Goal: Task Accomplishment & Management: Manage account settings

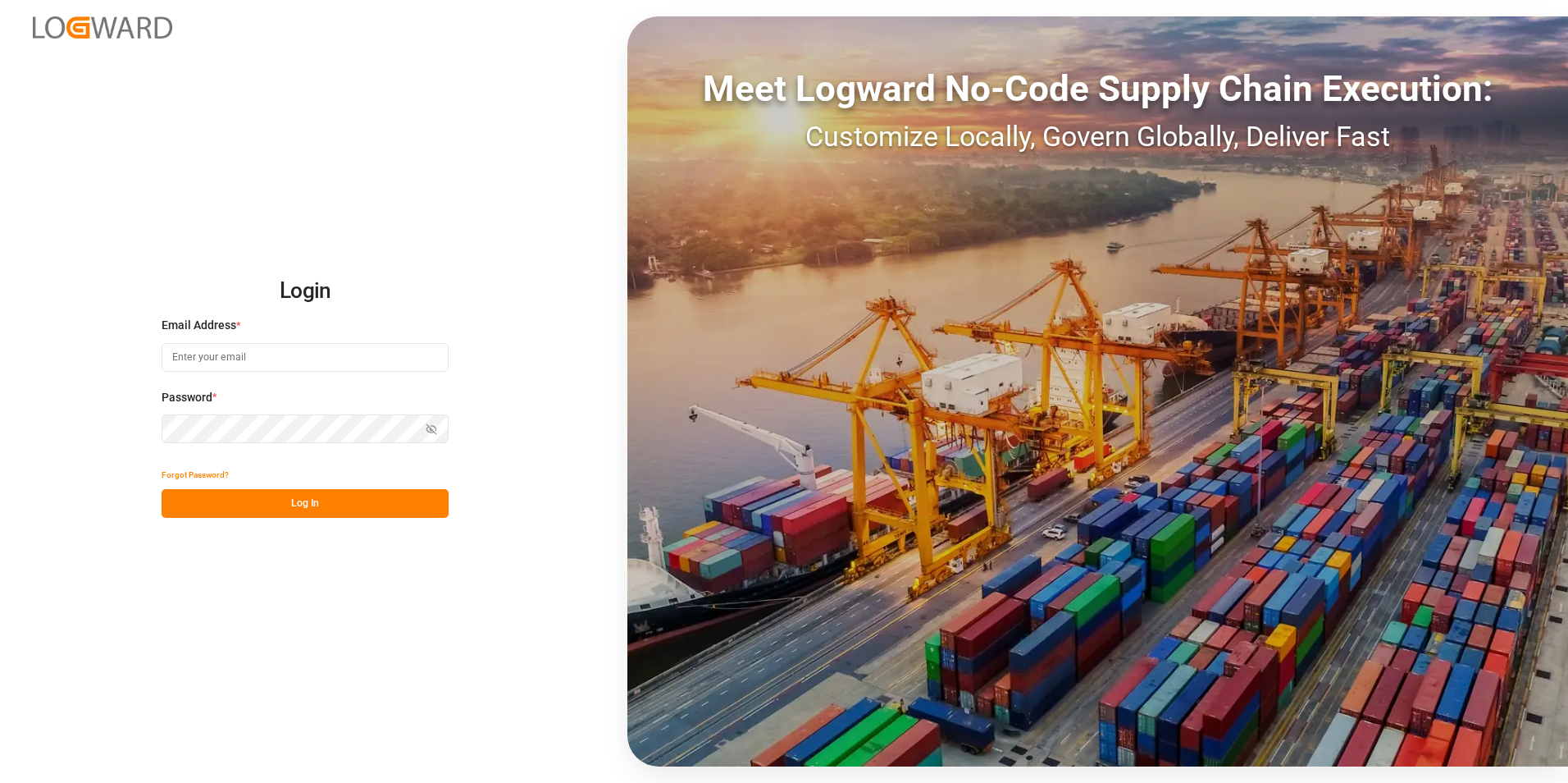
type input "[PERSON_NAME][EMAIL_ADDRESS][PERSON_NAME][DOMAIN_NAME]"
click at [323, 497] on button "Log In" at bounding box center [305, 504] width 288 height 29
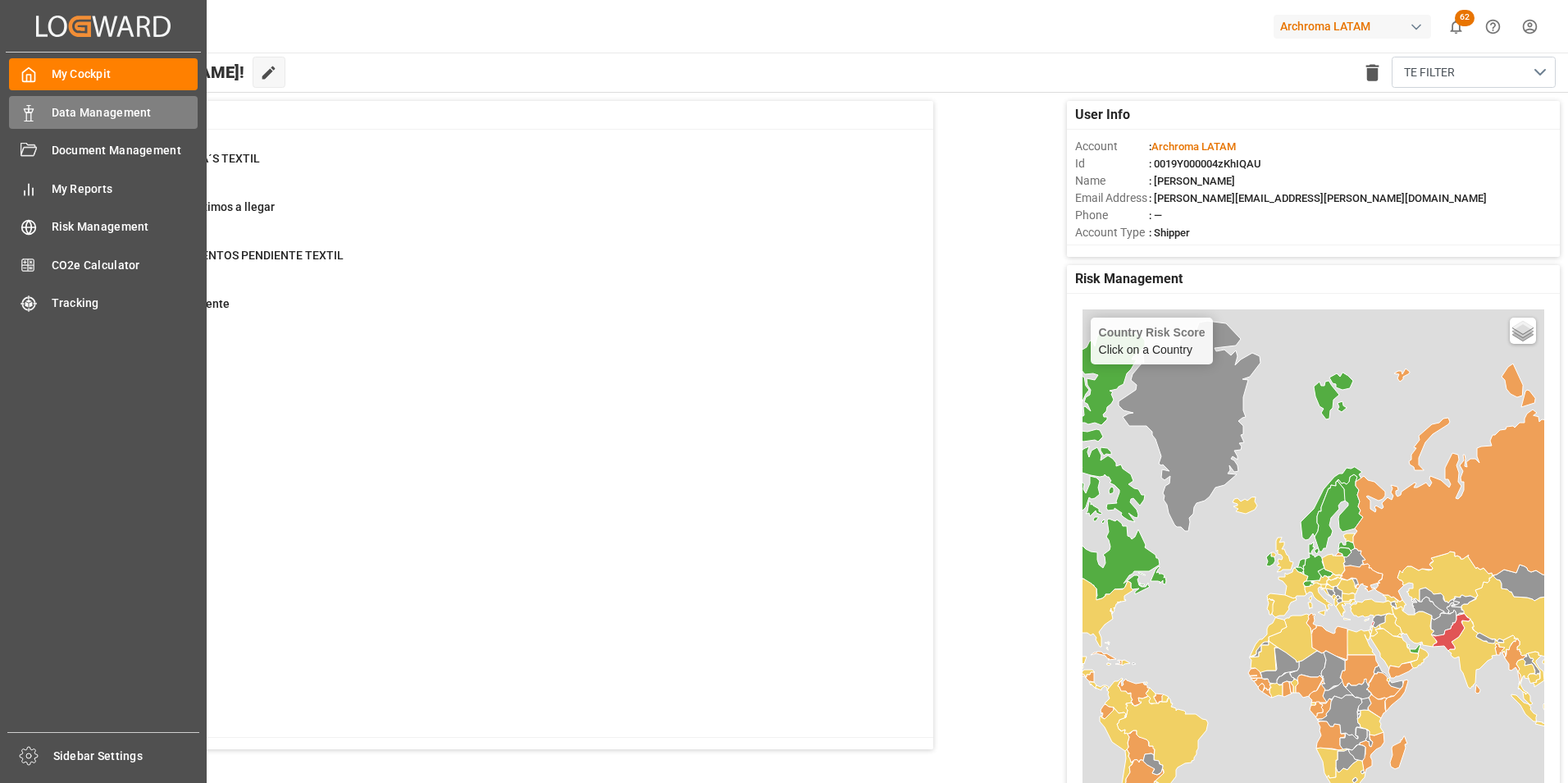
click at [34, 105] on icon at bounding box center [28, 113] width 16 height 16
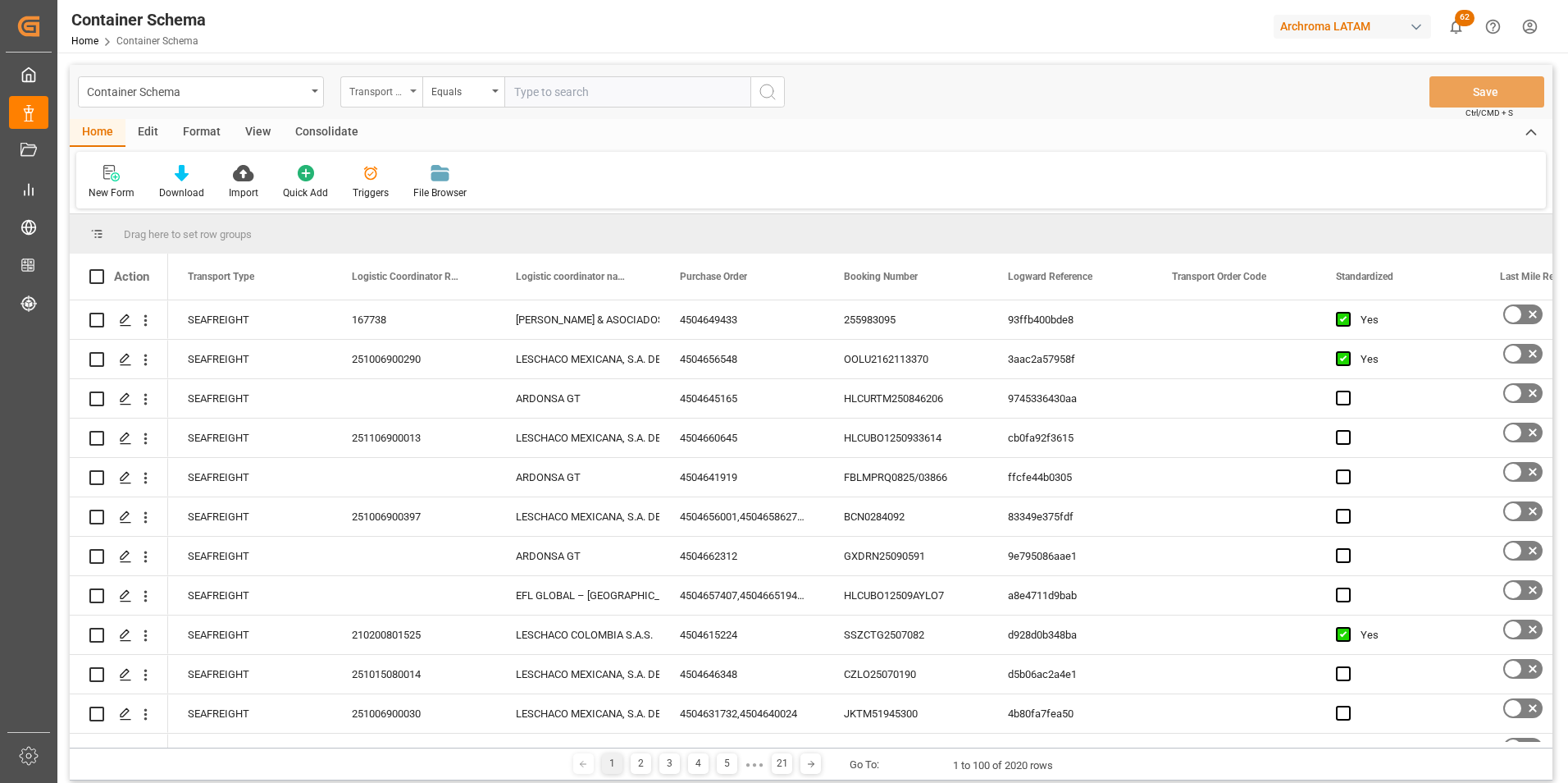
drag, startPoint x: 427, startPoint y: 92, endPoint x: 408, endPoint y: 92, distance: 19.0
click at [421, 92] on div "Transport Type Equals" at bounding box center [563, 92] width 445 height 31
click at [405, 92] on div "Transport Type" at bounding box center [381, 92] width 82 height 31
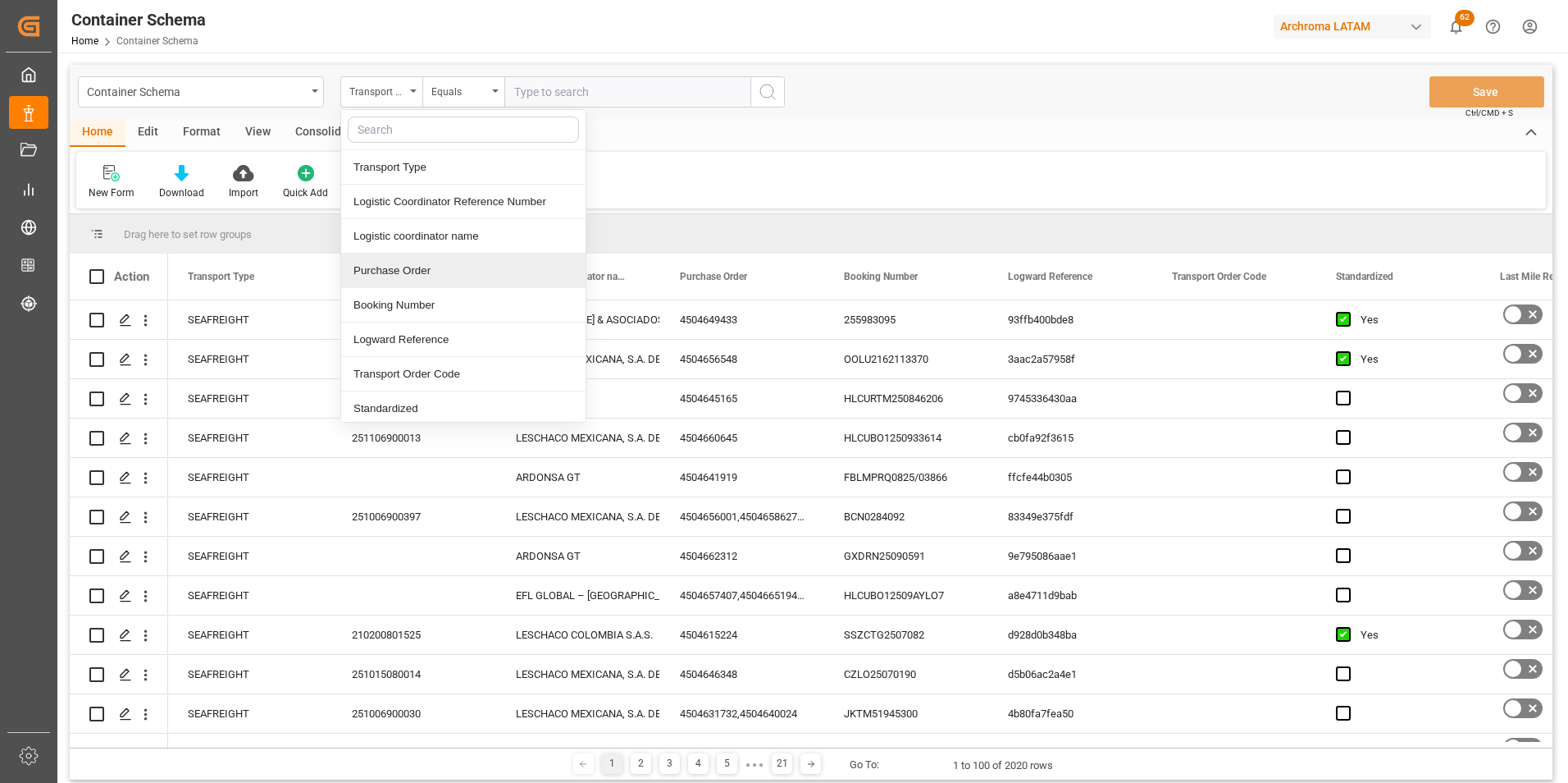
click at [407, 271] on div "Purchase Order" at bounding box center [463, 271] width 244 height 35
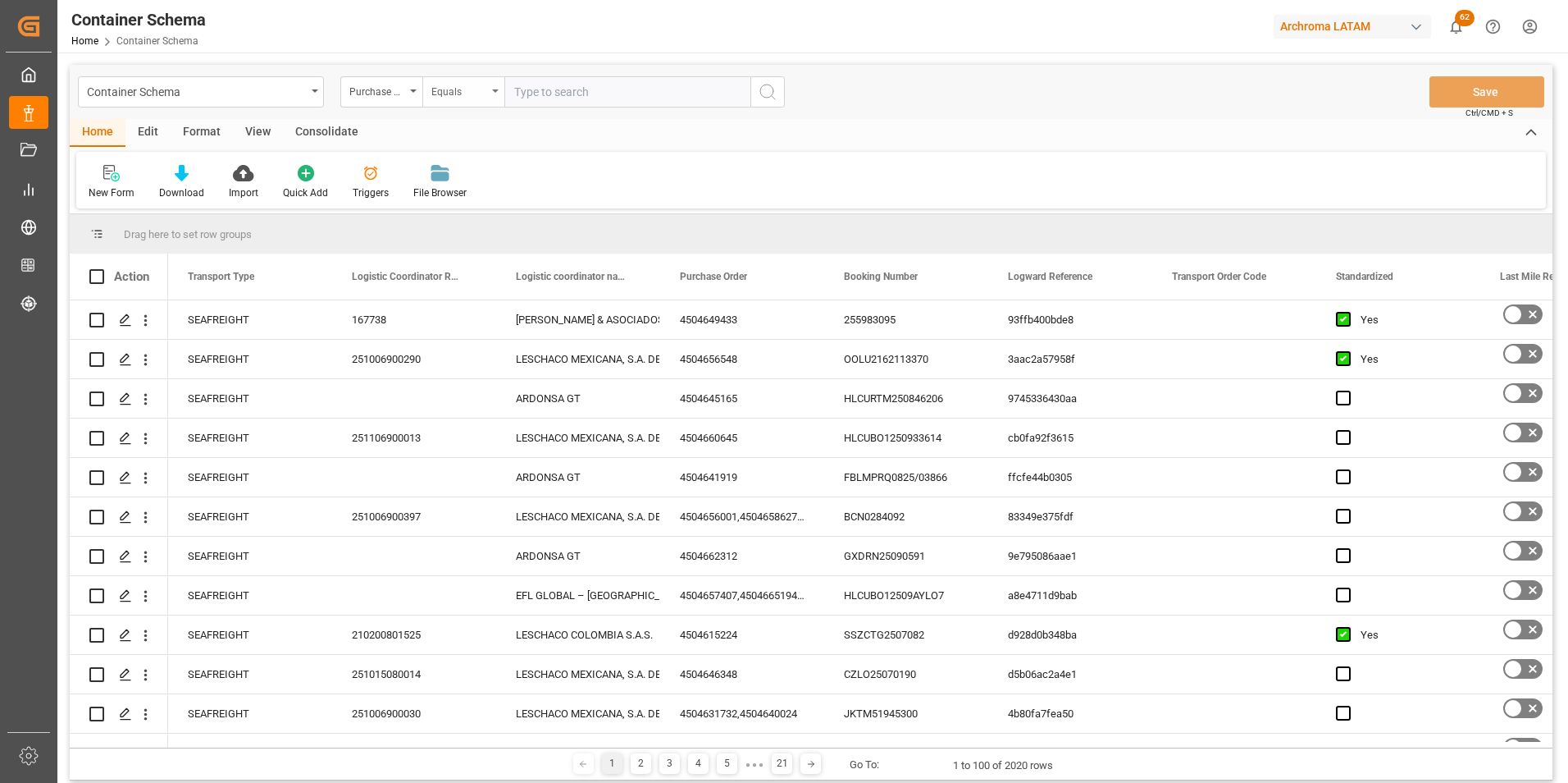
click at [447, 96] on div "Equals" at bounding box center [459, 90] width 56 height 19
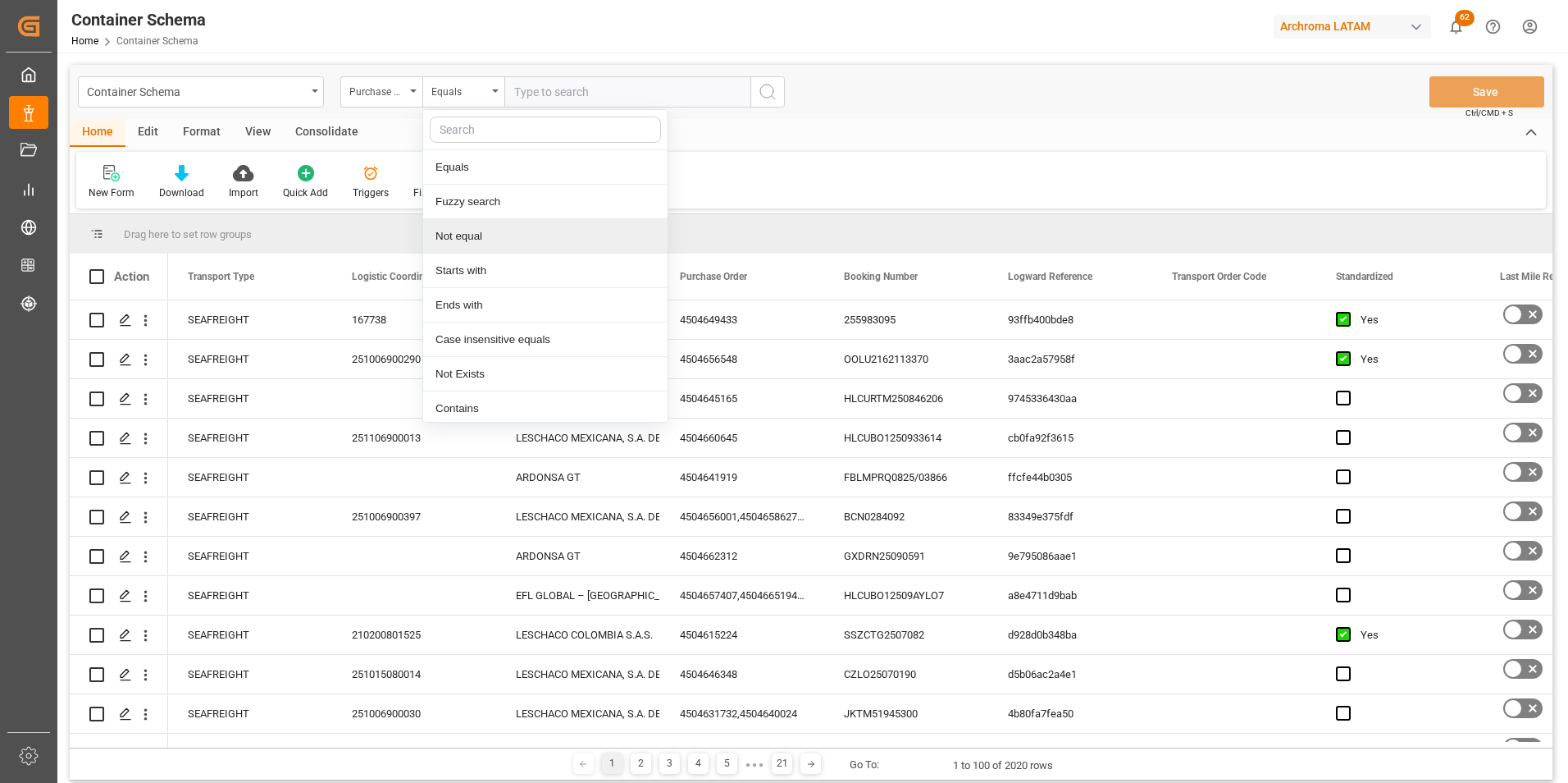
click at [485, 243] on div "Not equal" at bounding box center [545, 237] width 244 height 35
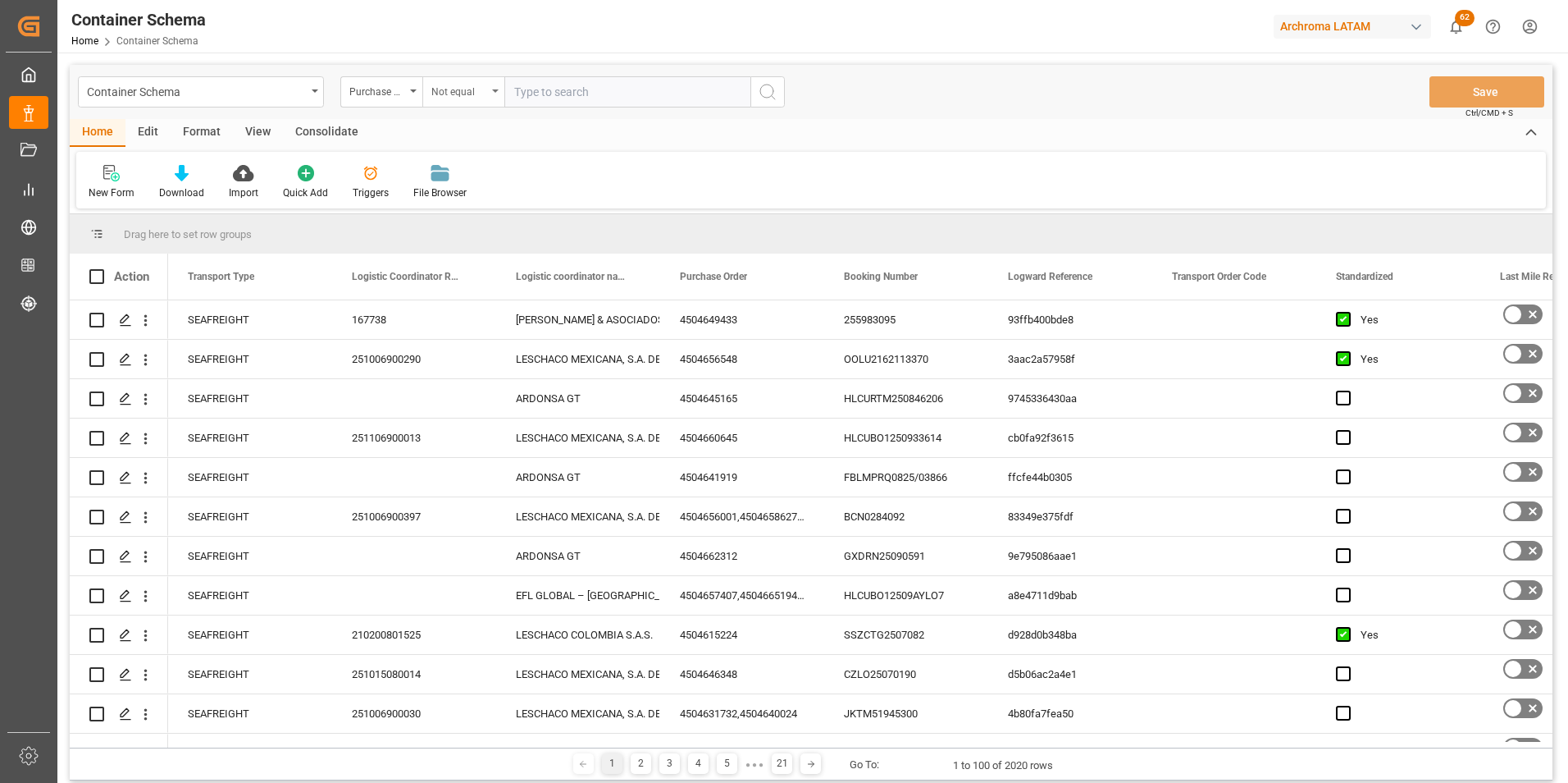
click at [482, 95] on div "Not equal" at bounding box center [459, 90] width 56 height 19
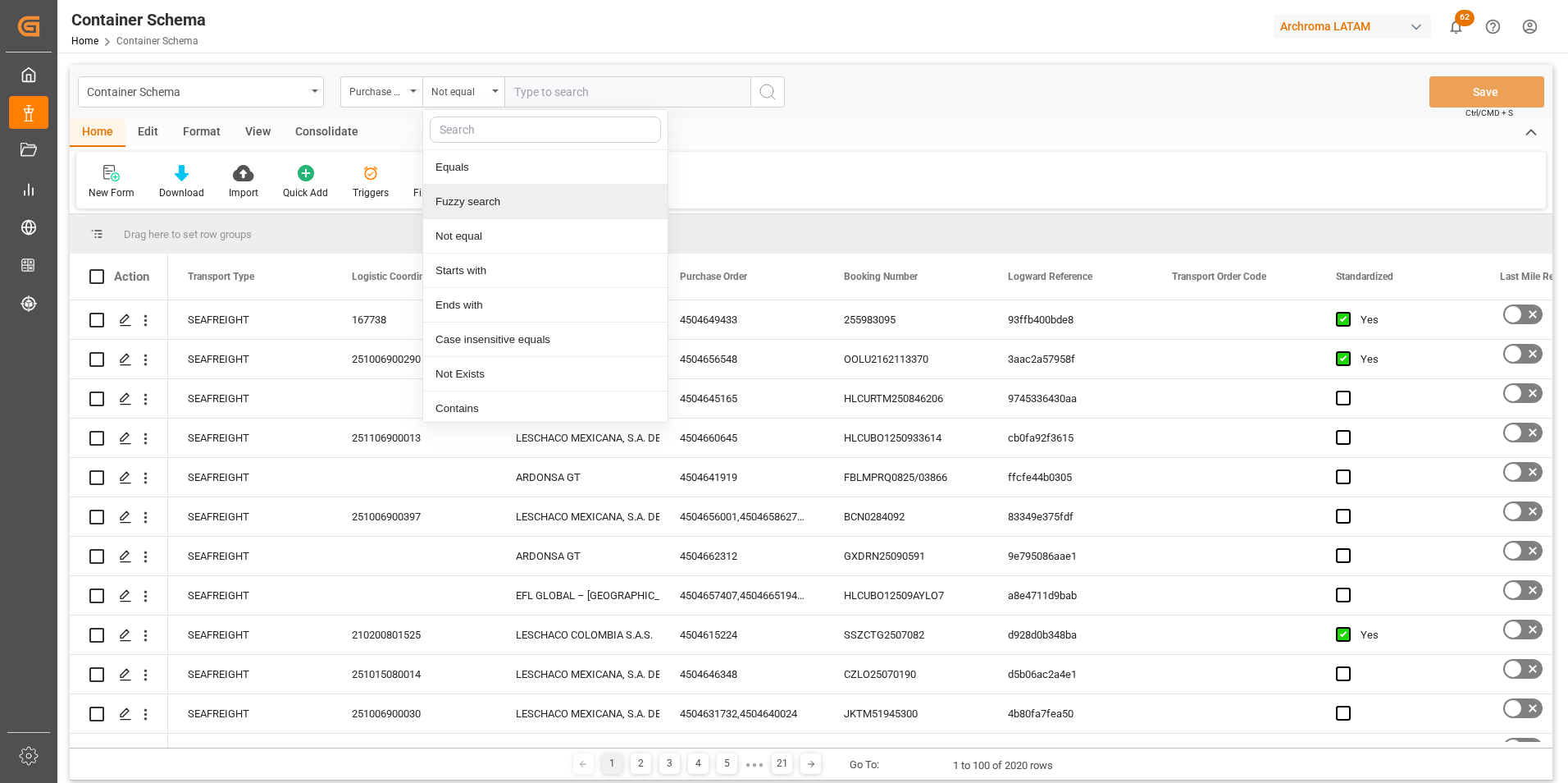
click at [490, 200] on div "Fuzzy search" at bounding box center [545, 202] width 244 height 35
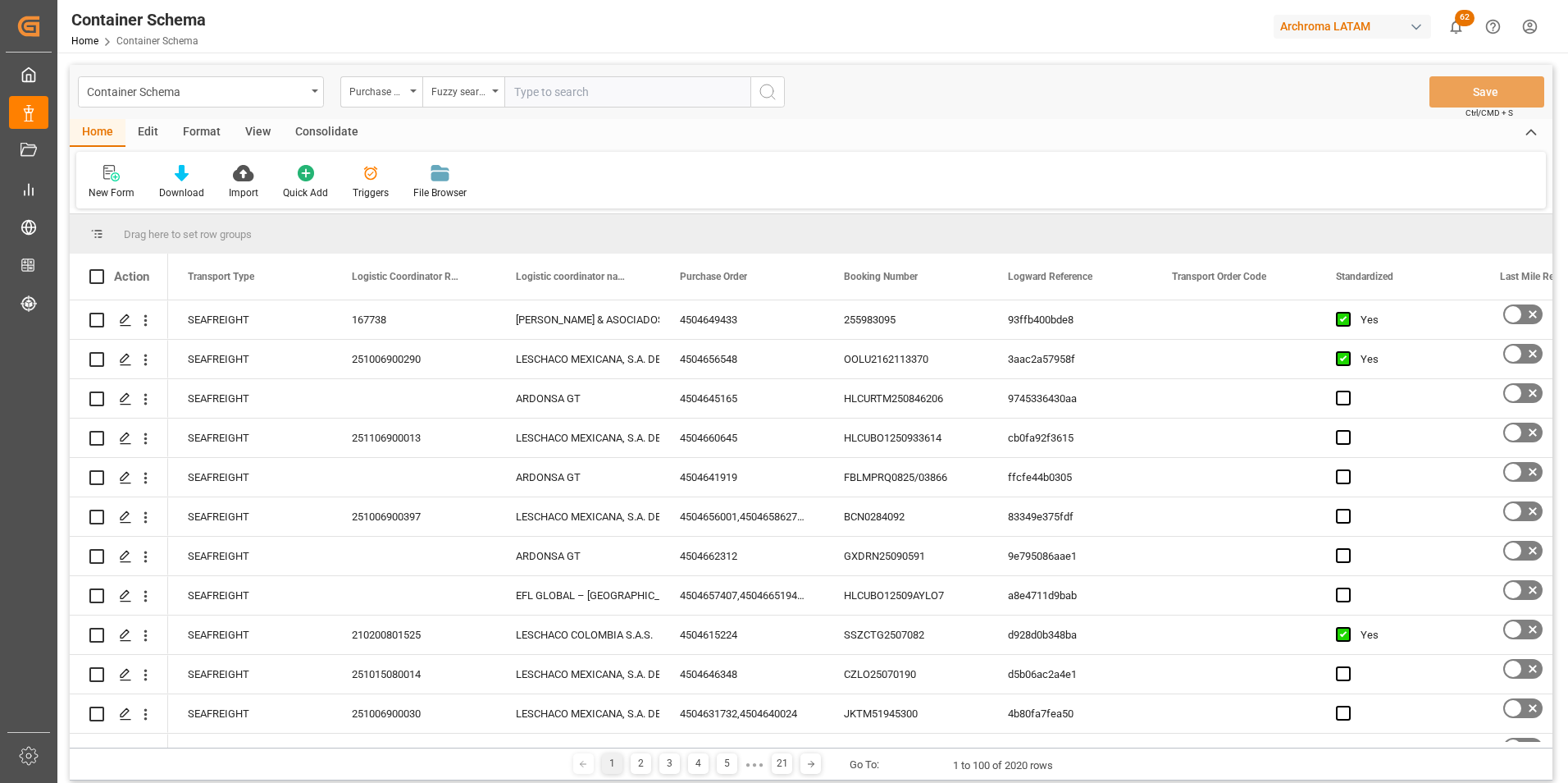
paste input "4504636092"
type input "4504636092"
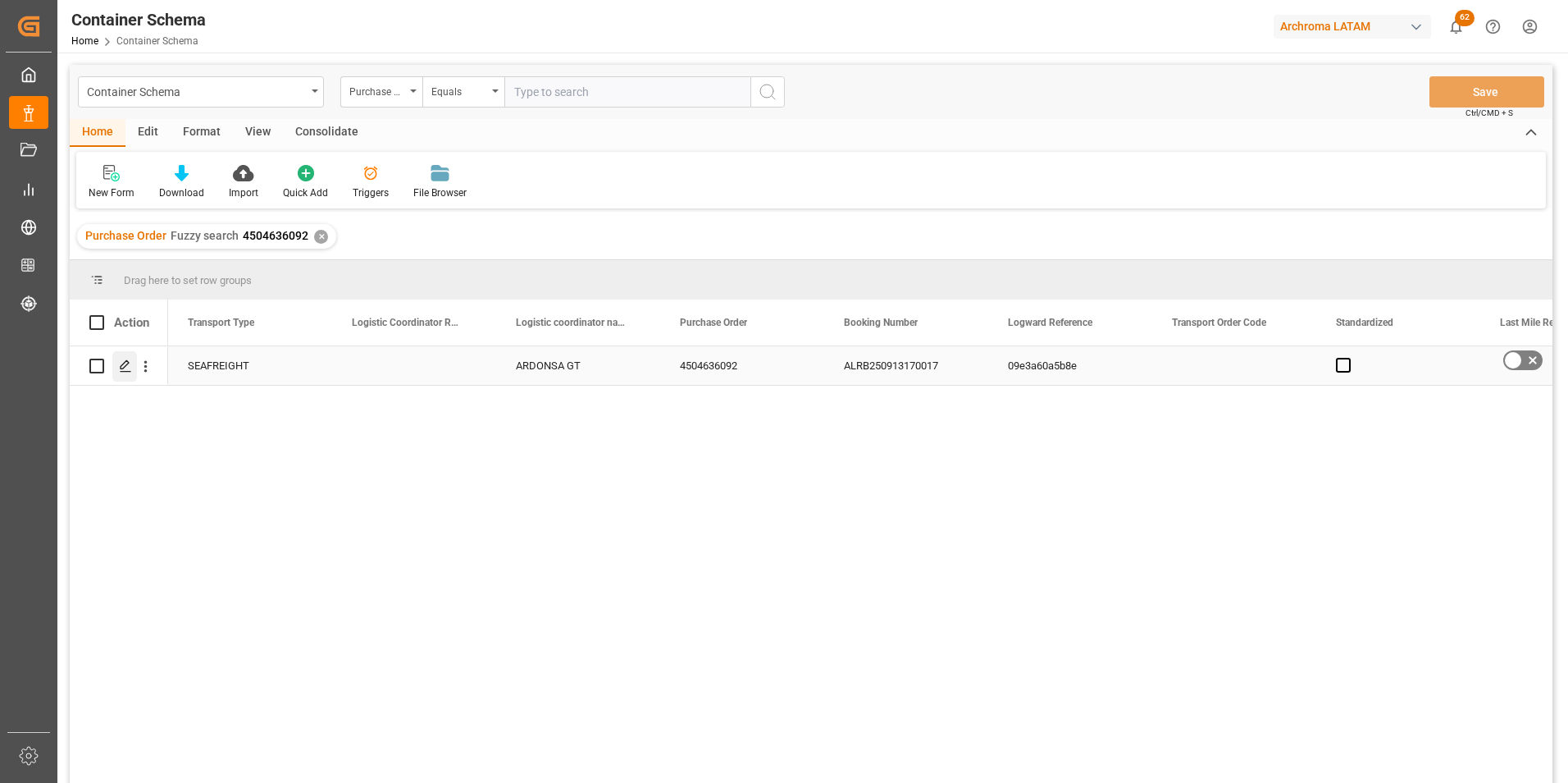
click at [130, 370] on icon "Press SPACE to select this row." at bounding box center [125, 366] width 14 height 14
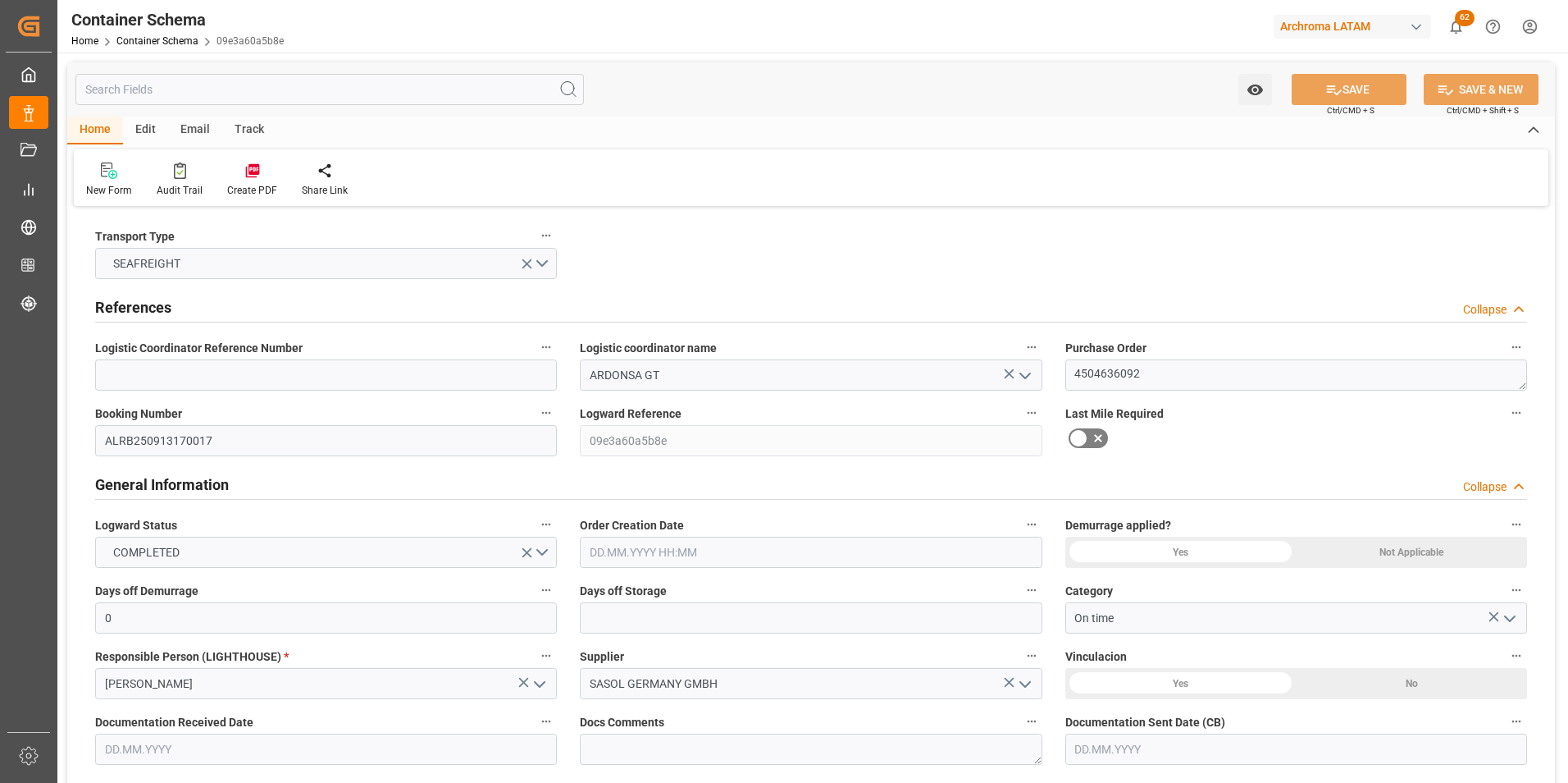
type input "0"
type input "1"
type input "4"
type input "3040"
type input "3424"
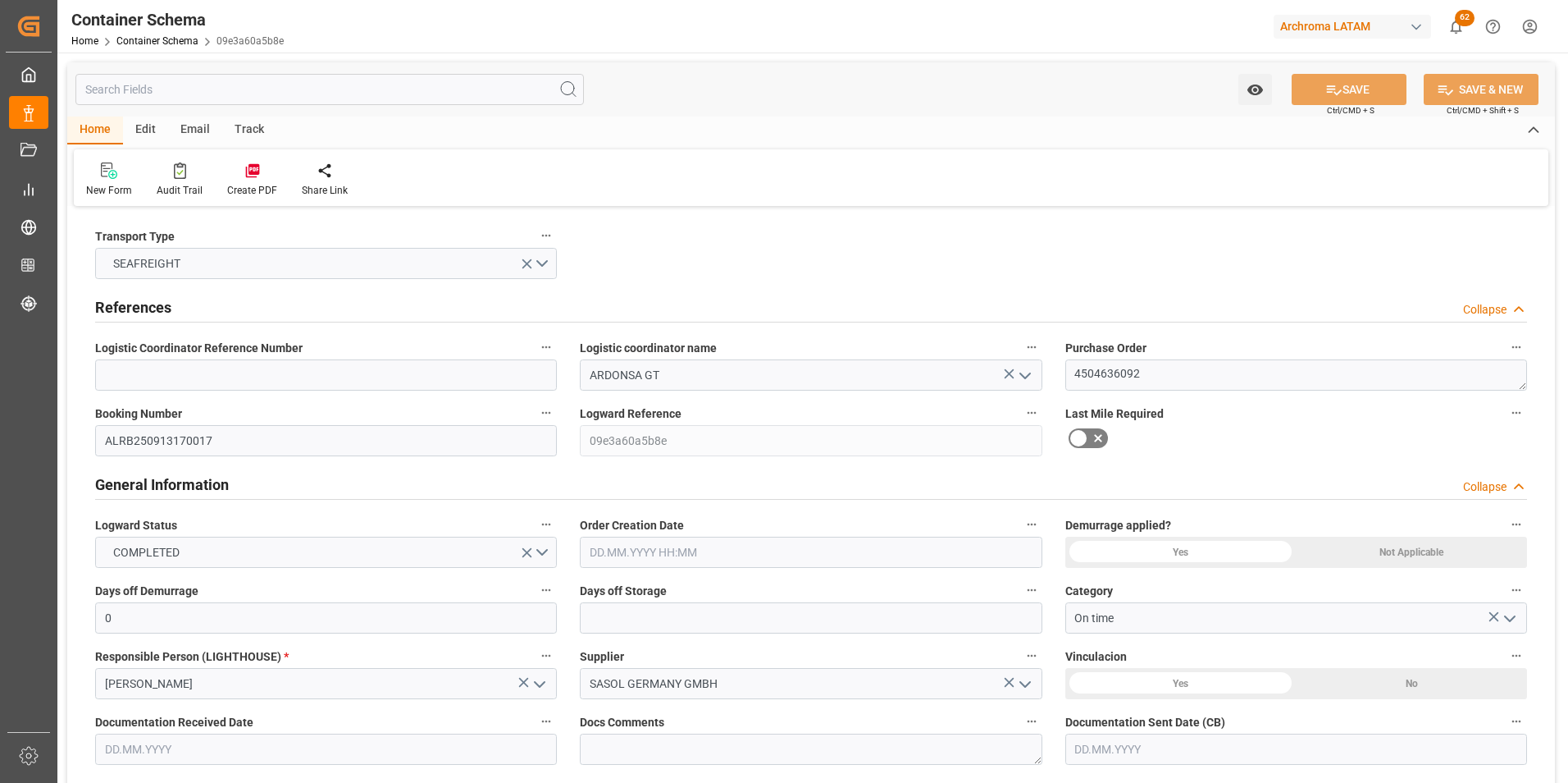
type input "CMACGM"
type input "CMA CGM Group"
type input "DEHAM"
type input "GTSTZ"
type input "9731949"
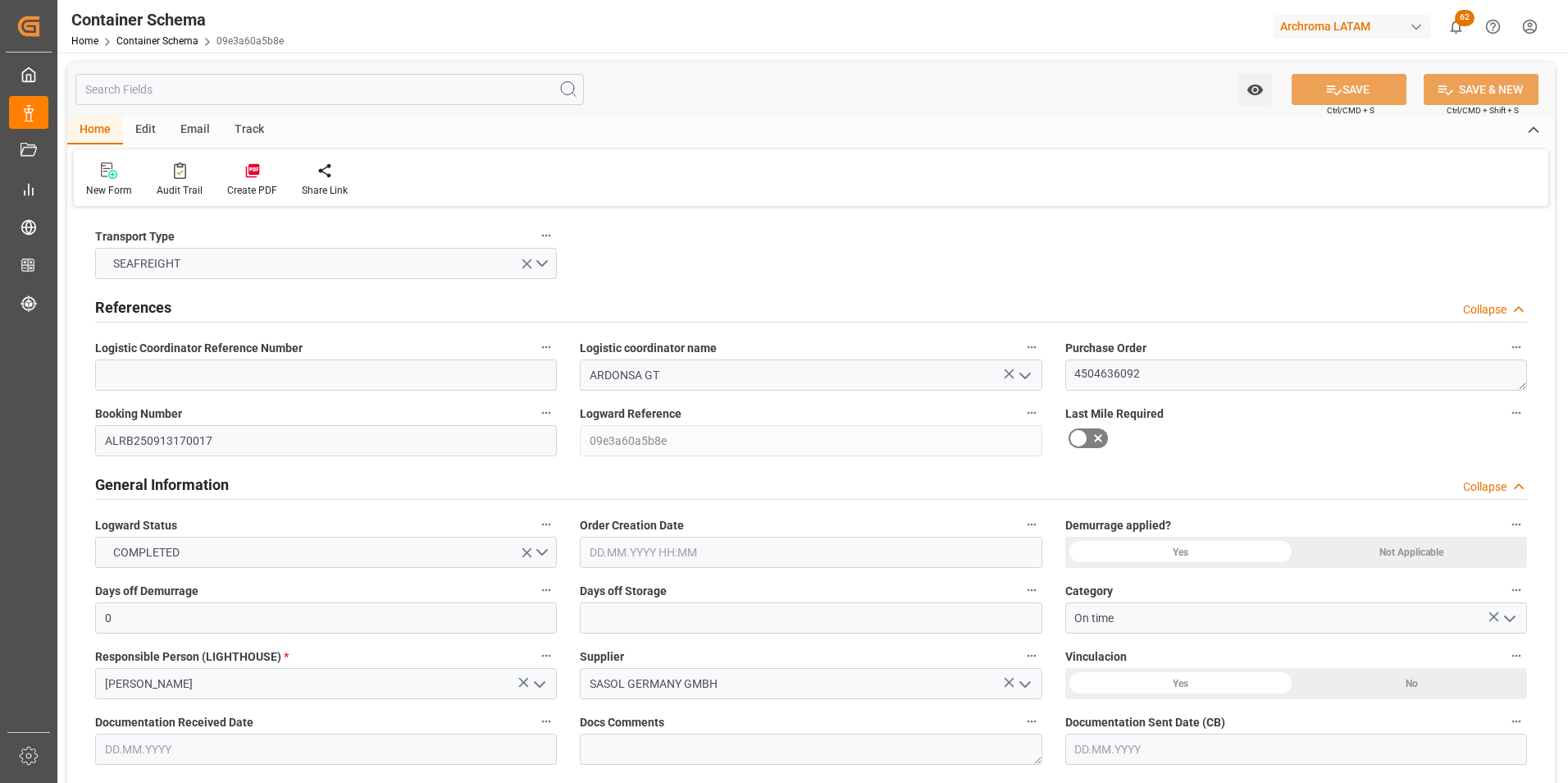
type input "04.09.2025 00:00"
type input "04.09.2025"
type input "[DATE]"
type input "26.08.2025 06:30"
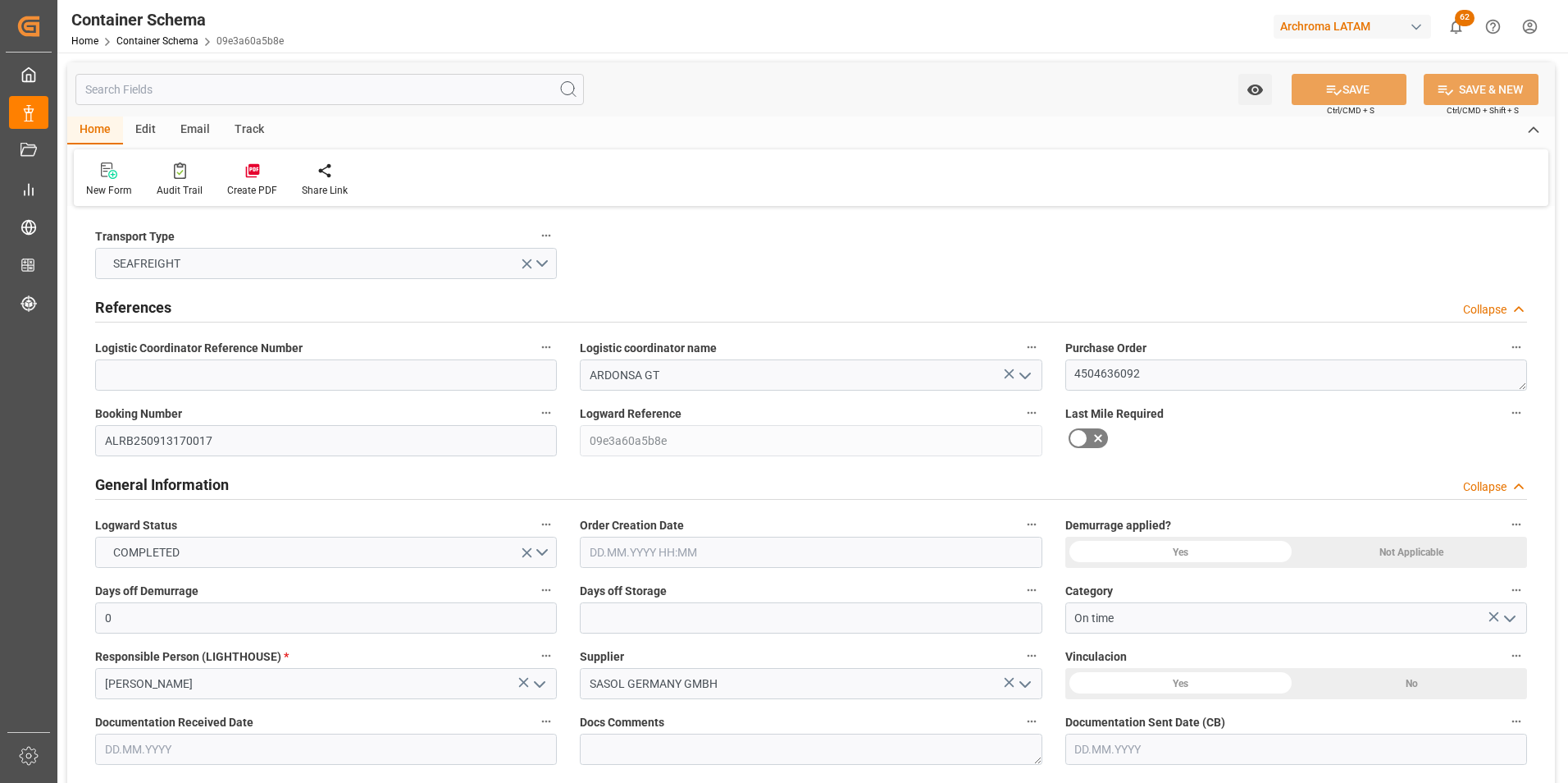
type input "01.10.2025 00:00"
type input "30.09.2025 00:00"
type input "02.10.2025 00:00"
type input "08.10.2025 00:00"
click at [238, 367] on input at bounding box center [326, 375] width 462 height 31
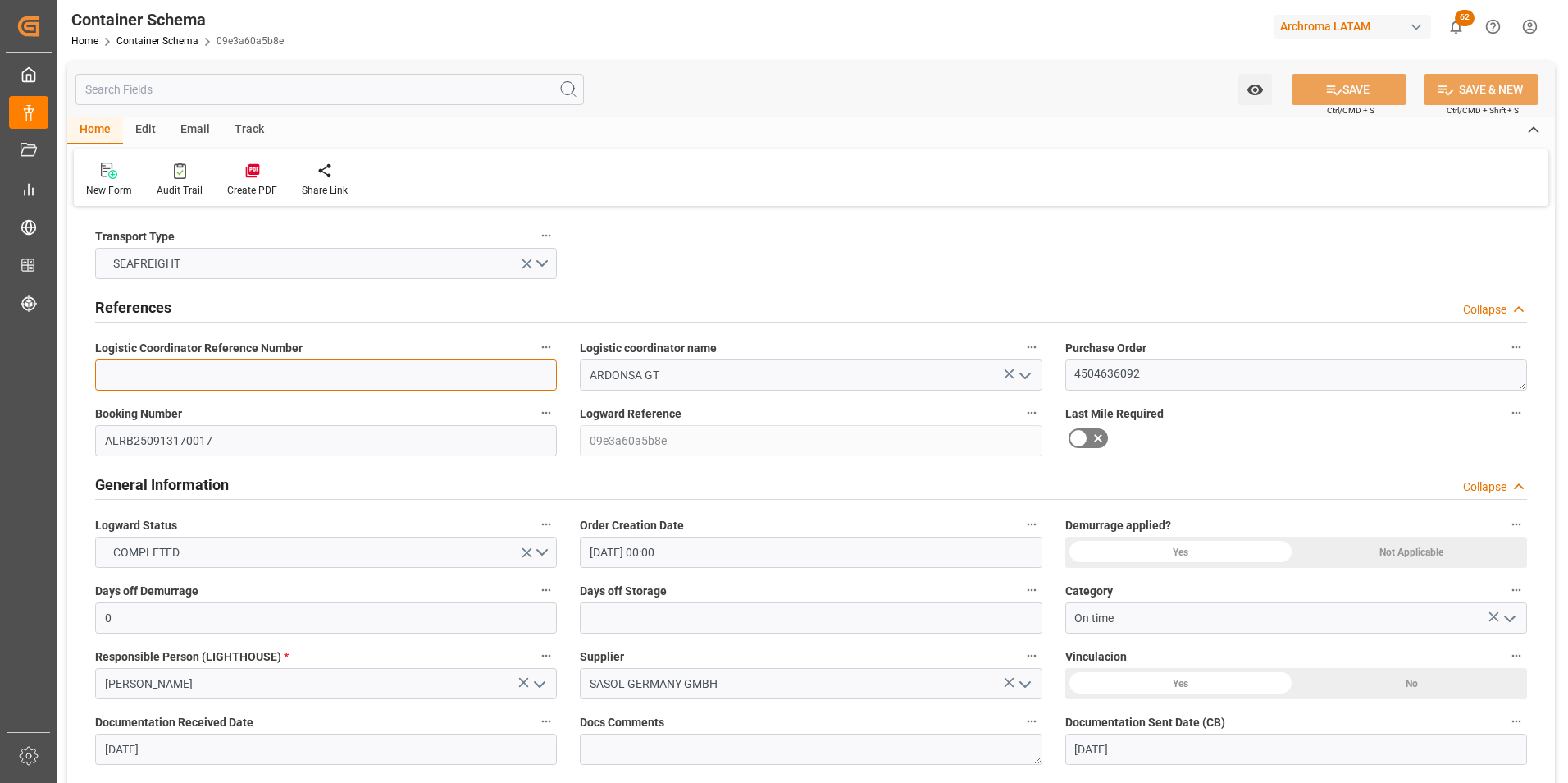
paste input "264-202500013724"
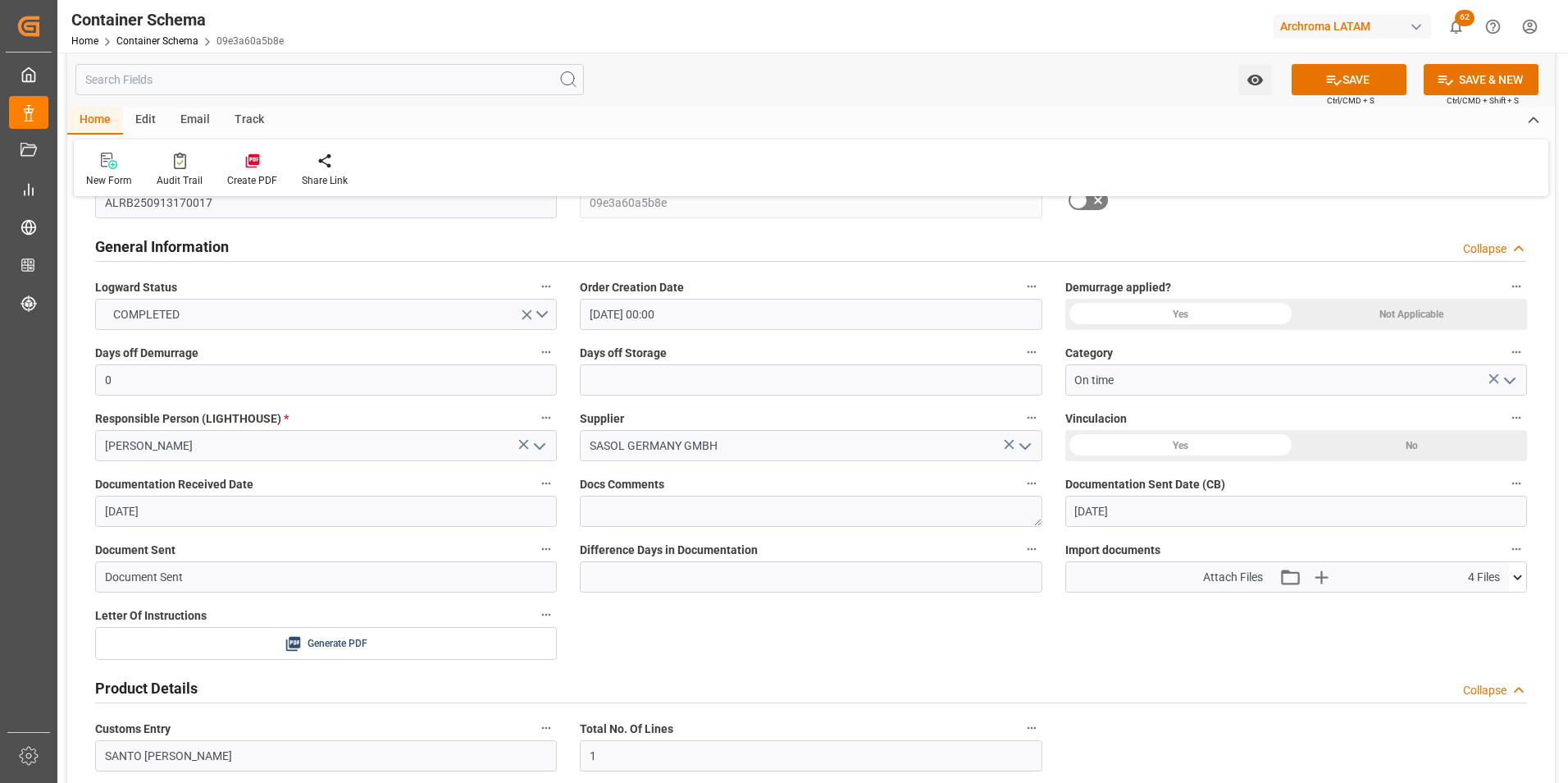
scroll to position [246, 0]
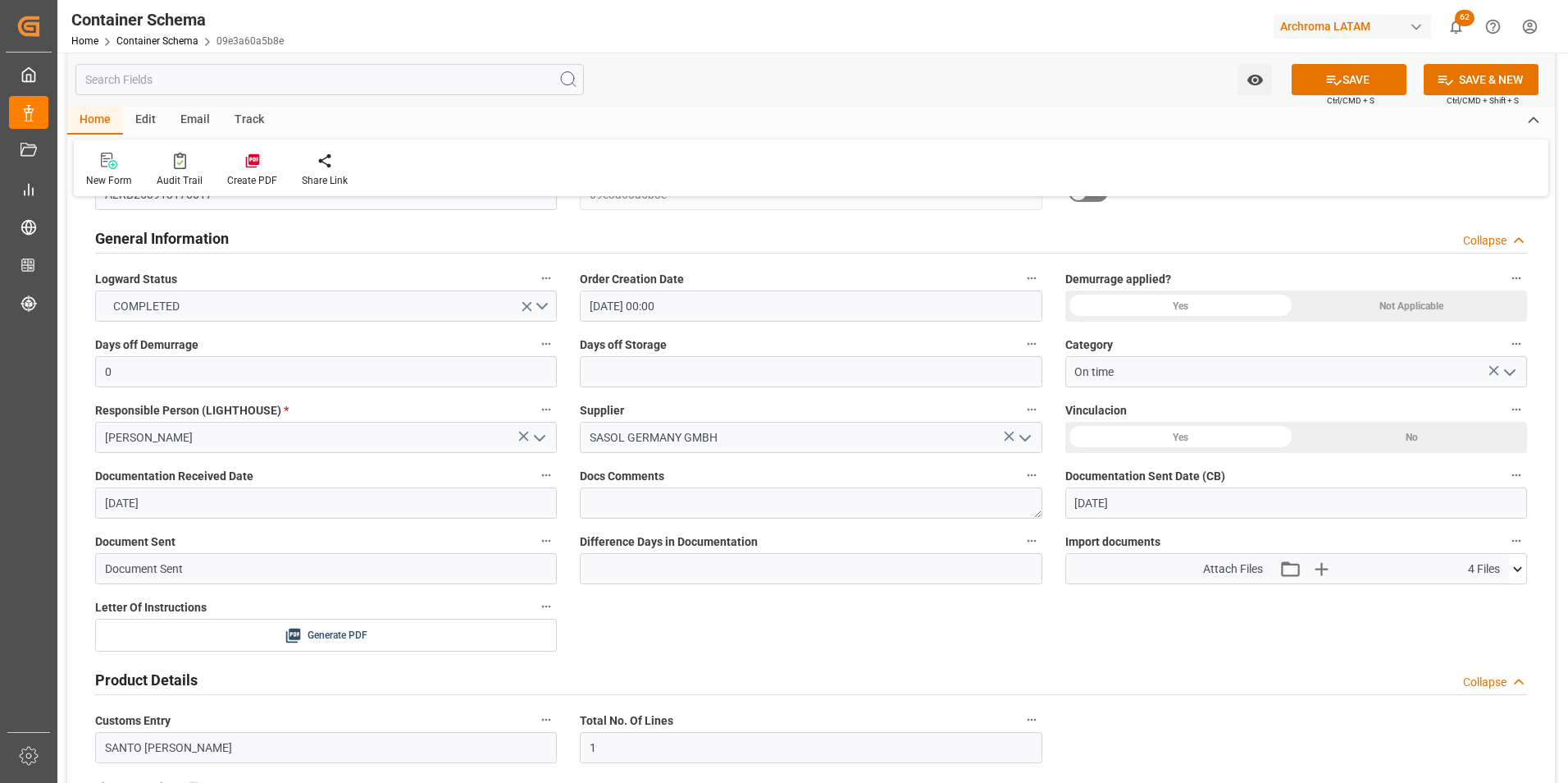
type input "264-202500013724"
click at [1514, 573] on icon at bounding box center [1518, 570] width 17 height 17
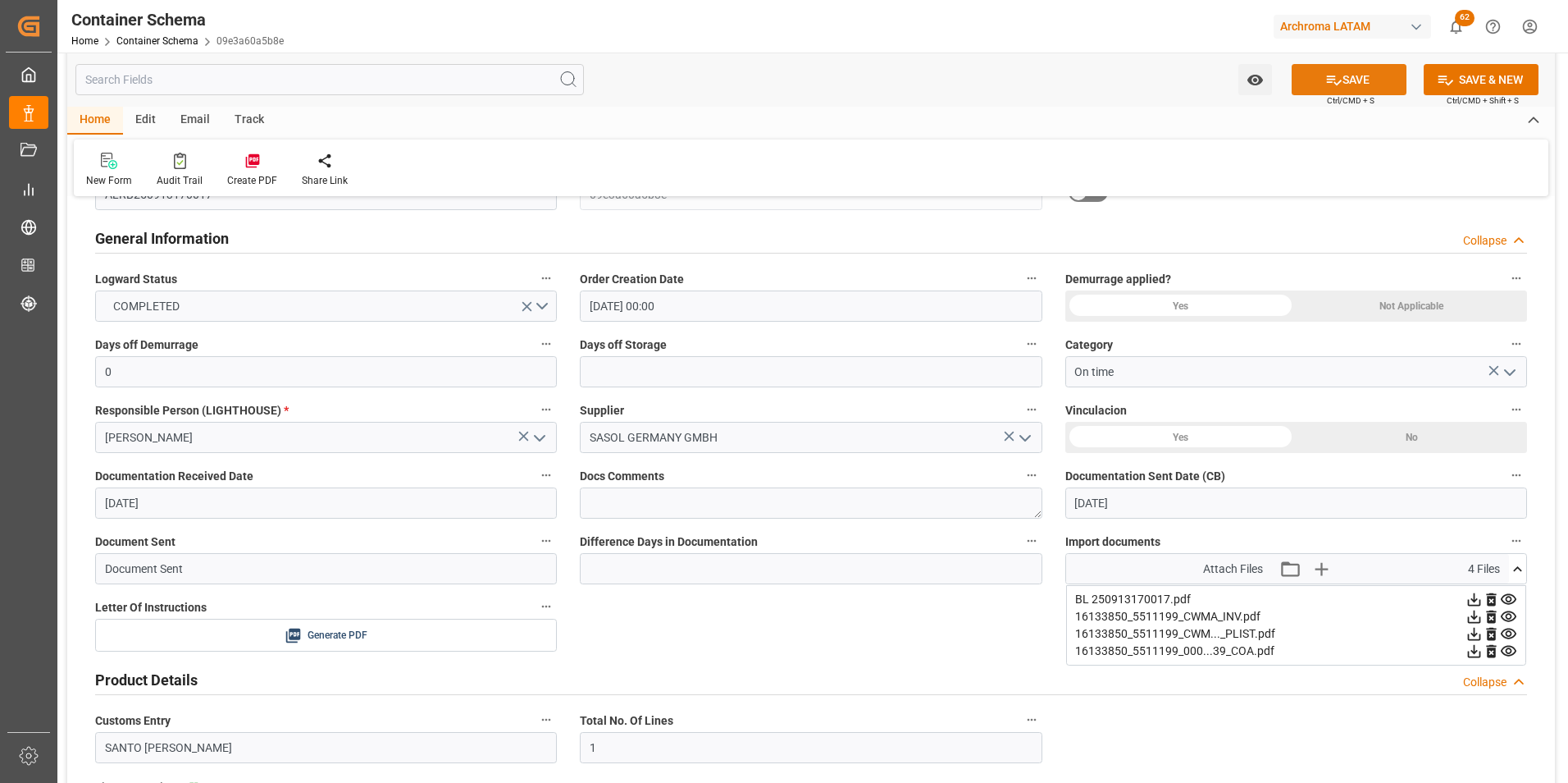
click at [1333, 75] on icon at bounding box center [1334, 80] width 17 height 17
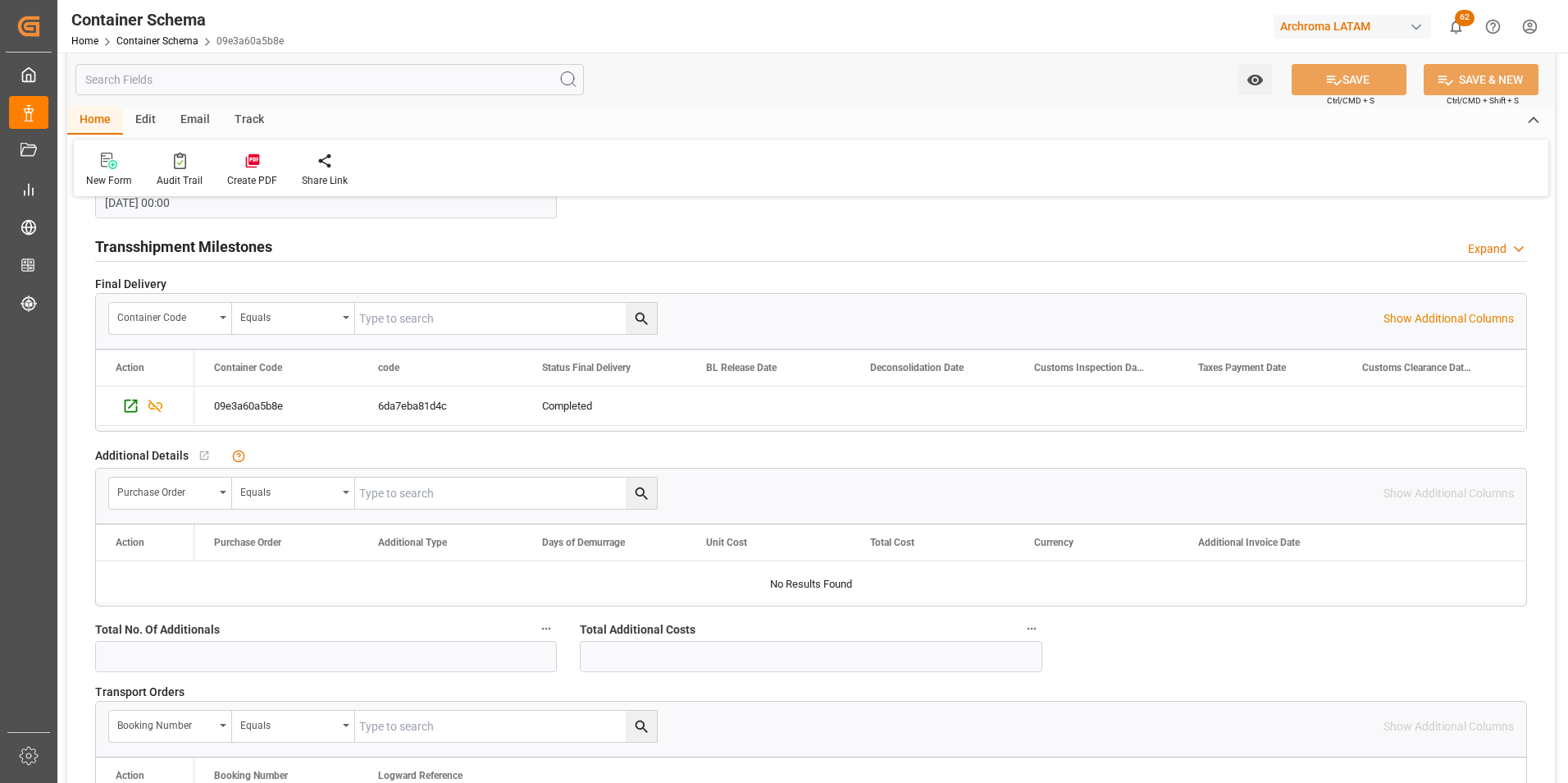
scroll to position [2134, 0]
click at [126, 406] on icon "Press SPACE to select this row." at bounding box center [131, 405] width 17 height 17
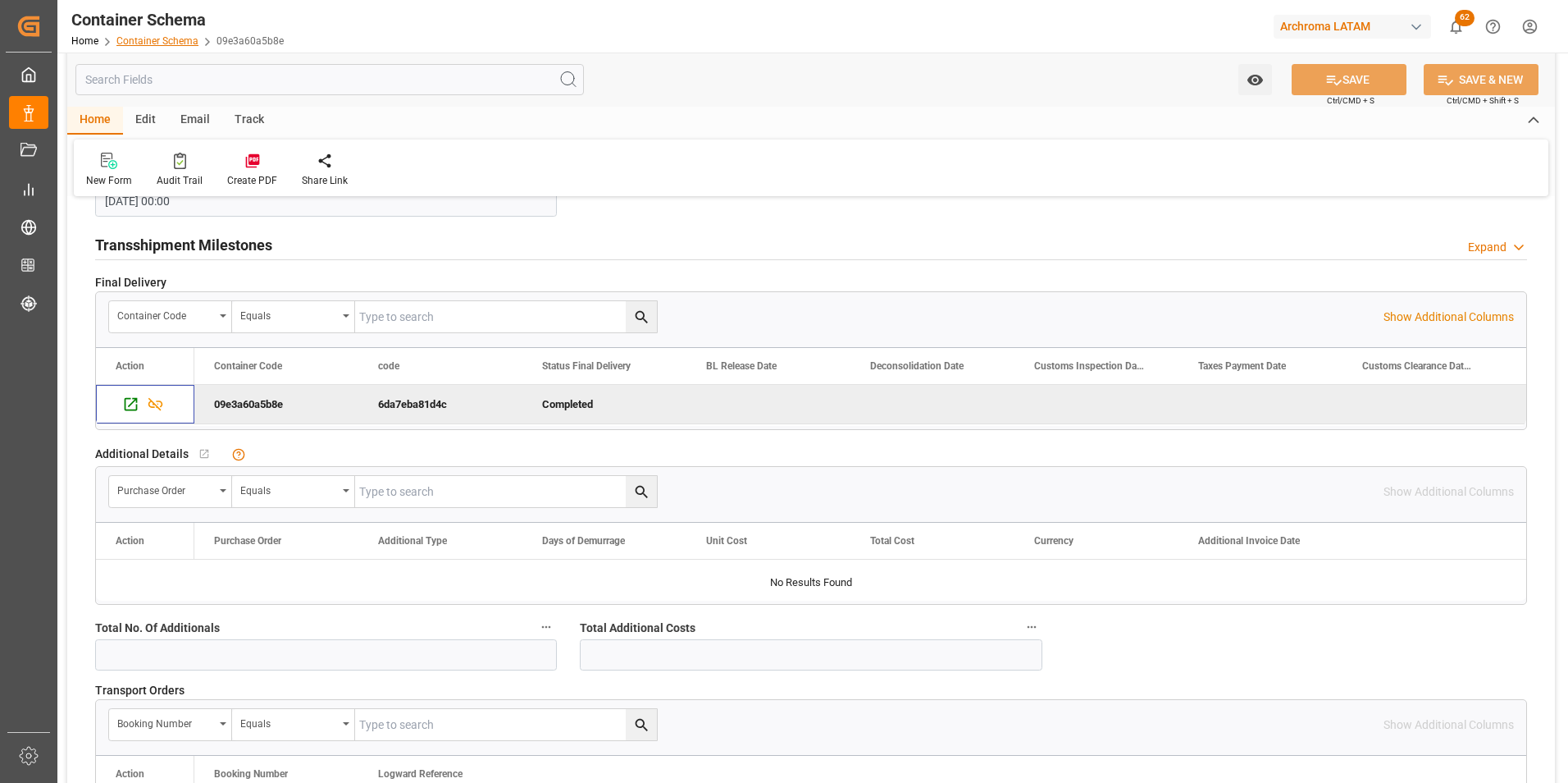
click at [134, 46] on link "Container Schema" at bounding box center [157, 42] width 82 height 12
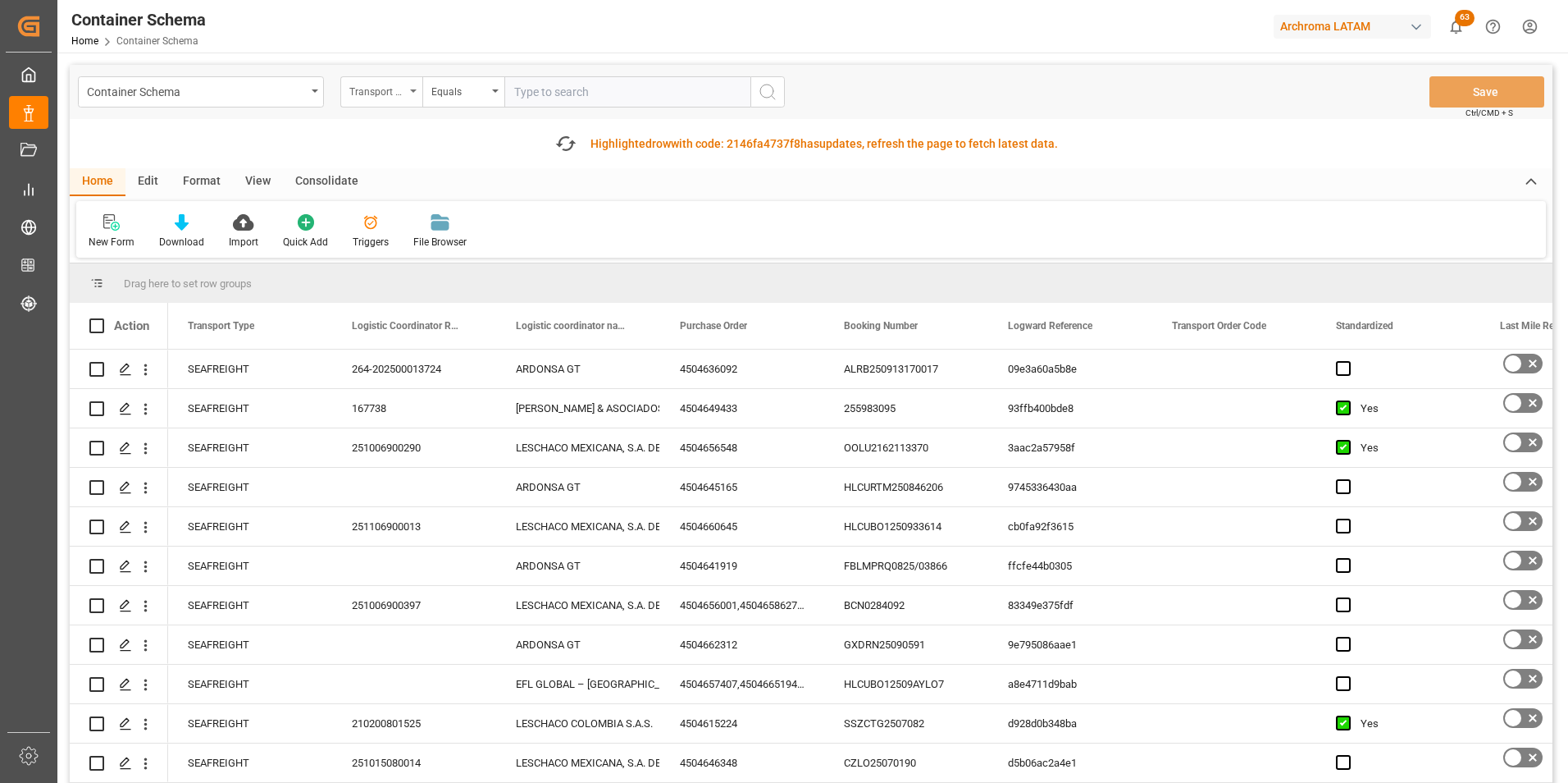
click at [366, 93] on div "Transport Type" at bounding box center [377, 90] width 56 height 19
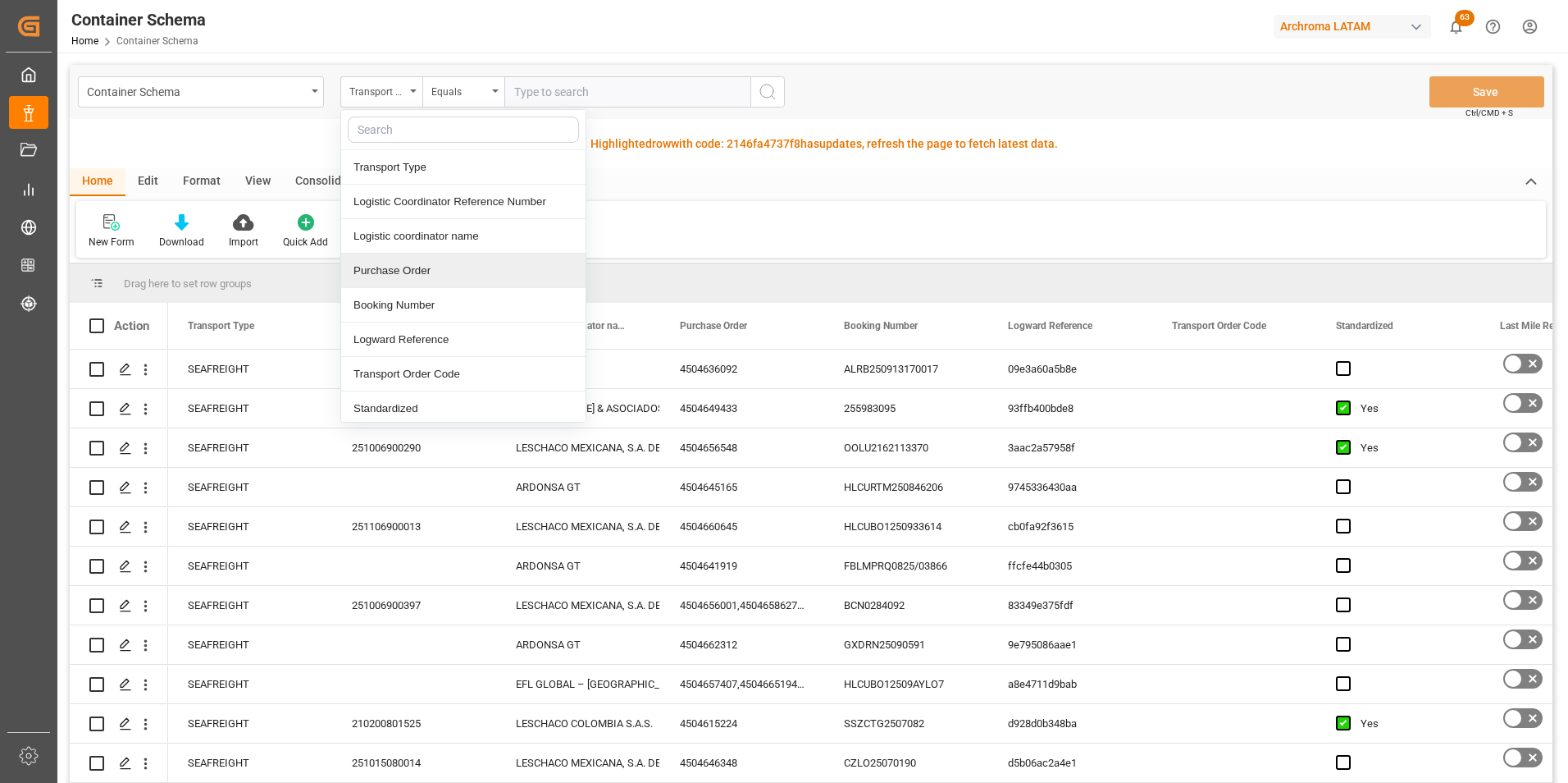
click at [402, 266] on div "Purchase Order" at bounding box center [463, 271] width 244 height 35
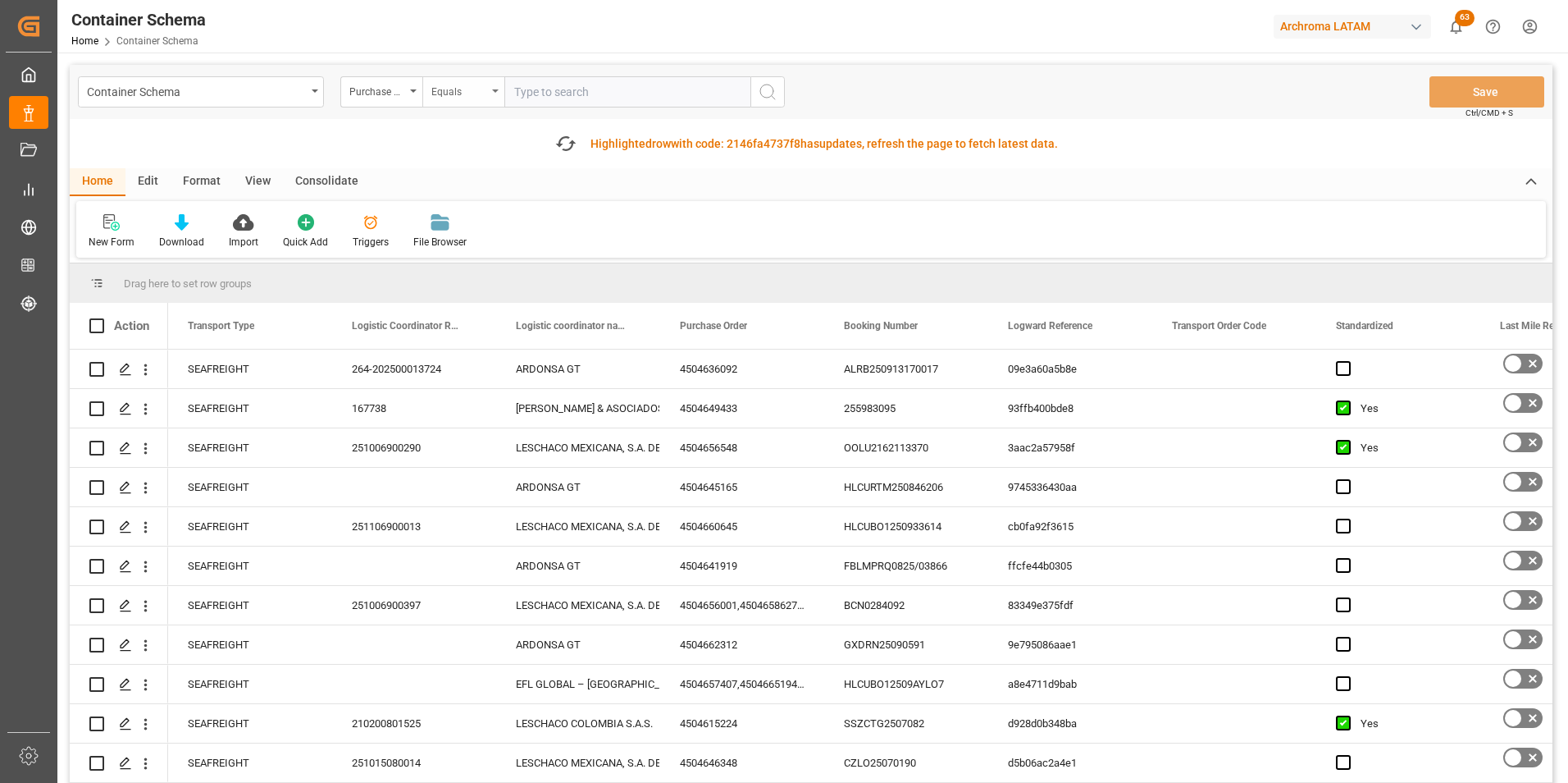
drag, startPoint x: 466, startPoint y: 89, endPoint x: 462, endPoint y: 98, distance: 9.8
click at [466, 88] on div "Equals" at bounding box center [459, 90] width 56 height 19
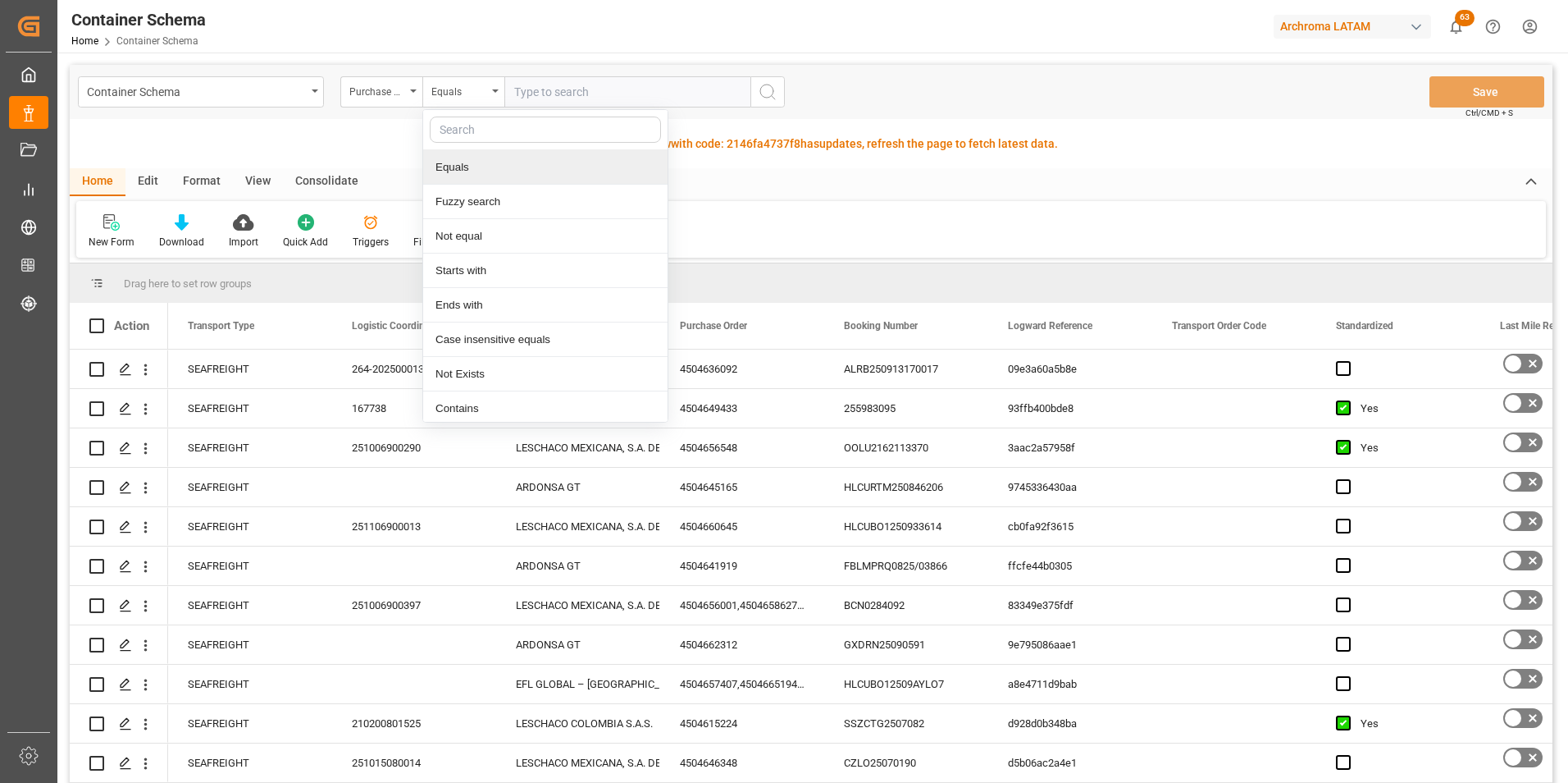
click at [483, 196] on div "Fuzzy search" at bounding box center [545, 202] width 244 height 35
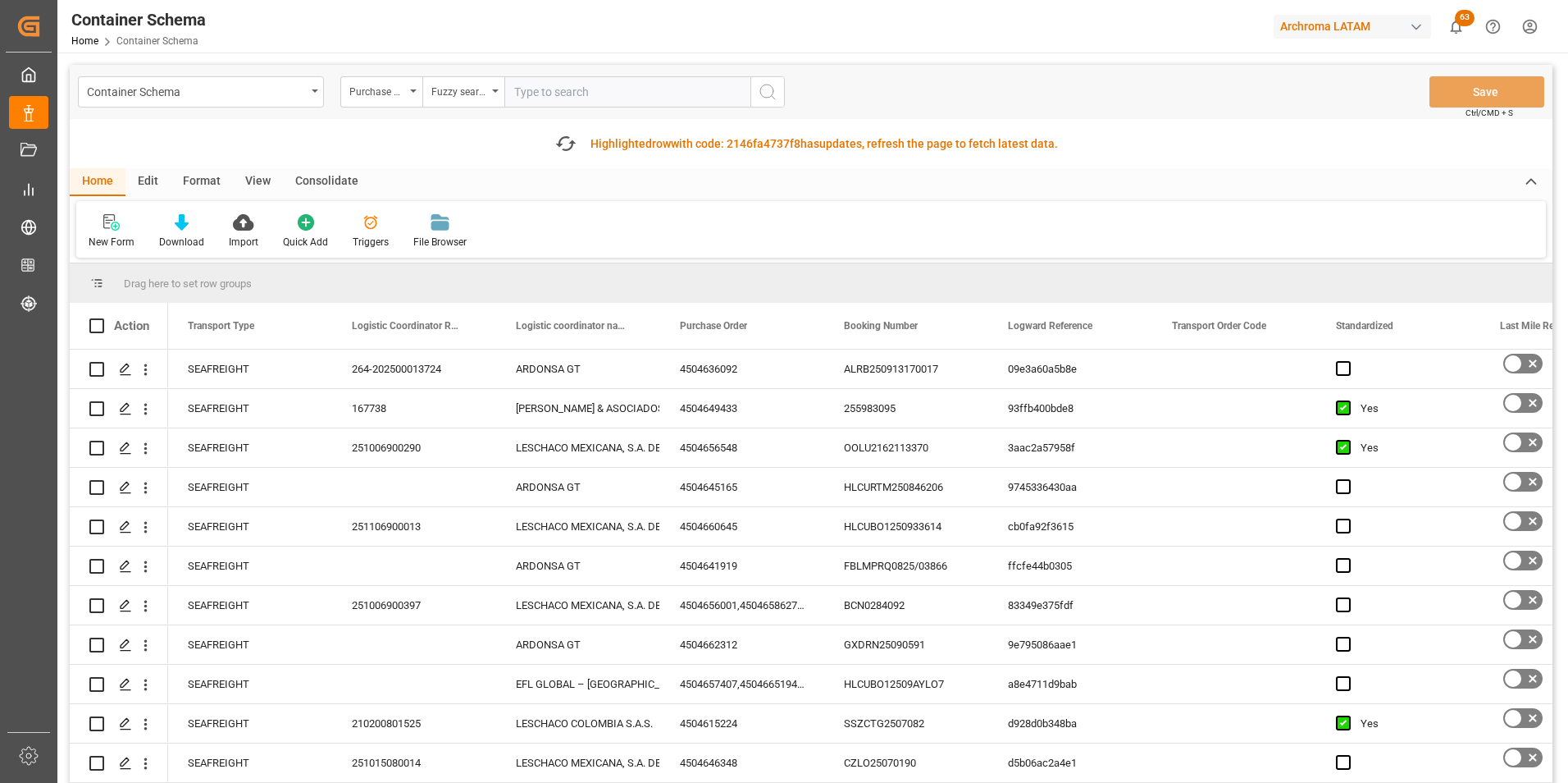
paste input "4504668673"
type input "4504668673"
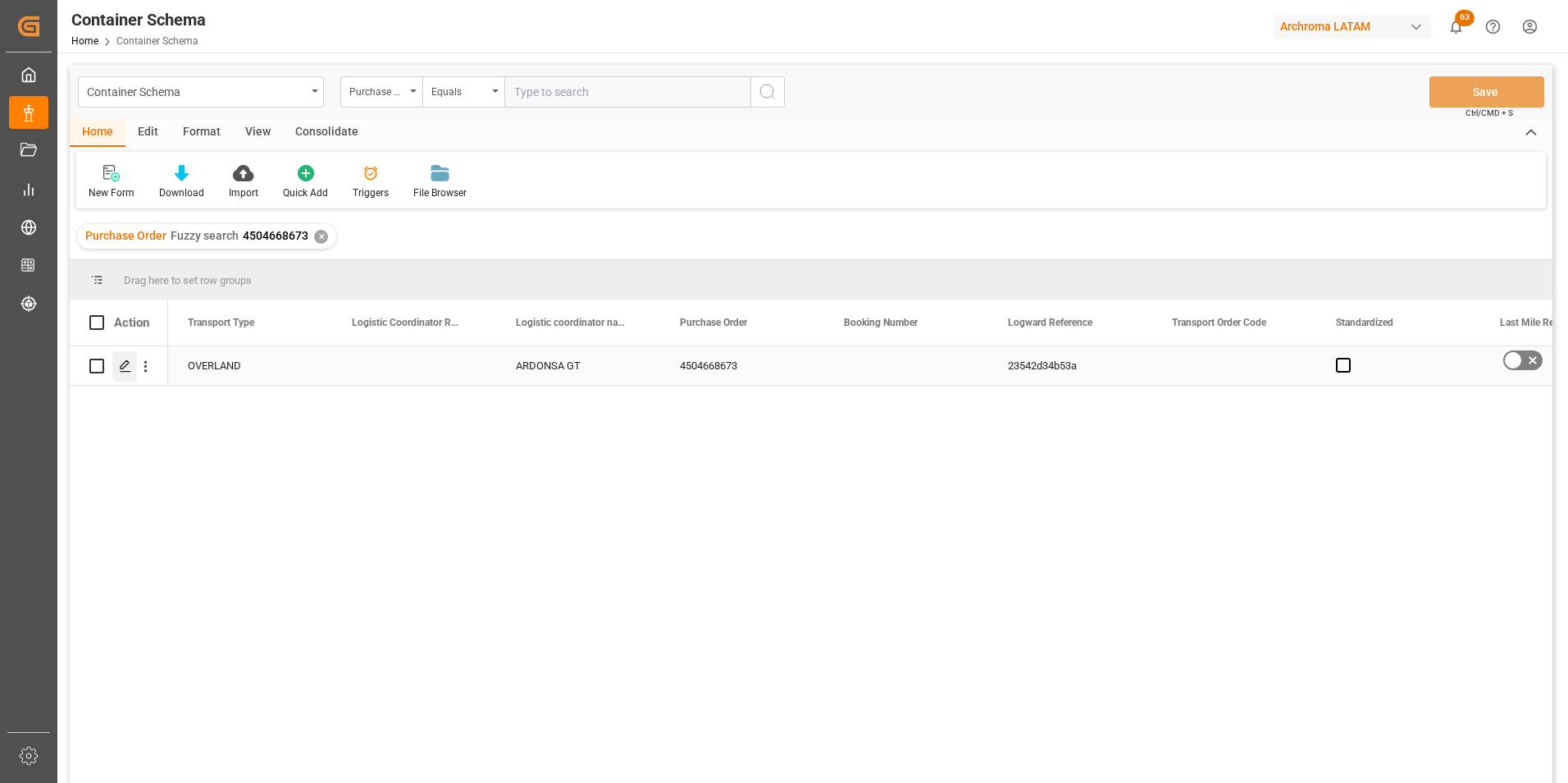
click at [125, 369] on icon "Press SPACE to select this row." at bounding box center [125, 366] width 14 height 14
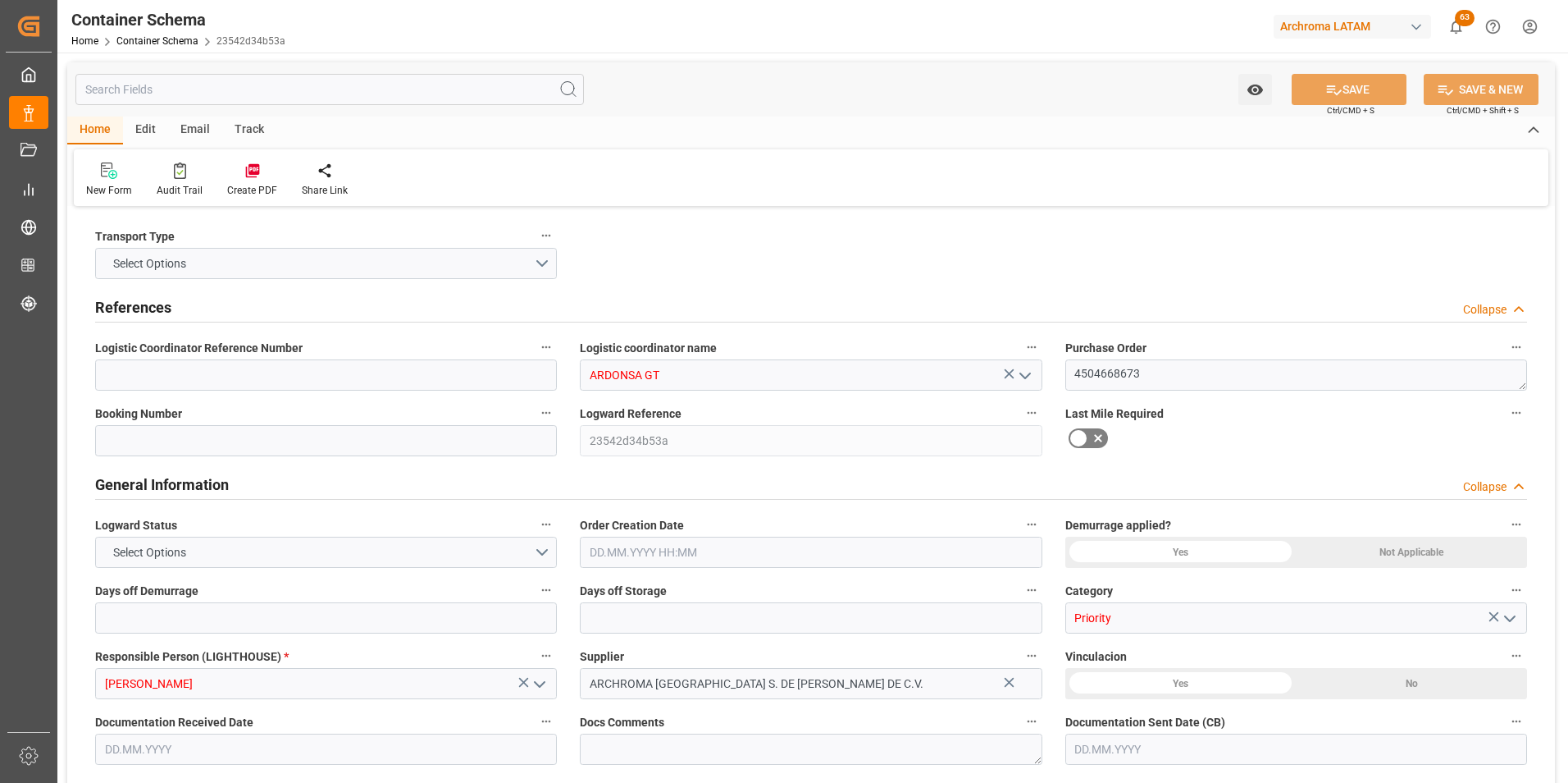
type input "0"
type input "1"
type input "3"
type input "3300"
type input "3481.5"
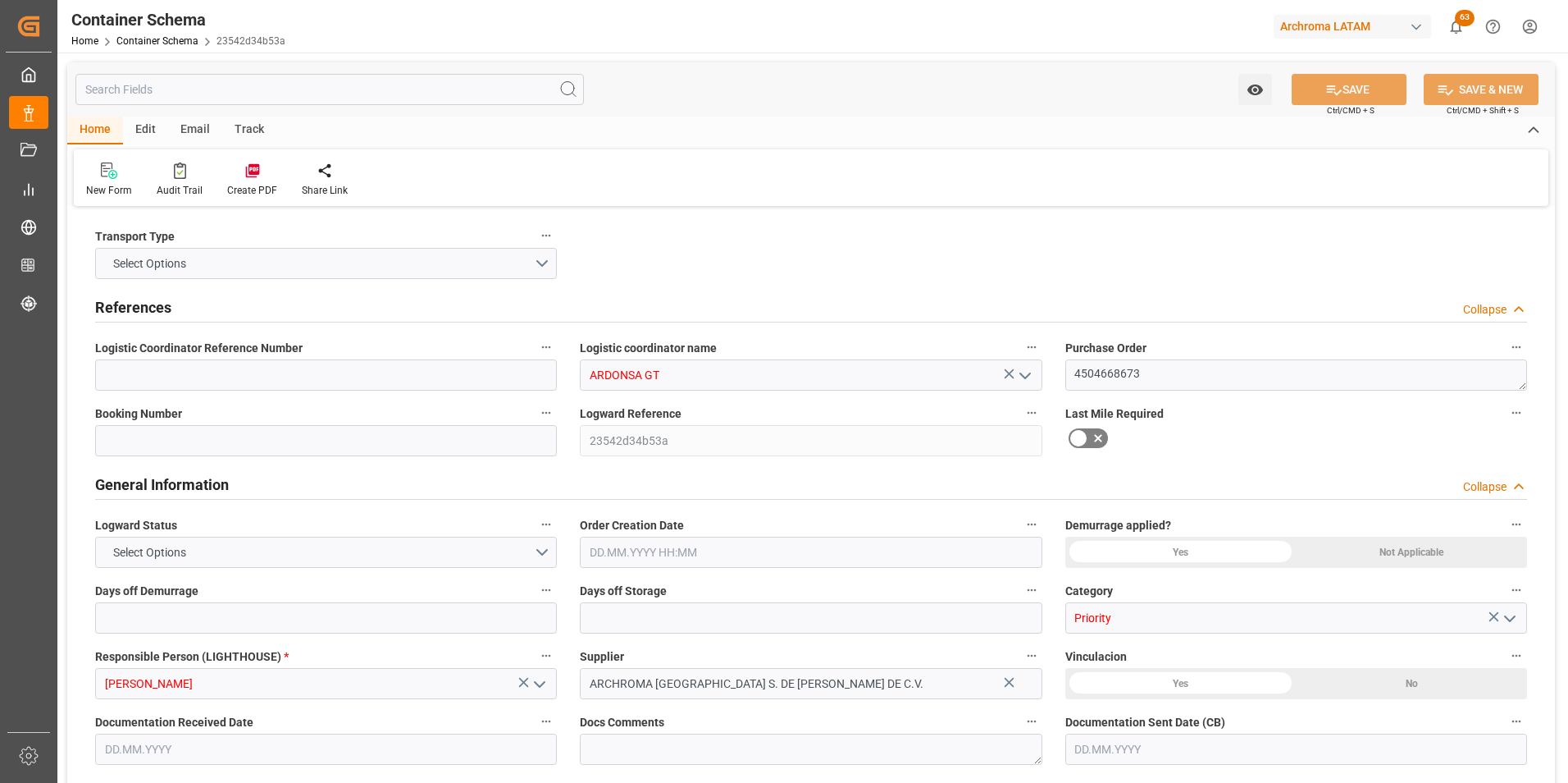
type input "GTTUC"
type input "07.10.2025 09:45"
type input "[DATE]"
type input "[DATE] 00:00"
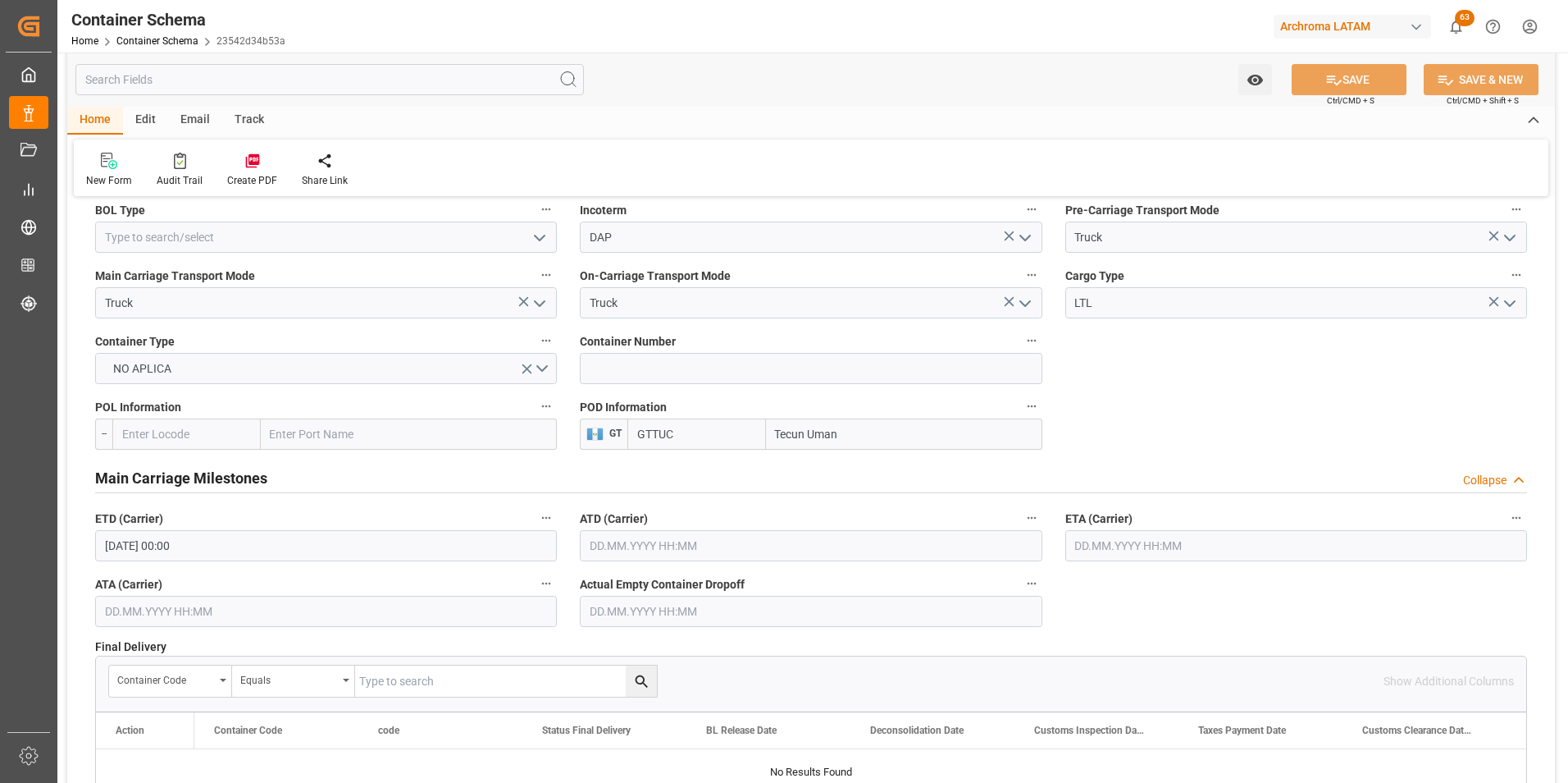
scroll to position [1477, 0]
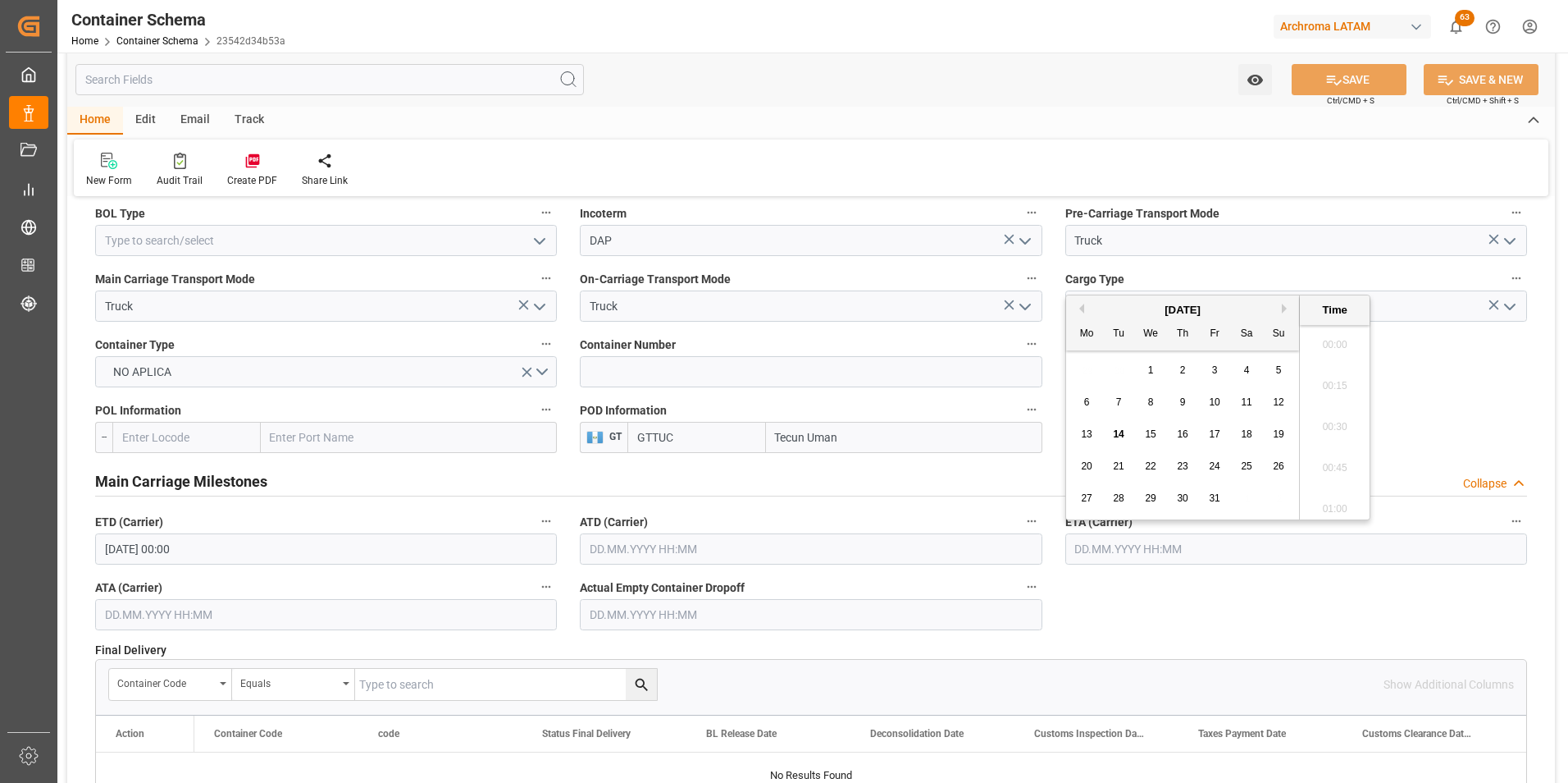
click at [1087, 545] on input "text" at bounding box center [1296, 549] width 462 height 31
click at [1081, 378] on div "29 30 1 2 3 4 5" at bounding box center [1183, 370] width 224 height 32
click at [1092, 435] on div "13" at bounding box center [1087, 434] width 20 height 19
type input "13.10.2025 00:00"
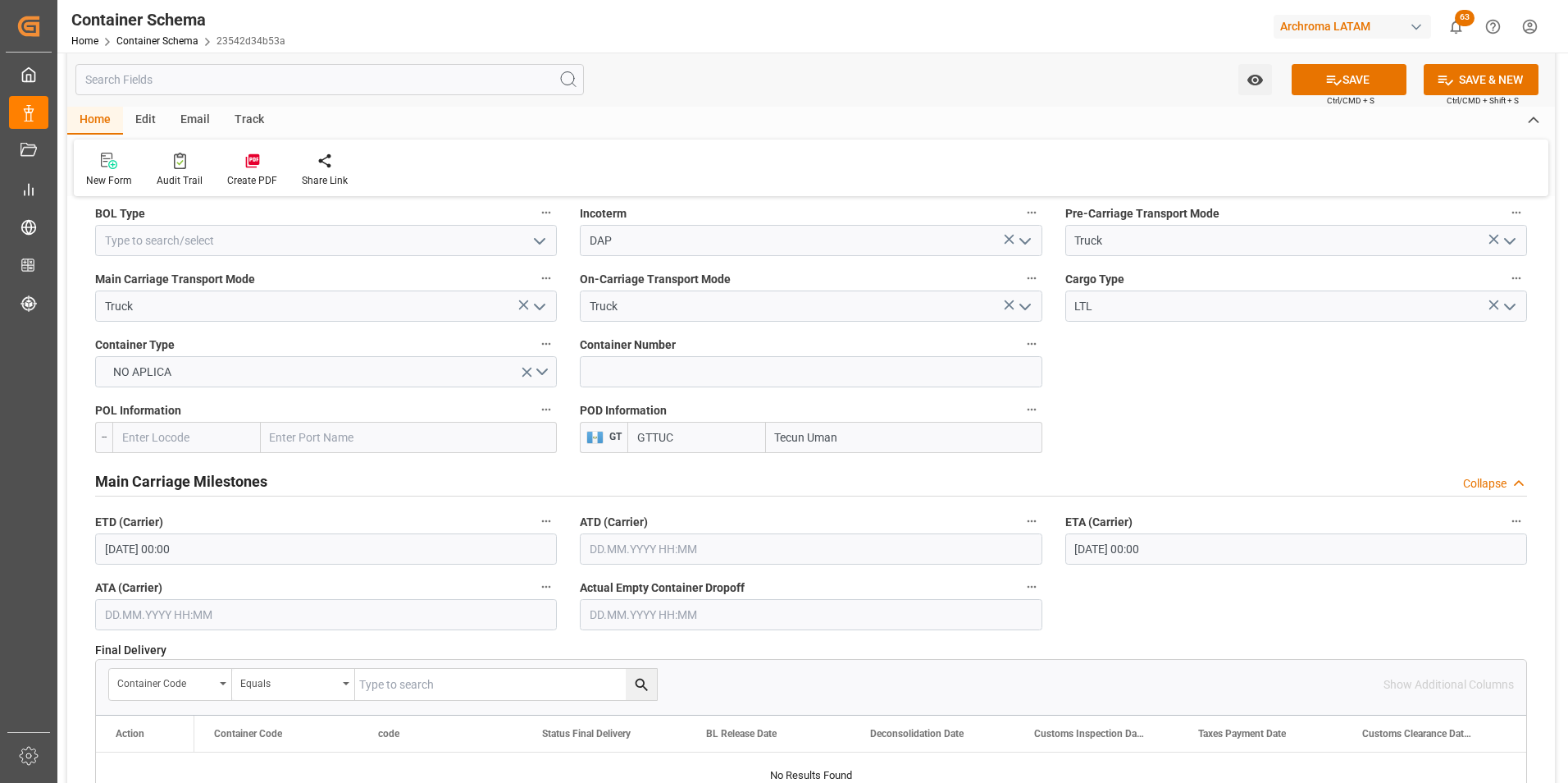
click at [183, 619] on input "text" at bounding box center [326, 615] width 462 height 31
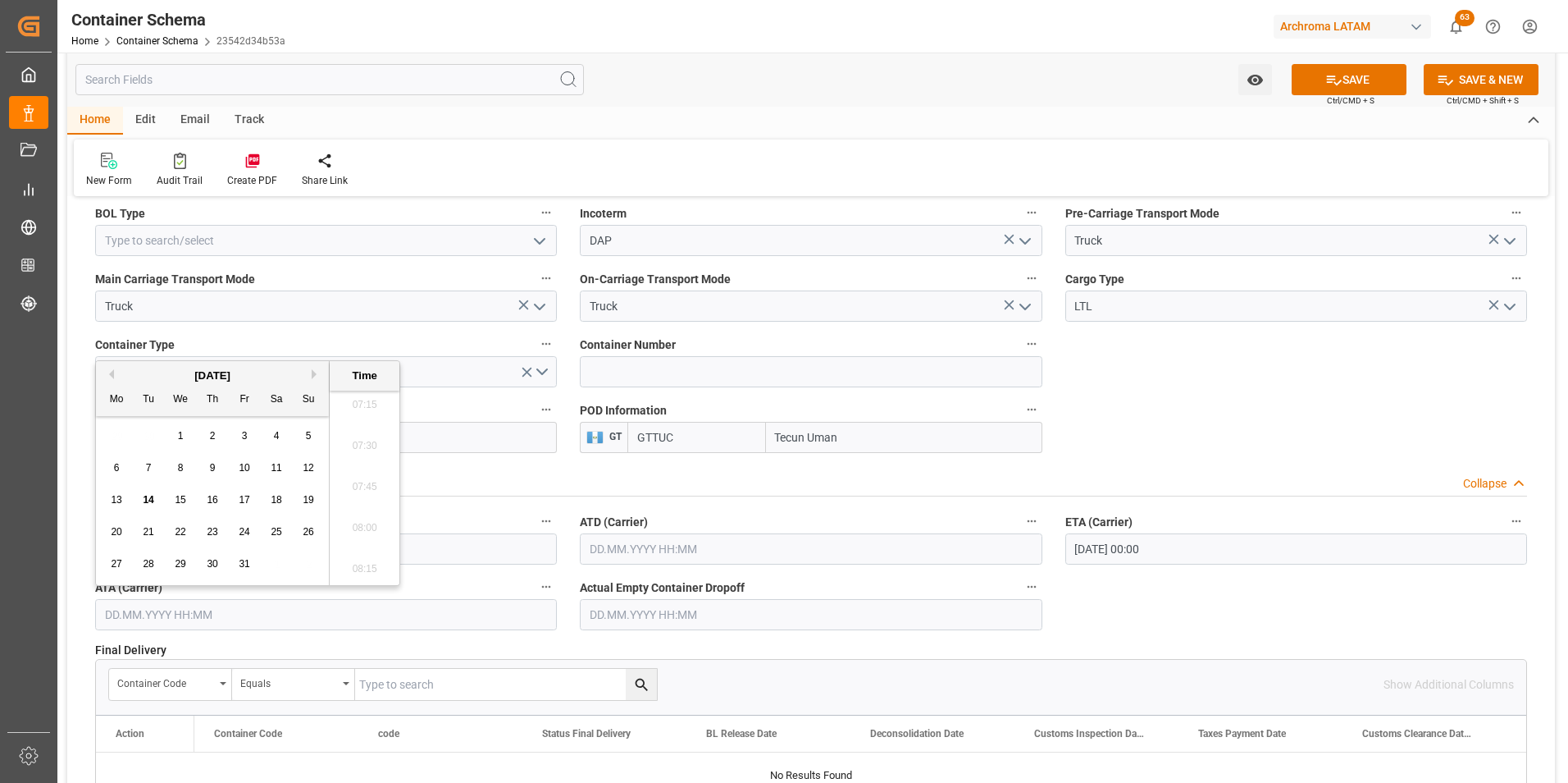
click at [119, 498] on span "13" at bounding box center [116, 500] width 11 height 12
type input "13.10.2025 00:00"
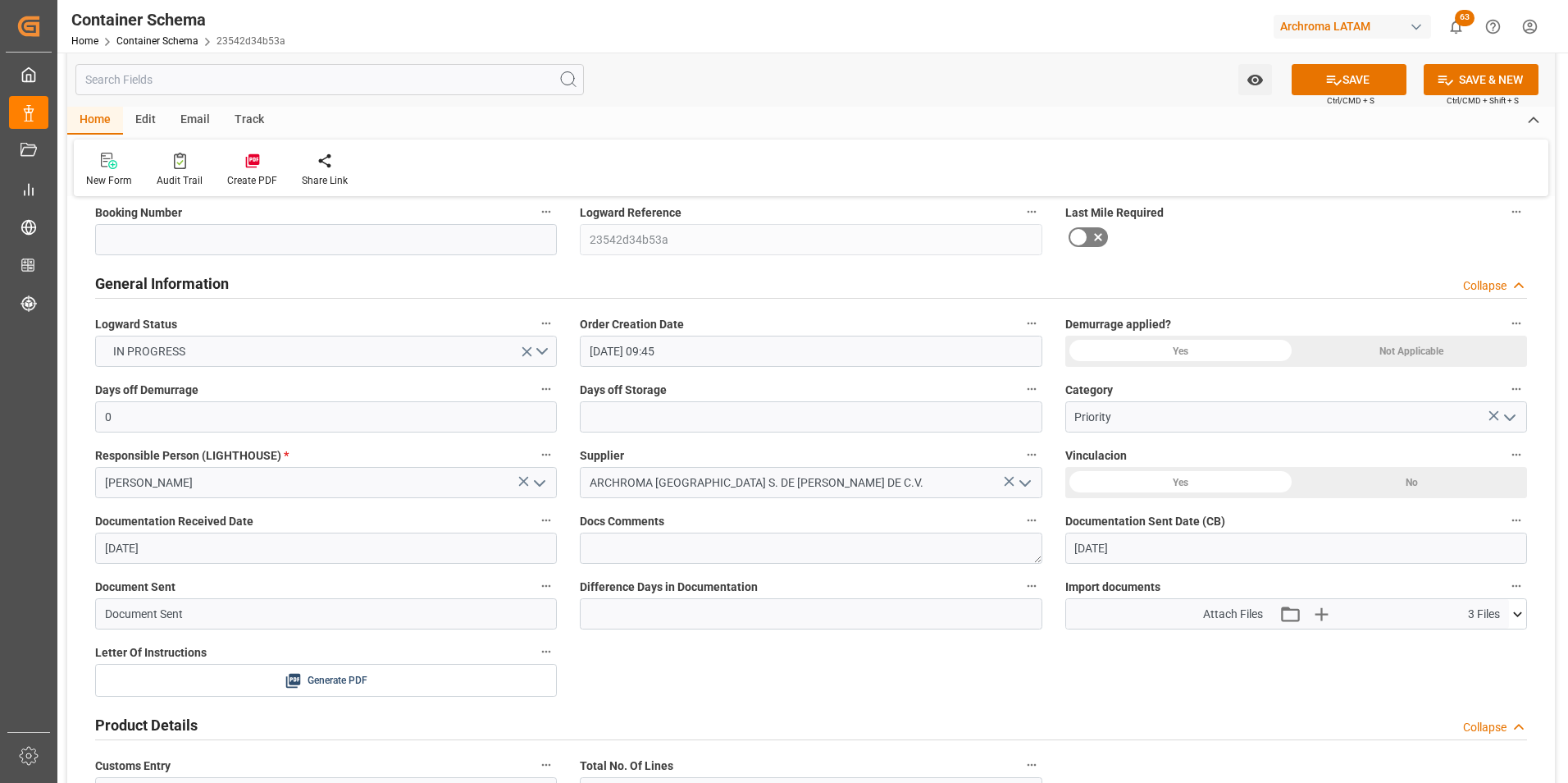
scroll to position [82, 0]
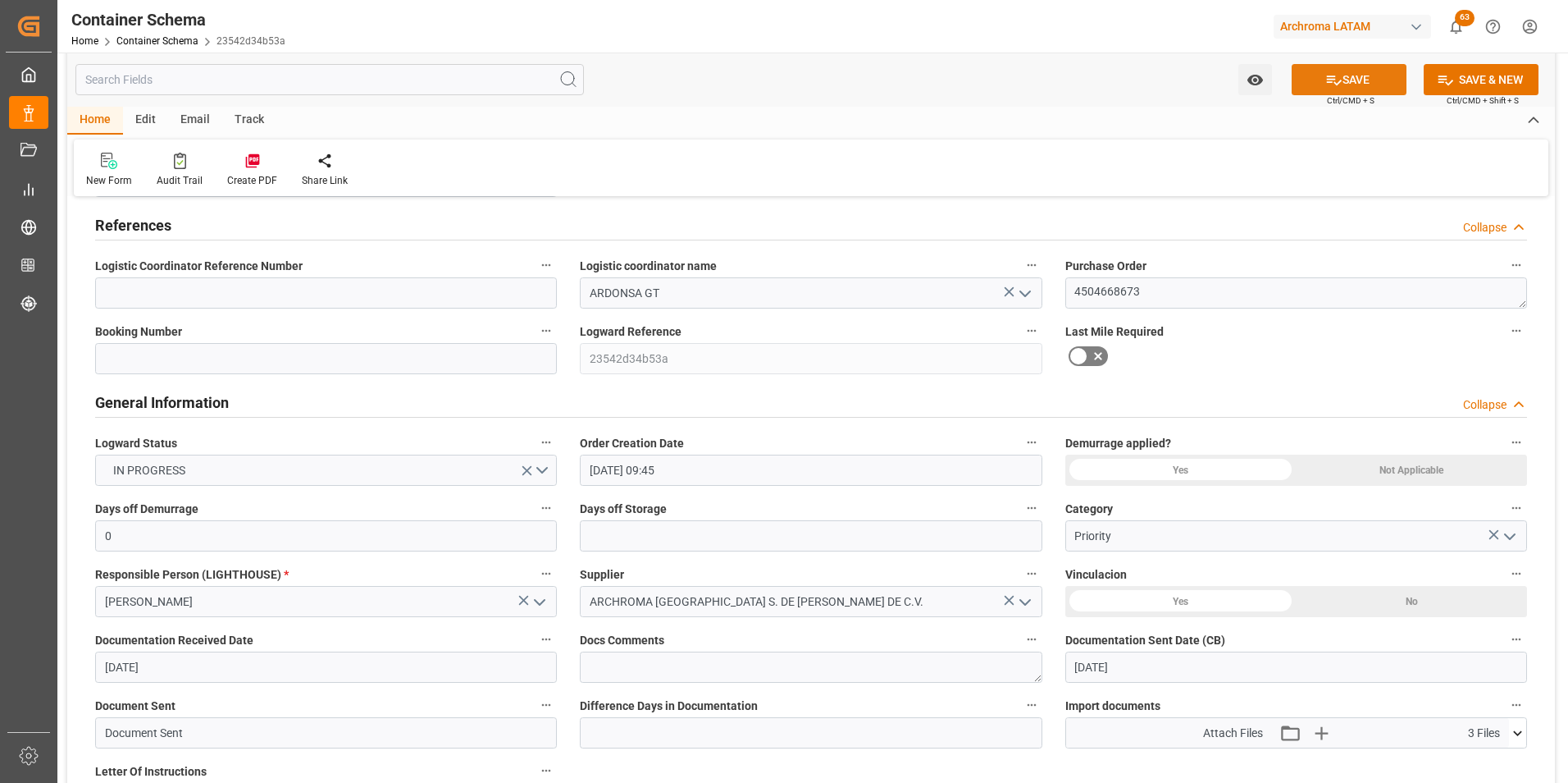
click at [1310, 85] on button "SAVE" at bounding box center [1349, 79] width 115 height 31
click at [156, 42] on link "Container Schema" at bounding box center [157, 42] width 82 height 12
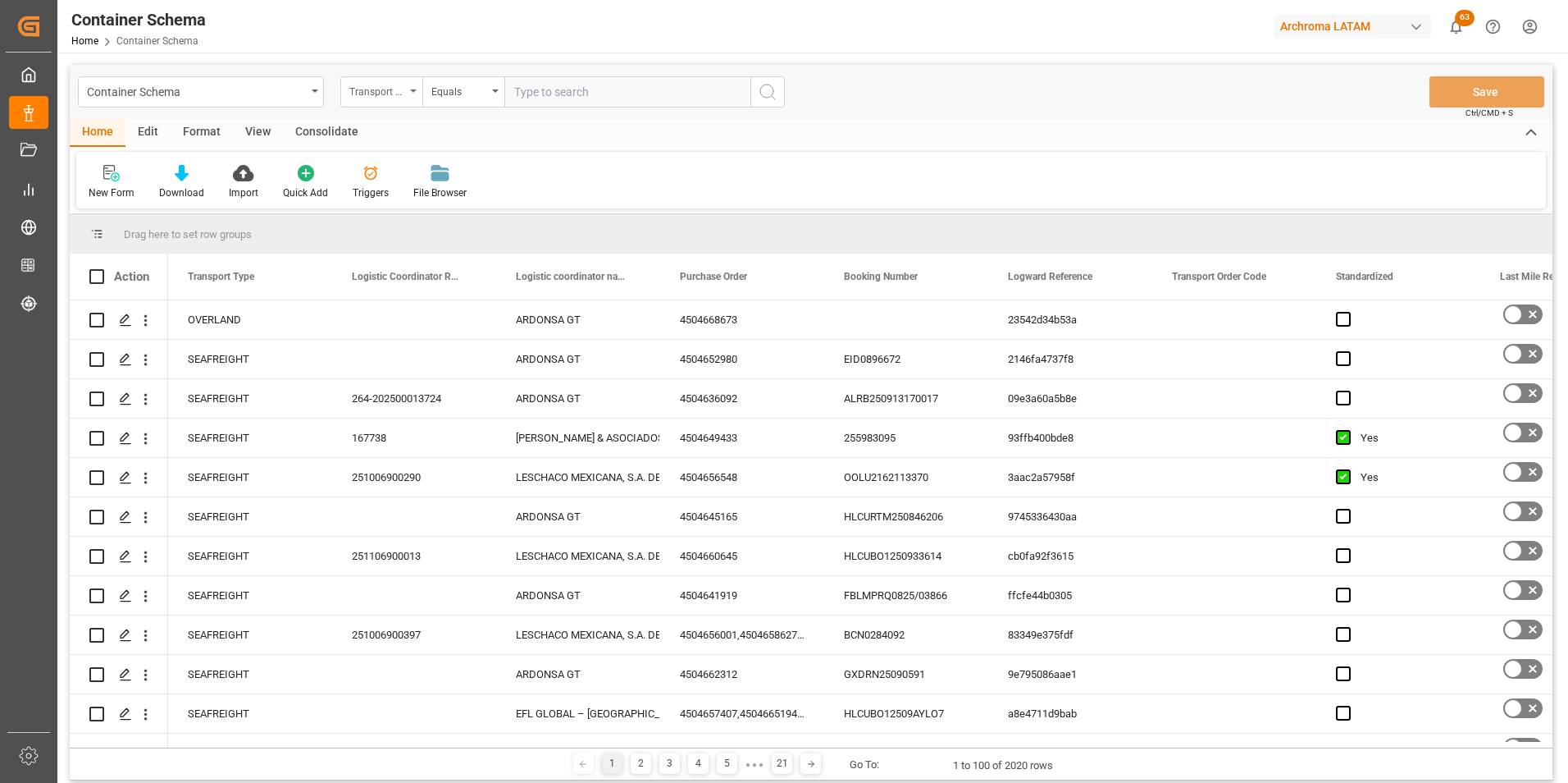
click at [371, 88] on div "Transport Type" at bounding box center [377, 90] width 56 height 19
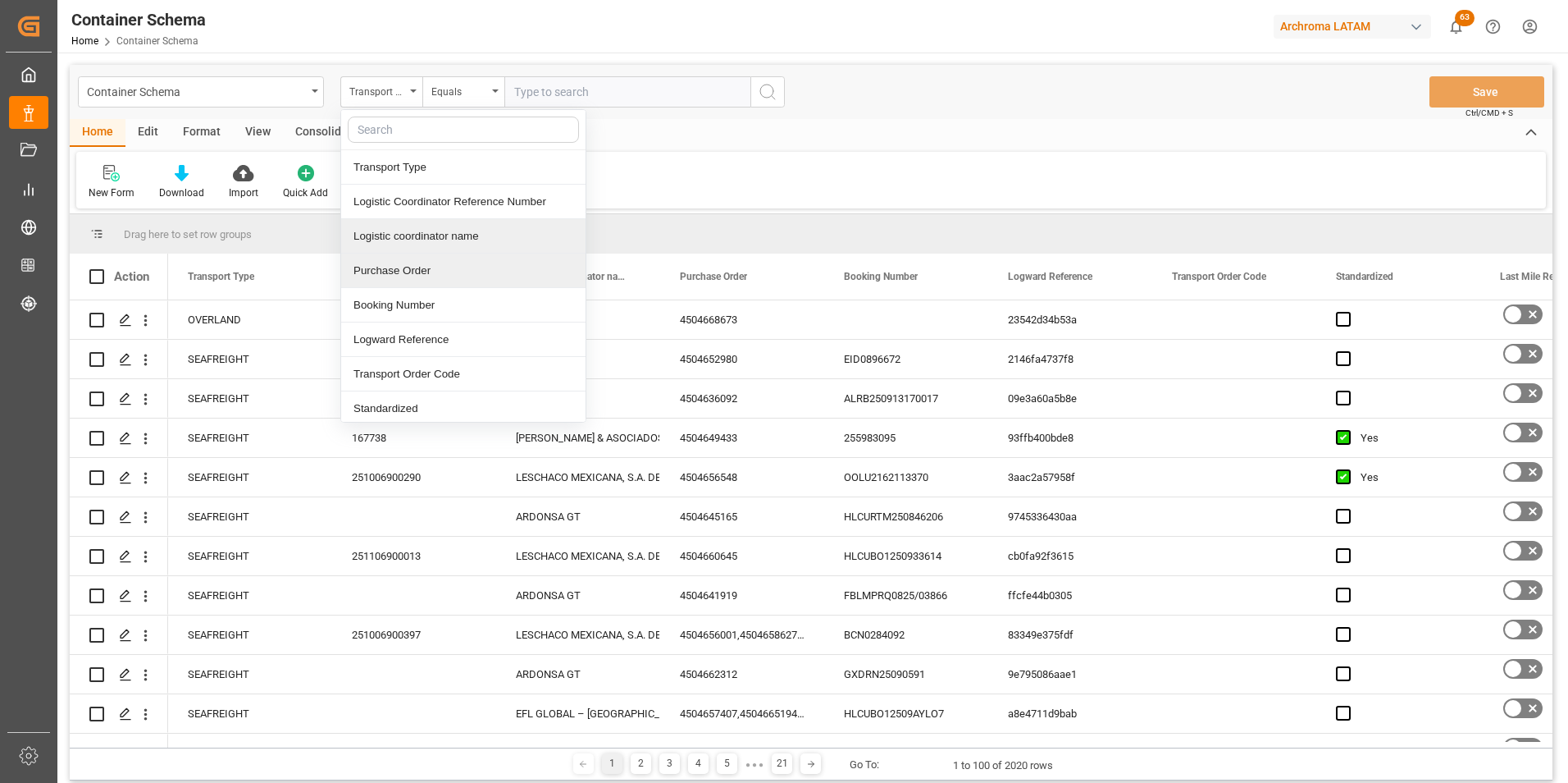
click at [399, 262] on div "Purchase Order" at bounding box center [463, 271] width 244 height 35
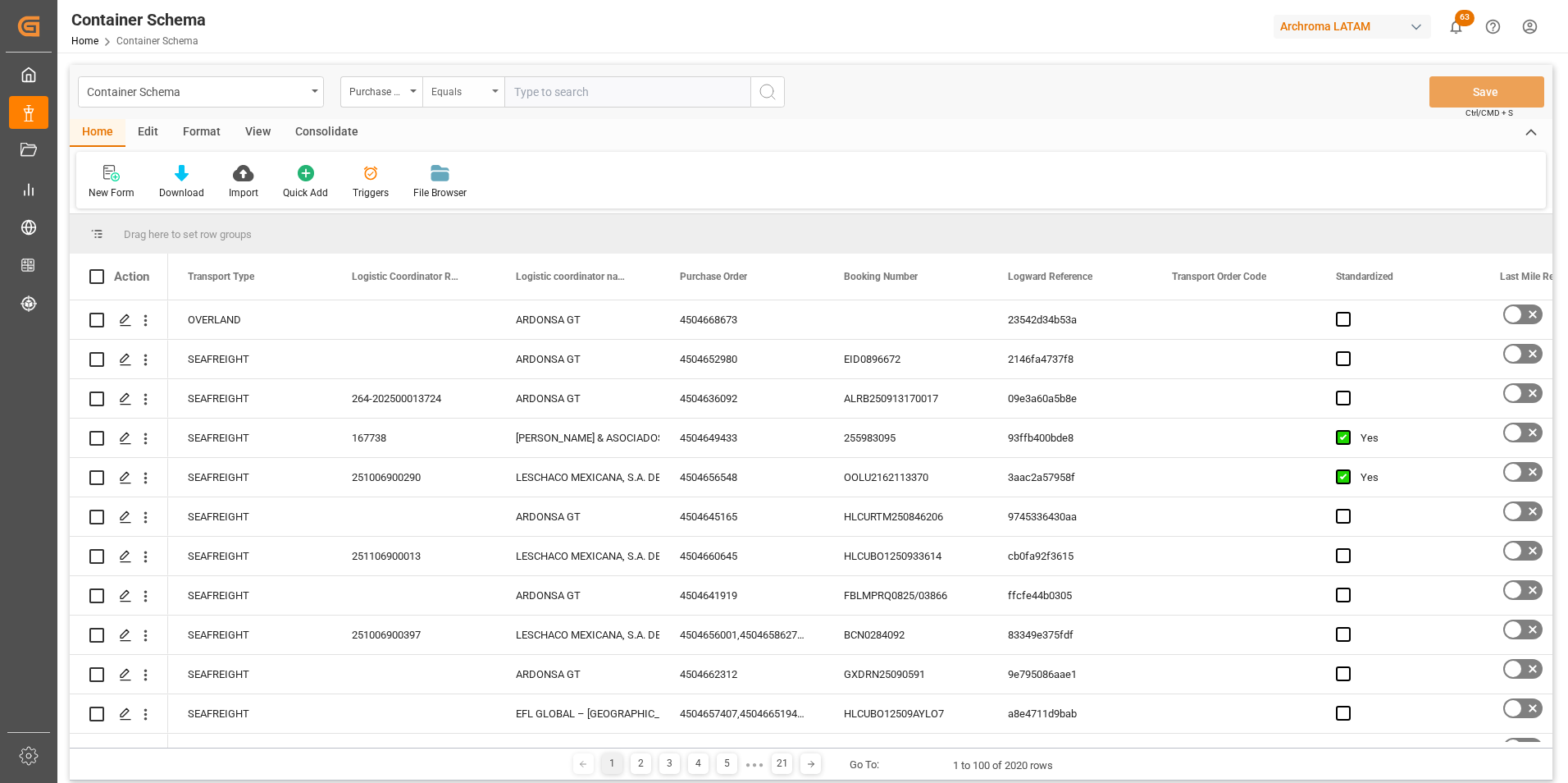
click at [462, 88] on div "Equals" at bounding box center [459, 90] width 56 height 19
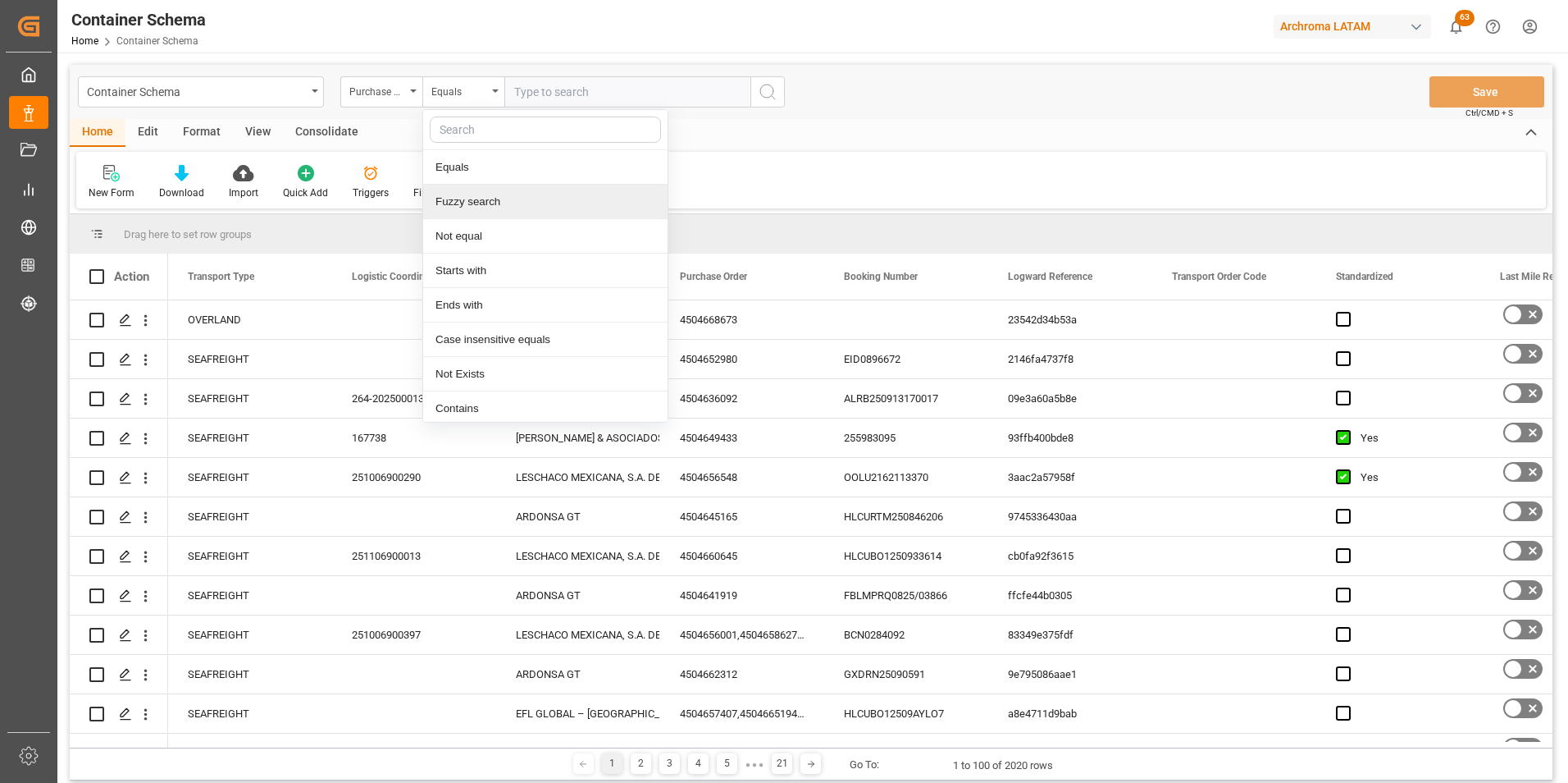
click at [486, 206] on div "Fuzzy search" at bounding box center [545, 202] width 244 height 35
paste input "4504658063"
type input "4504658063"
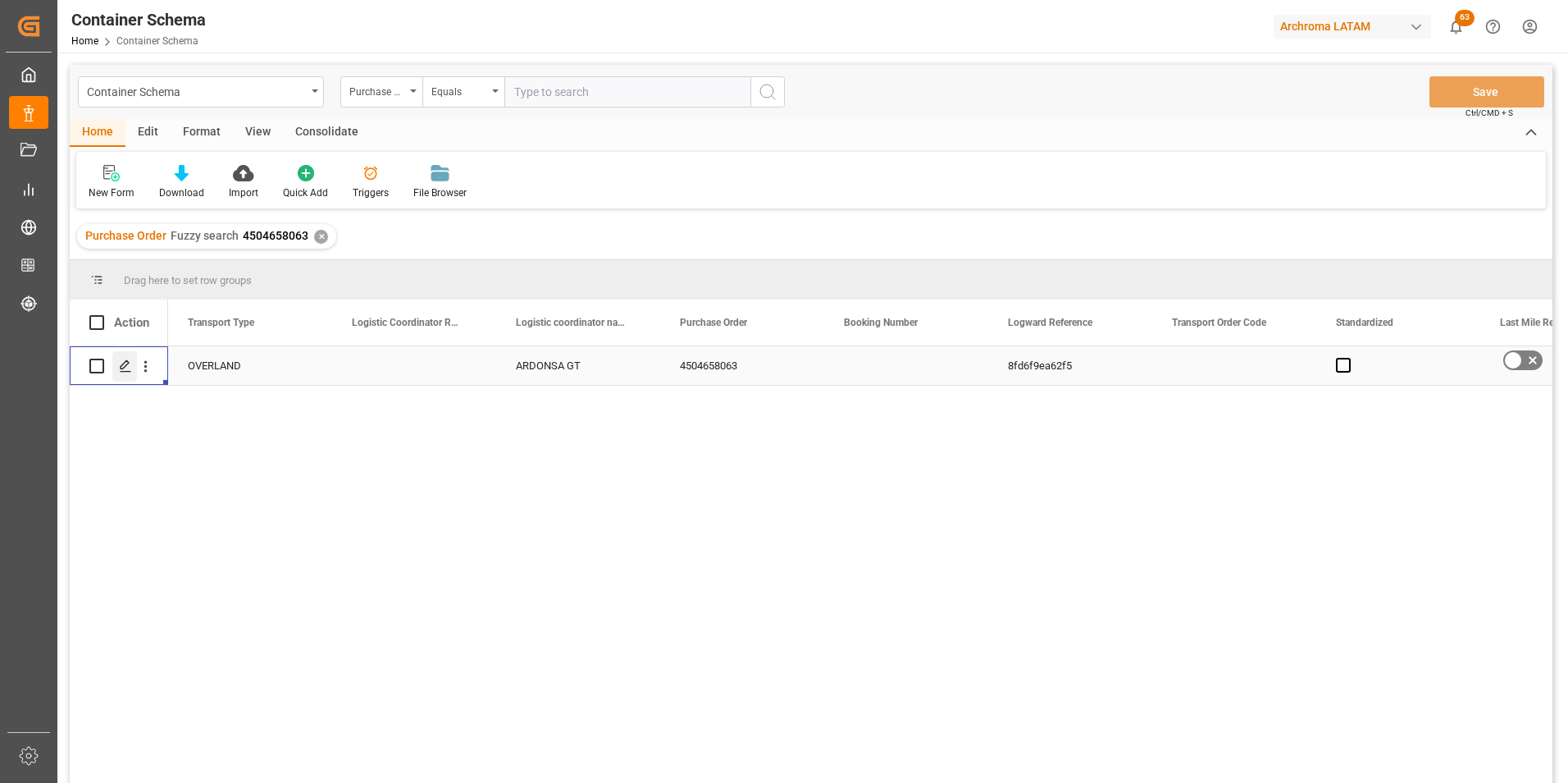
click at [124, 366] on icon "Press SPACE to select this row." at bounding box center [125, 366] width 14 height 14
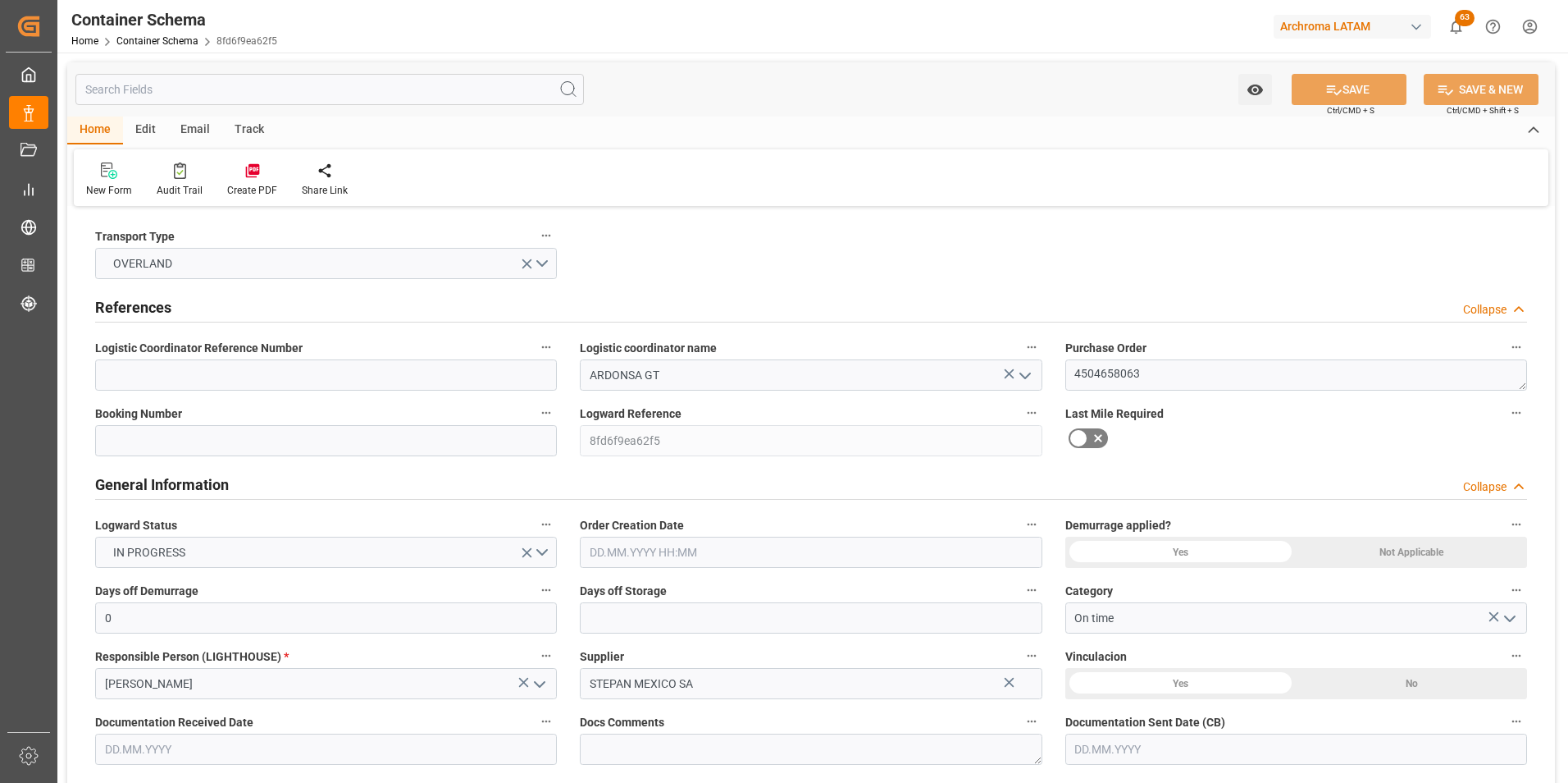
type input "0"
type input "1"
type input "28"
type input "6356"
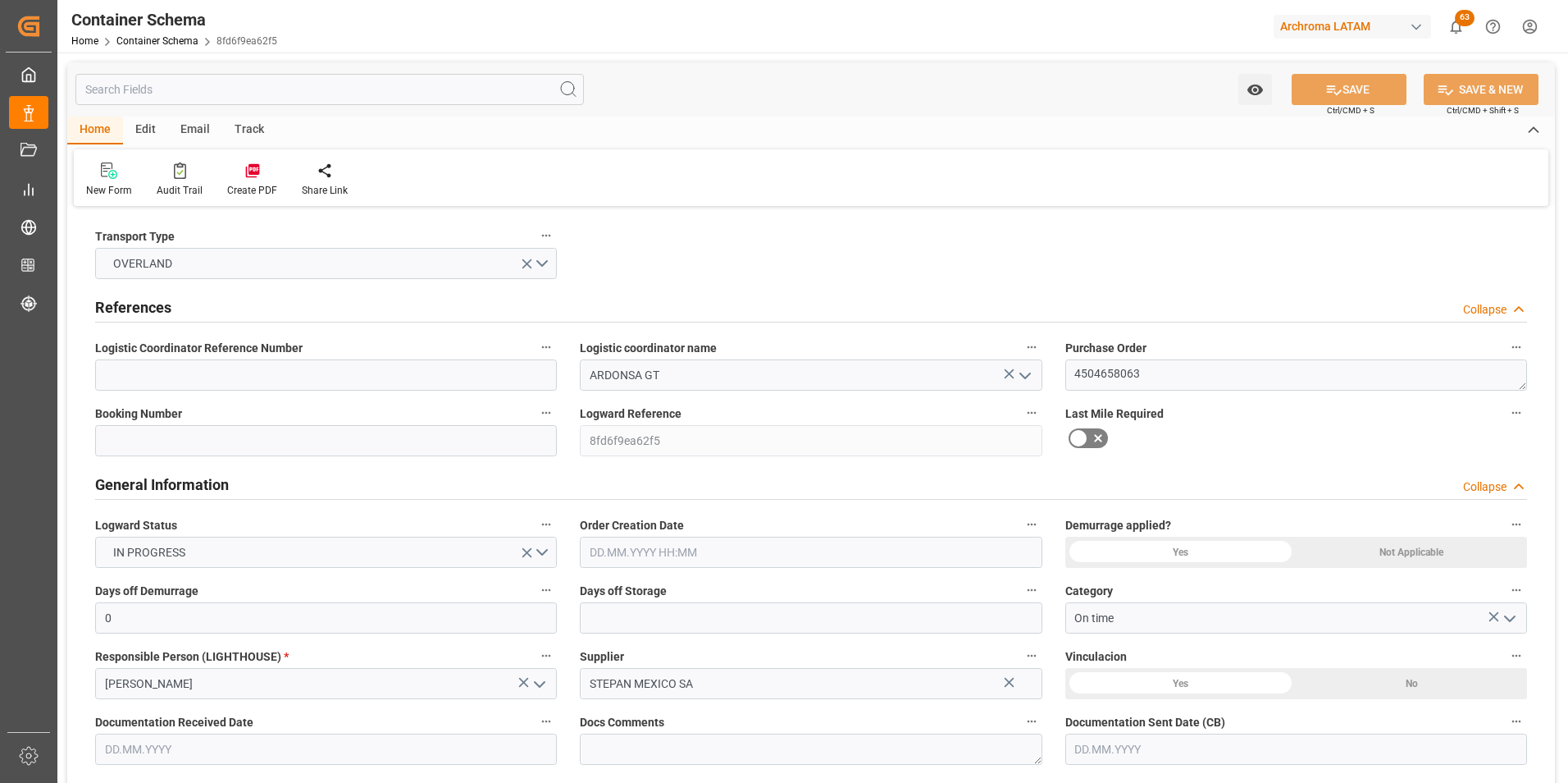
type input "GTTUC"
type input "30.09.2025 14:45"
type input "30.09.2025"
type input "01.10.2025 00:00"
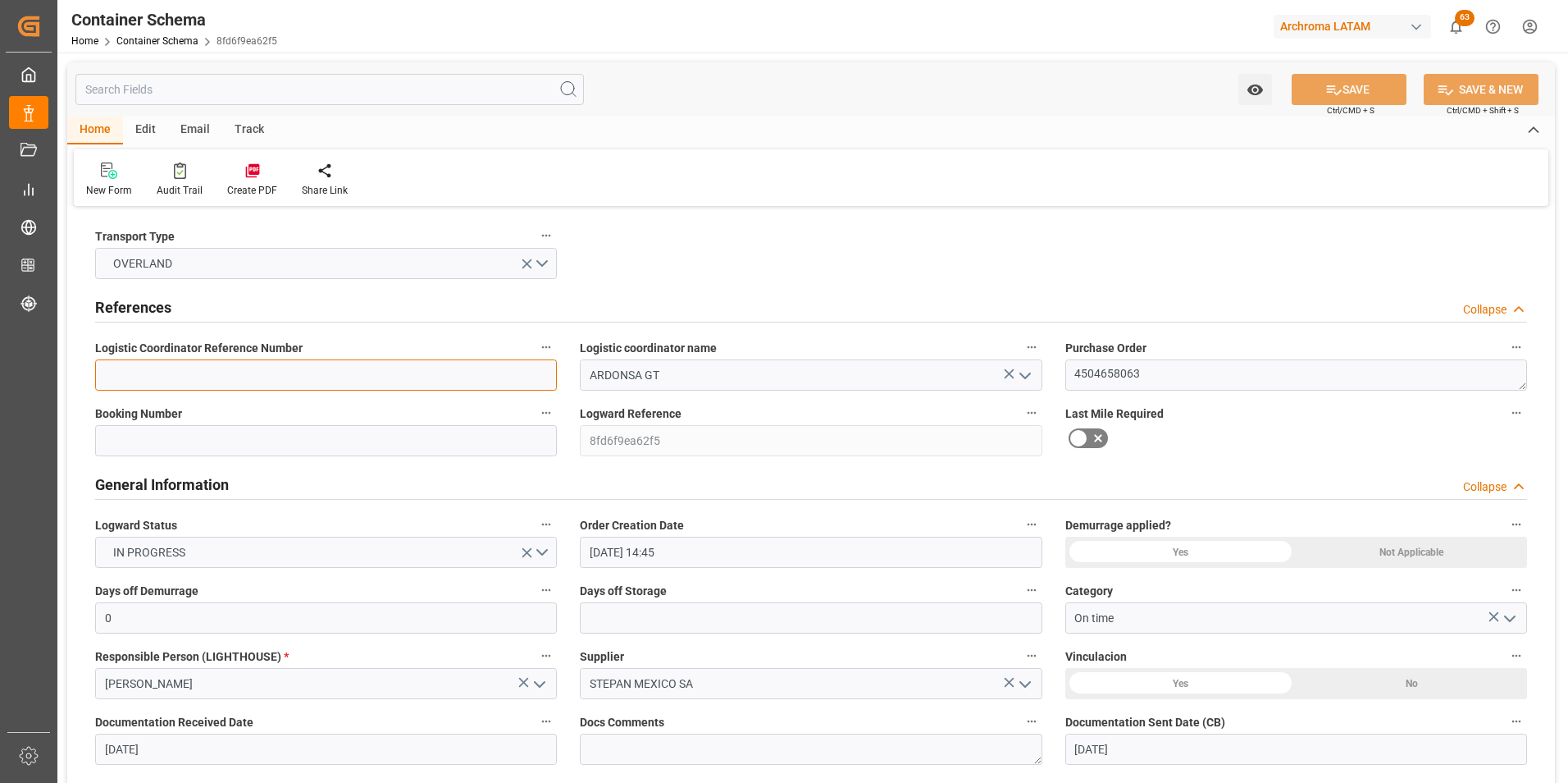
click at [208, 376] on input at bounding box center [326, 375] width 462 height 31
paste input "264-202500013729"
type input "264-202500013729"
click at [392, 450] on input at bounding box center [326, 440] width 462 height 31
paste input "264-202500013729"
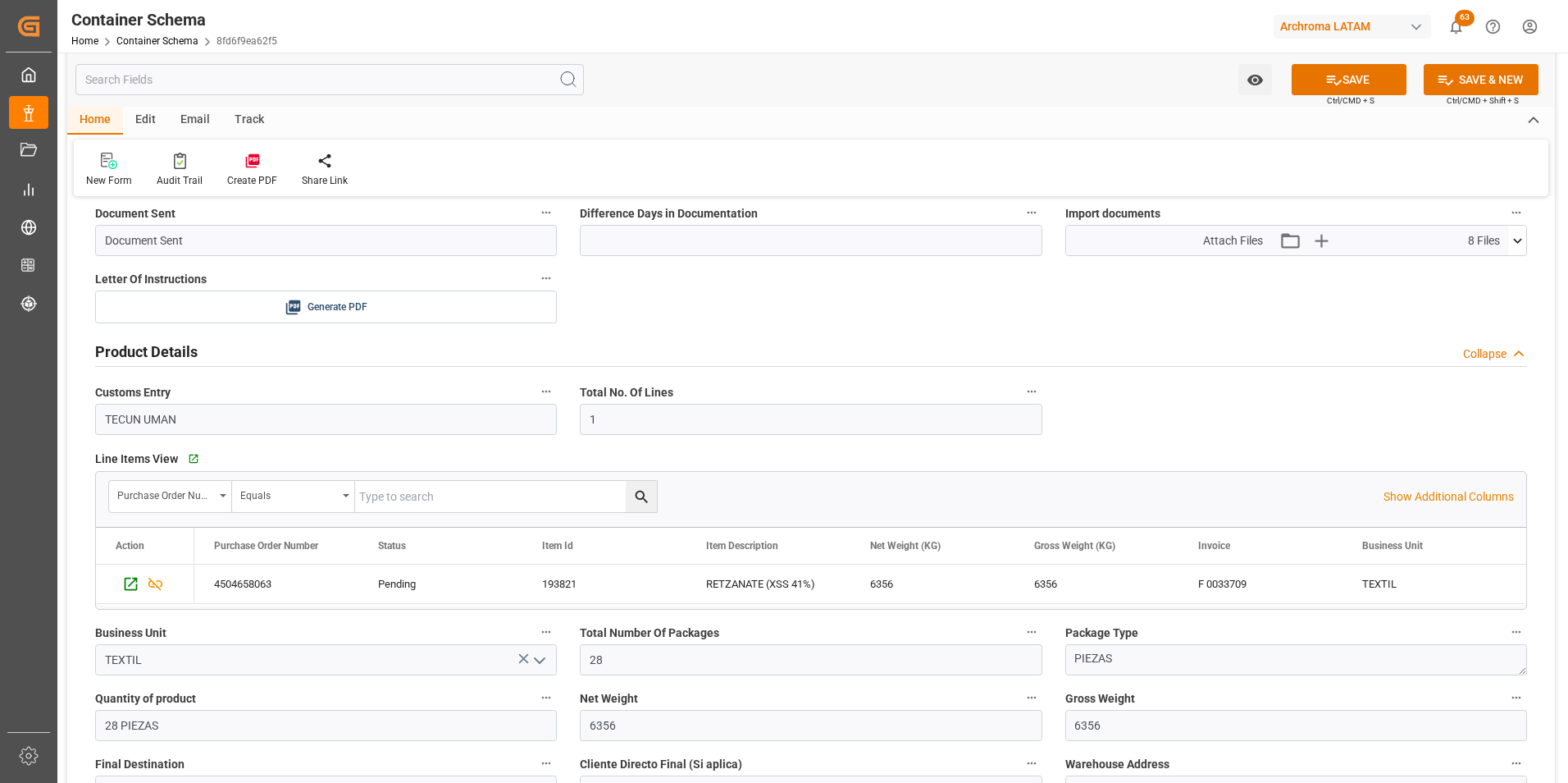
type input "264-202500013729"
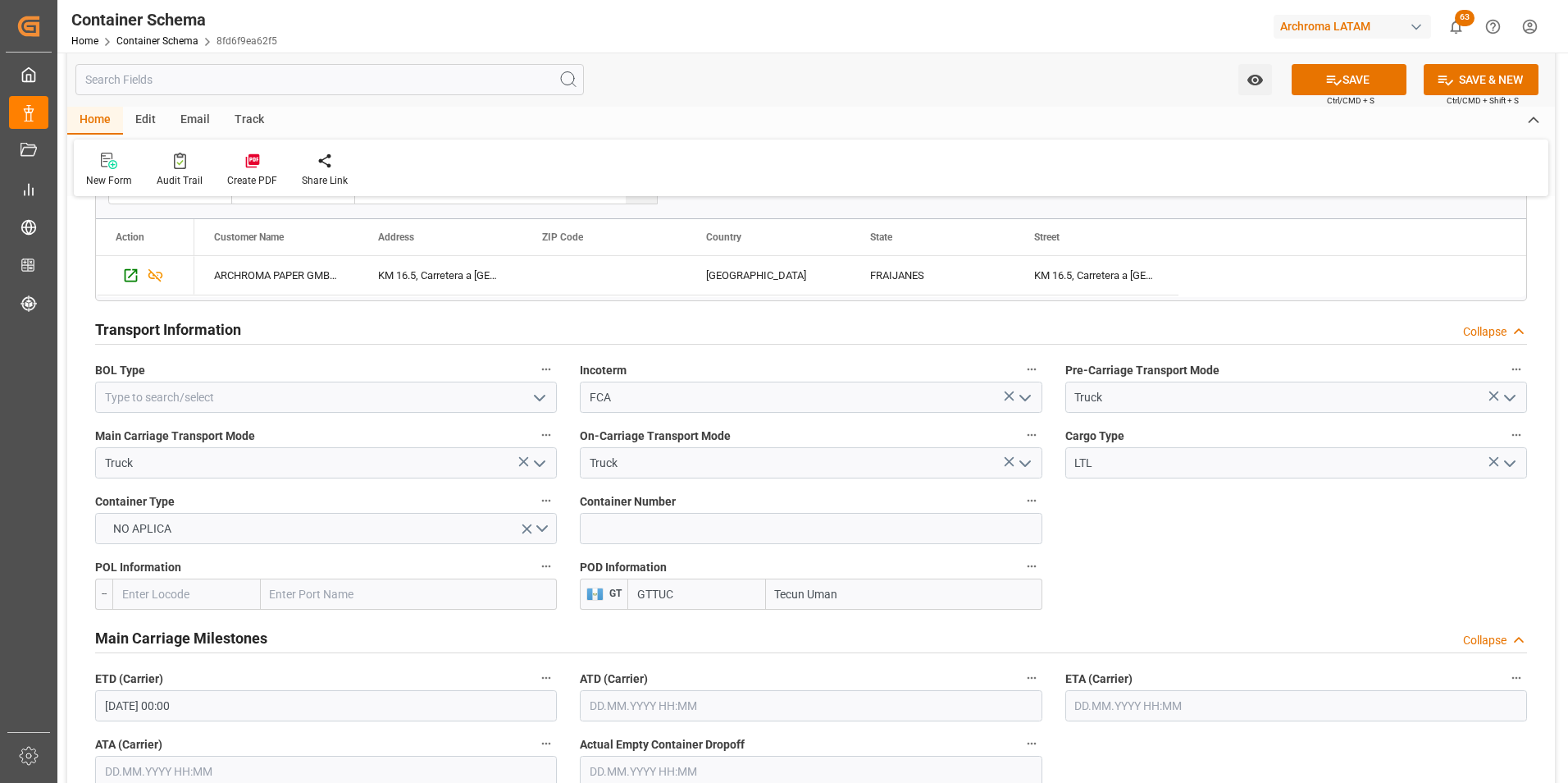
scroll to position [1477, 0]
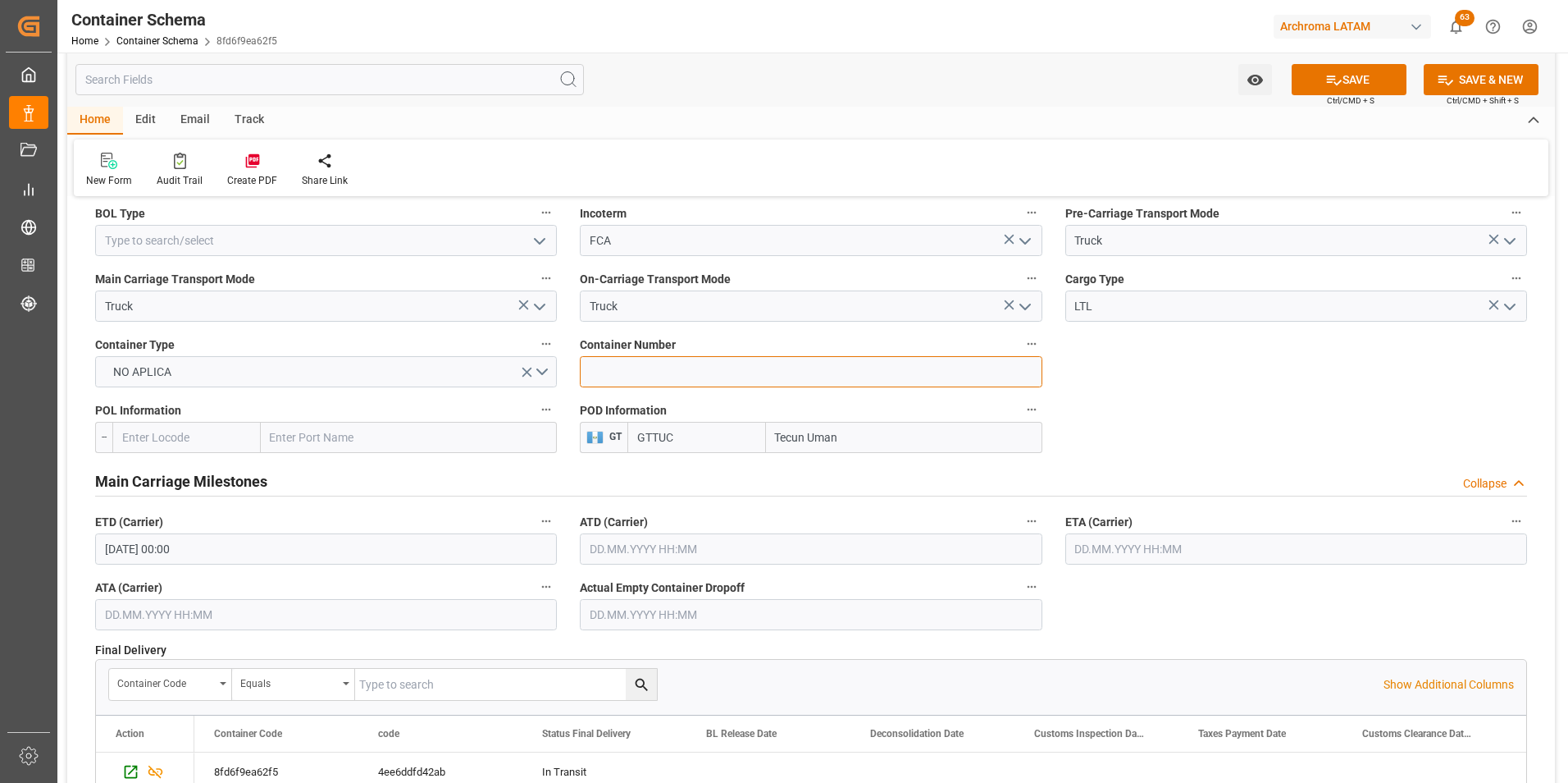
click at [850, 374] on input at bounding box center [811, 372] width 462 height 31
paste input "C-106 BMC"
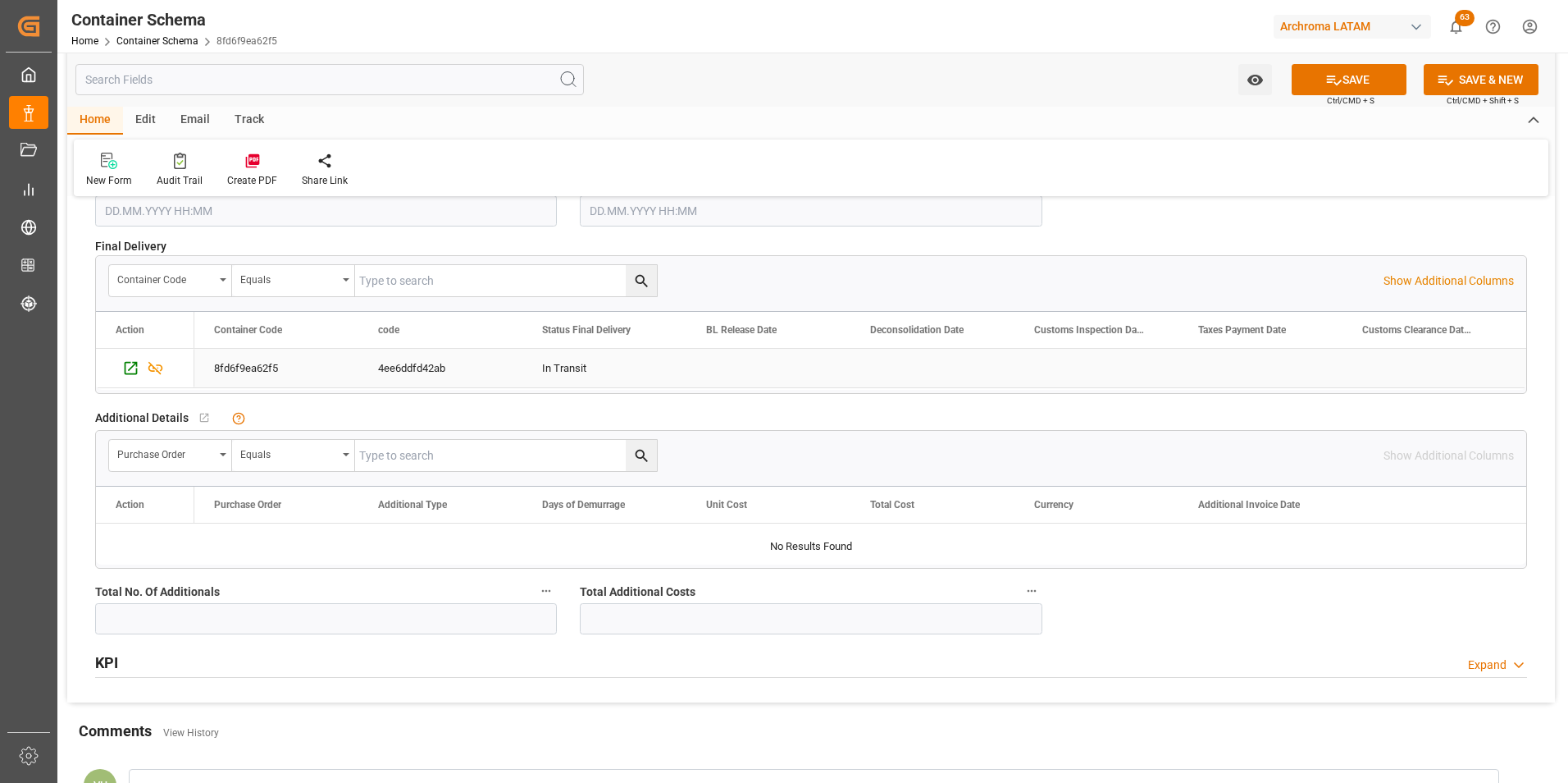
scroll to position [1723, 0]
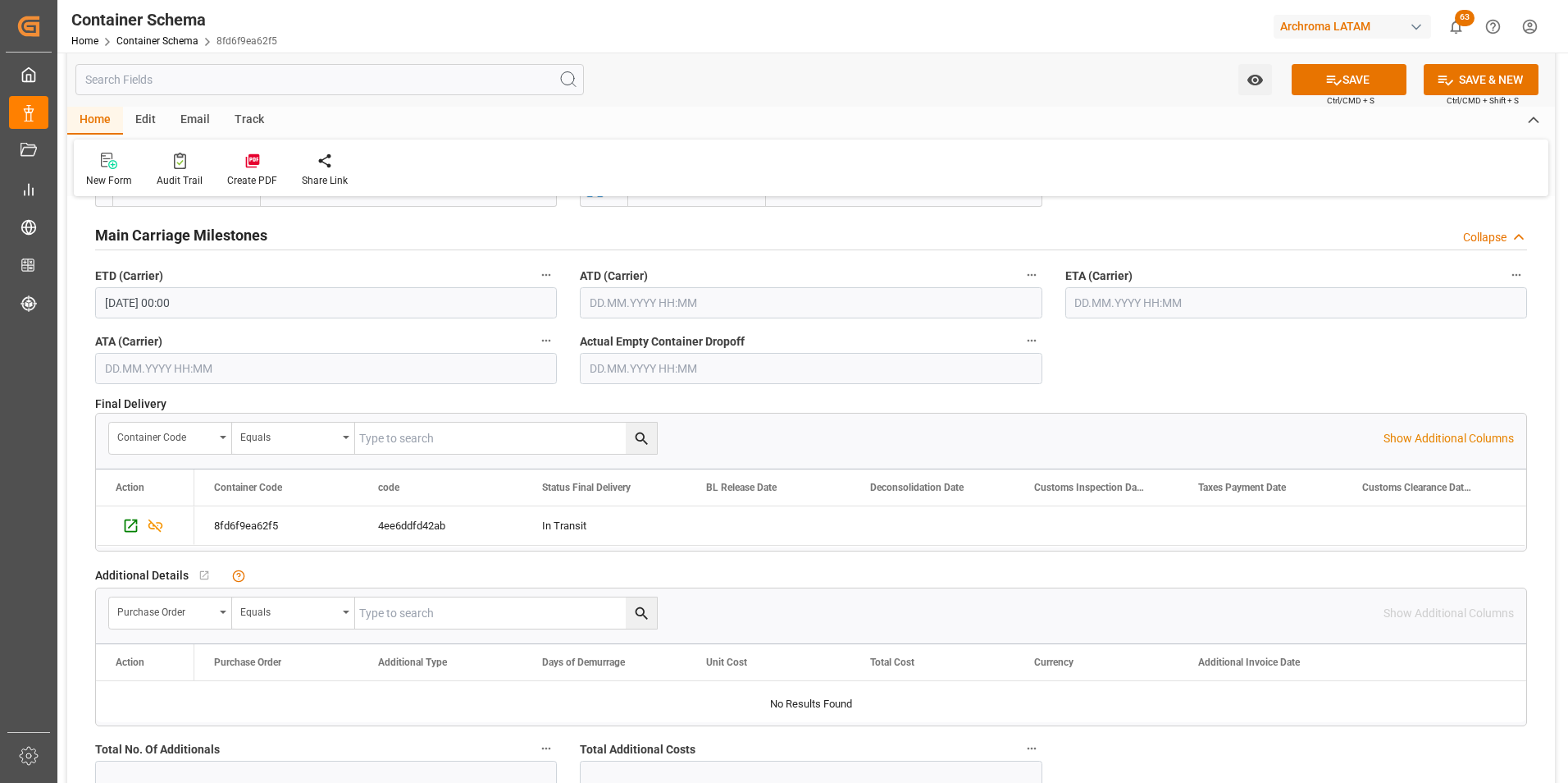
type input "C-106 BMC"
click at [233, 370] on input "text" at bounding box center [326, 369] width 462 height 31
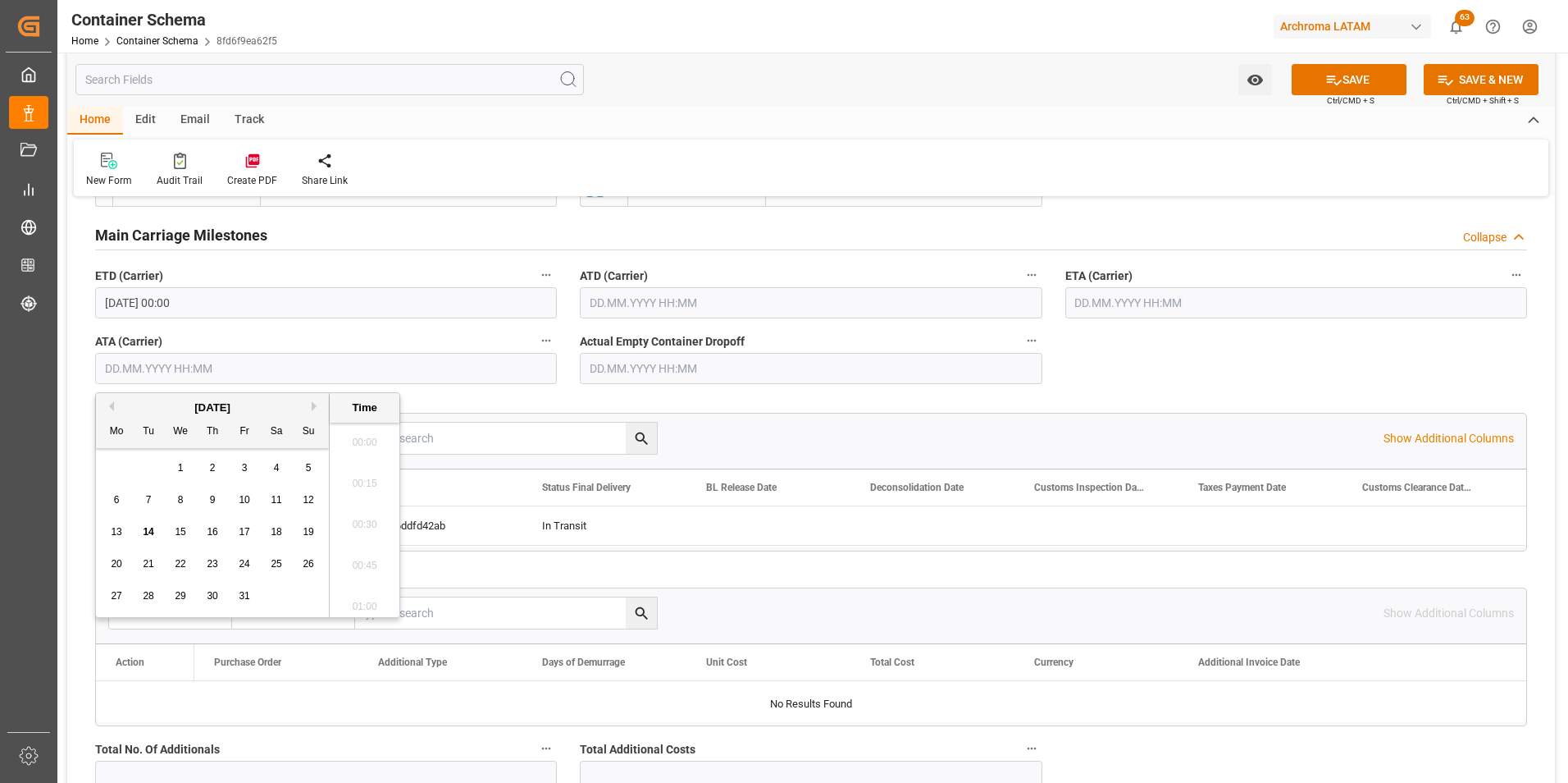
scroll to position [1237, 0]
click at [110, 468] on div "29 30 1 2 3 4 5" at bounding box center [213, 467] width 224 height 32
click at [239, 498] on span "10" at bounding box center [243, 500] width 11 height 12
type input "[DATE] 00:00"
click at [1356, 64] on button "SAVE" at bounding box center [1349, 79] width 115 height 31
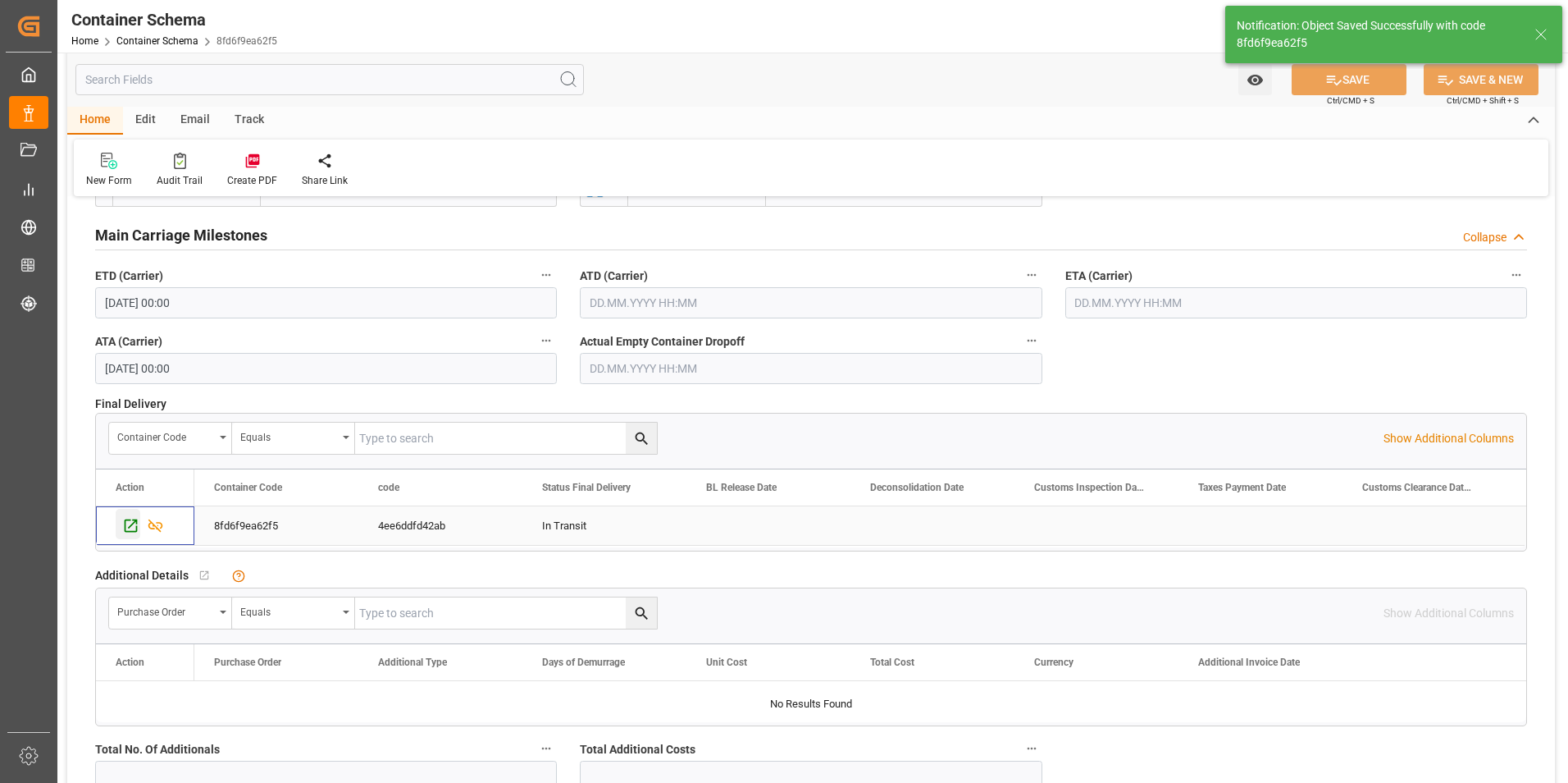
click at [125, 531] on icon "Press SPACE to select this row." at bounding box center [131, 526] width 14 height 14
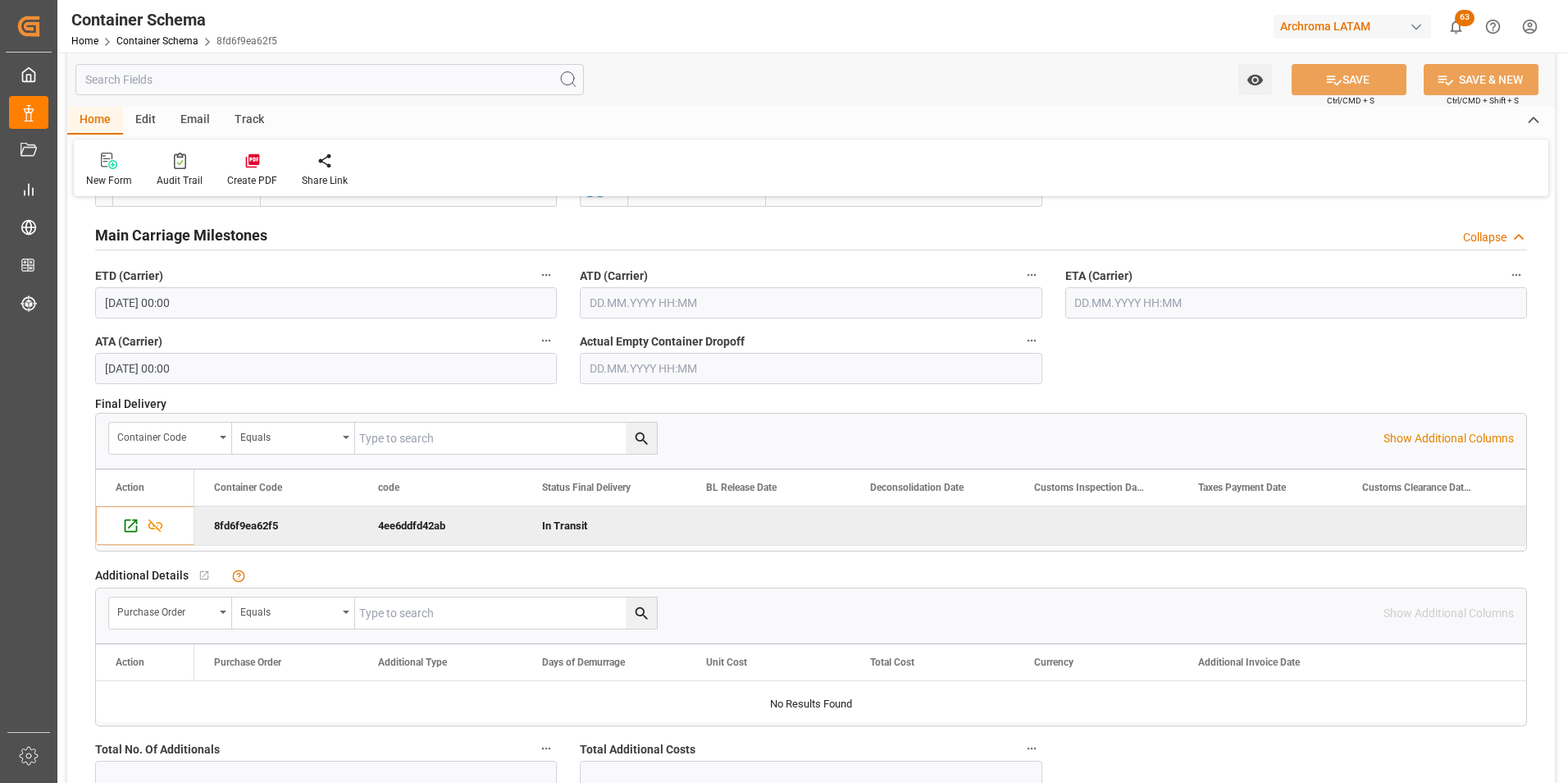
click at [168, 47] on div "Home Container Schema 8fd6f9ea62f5" at bounding box center [174, 41] width 206 height 17
click at [170, 44] on link "Container Schema" at bounding box center [157, 42] width 82 height 12
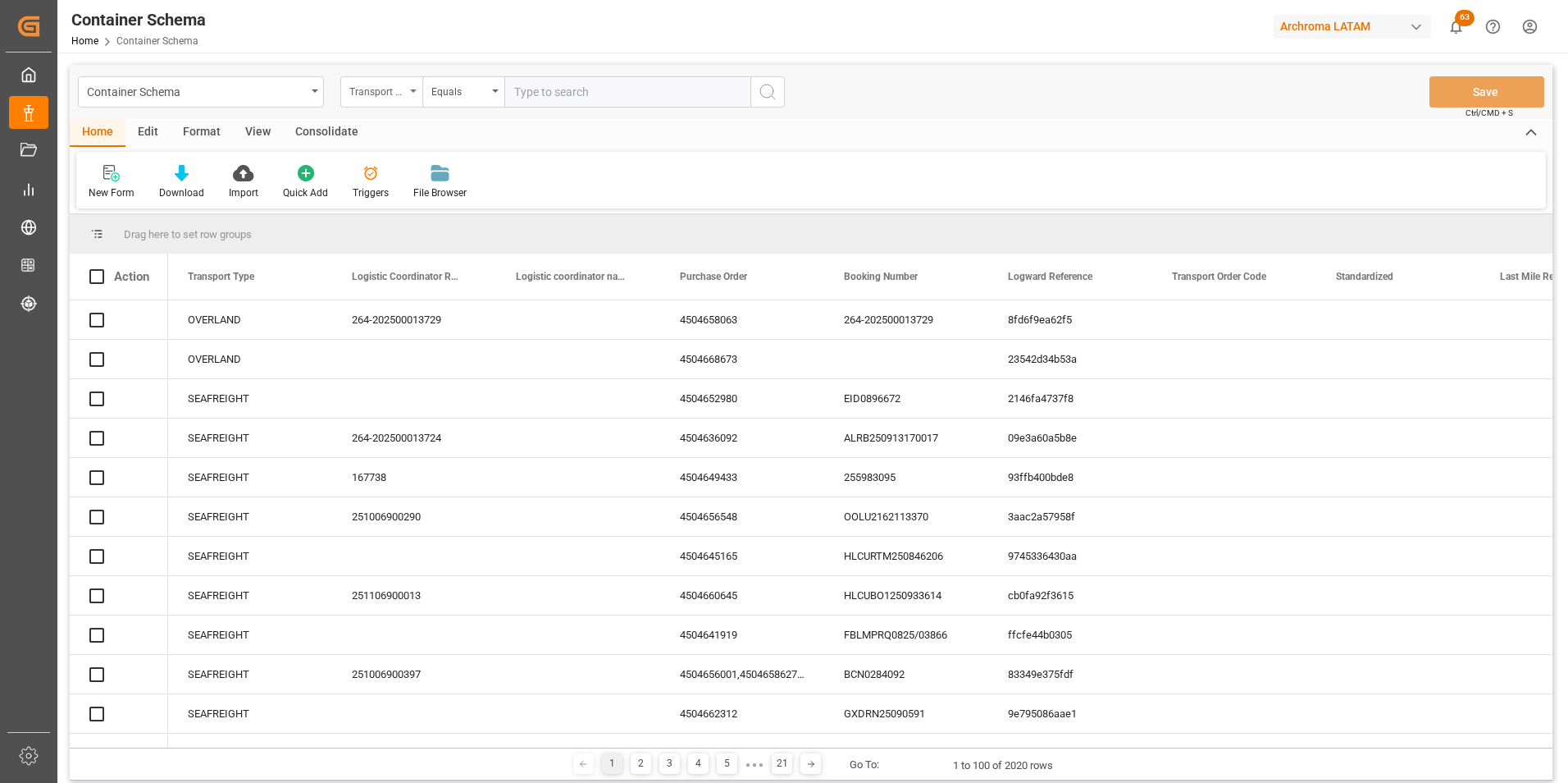
click at [389, 75] on div "Container Schema Transport Type Equals Save Ctrl/CMD + S" at bounding box center [811, 92] width 1483 height 54
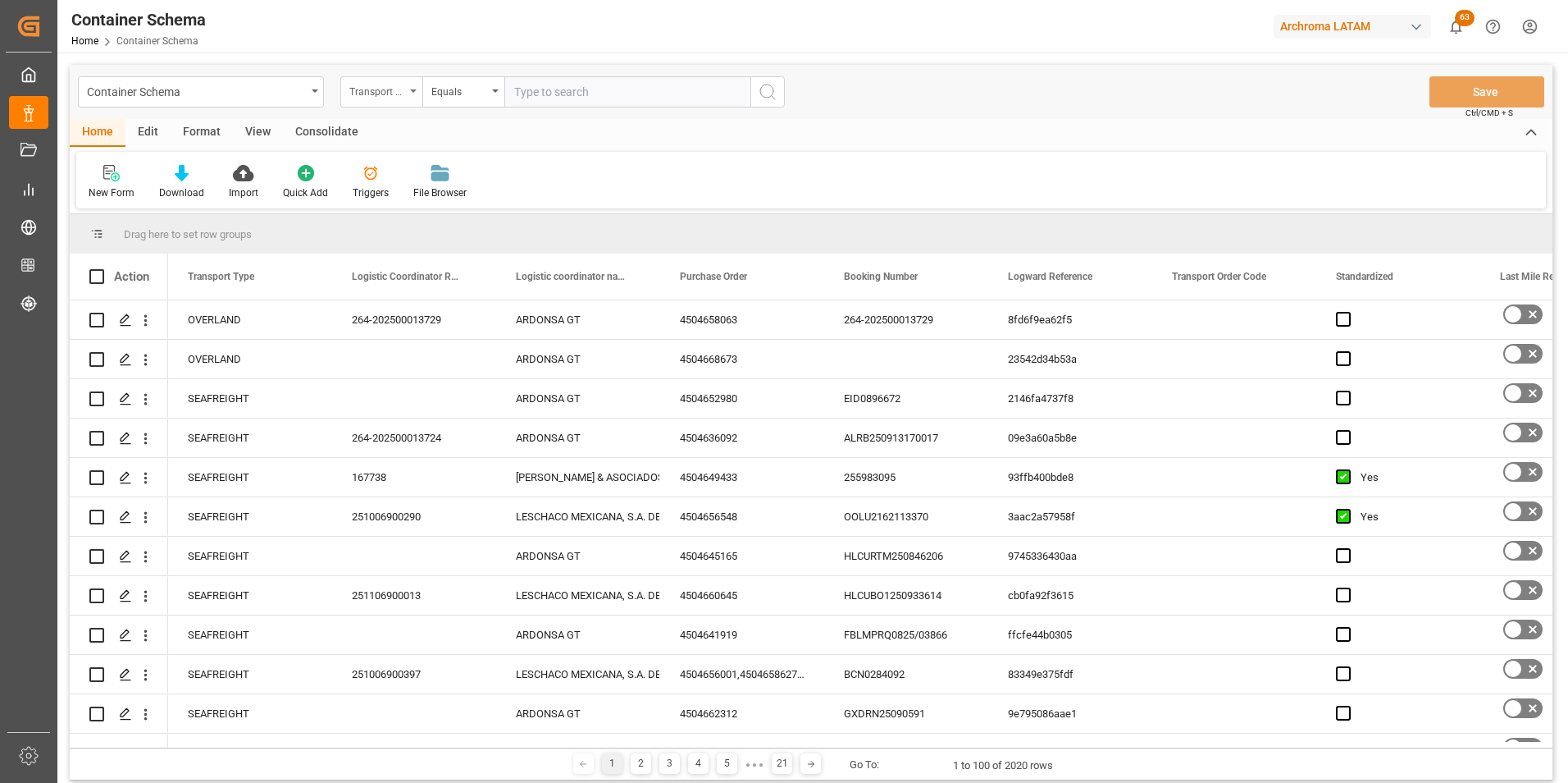
click at [392, 97] on div "Transport Type" at bounding box center [377, 90] width 56 height 19
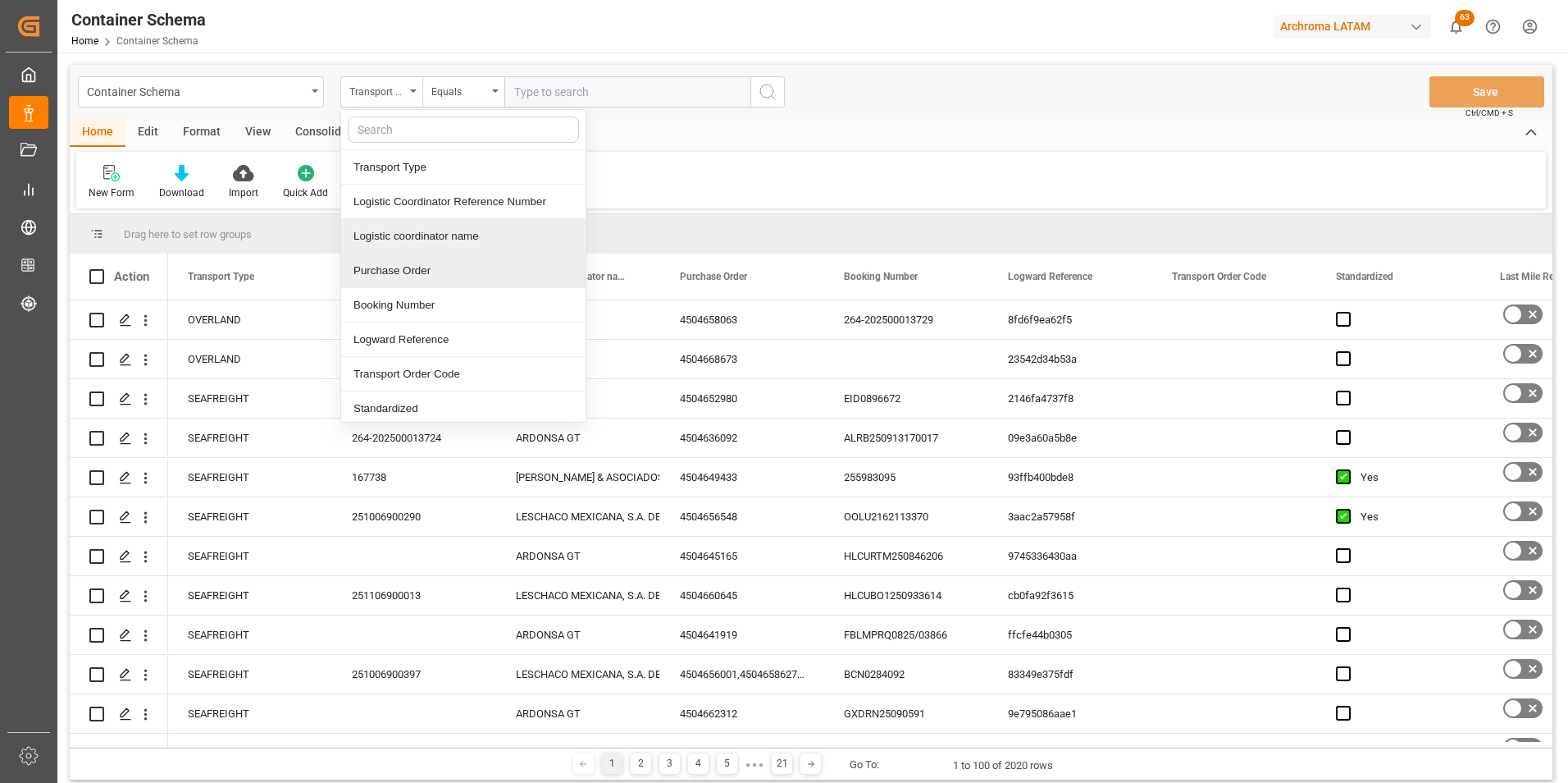
click at [419, 269] on div "Purchase Order" at bounding box center [463, 271] width 244 height 35
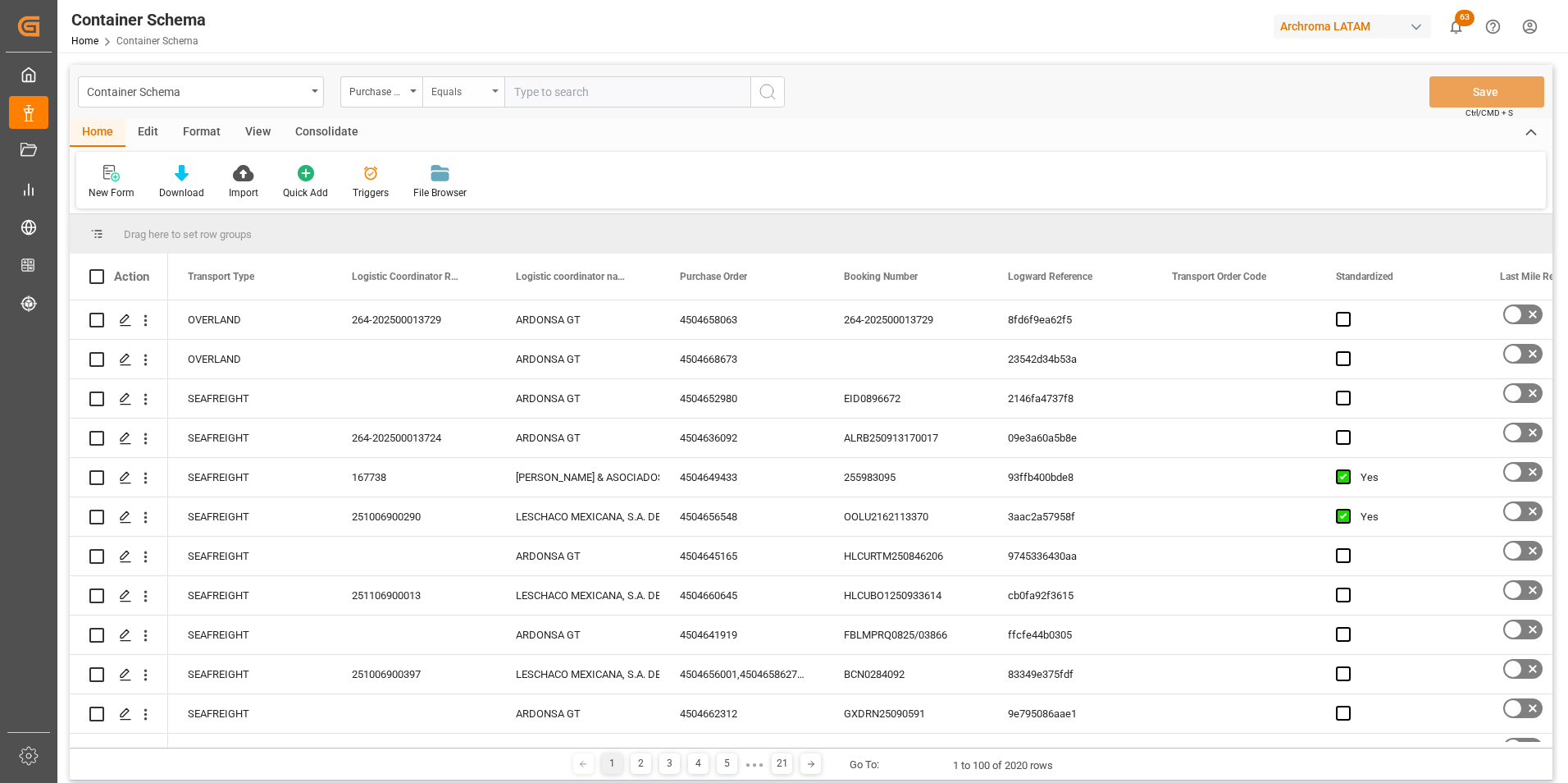
click at [447, 105] on div "Equals" at bounding box center [463, 92] width 82 height 31
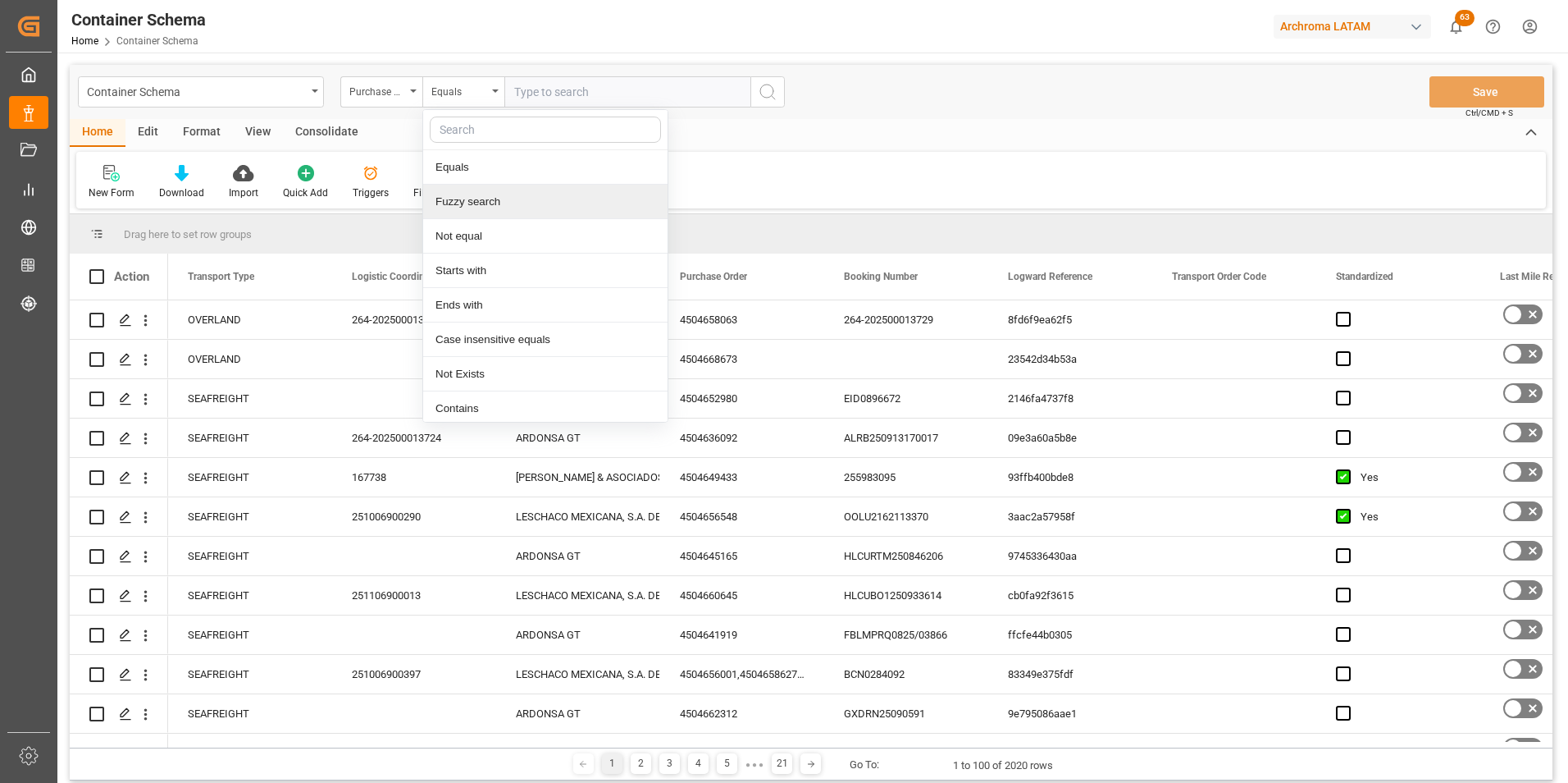
click at [461, 195] on div "Fuzzy search" at bounding box center [545, 202] width 244 height 35
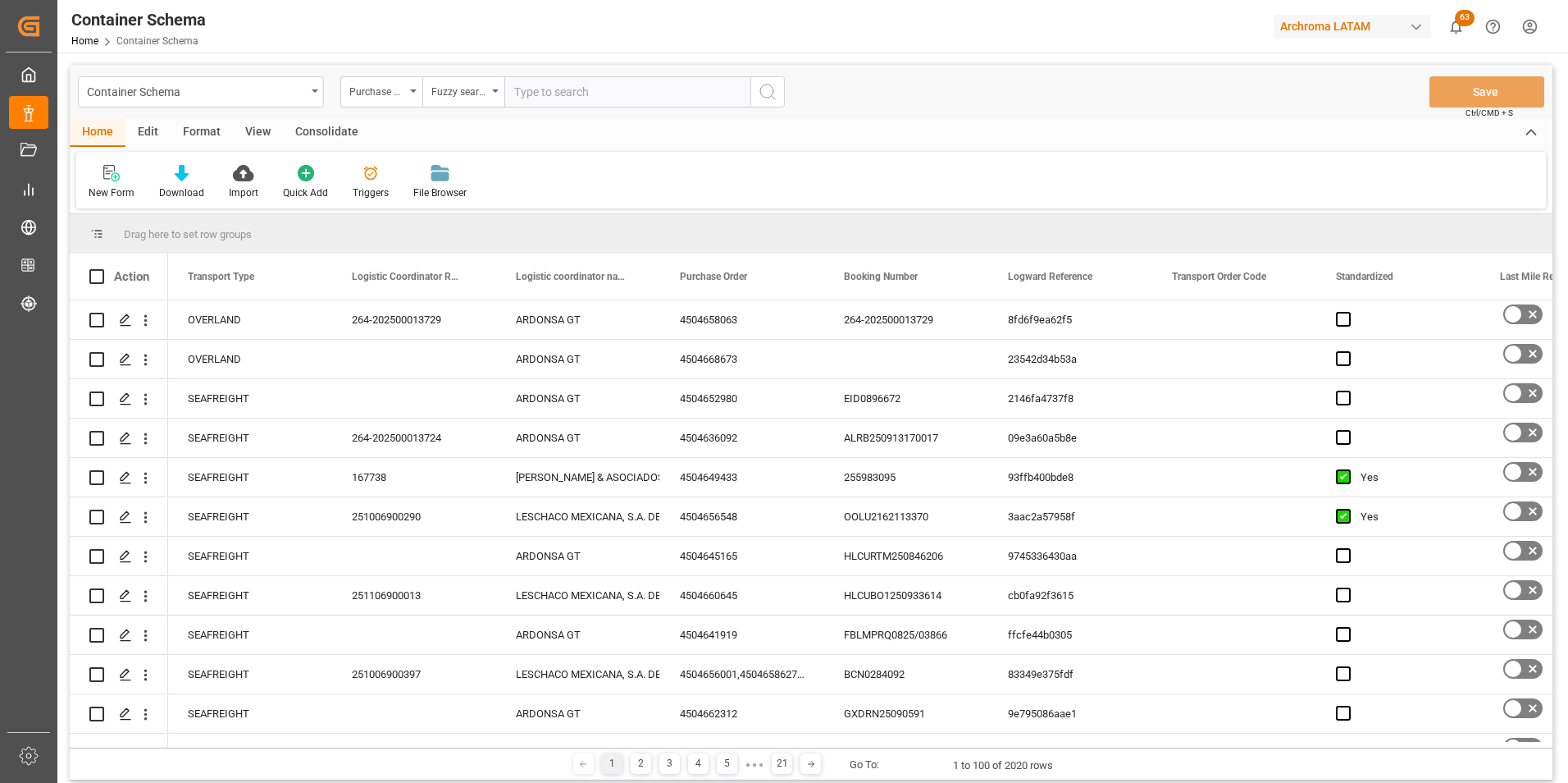
paste input "4504655517"
type input "4504655517"
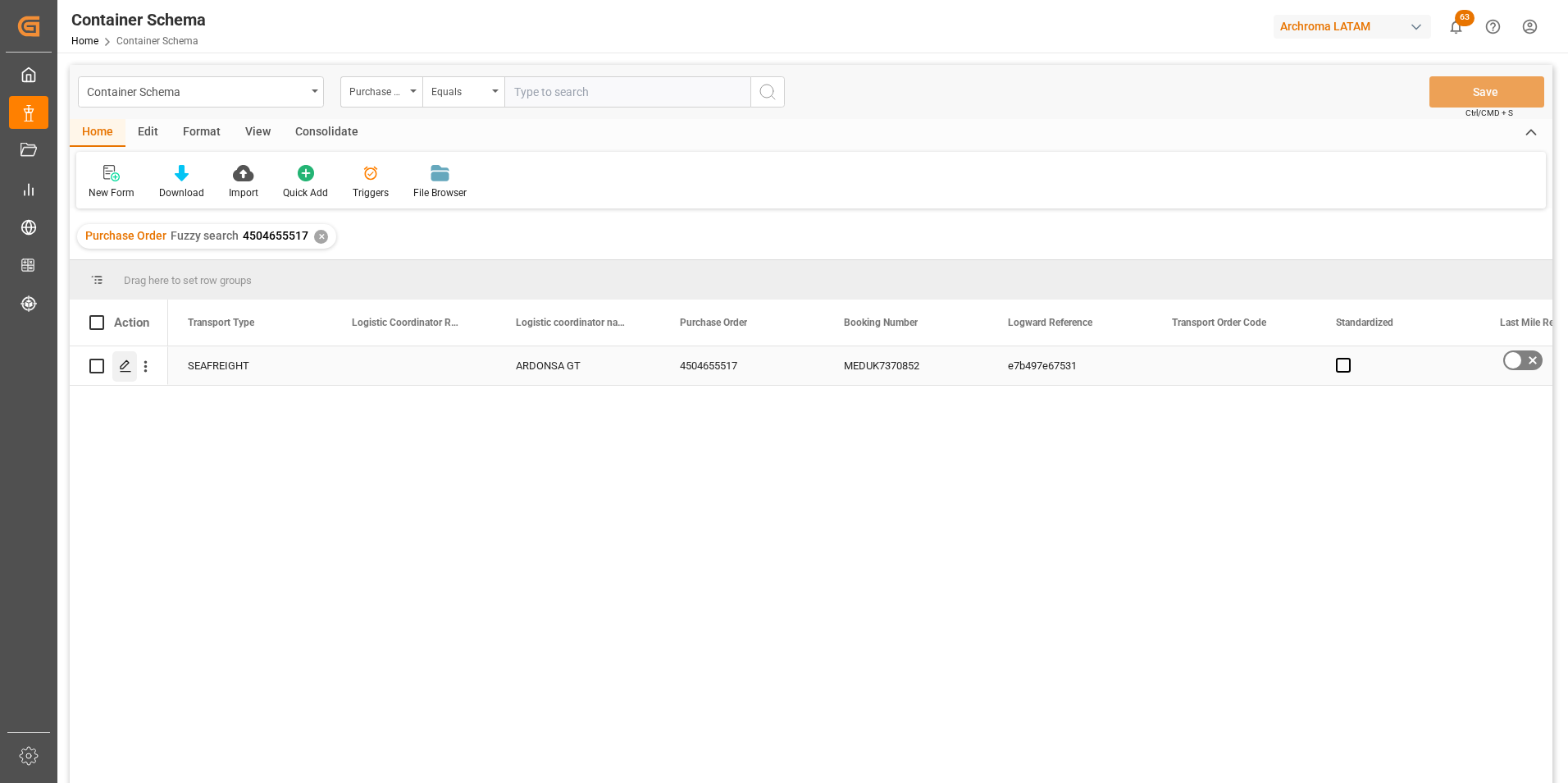
click at [128, 364] on icon "Press SPACE to select this row." at bounding box center [125, 366] width 14 height 14
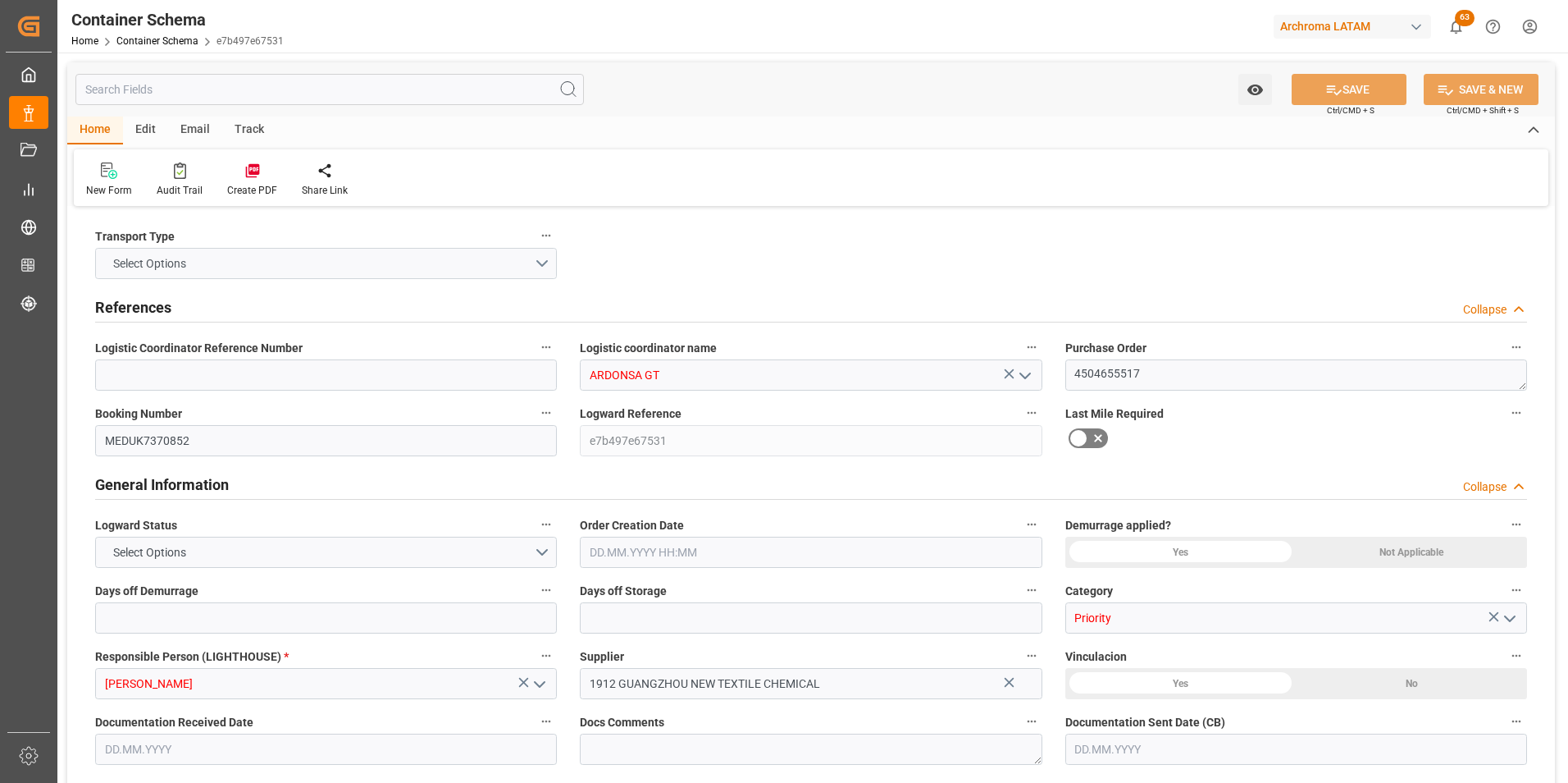
type input "0"
type input "1"
type input "8"
type input "8000"
type input "8448"
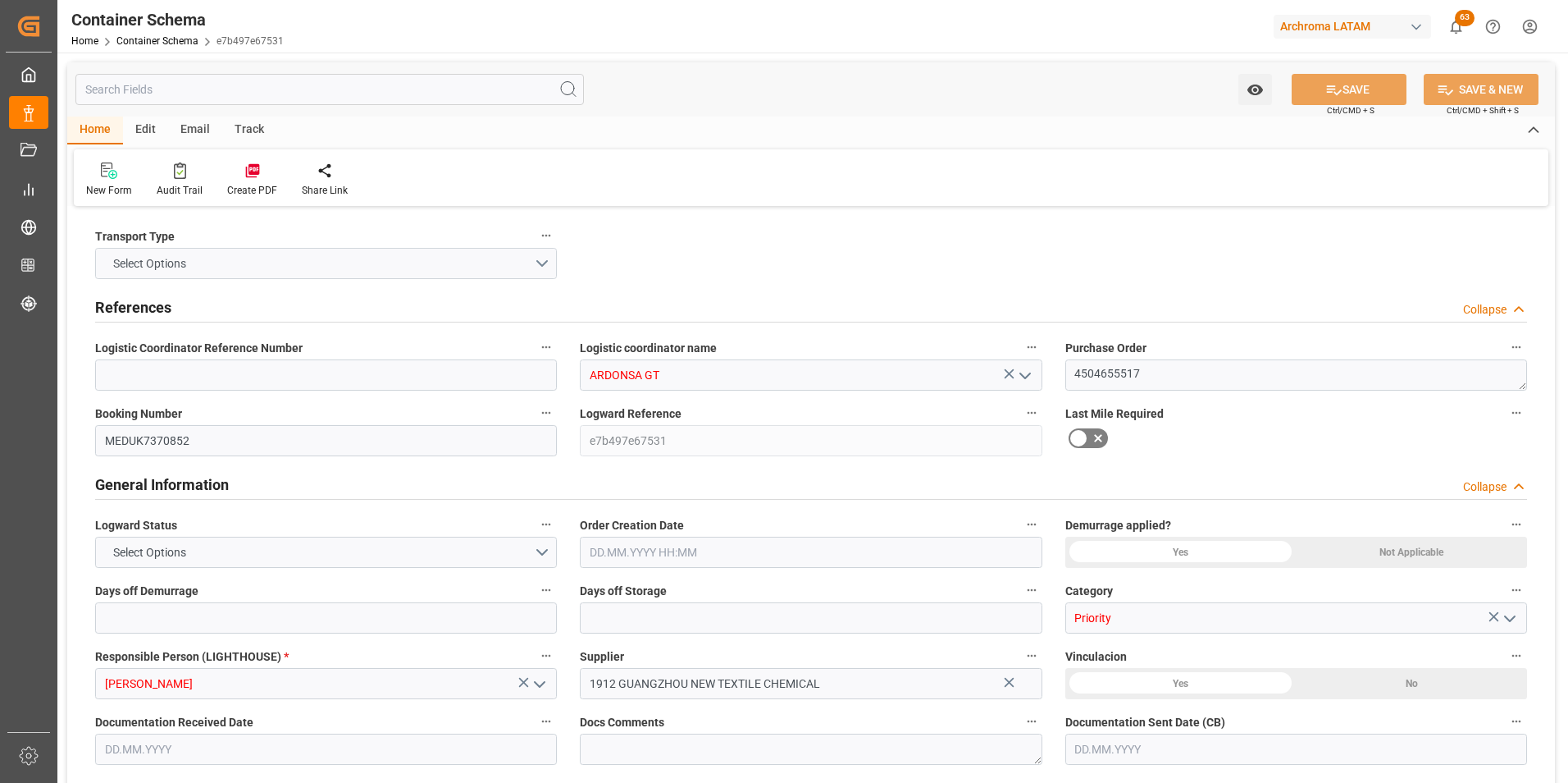
type input "MSC"
type input "Mediterranean Shipping Company"
type input "CNNAH"
type input "GTPRQ"
type input "04.09.2025 15:45"
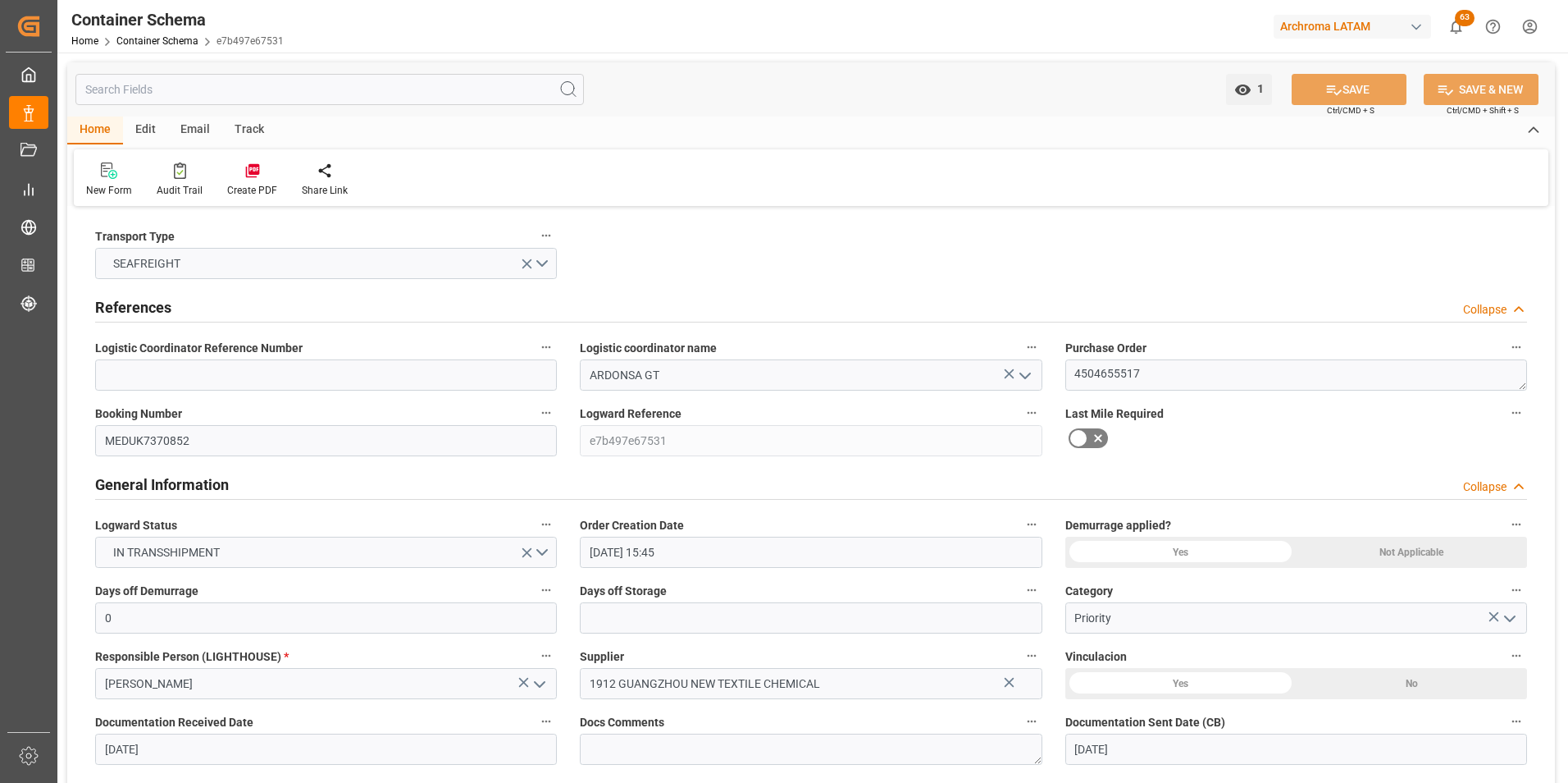
type input "03.09.2025"
type input "04.09.2025"
type input "21.10.2025"
type input "04.09.2025 00:00"
type input "25.10.2025 00:00"
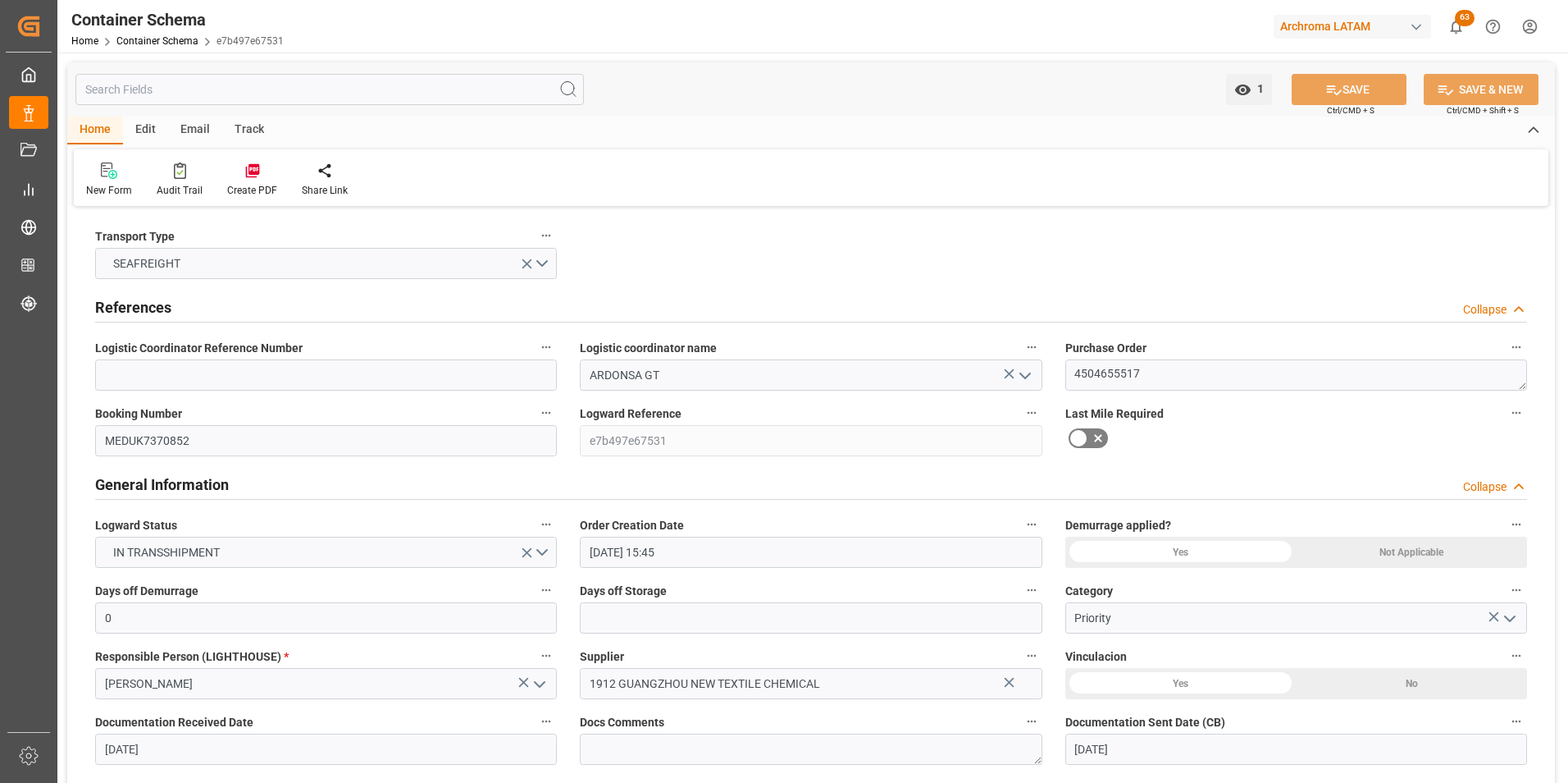
type input "26.10.2025 00:00"
click at [178, 118] on div "Email" at bounding box center [195, 130] width 54 height 28
click at [94, 185] on div "Send Email" at bounding box center [111, 190] width 50 height 14
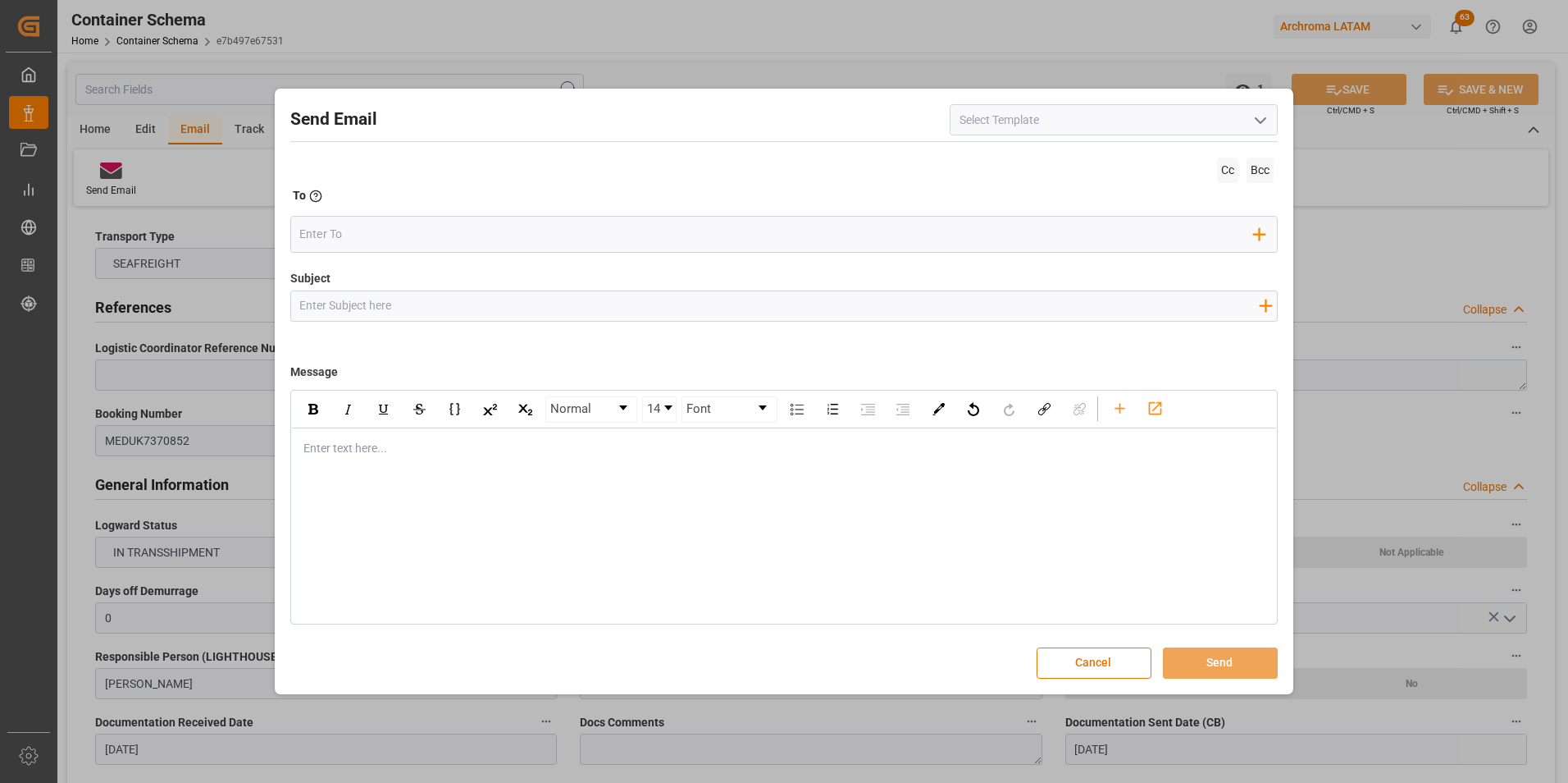
click at [399, 325] on div "Subject Add field to Subject" at bounding box center [784, 311] width 988 height 82
click at [394, 311] on input "Subject" at bounding box center [780, 306] width 977 height 29
paste input "GT || TRACKING || PO 4504655517 || Contenedor MSDU1288397 || Prioridad || Bodeg…"
type input "GT || TRACKING || PO 4504655517 || Contenedor MSDU1288397 || Prioridad || Bodeg…"
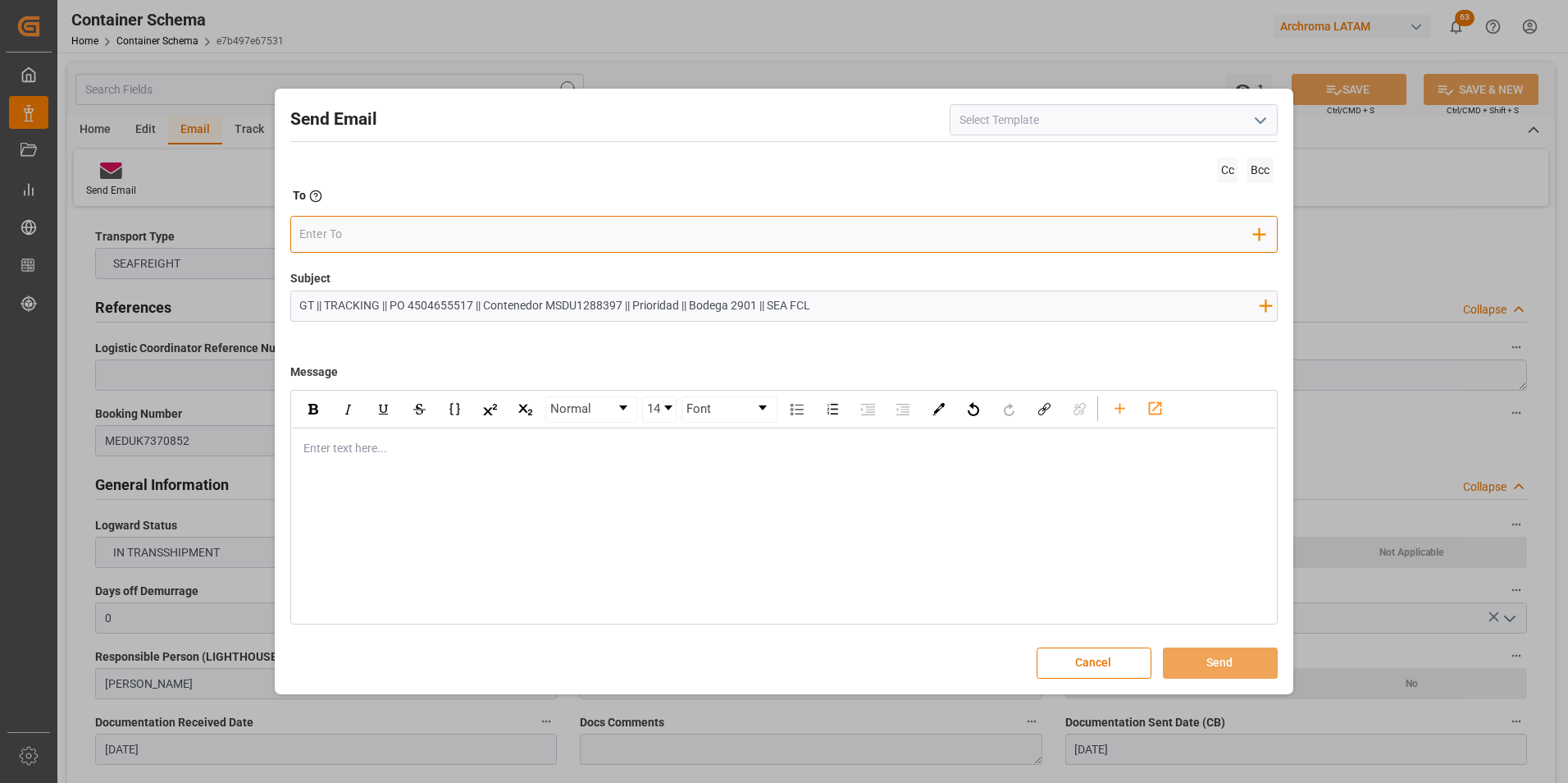
click at [397, 248] on div "Add Field to To" at bounding box center [784, 235] width 988 height 37
click at [400, 242] on input "email" at bounding box center [776, 235] width 954 height 25
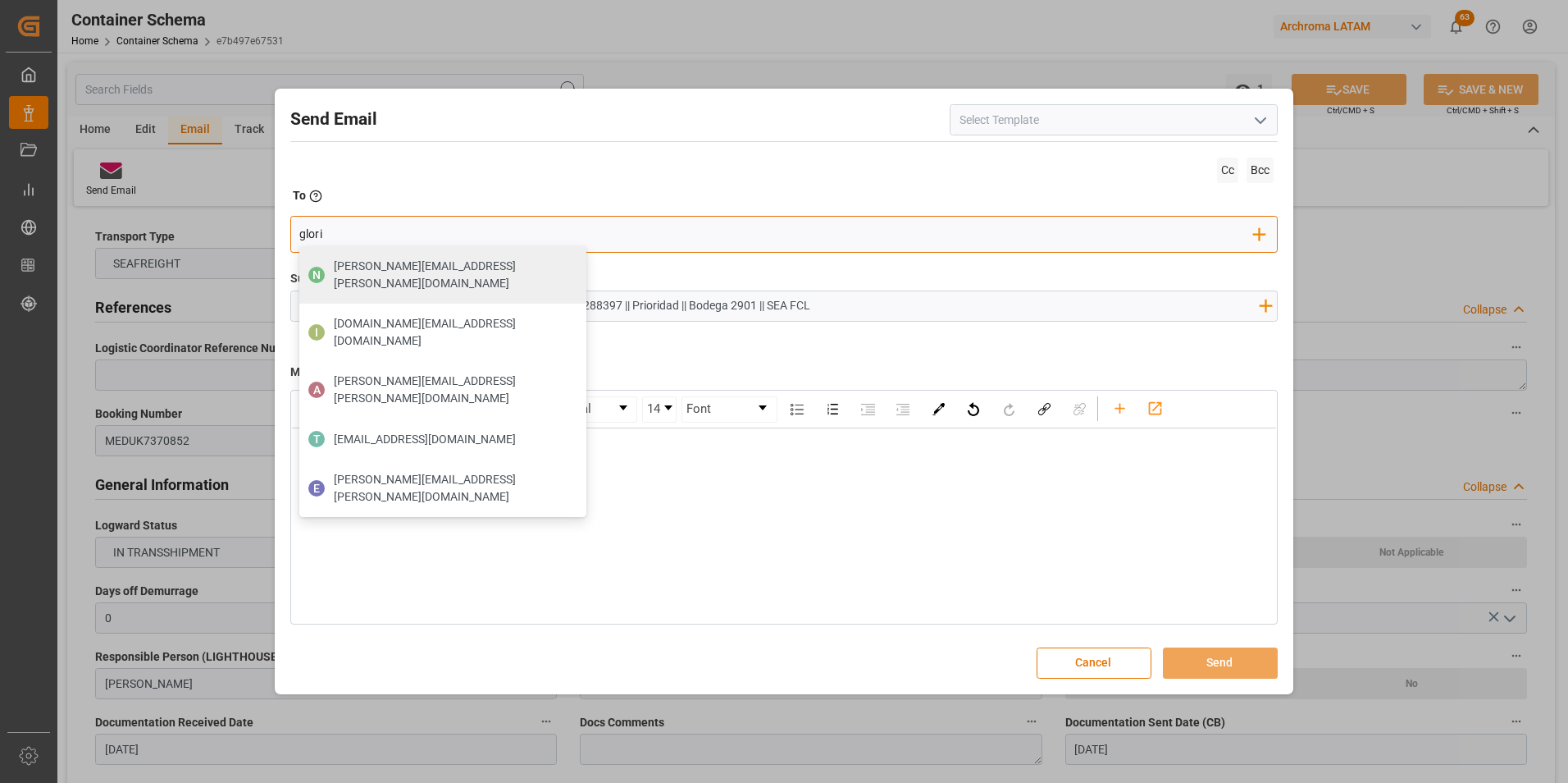
type input "gloria"
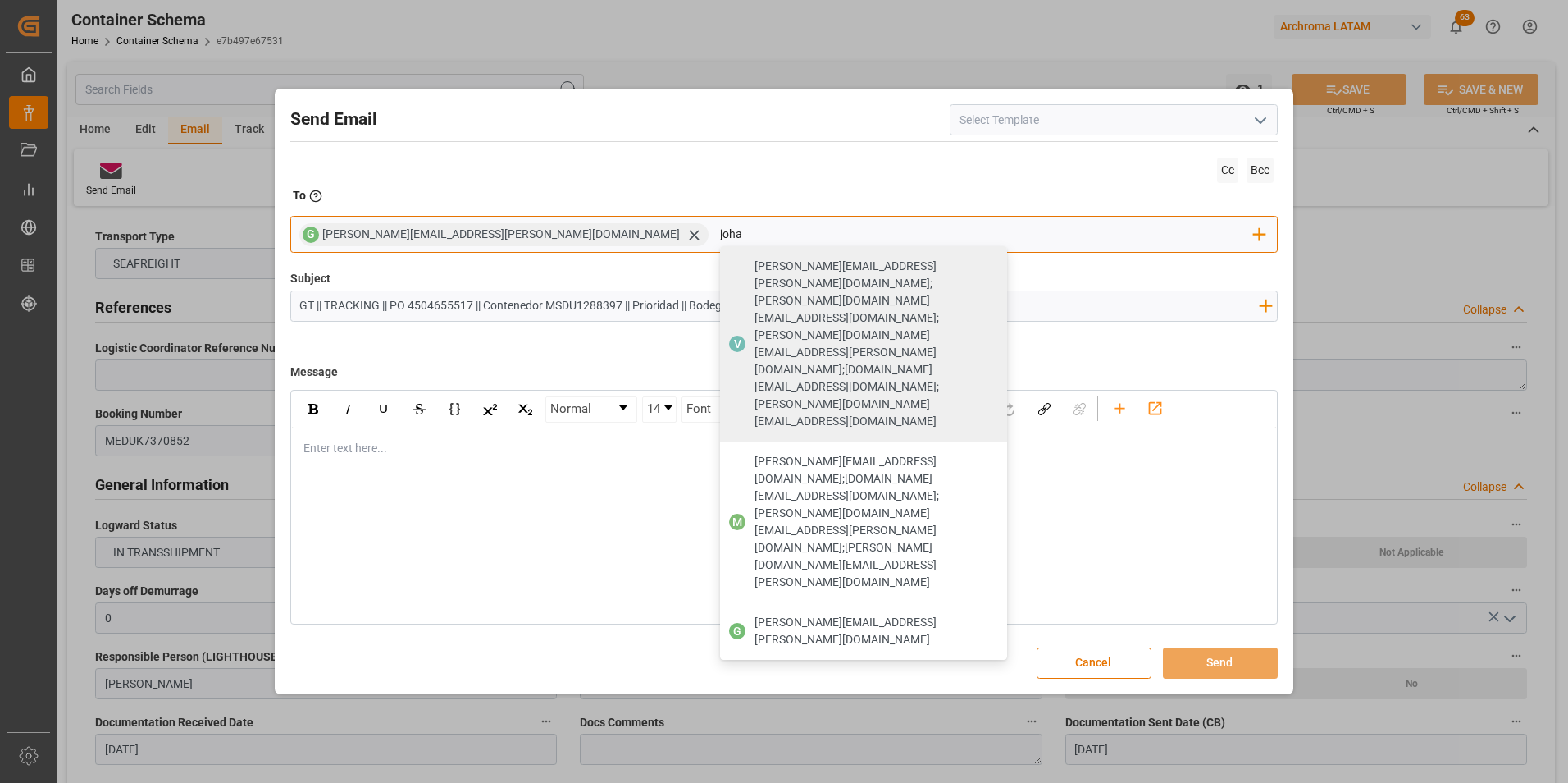
type input "johan"
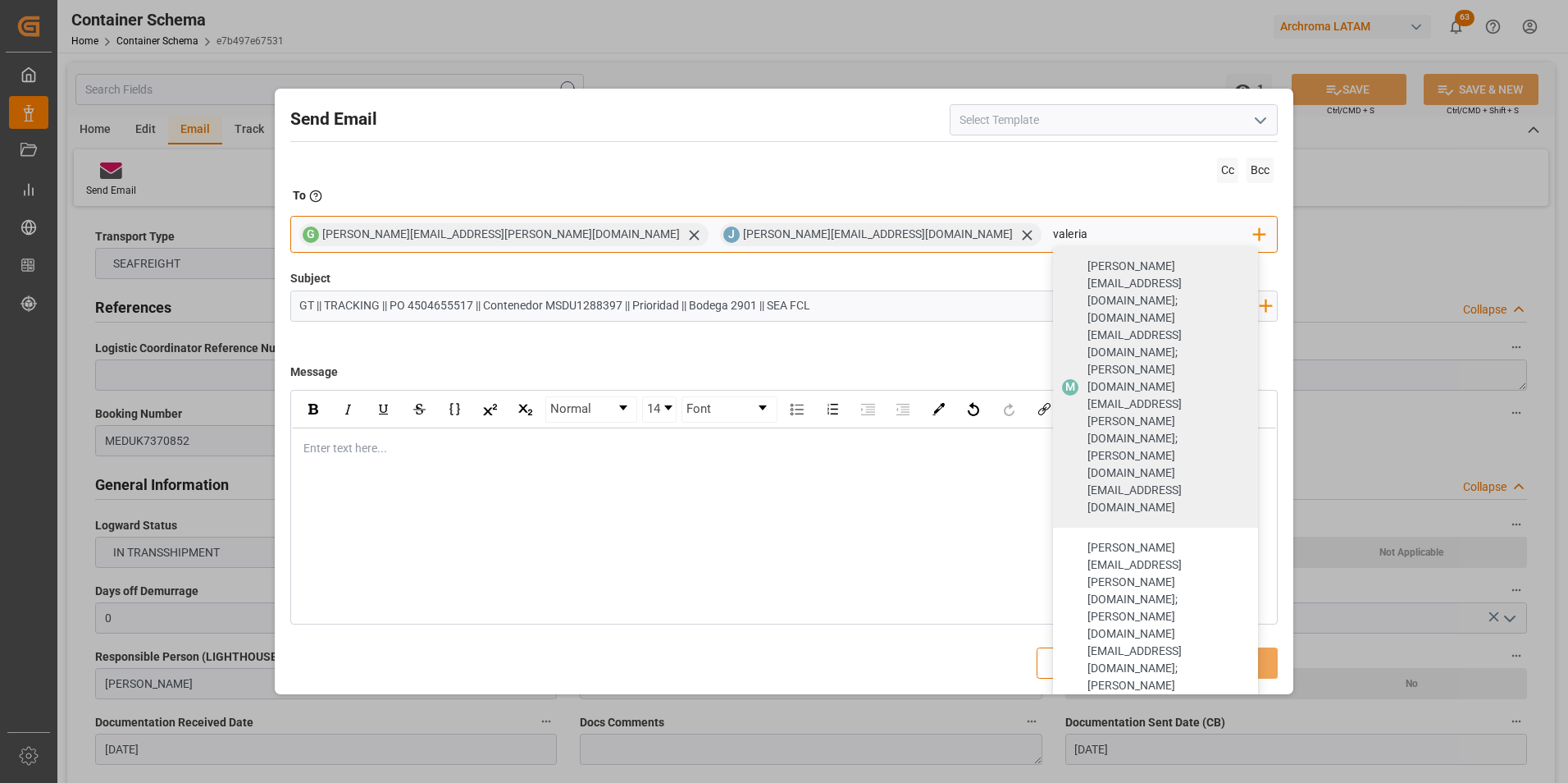
type input "valeria"
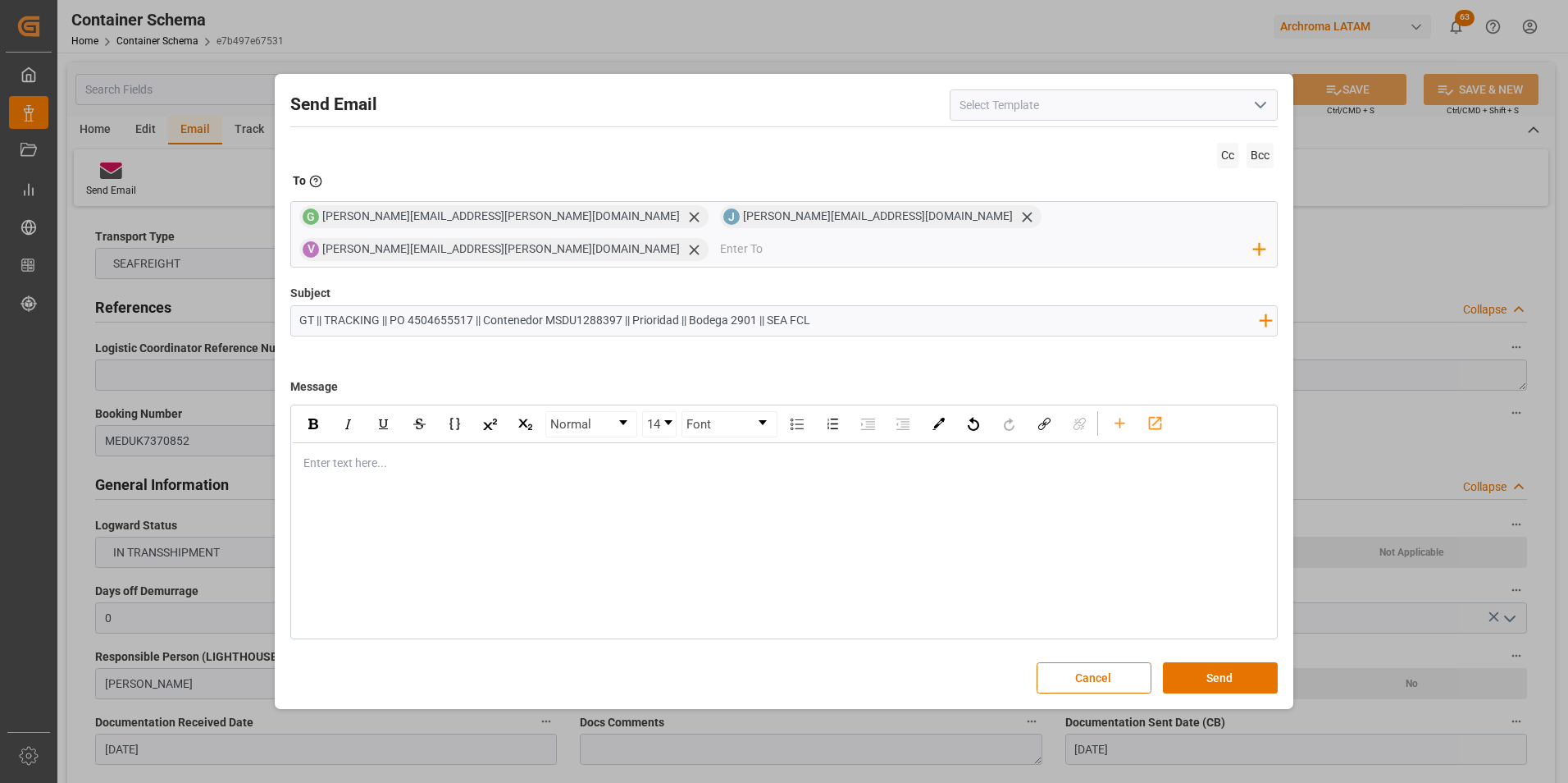
click at [542, 455] on div "rdw-editor" at bounding box center [784, 463] width 961 height 17
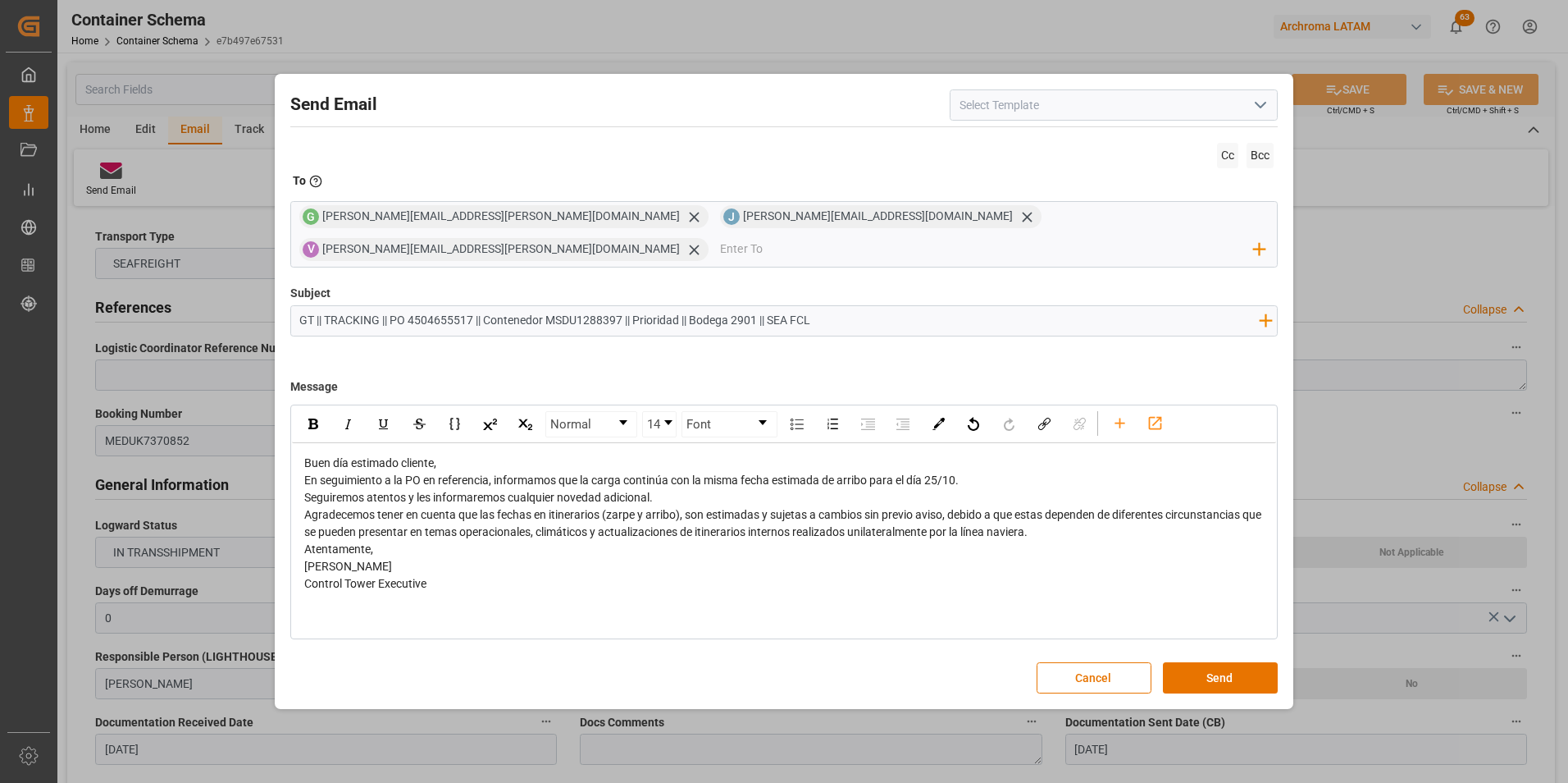
click at [493, 455] on div "Buen día estimado cliente," at bounding box center [784, 463] width 961 height 17
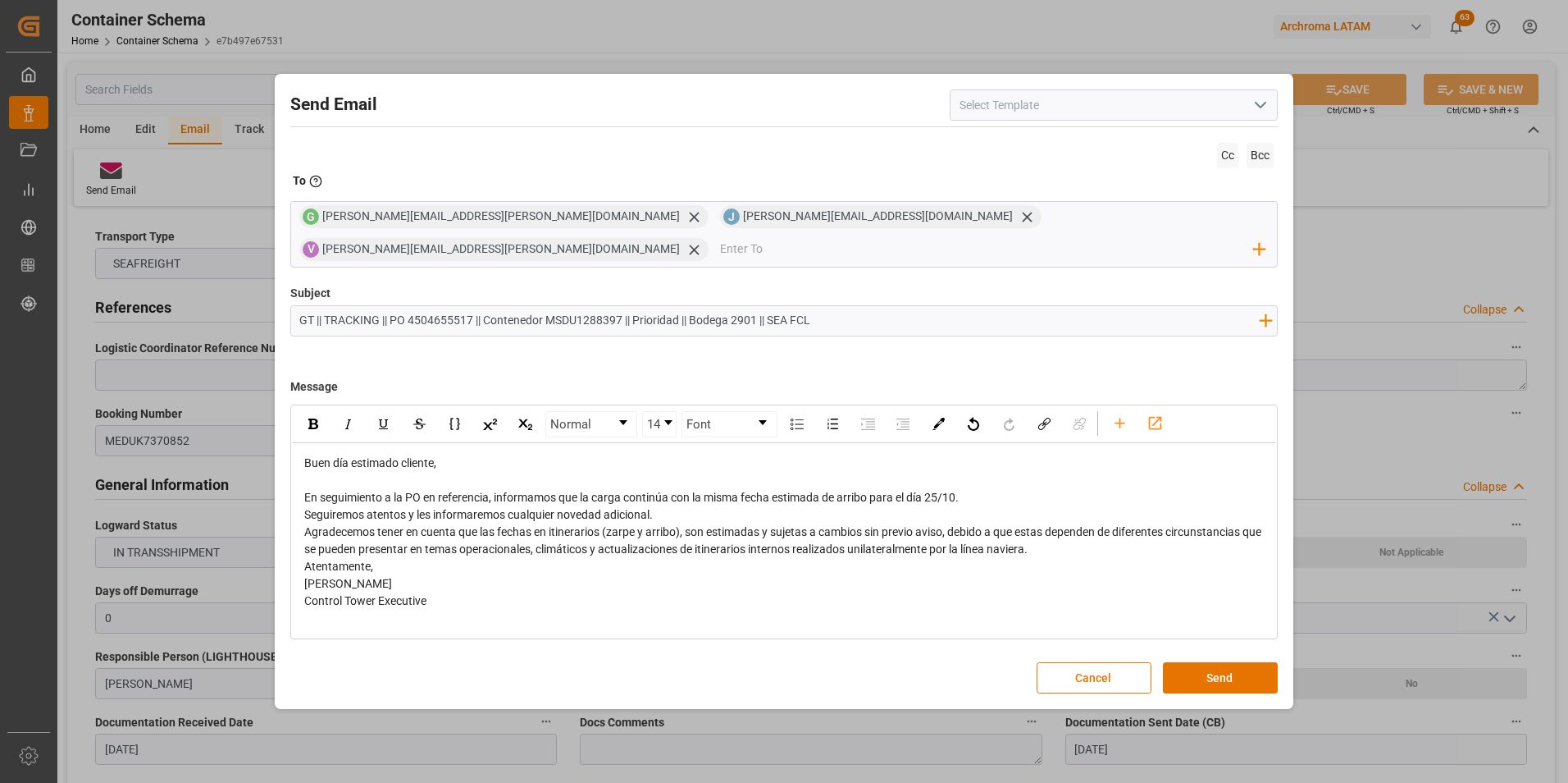
click at [997, 489] on div "En seguimiento a la PO en referencia, informamos que la carga continúa con la m…" at bounding box center [784, 498] width 961 height 17
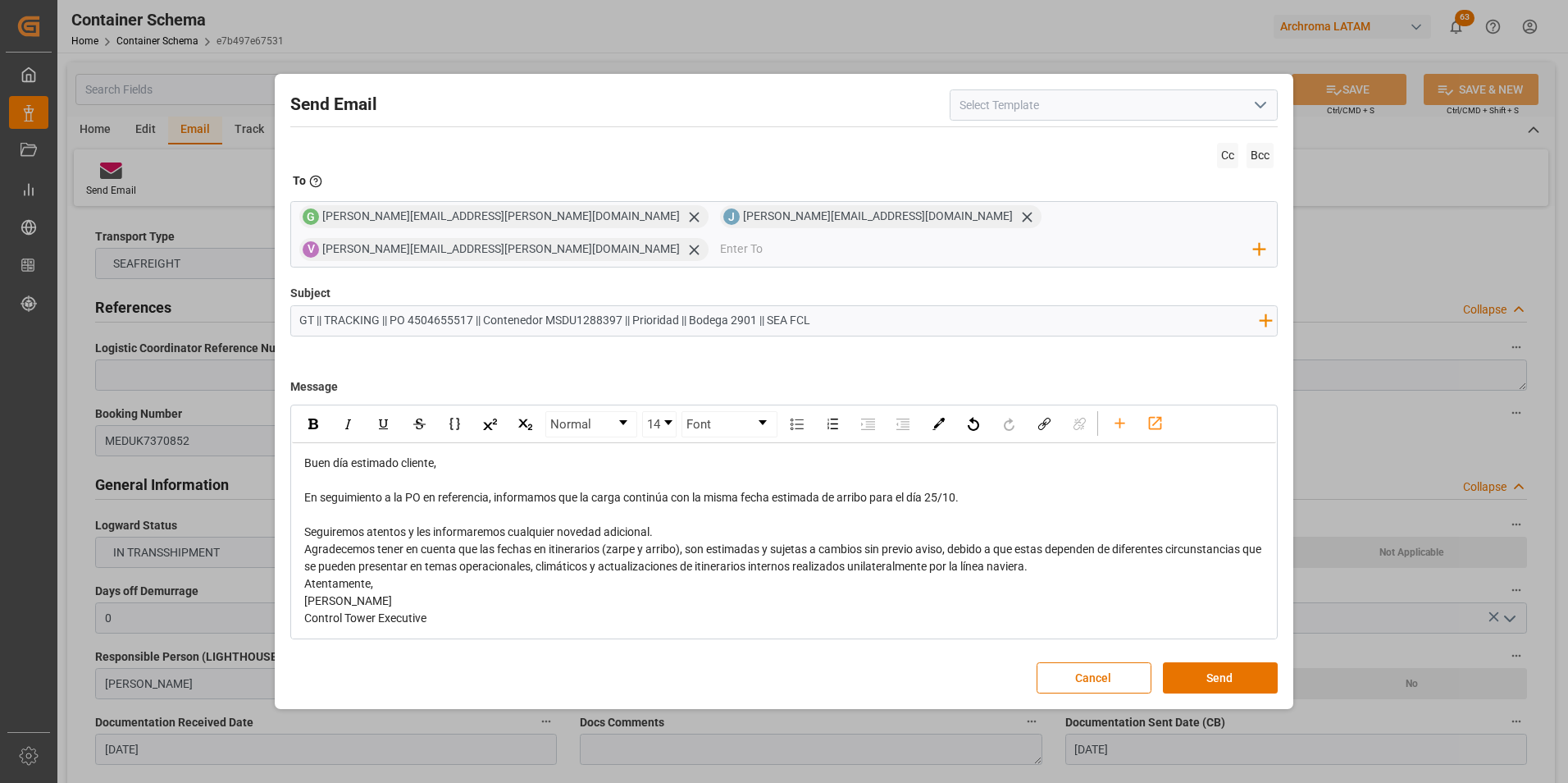
click at [802, 523] on div "Seguiremos atentos y les informaremos cualquier novedad adicional." at bounding box center [784, 532] width 961 height 17
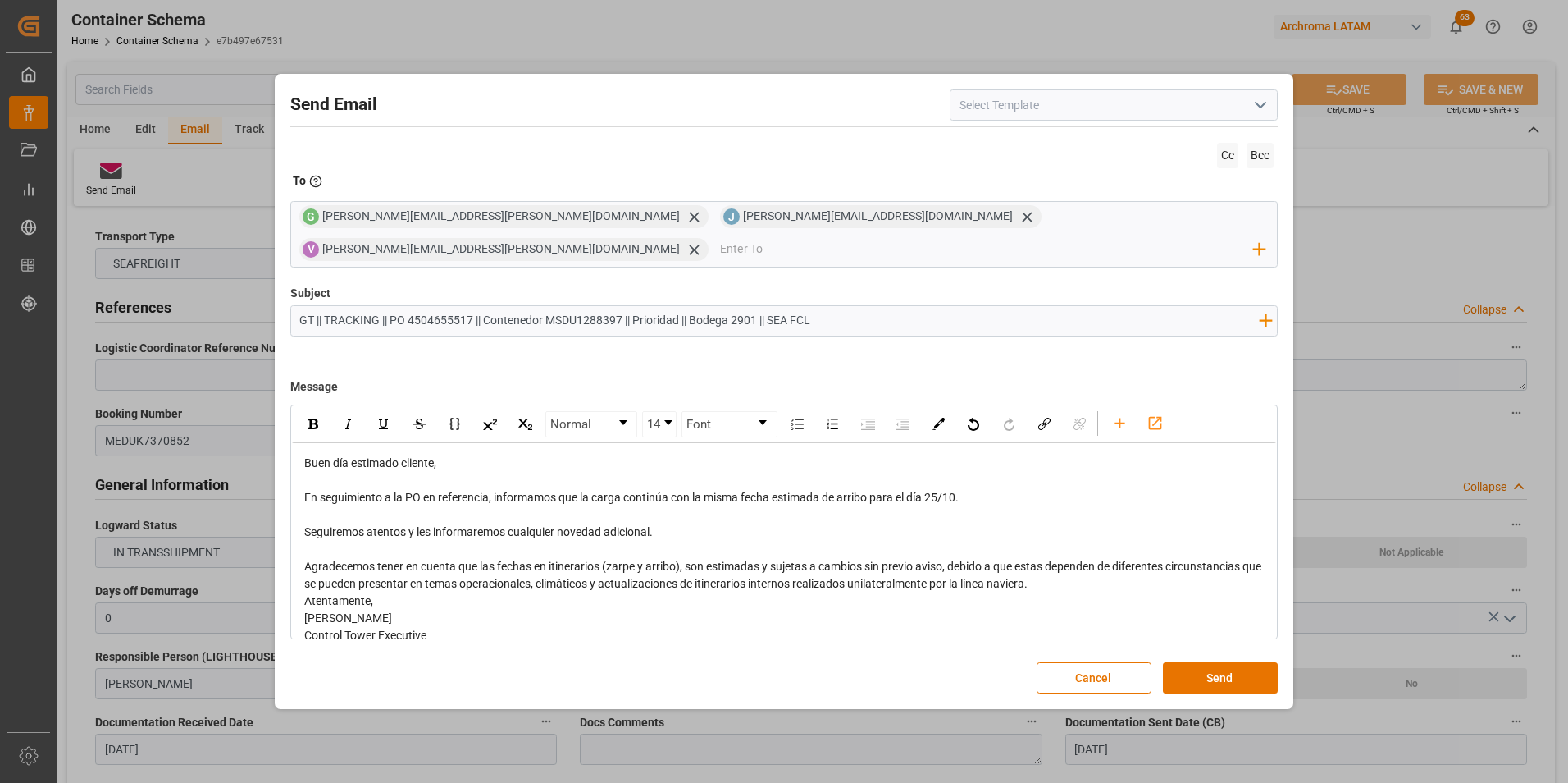
click at [1102, 569] on div "Agradecemos tener en cuenta que las fechas en itinerarios (zarpe y arribo), son…" at bounding box center [784, 575] width 961 height 35
click at [674, 610] on div "rdw-editor" at bounding box center [784, 619] width 961 height 17
click at [678, 627] on div "Atentamente," at bounding box center [784, 635] width 961 height 17
click at [1242, 662] on button "Send" at bounding box center [1220, 678] width 115 height 31
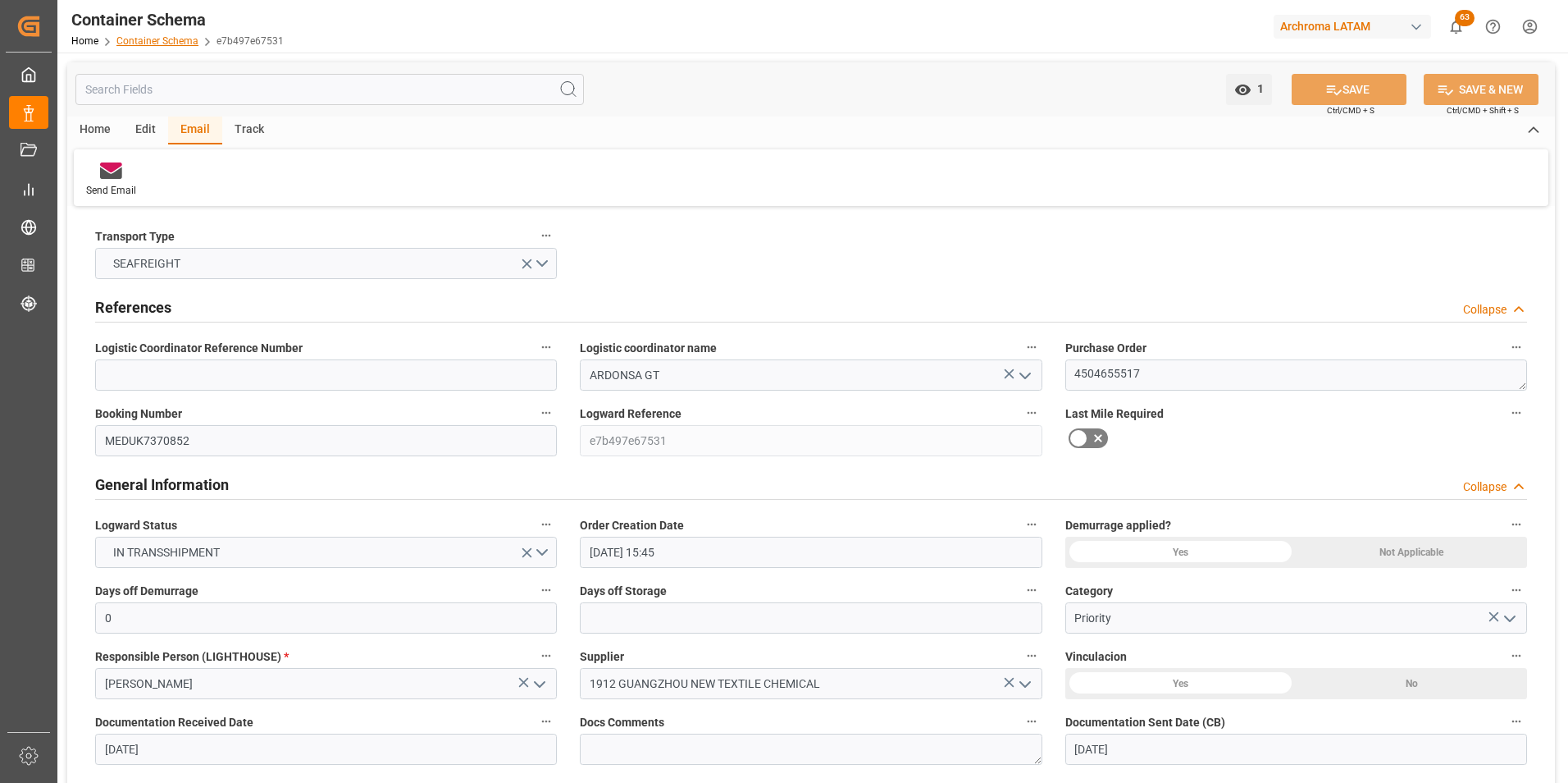
click at [174, 42] on link "Container Schema" at bounding box center [157, 42] width 82 height 12
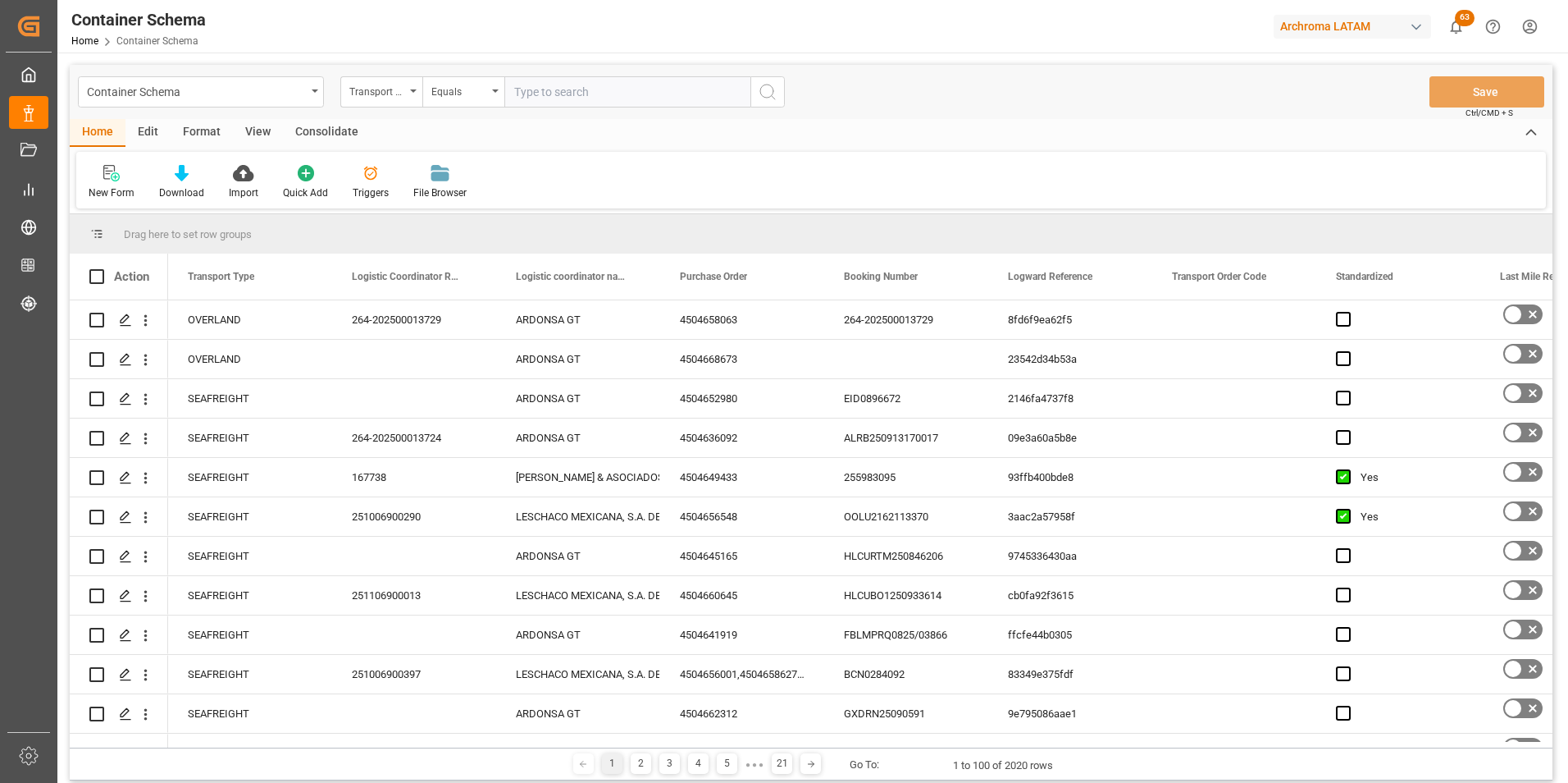
click at [283, 83] on div "Container Schema" at bounding box center [196, 90] width 219 height 20
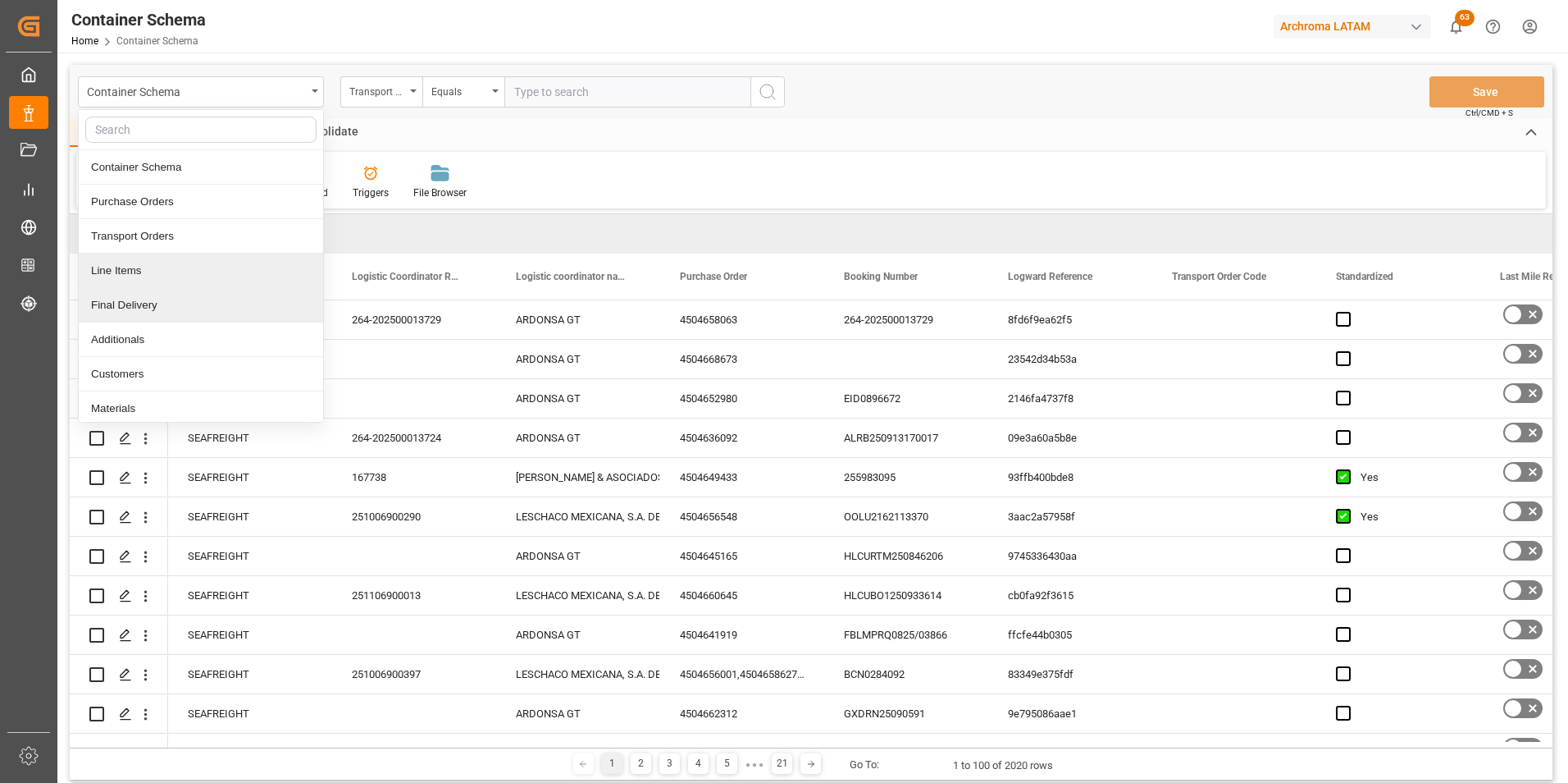
click at [215, 308] on div "Final Delivery" at bounding box center [201, 305] width 244 height 35
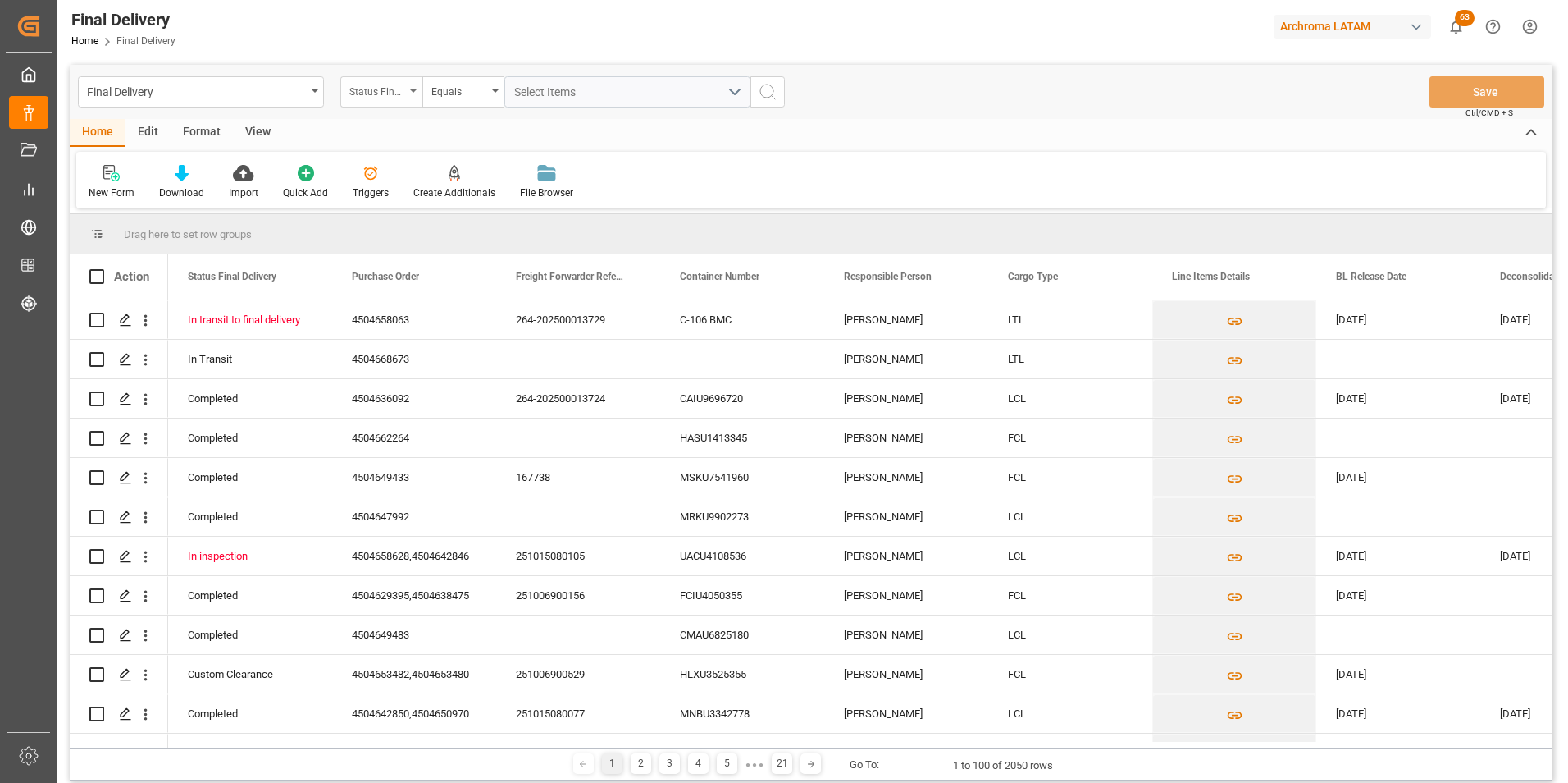
click at [406, 98] on div "Status Final Delivery" at bounding box center [381, 92] width 82 height 31
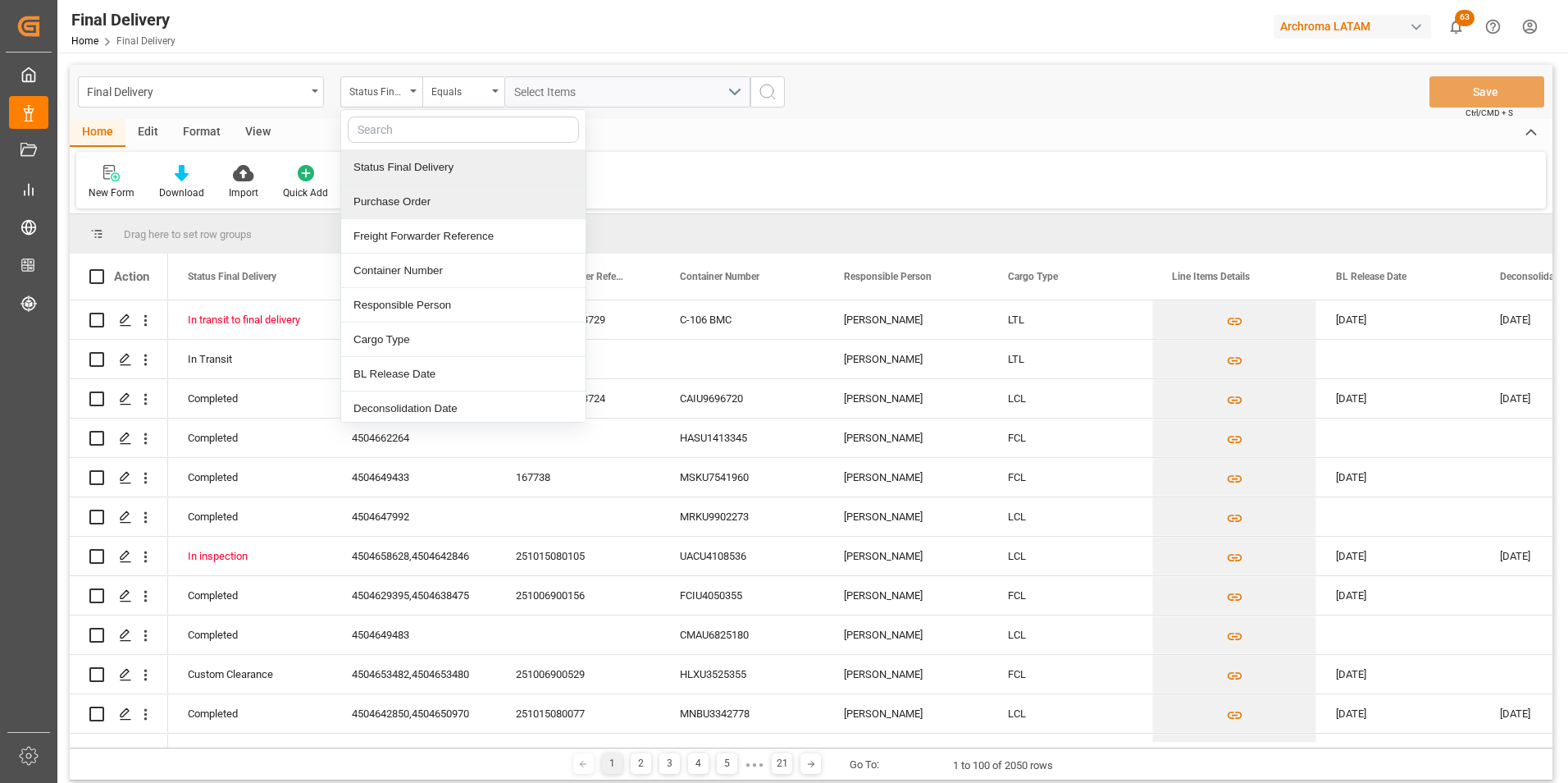
click at [403, 191] on div "Purchase Order" at bounding box center [463, 202] width 244 height 35
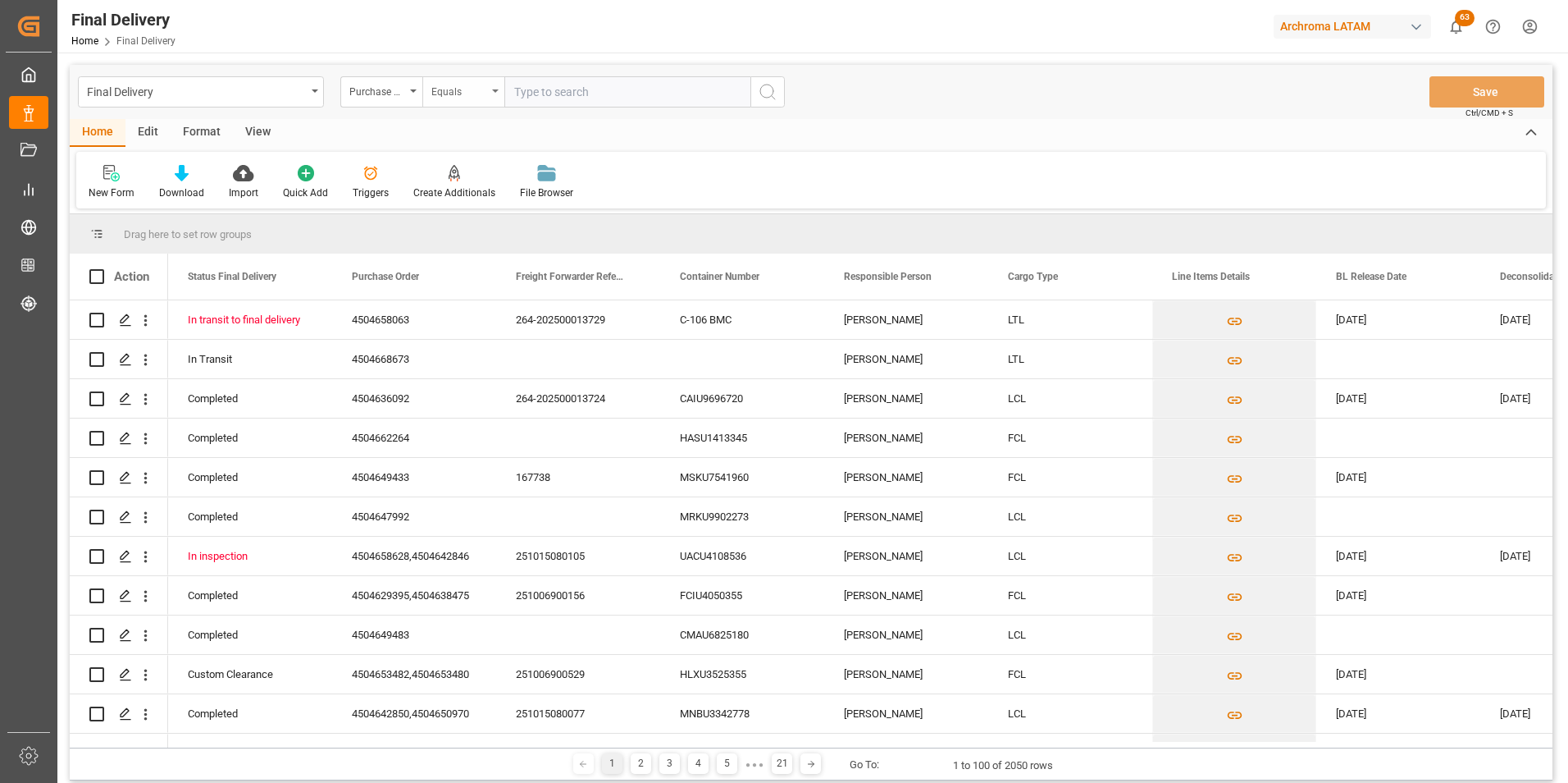
click at [442, 91] on div "Equals" at bounding box center [459, 90] width 56 height 19
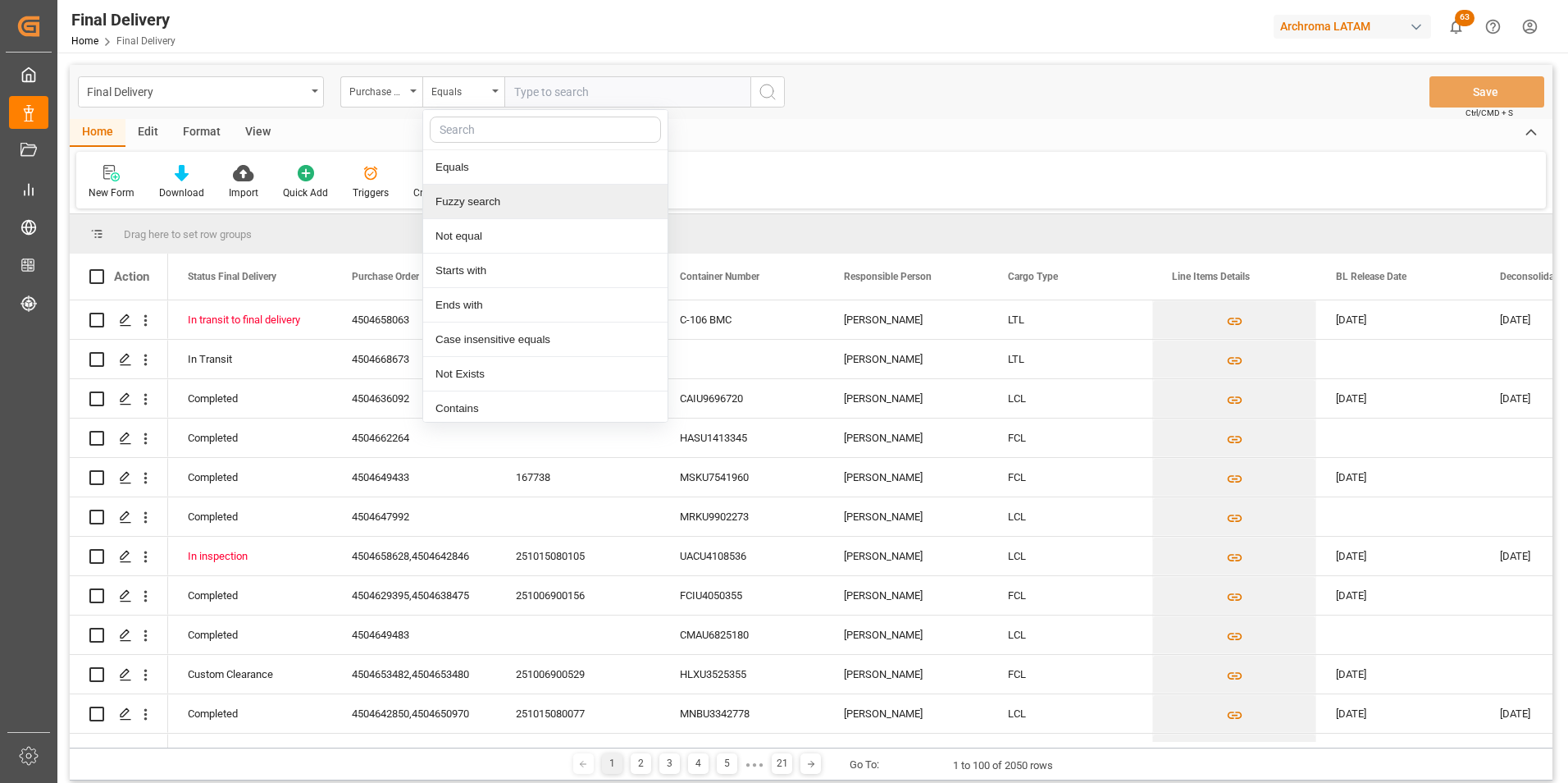
click at [464, 188] on div "Fuzzy search" at bounding box center [545, 202] width 244 height 35
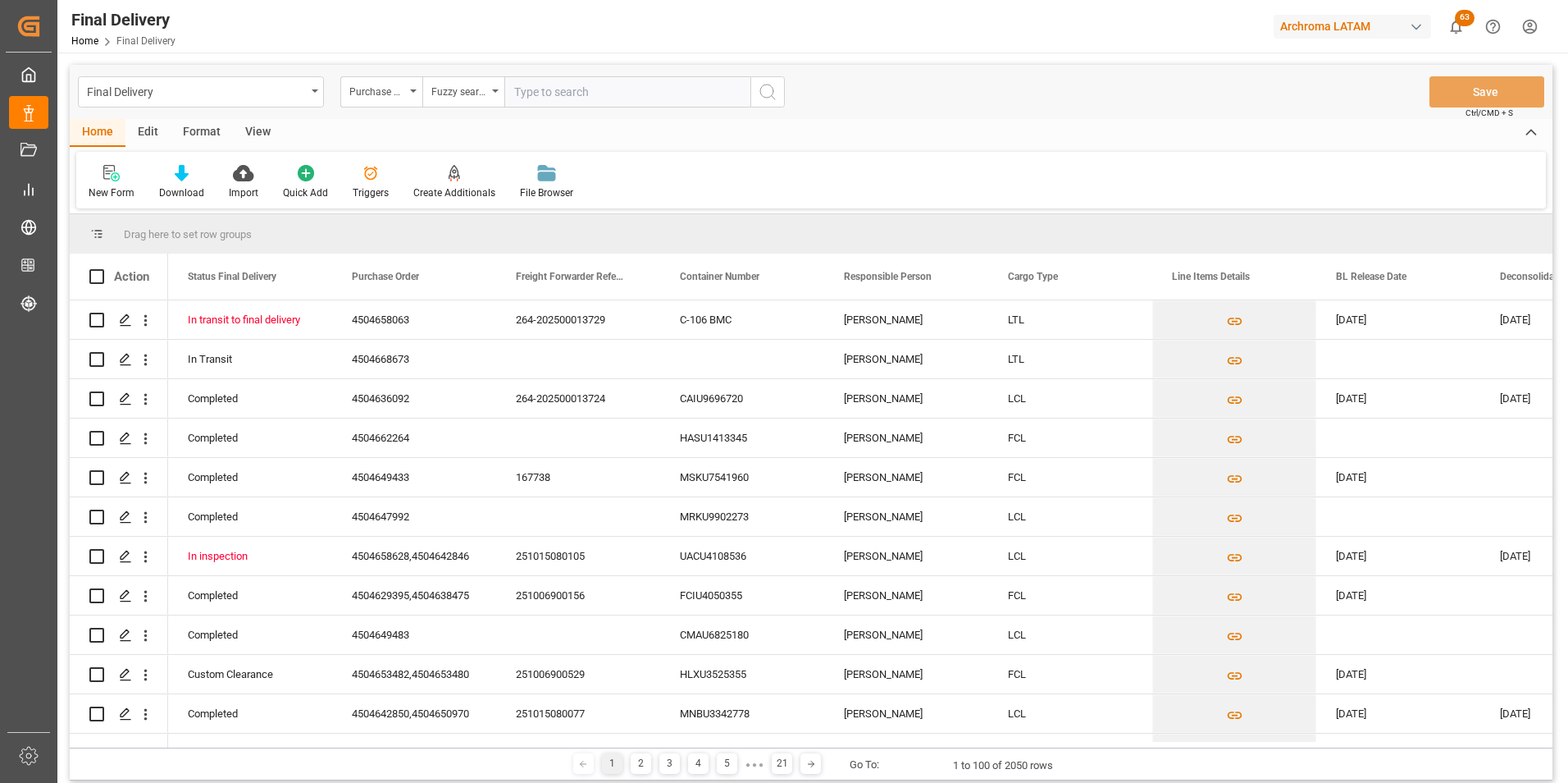
click at [522, 96] on input "text" at bounding box center [627, 92] width 246 height 31
paste input "4504622456"
type input "4504622456"
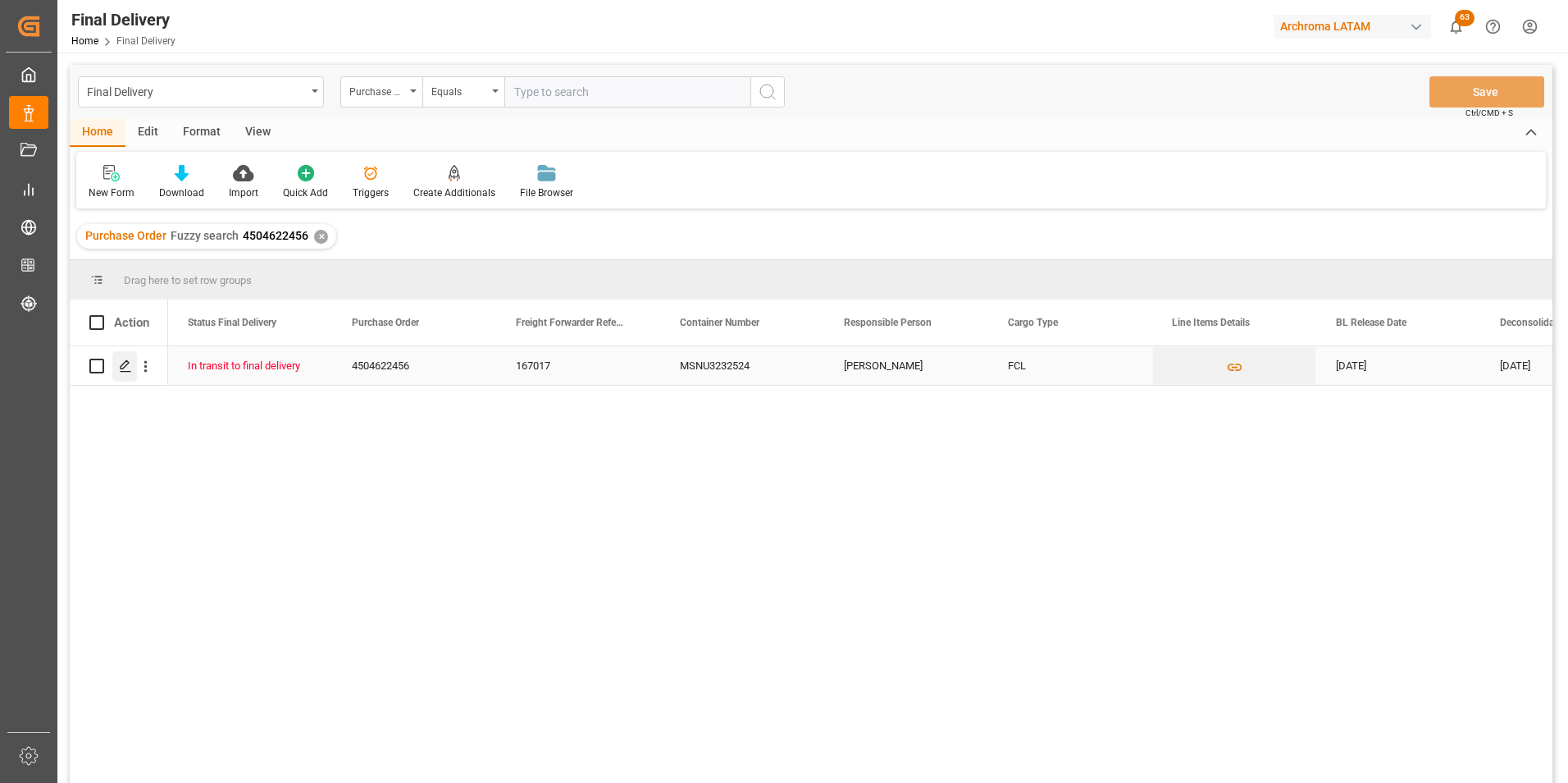
click at [130, 372] on icon "Press SPACE to select this row." at bounding box center [125, 366] width 14 height 14
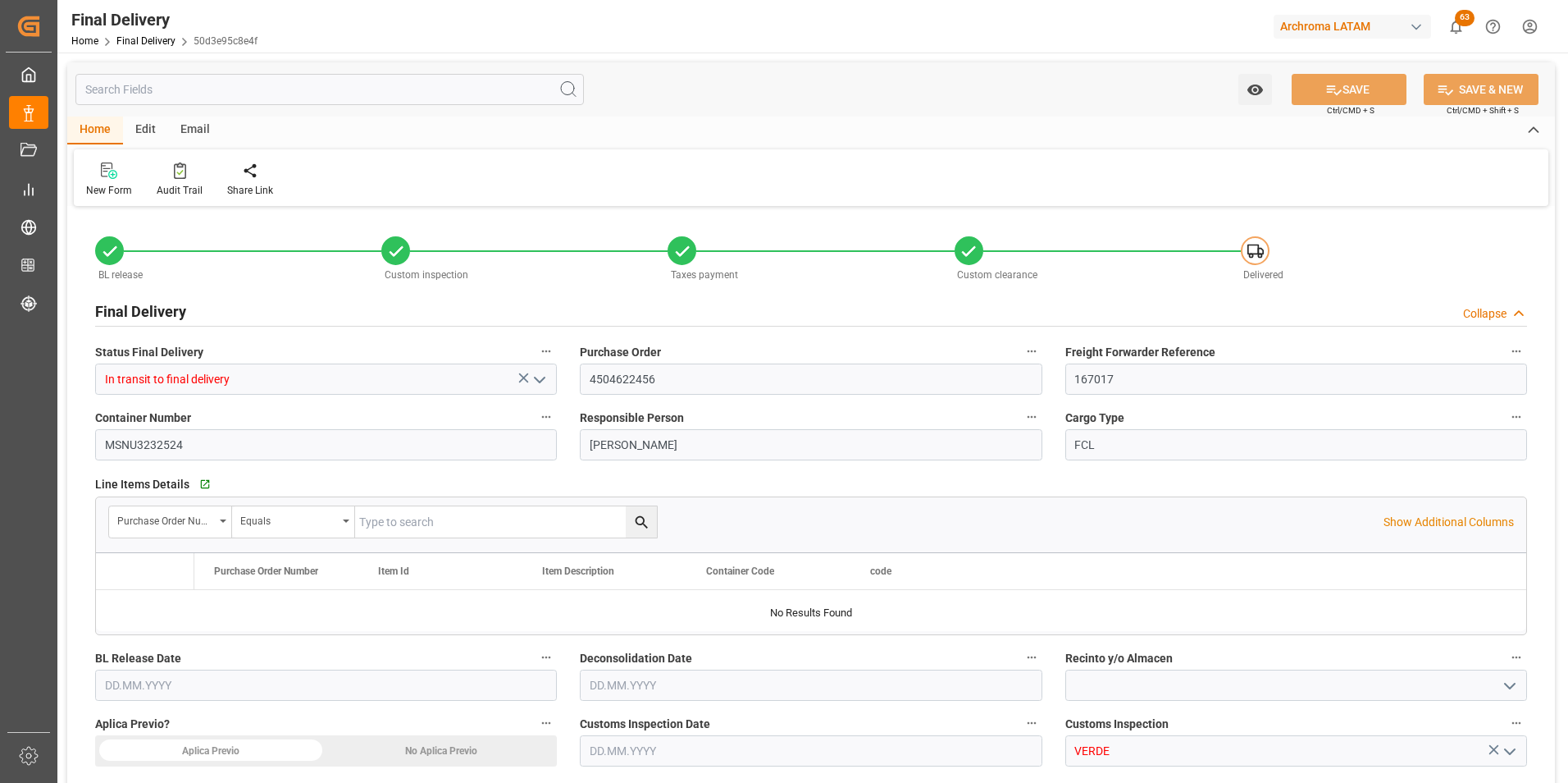
type input "5"
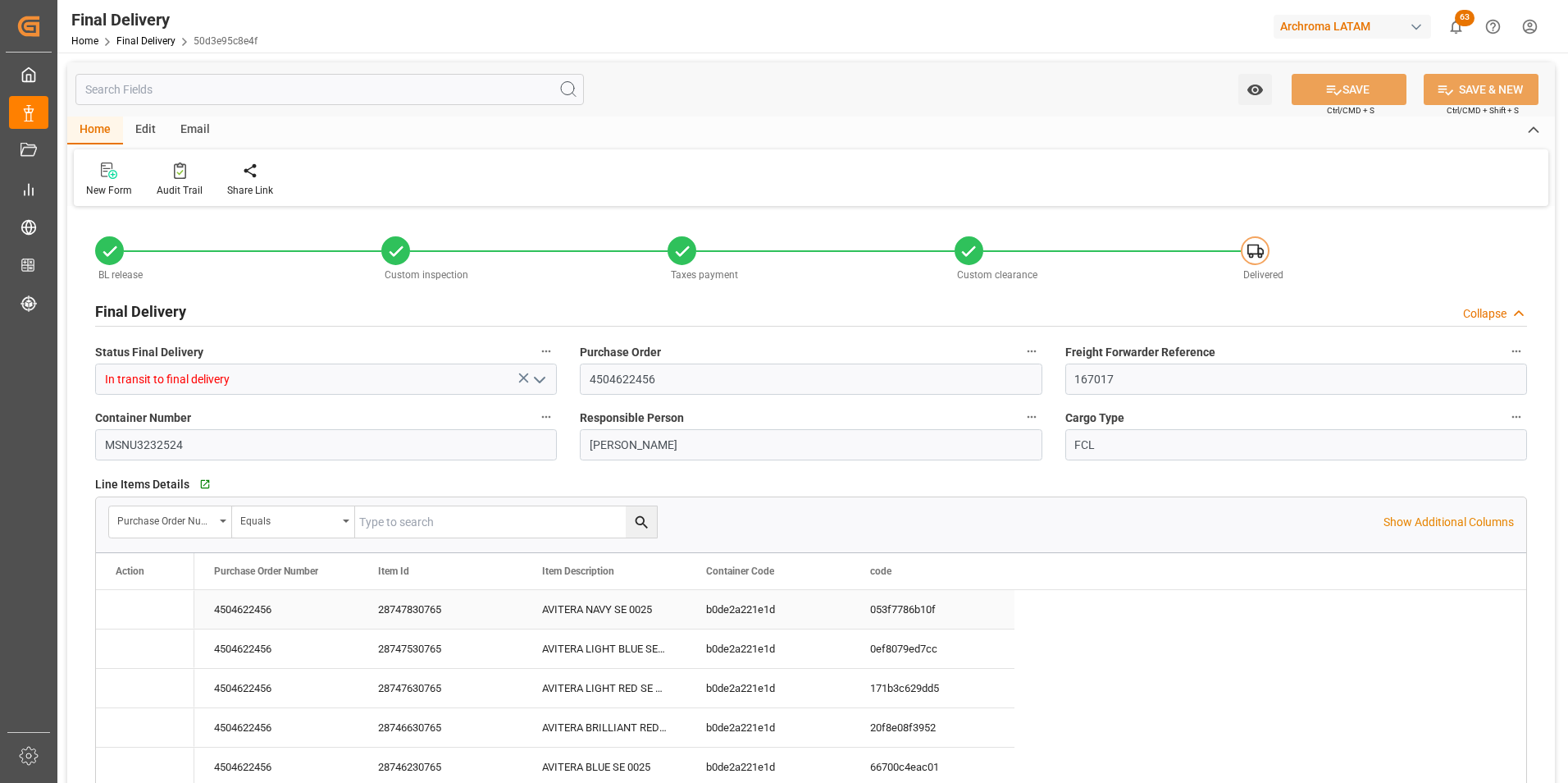
type input "09.10.2025"
type input "27.09.2025"
type input "09.10.2025"
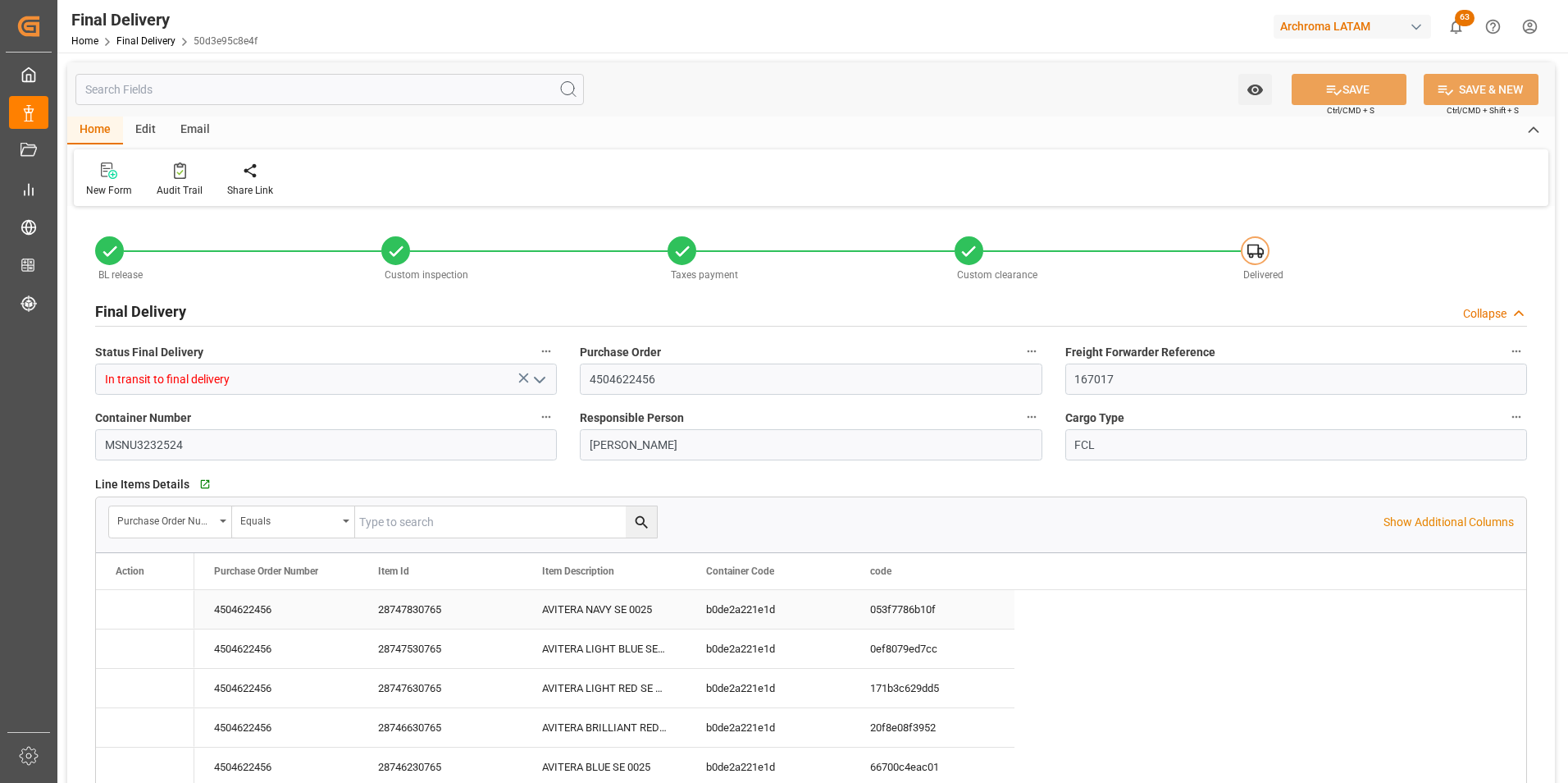
type input "[DATE]"
type input "13.10.2025"
type input "04.10.2025"
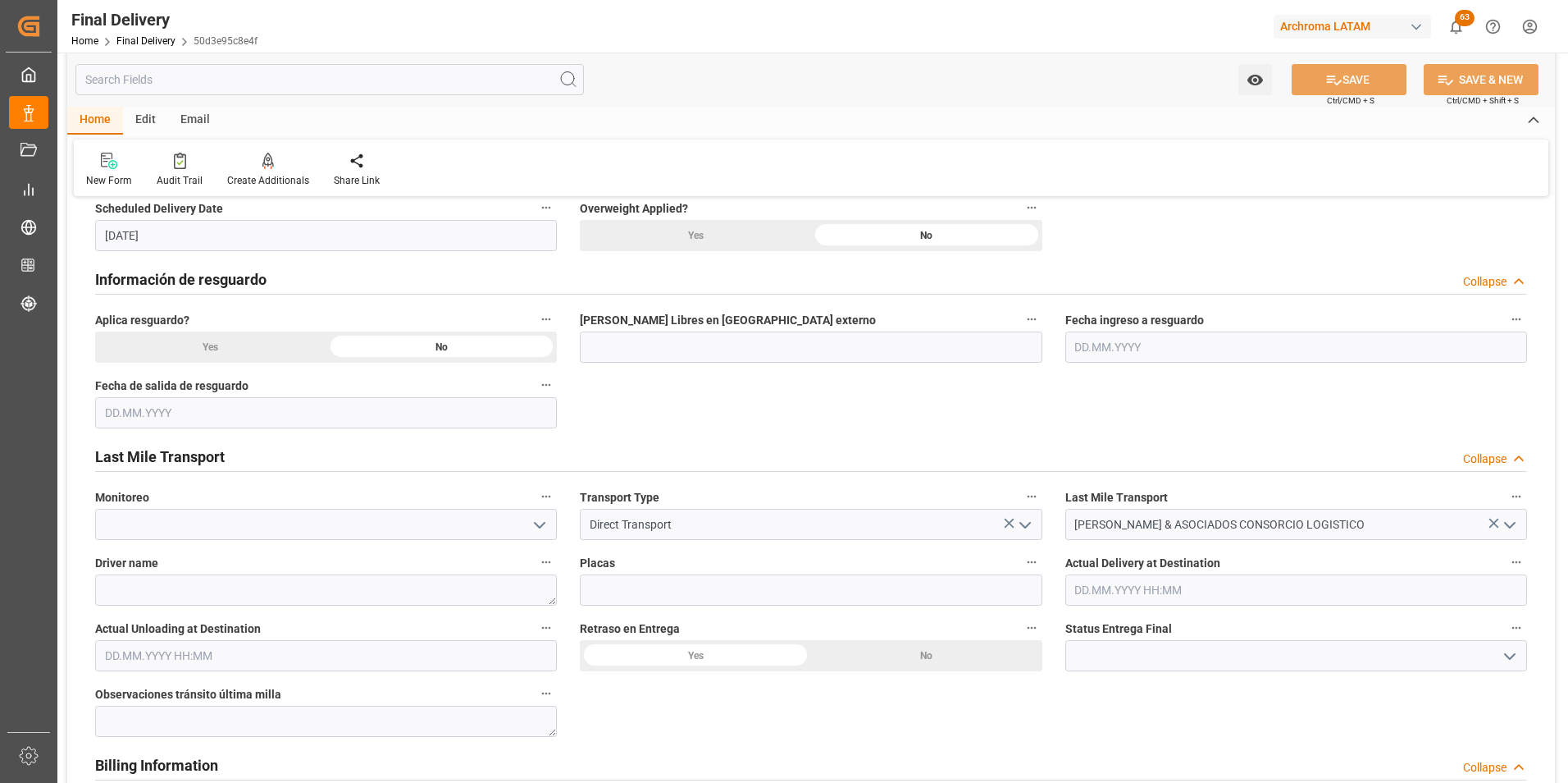
scroll to position [1067, 0]
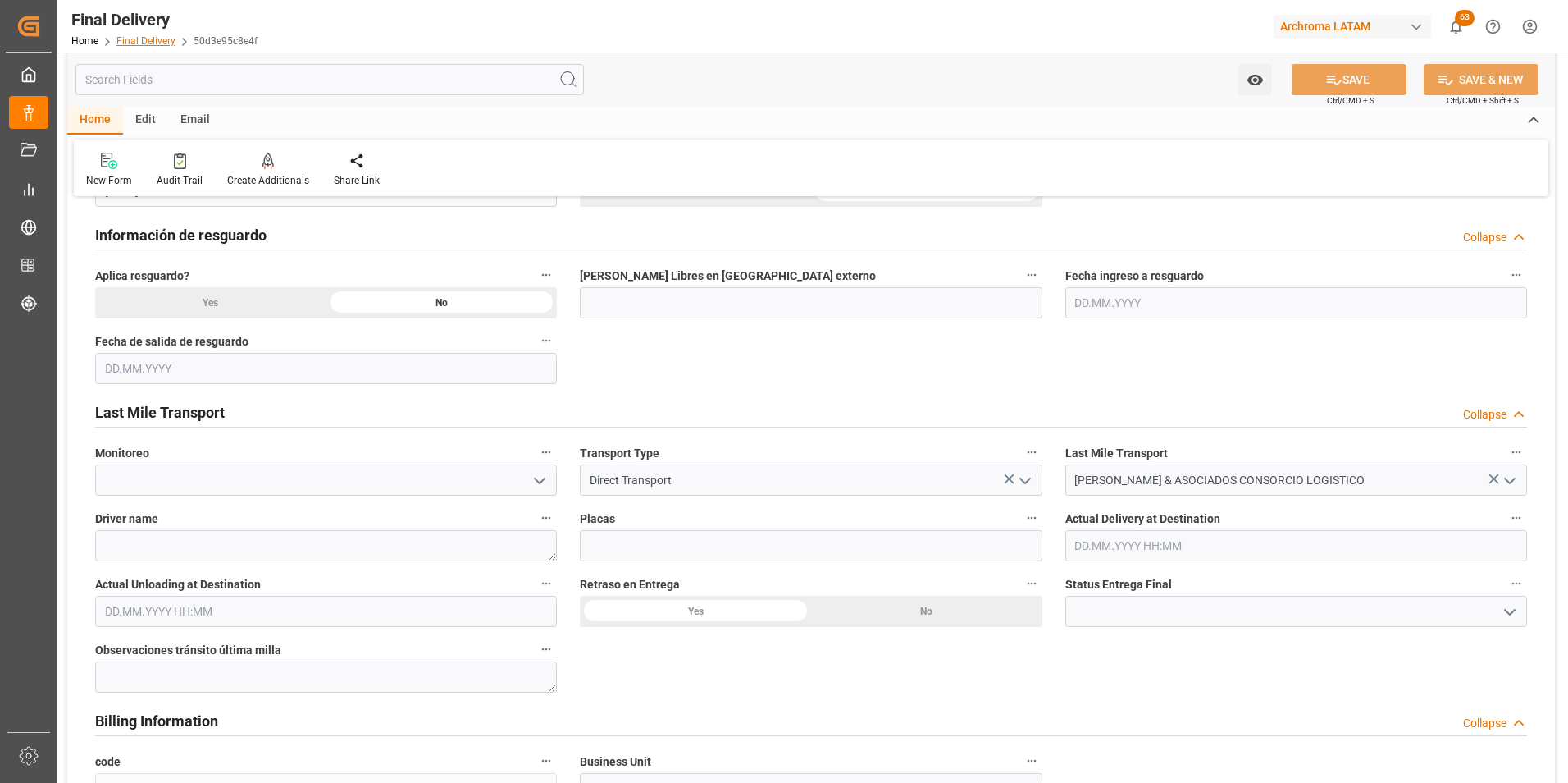
click at [161, 42] on link "Final Delivery" at bounding box center [146, 42] width 59 height 12
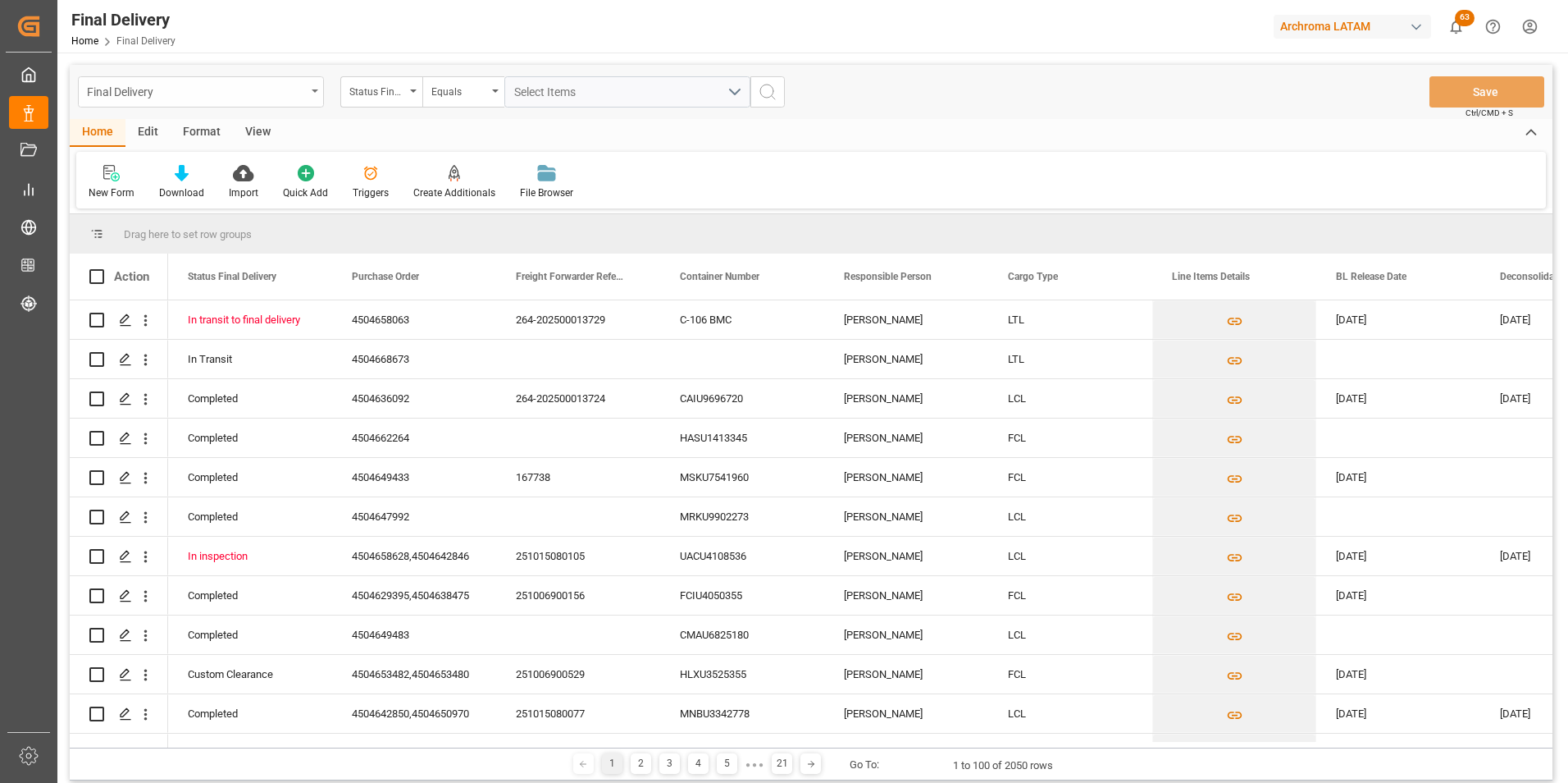
click at [304, 99] on div "Final Delivery" at bounding box center [196, 90] width 219 height 20
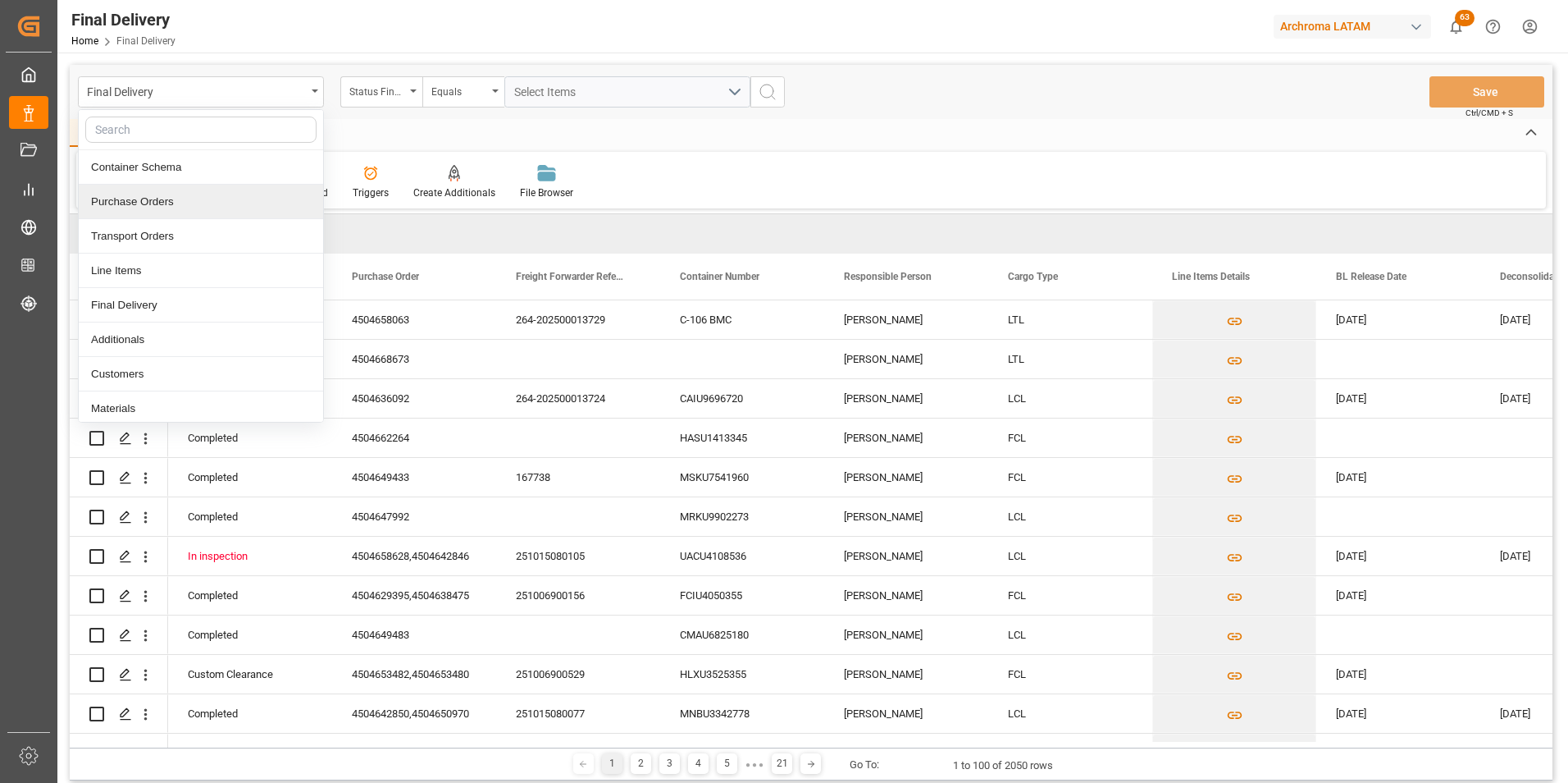
click at [237, 206] on div "Purchase Orders" at bounding box center [201, 202] width 244 height 35
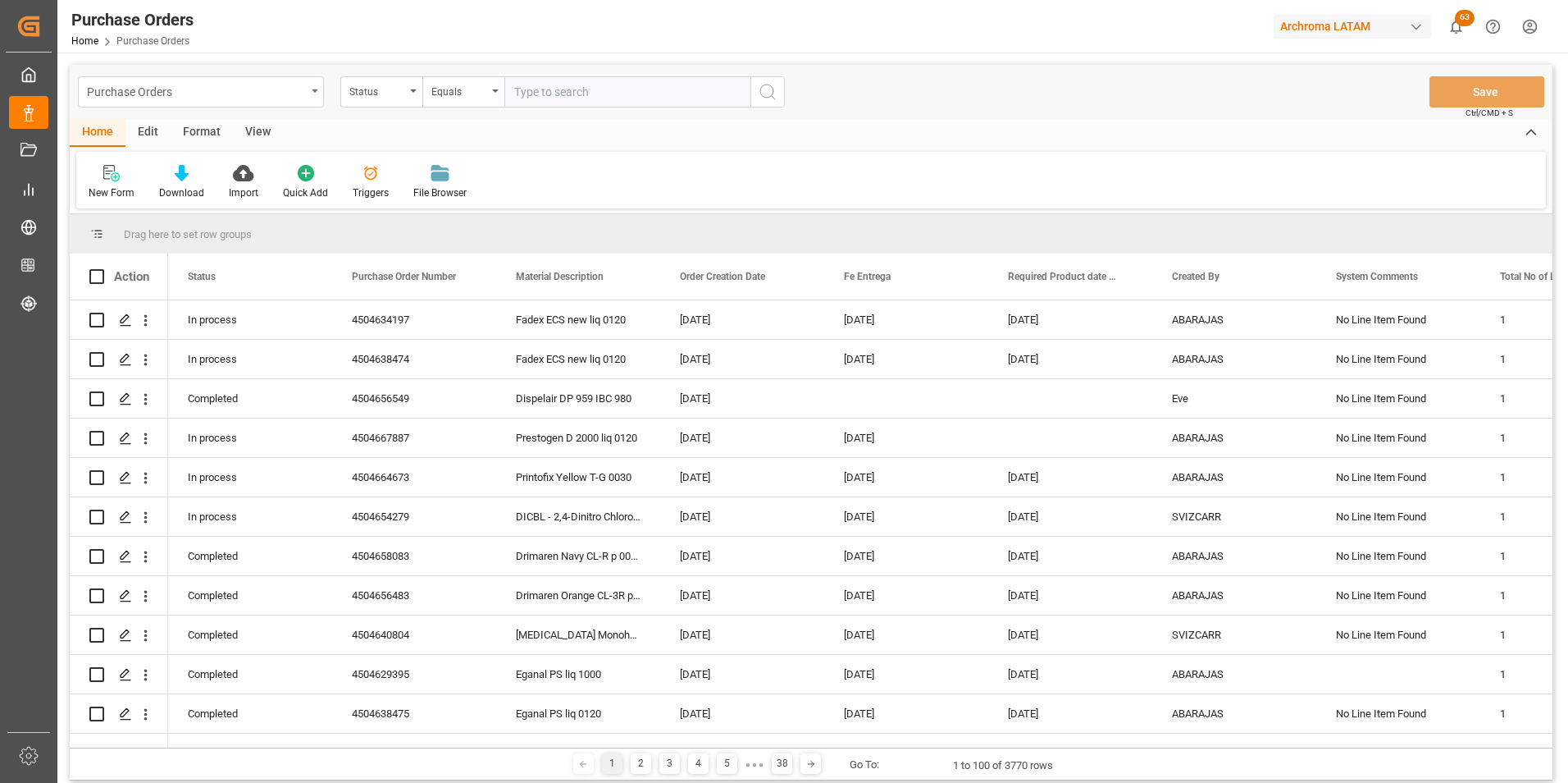
click at [289, 95] on div "Purchase Orders" at bounding box center [196, 90] width 219 height 20
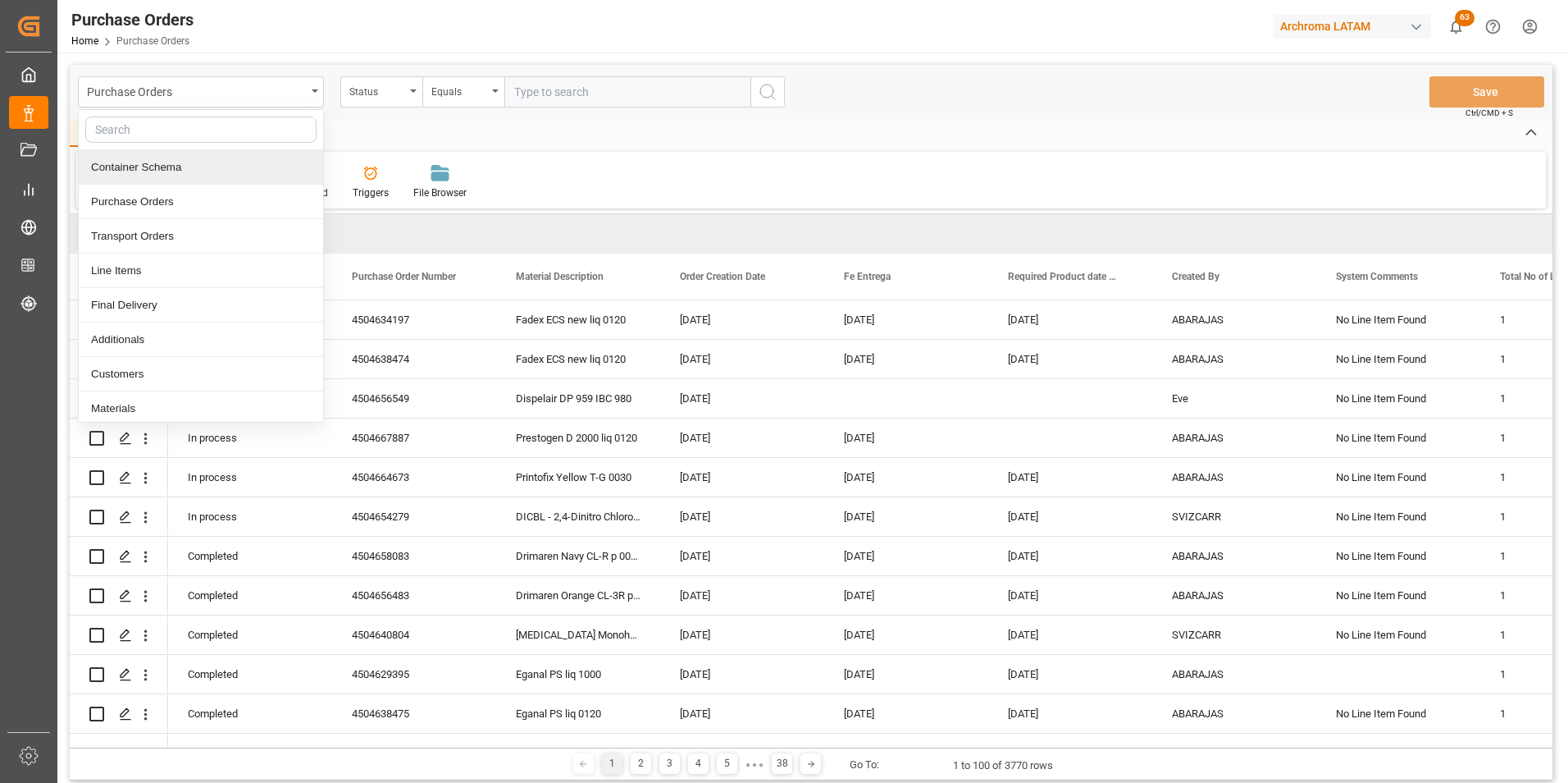
drag, startPoint x: 226, startPoint y: 167, endPoint x: 279, endPoint y: 161, distance: 53.3
click at [226, 166] on div "Container Schema" at bounding box center [201, 168] width 244 height 35
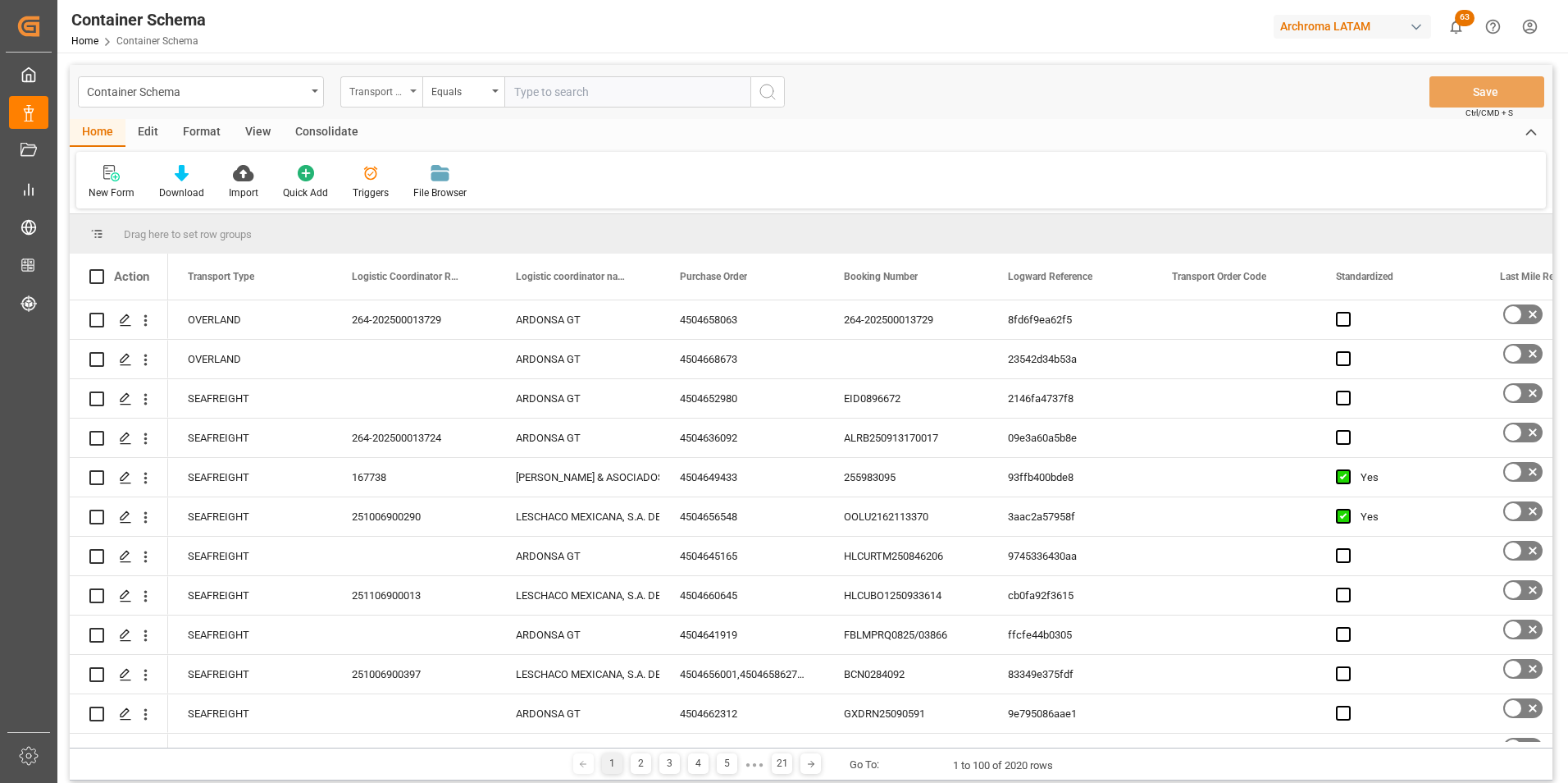
click at [402, 100] on div "Transport Type" at bounding box center [381, 92] width 82 height 31
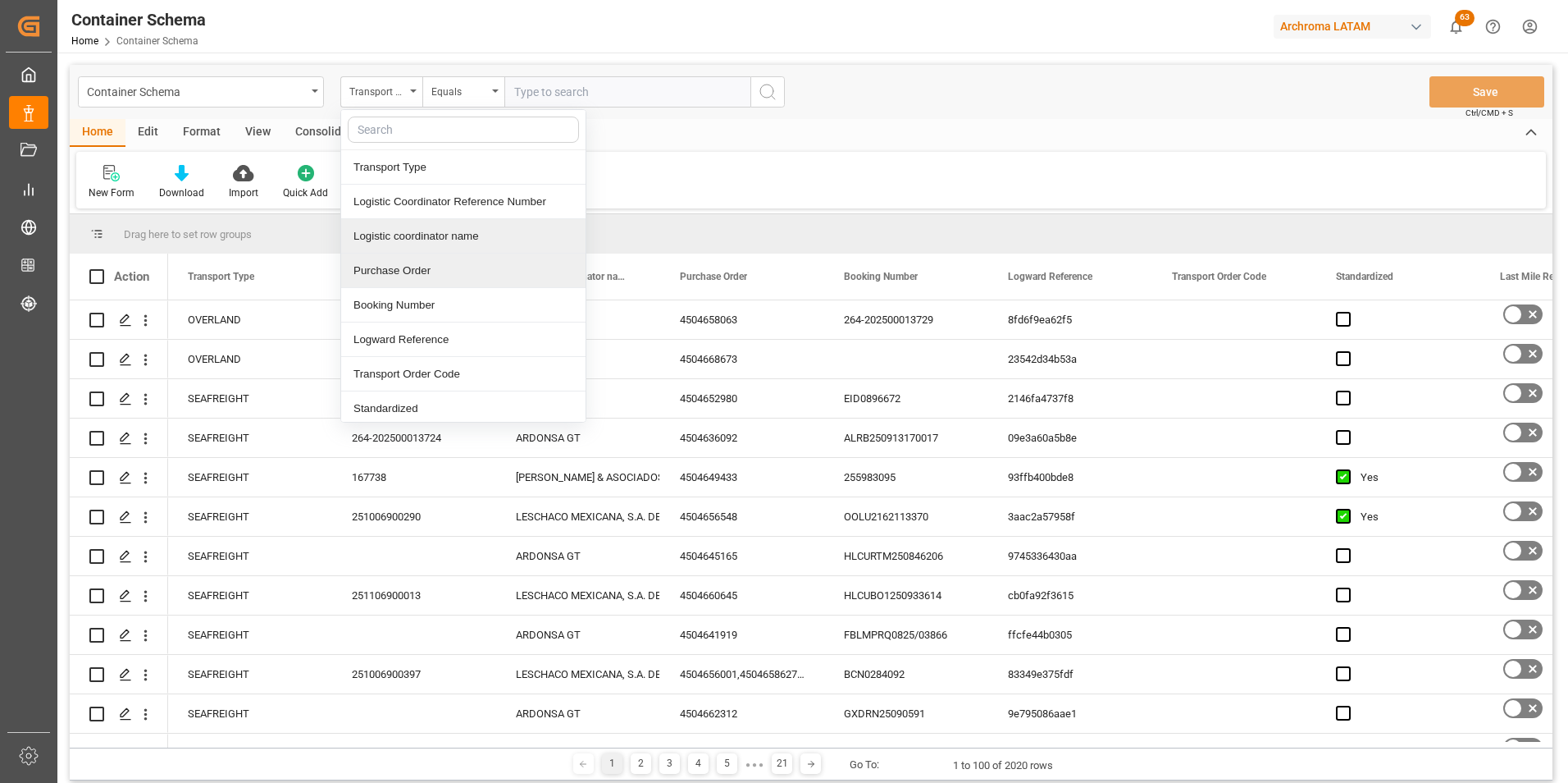
click at [404, 255] on div "Purchase Order" at bounding box center [463, 271] width 244 height 35
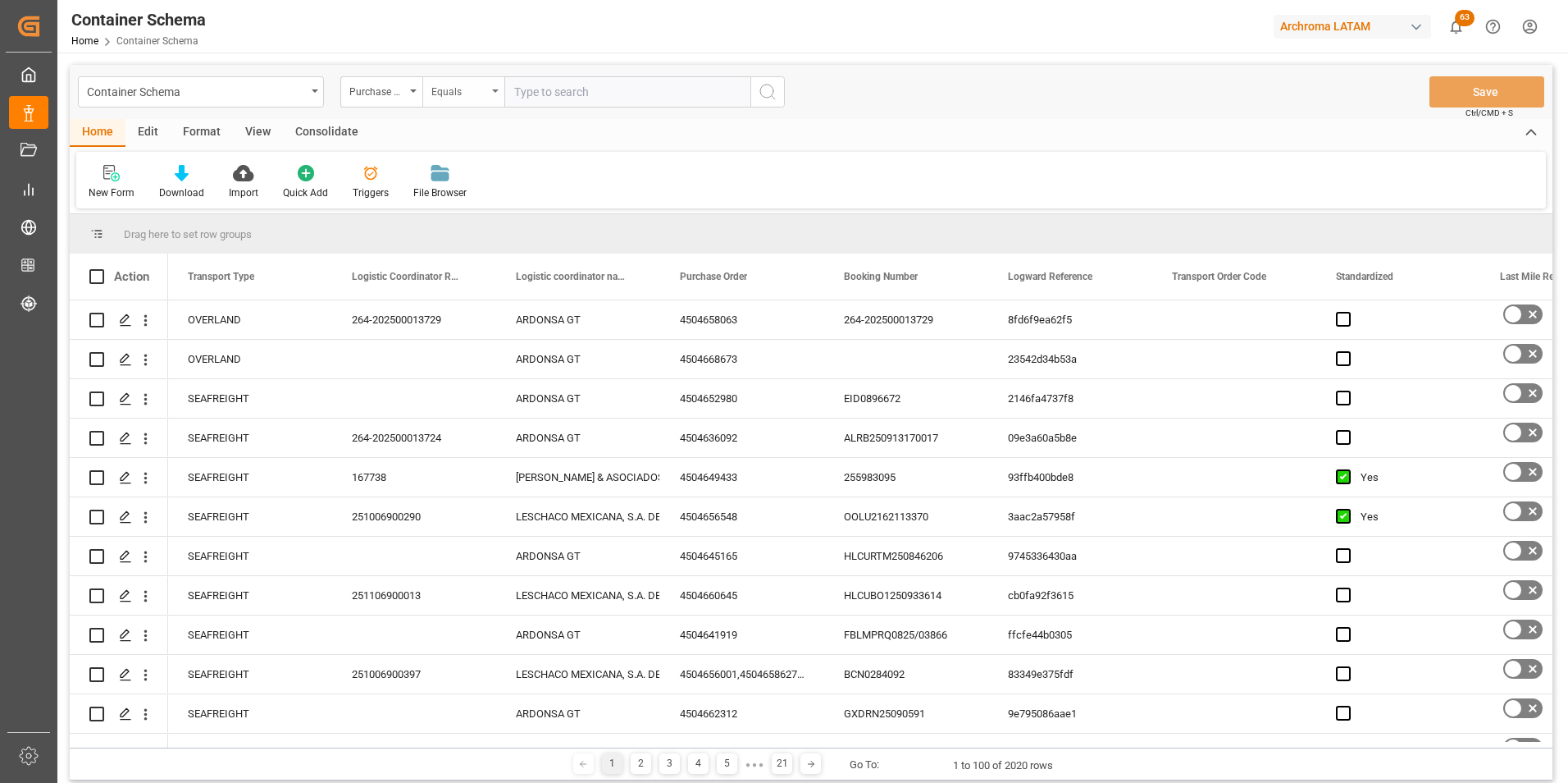
click at [452, 86] on div "Equals" at bounding box center [459, 90] width 56 height 19
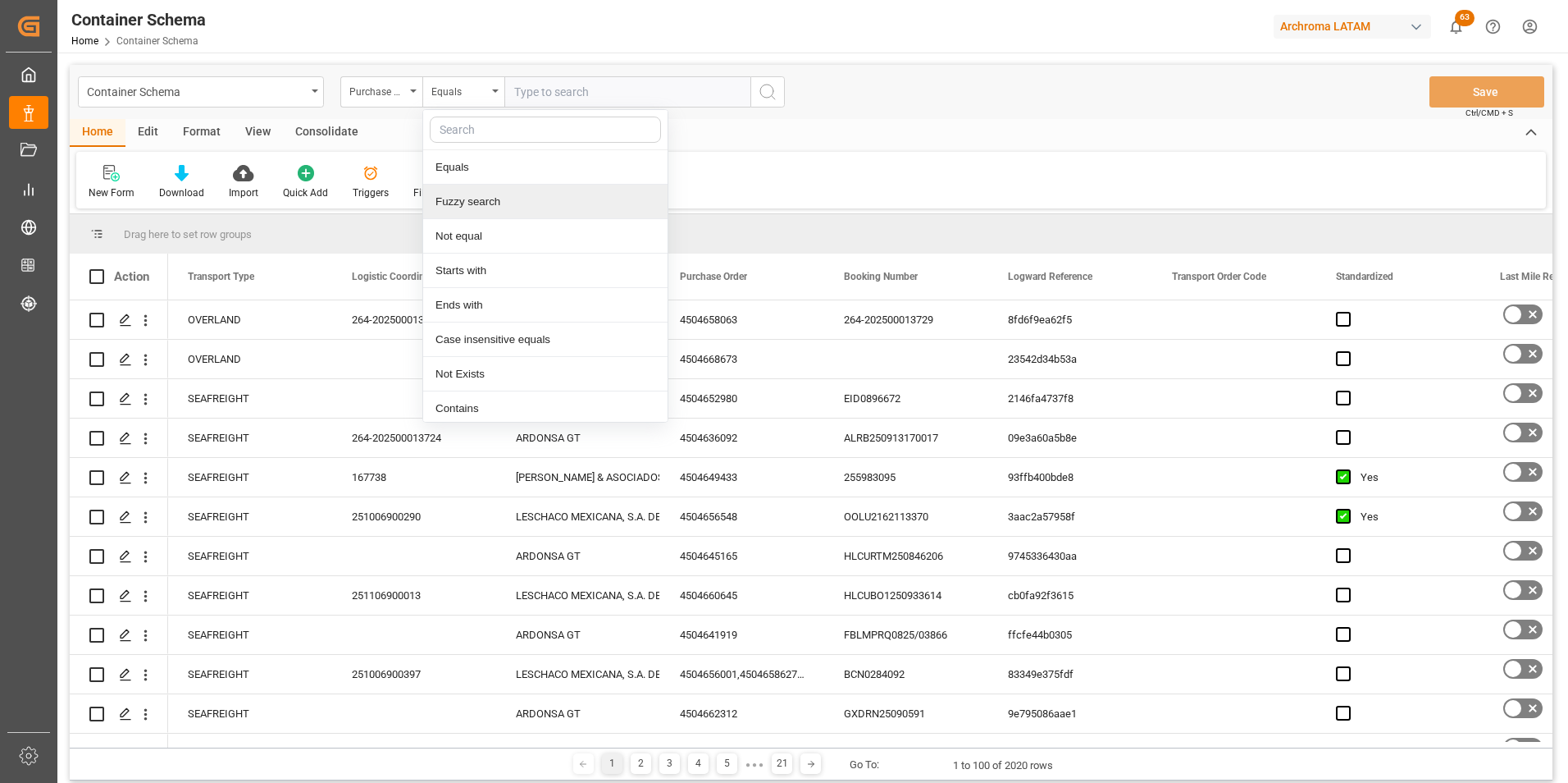
click at [469, 200] on div "Fuzzy search" at bounding box center [545, 202] width 244 height 35
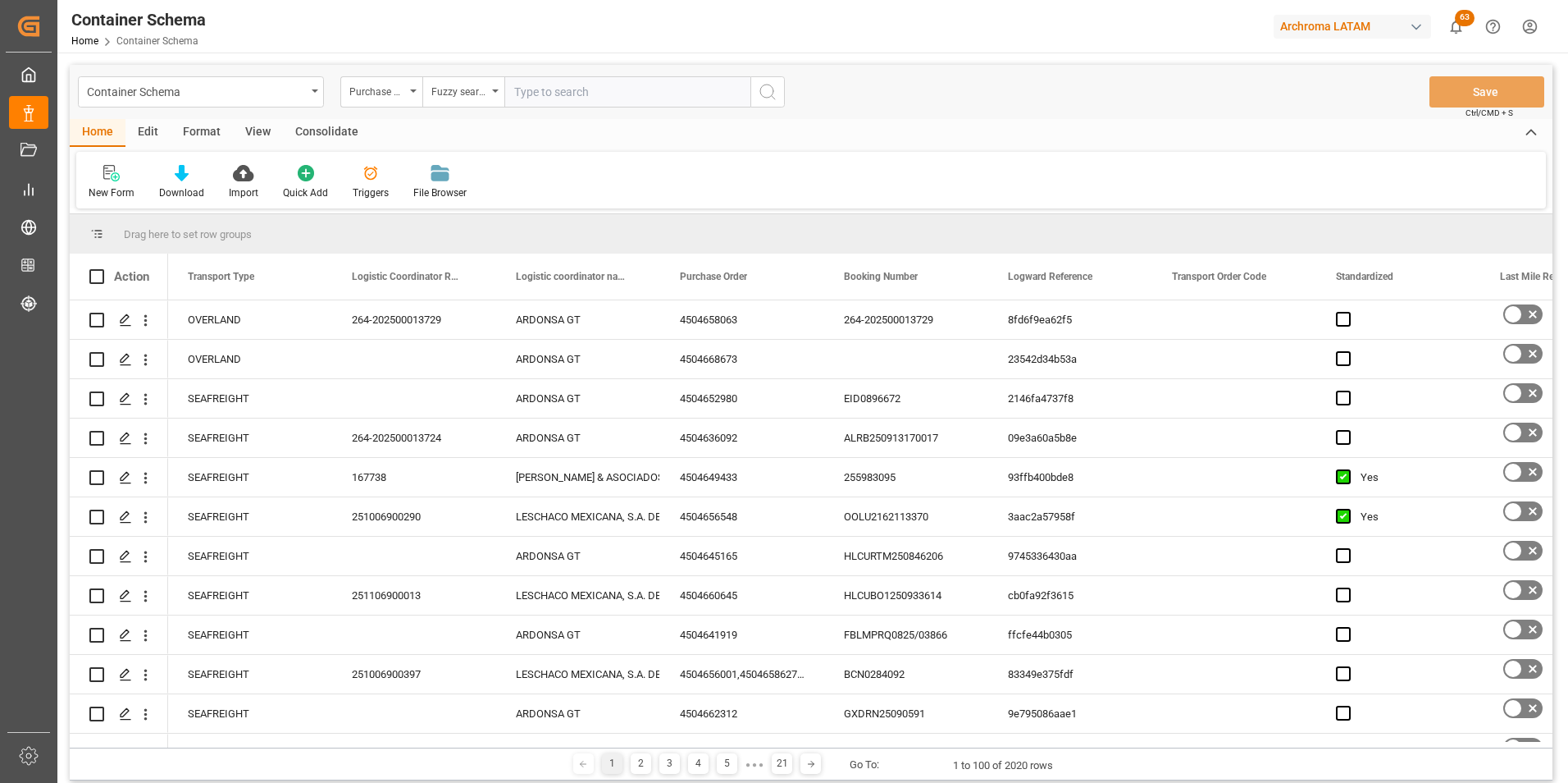
paste input "4504645854"
type input "4504645854"
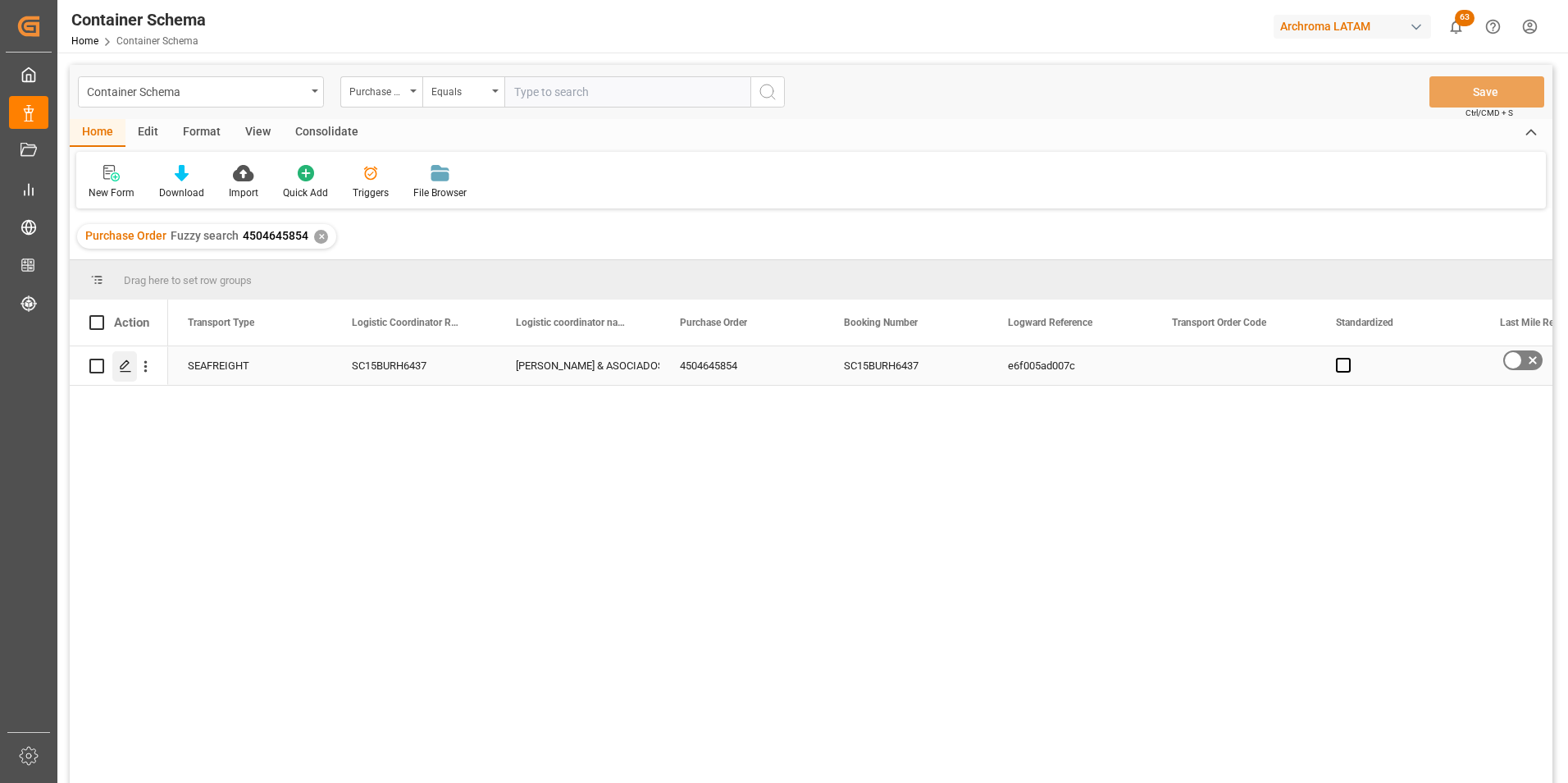
click at [129, 363] on icon "Press SPACE to select this row." at bounding box center [125, 366] width 14 height 14
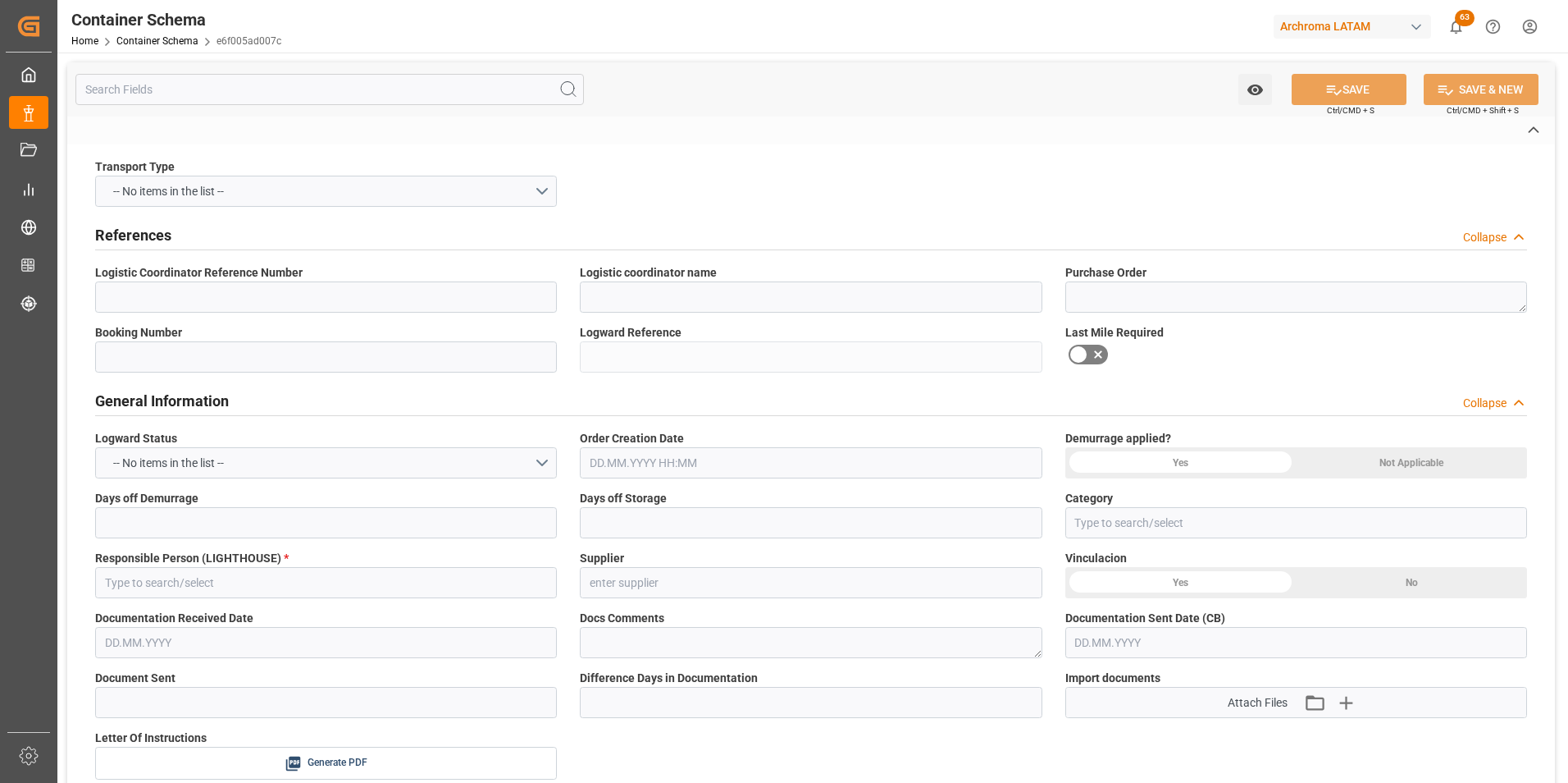
type input "SC15BURH6437"
type input "[PERSON_NAME] & ASOCIADOS CONSORCIO LOGISTICO"
type textarea "4504645854"
type input "SC15BURH6437"
type input "e6f005ad007c"
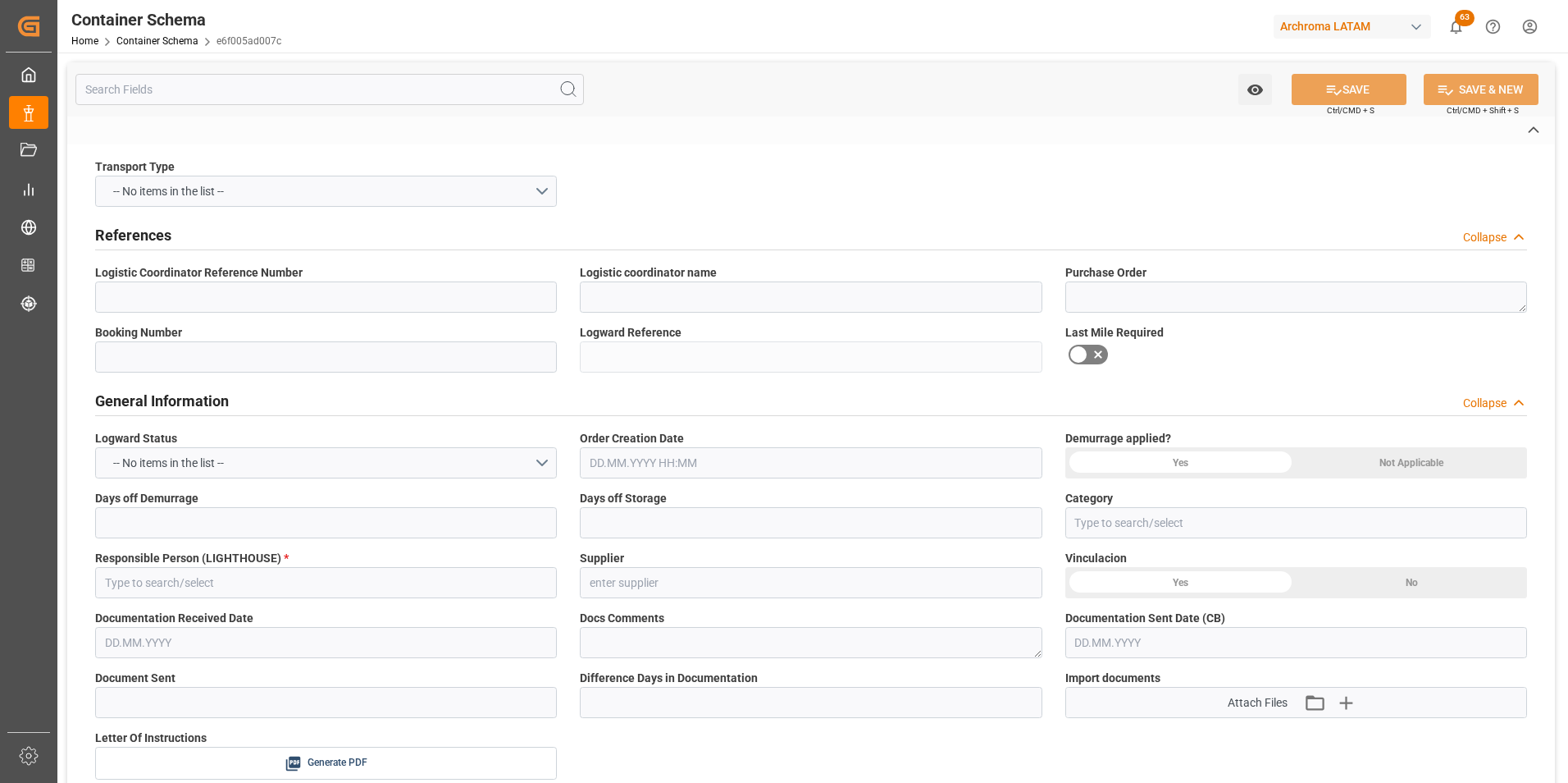
type input "On time"
type input "[PERSON_NAME]"
type input "ARCHROMA [GEOGRAPHIC_DATA], PTE. LTD."
type input "Document Sent"
type input "CALLAO"
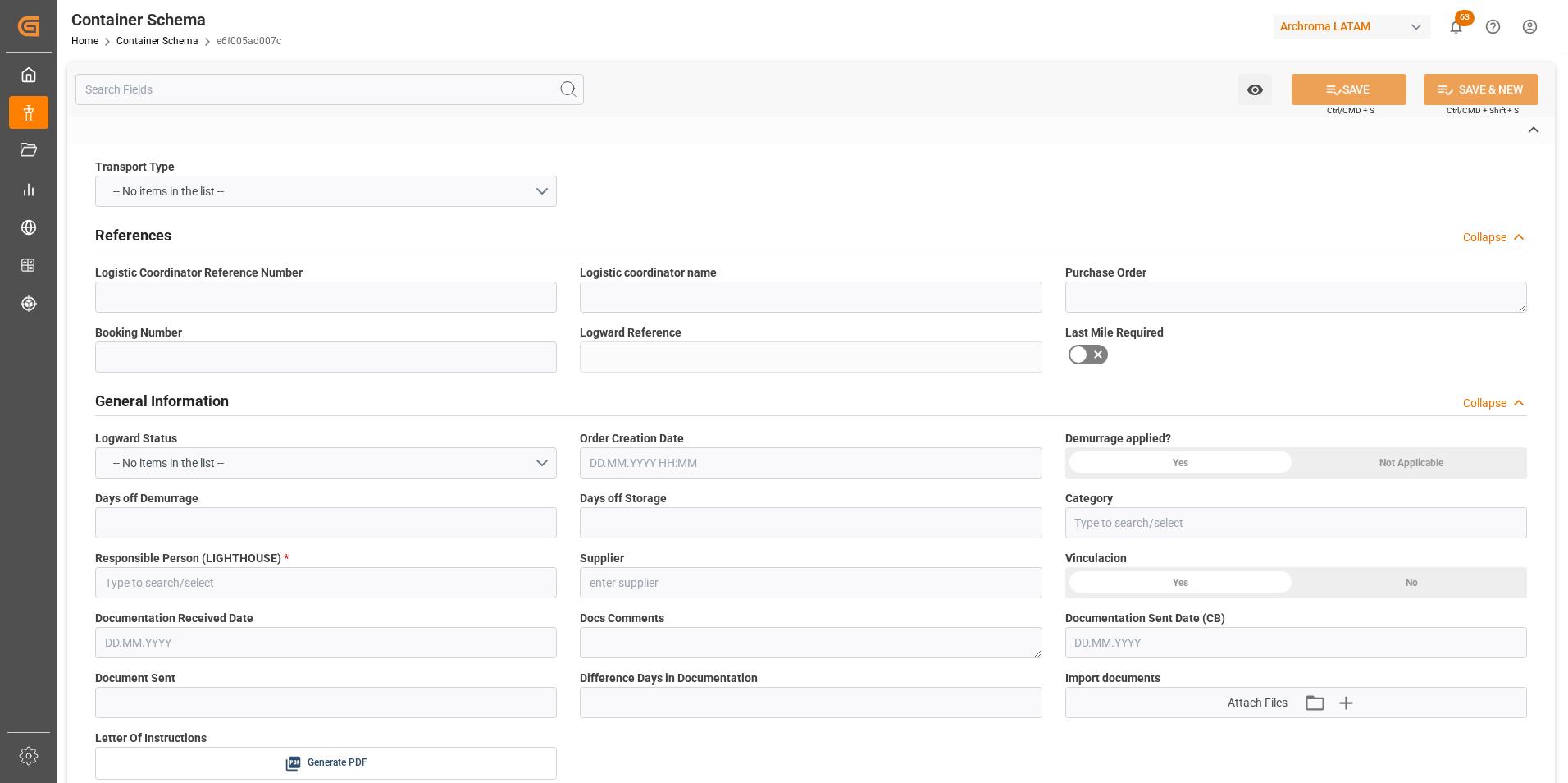
type input "TEXTIL"
type textarea "PALLET"
type input "4 PALLET"
type input "ARCHROMA [GEOGRAPHIC_DATA] S.A"
type textarea "LURÍN, [GEOGRAPHIC_DATA], [GEOGRAPHIC_DATA],[GEOGRAPHIC_DATA]. AFIRMADO LOTE. 2…"
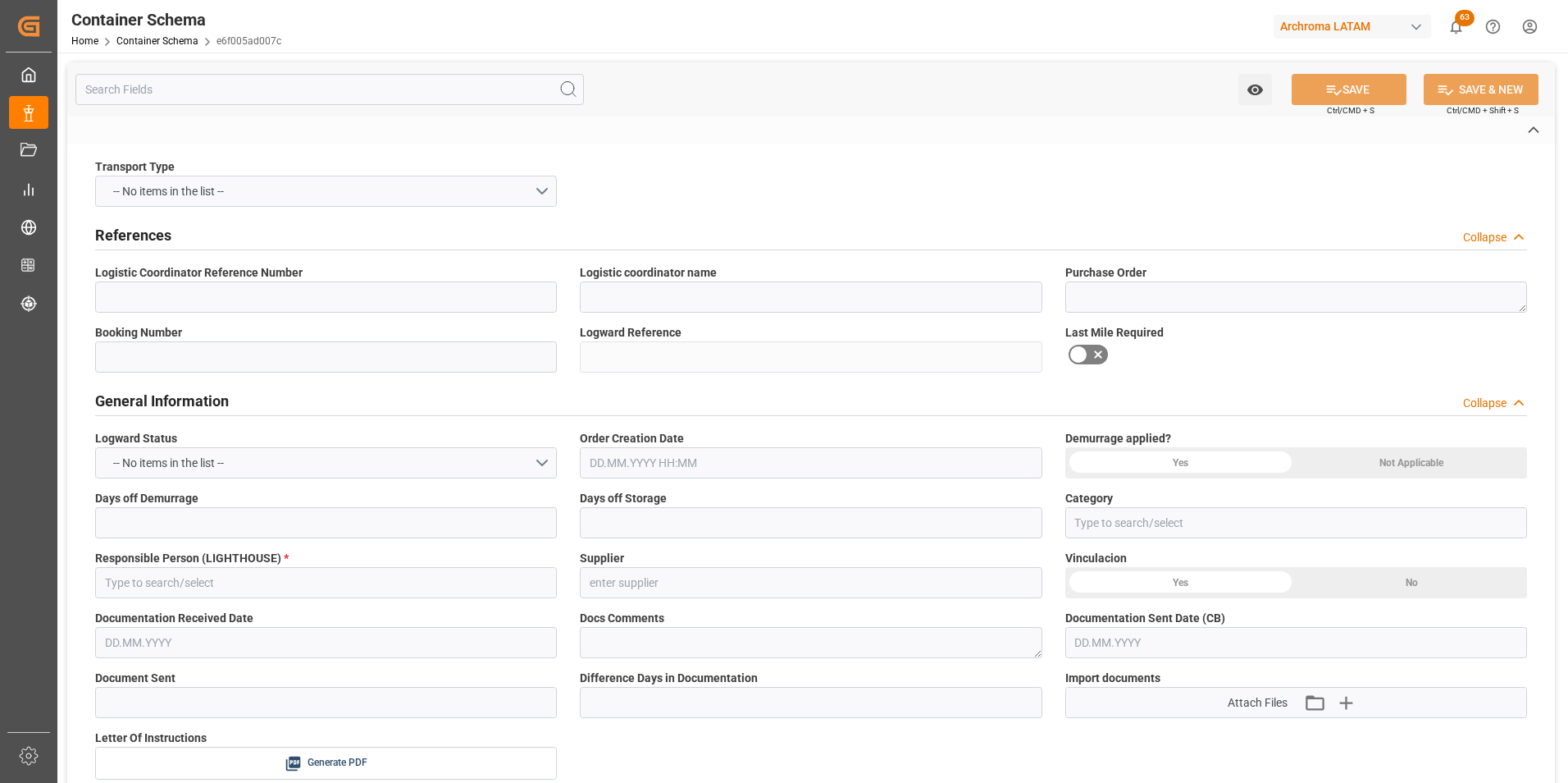
type input "HOUSE"
type input "CIF"
type input "Truck"
type input "Sea Ship"
type input "Truck"
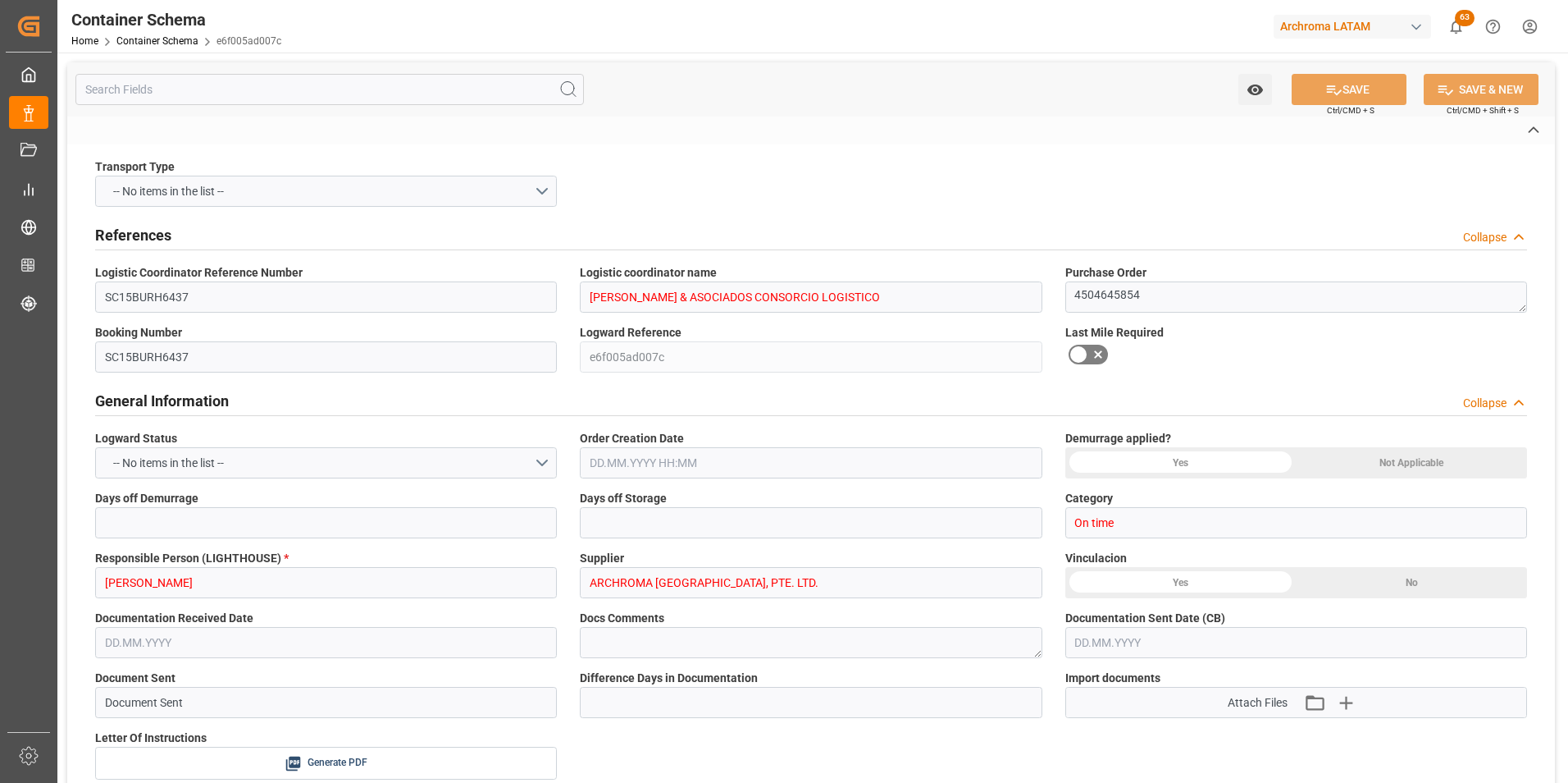
type input "LCL"
type input "ZMOU8889667"
type input "ZIMU"
type input "Tianjin Xingang Pt"
type input "Callao"
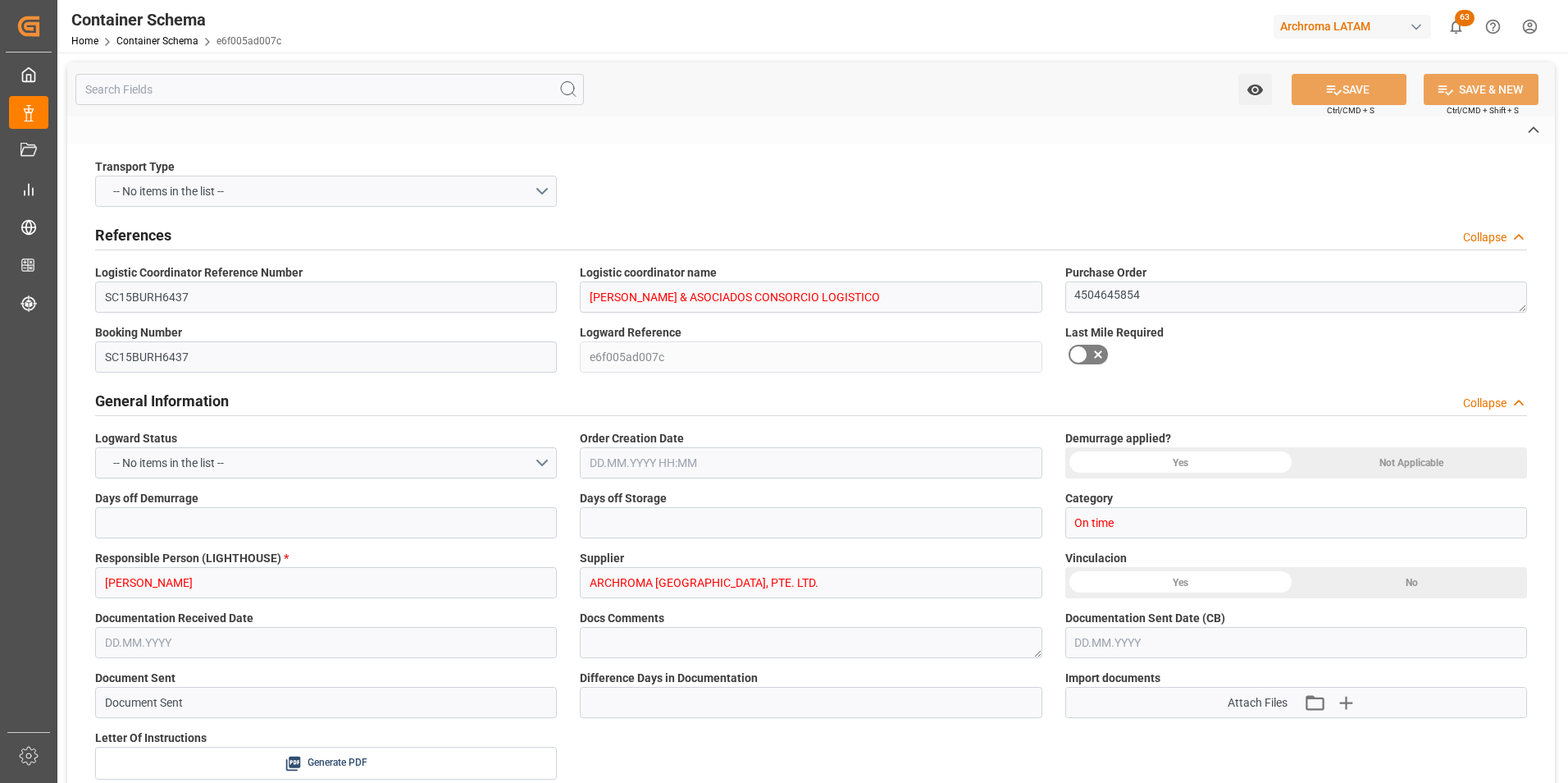
type input "SYNERGY OAKLAND"
type input "929E"
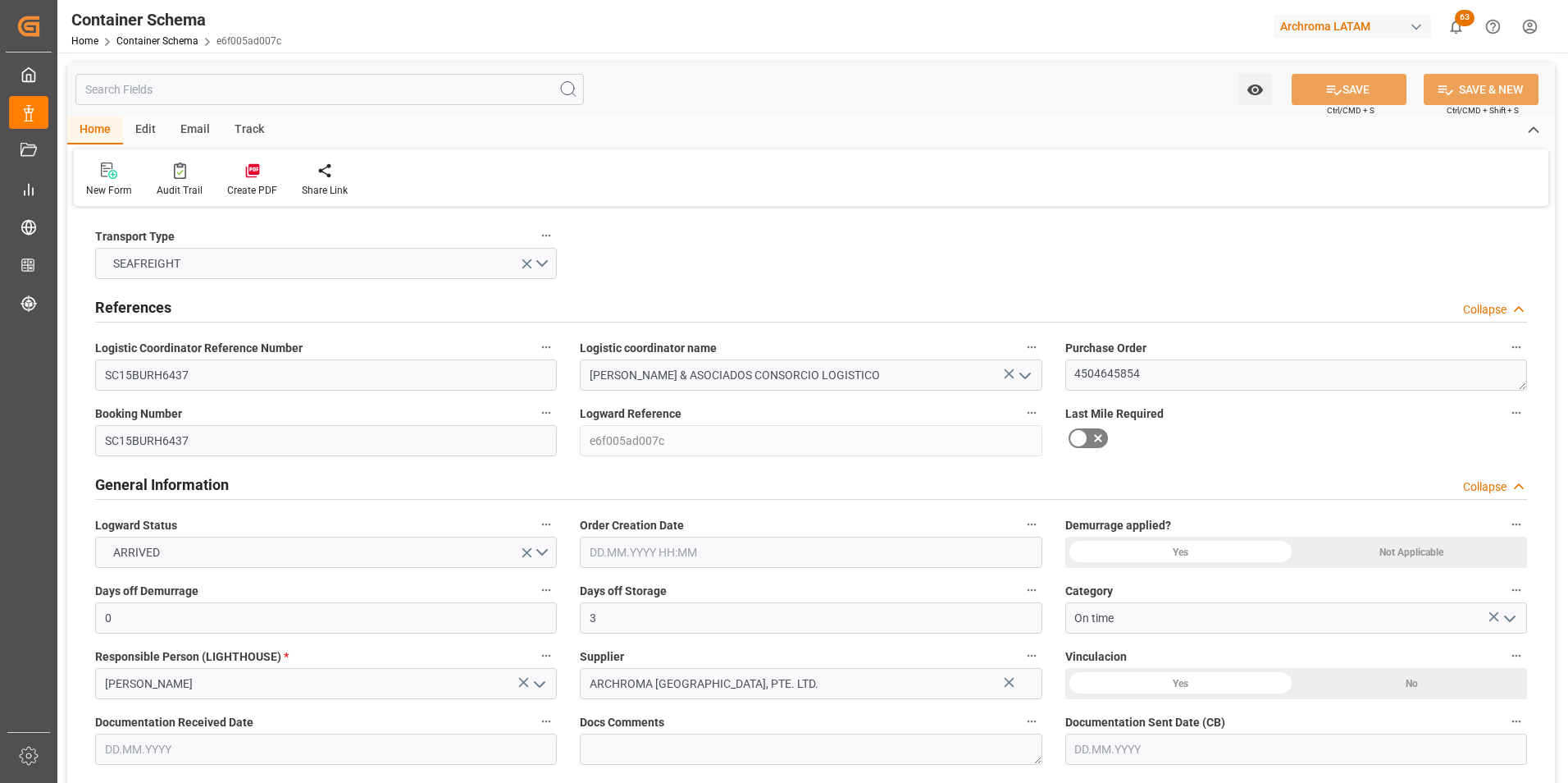
type input "0"
type input "3"
type input "1"
type input "4"
type input "1625"
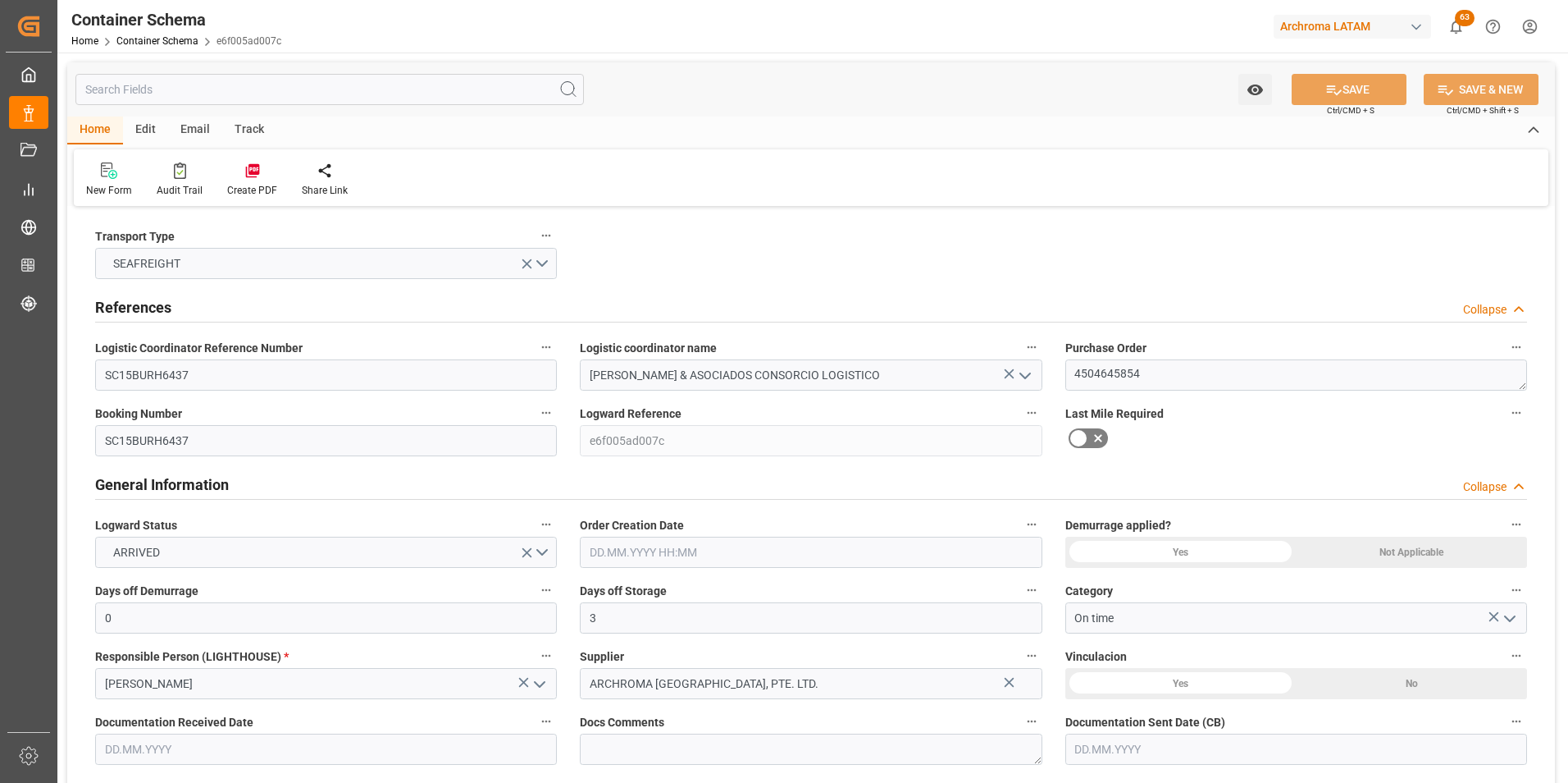
type input "1724.125"
type input "ZIM"
type input "ZIM Integrated Shipping Services Ltd."
type input "CNTXG"
type input "PECLL"
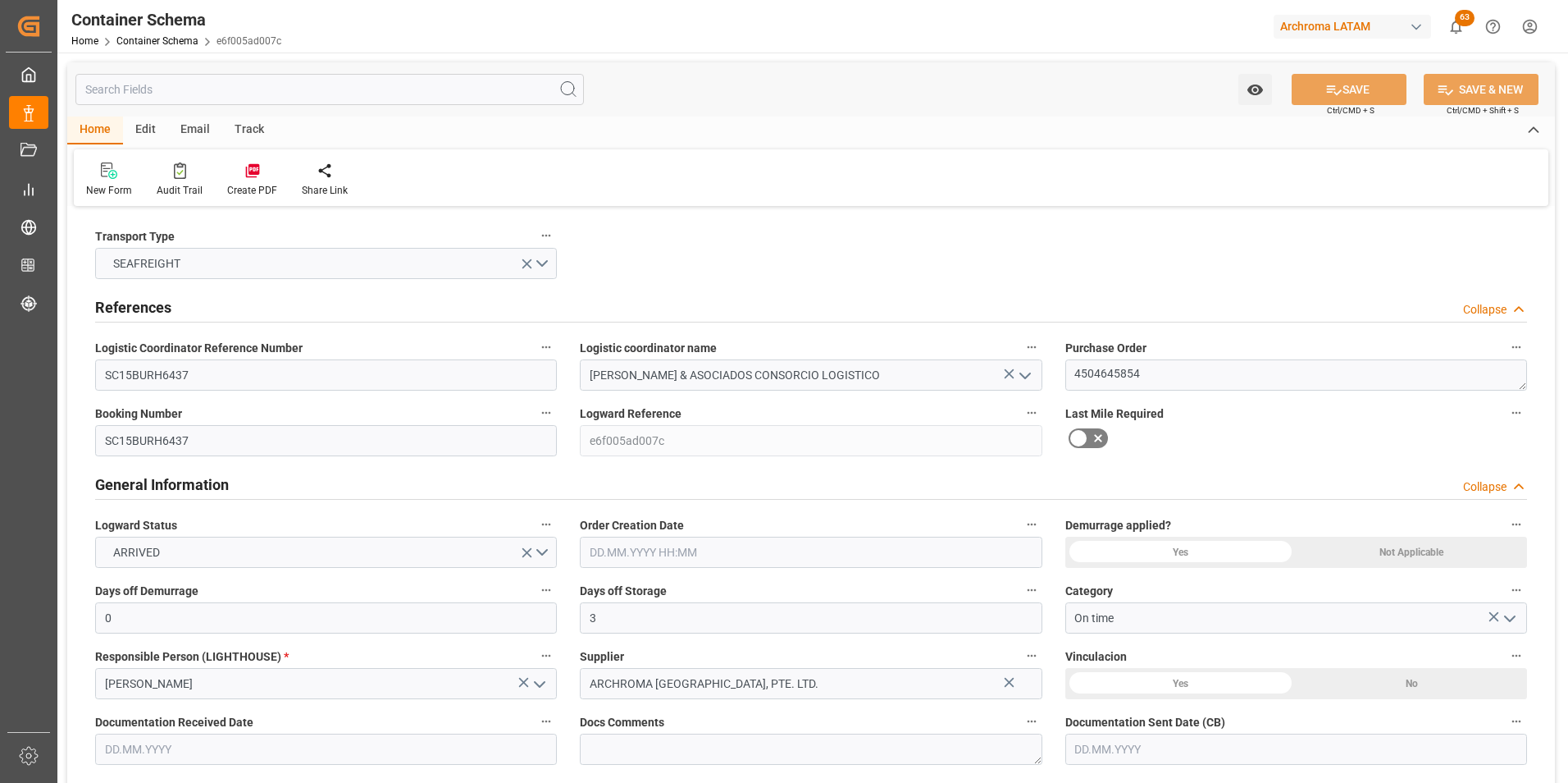
type input "9450583"
type input "[DATE] 11:45"
type input "[DATE]"
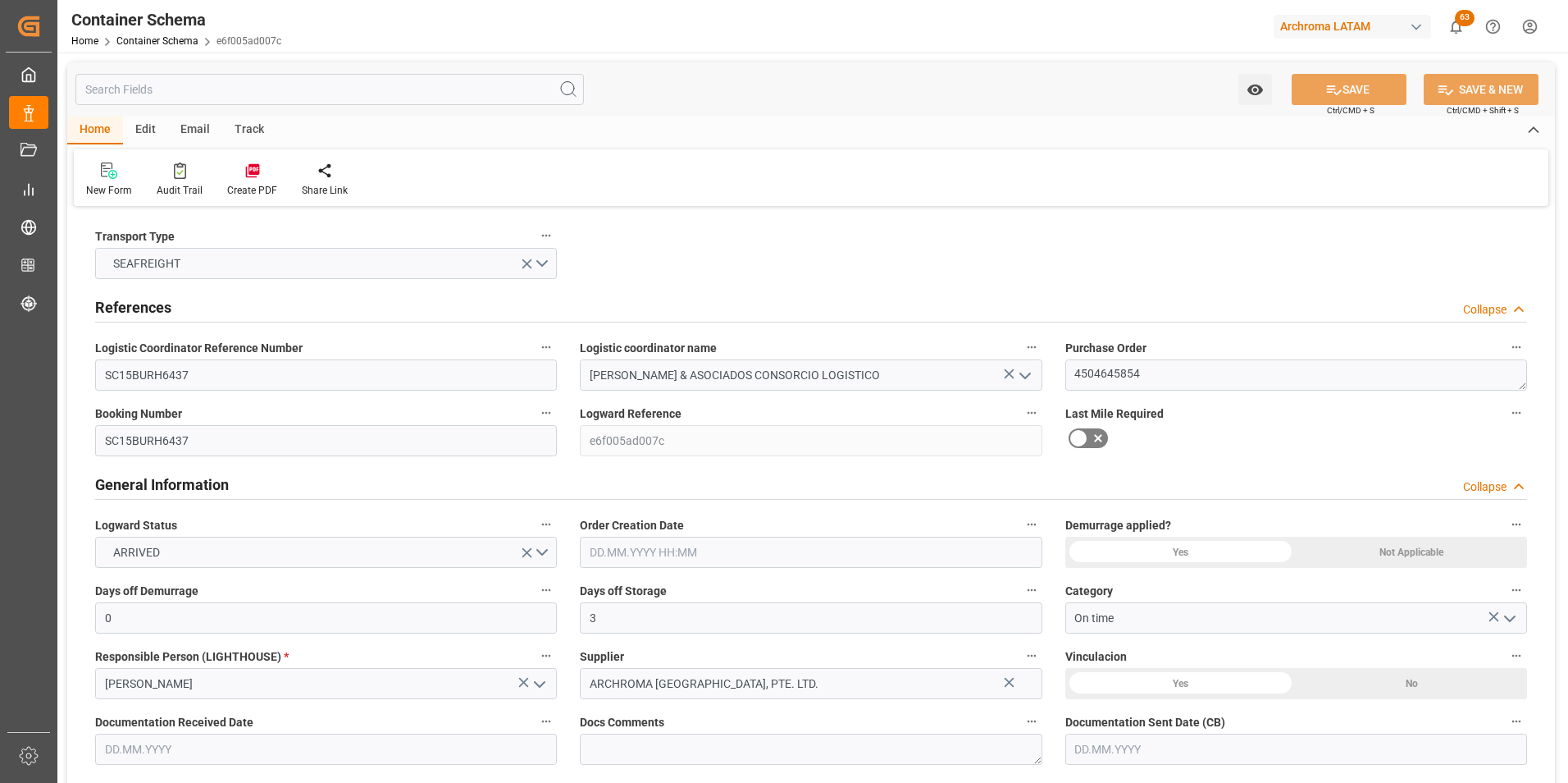
type input "[DATE] 00:00"
drag, startPoint x: 234, startPoint y: 370, endPoint x: 76, endPoint y: 369, distance: 158.0
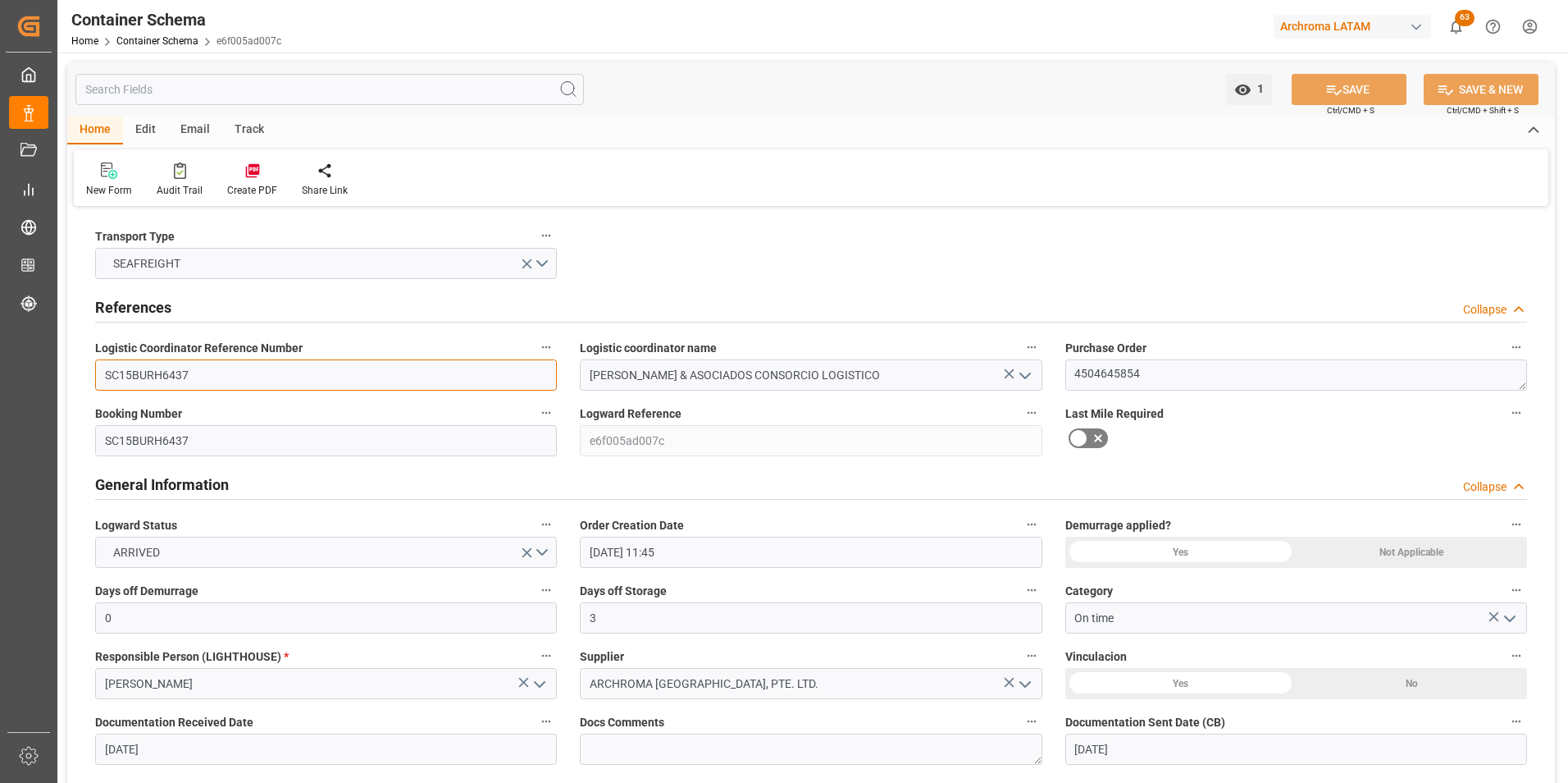
paste input "168435"
type input "168435"
click at [1349, 95] on button "SAVE" at bounding box center [1349, 90] width 115 height 31
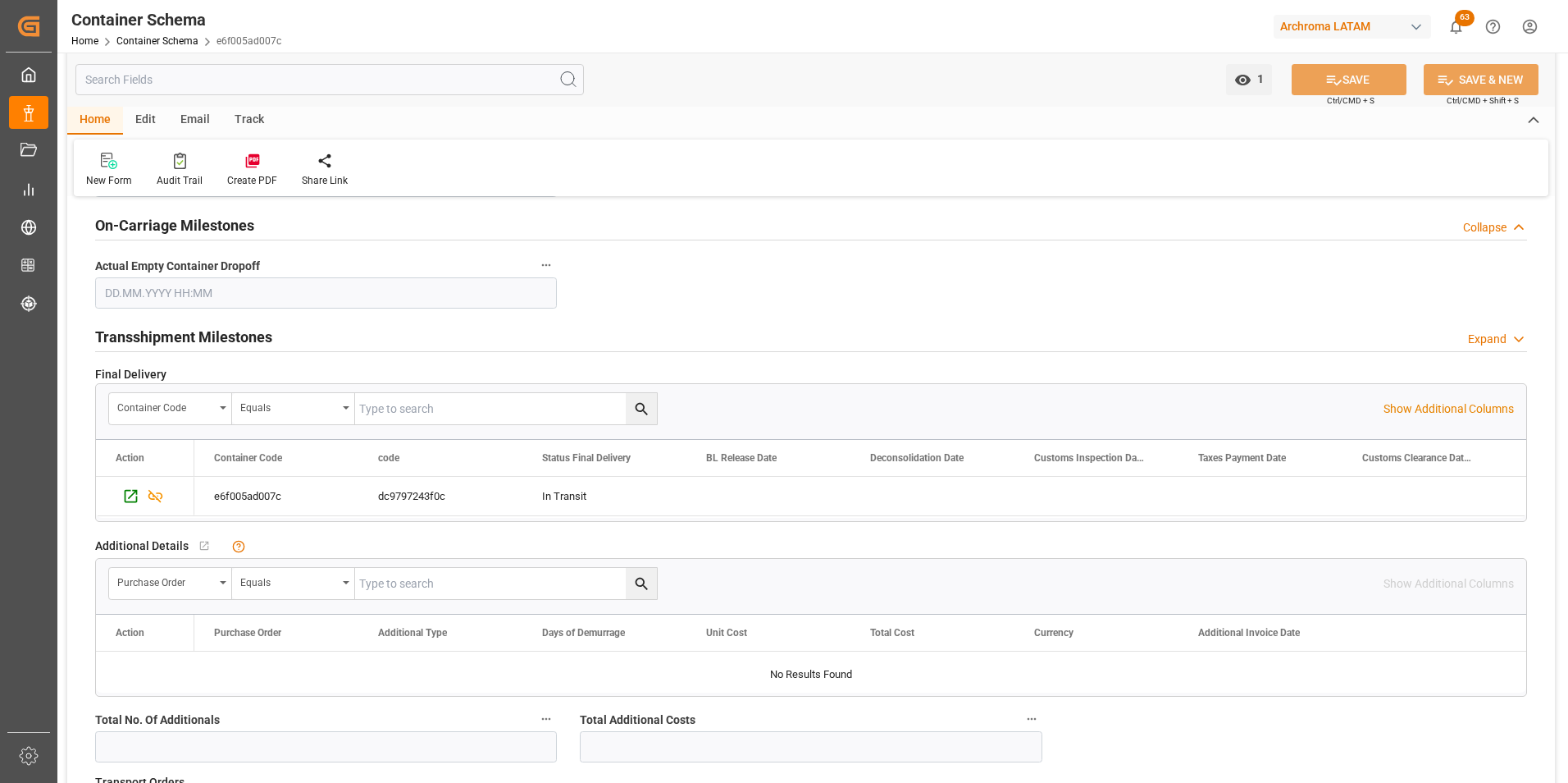
scroll to position [2052, 0]
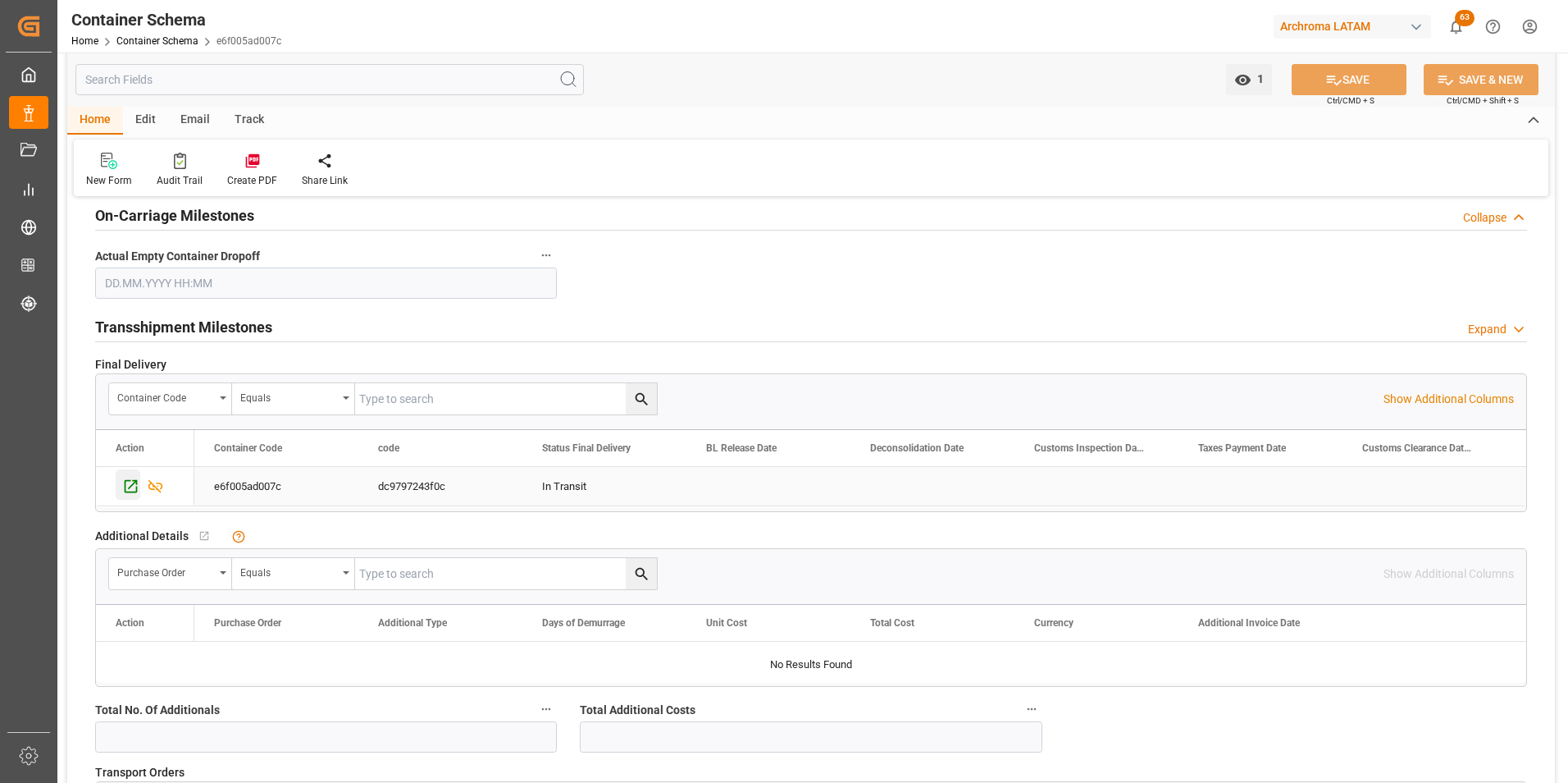
click at [134, 489] on icon "Press SPACE to select this row." at bounding box center [131, 487] width 17 height 17
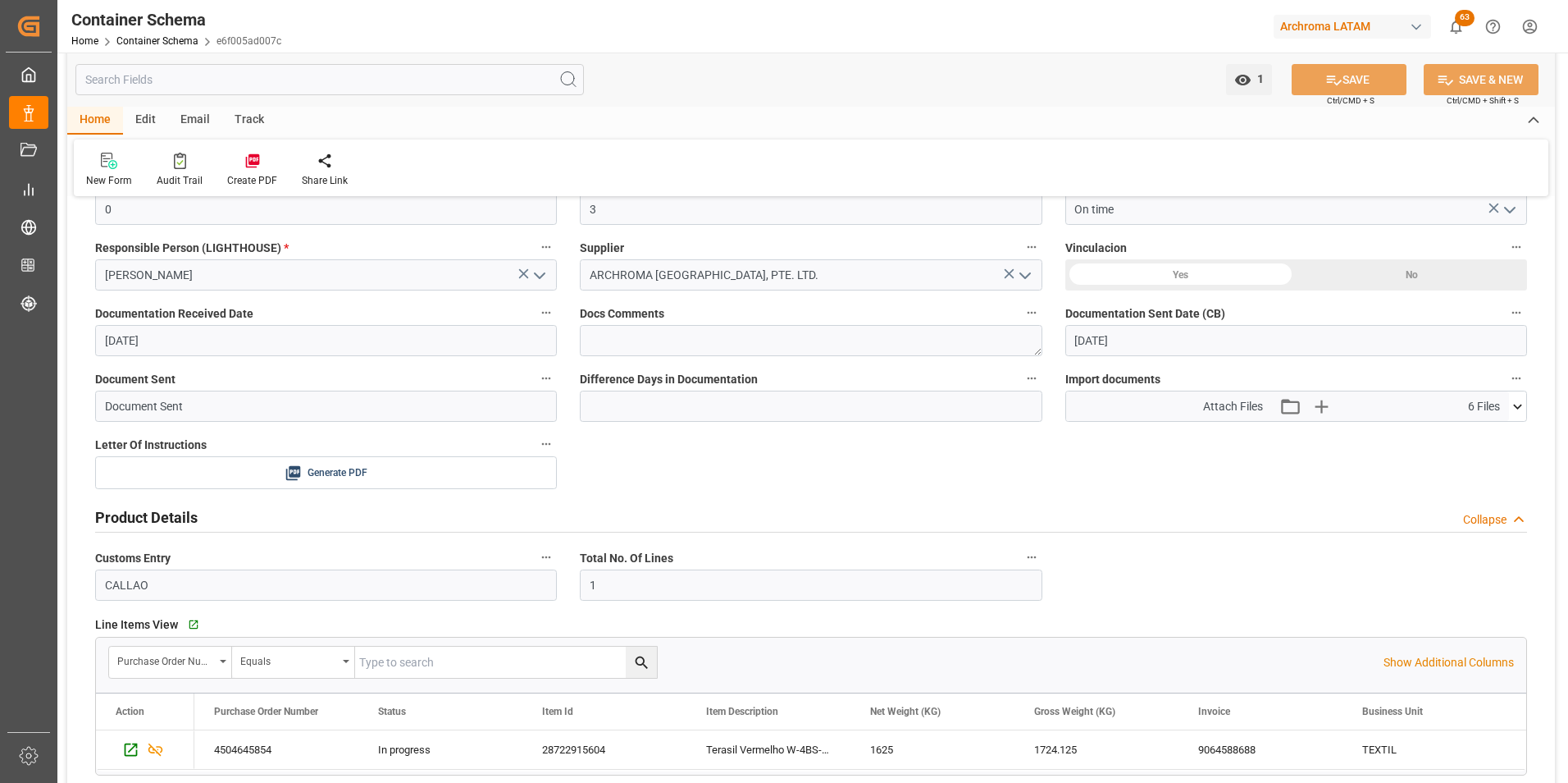
scroll to position [164, 0]
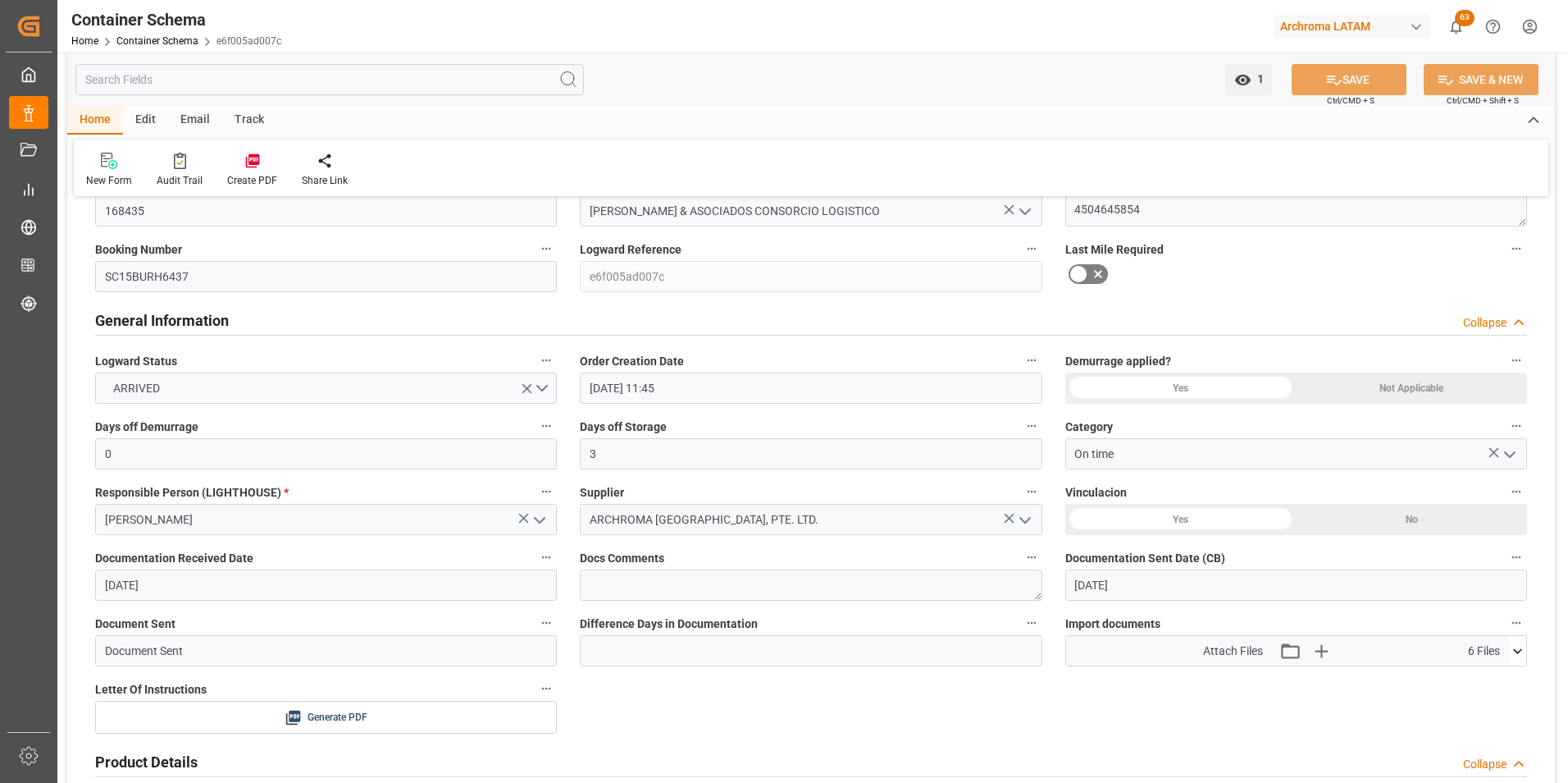
click at [1525, 655] on icon at bounding box center [1518, 652] width 17 height 17
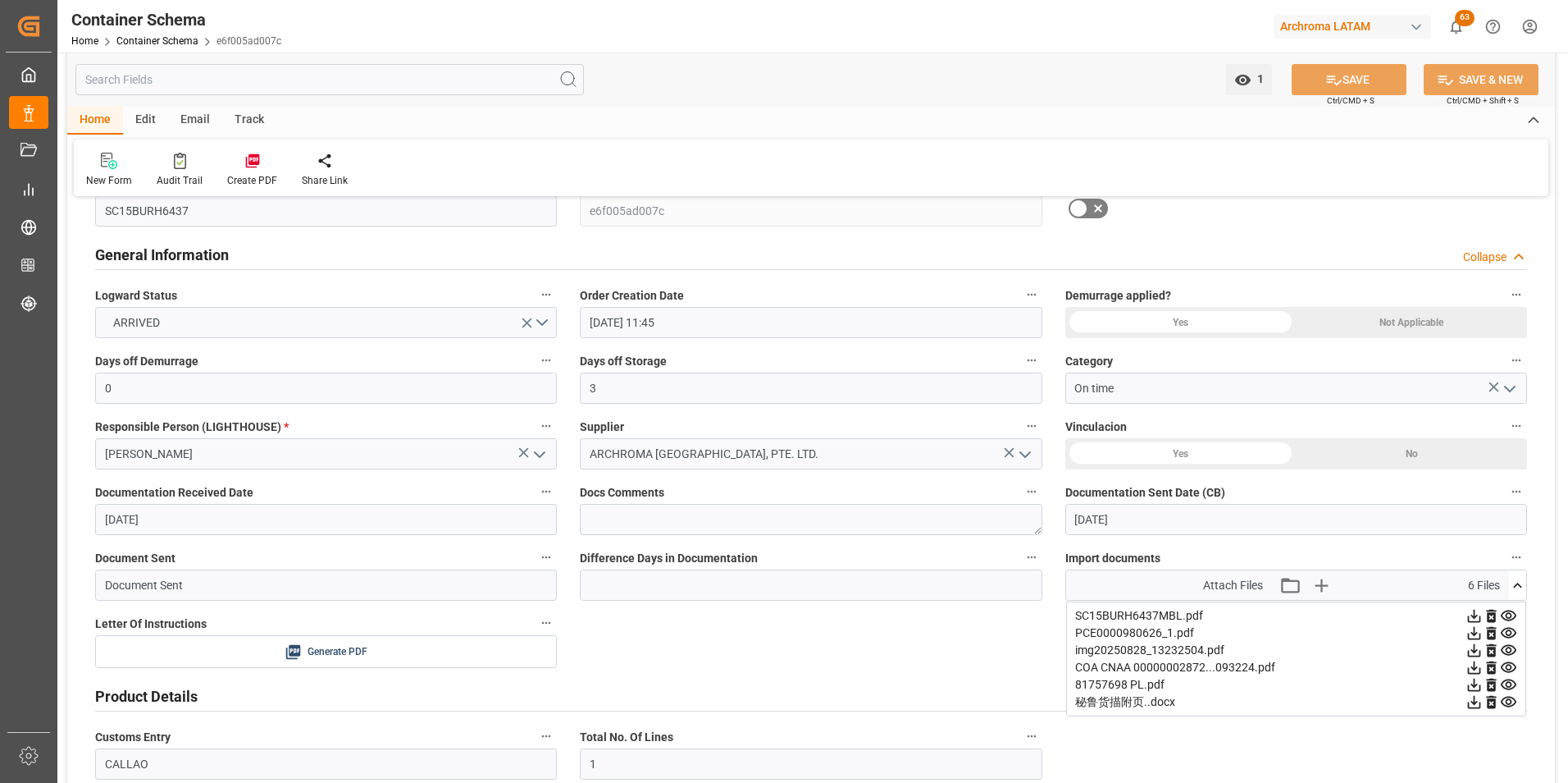
scroll to position [328, 0]
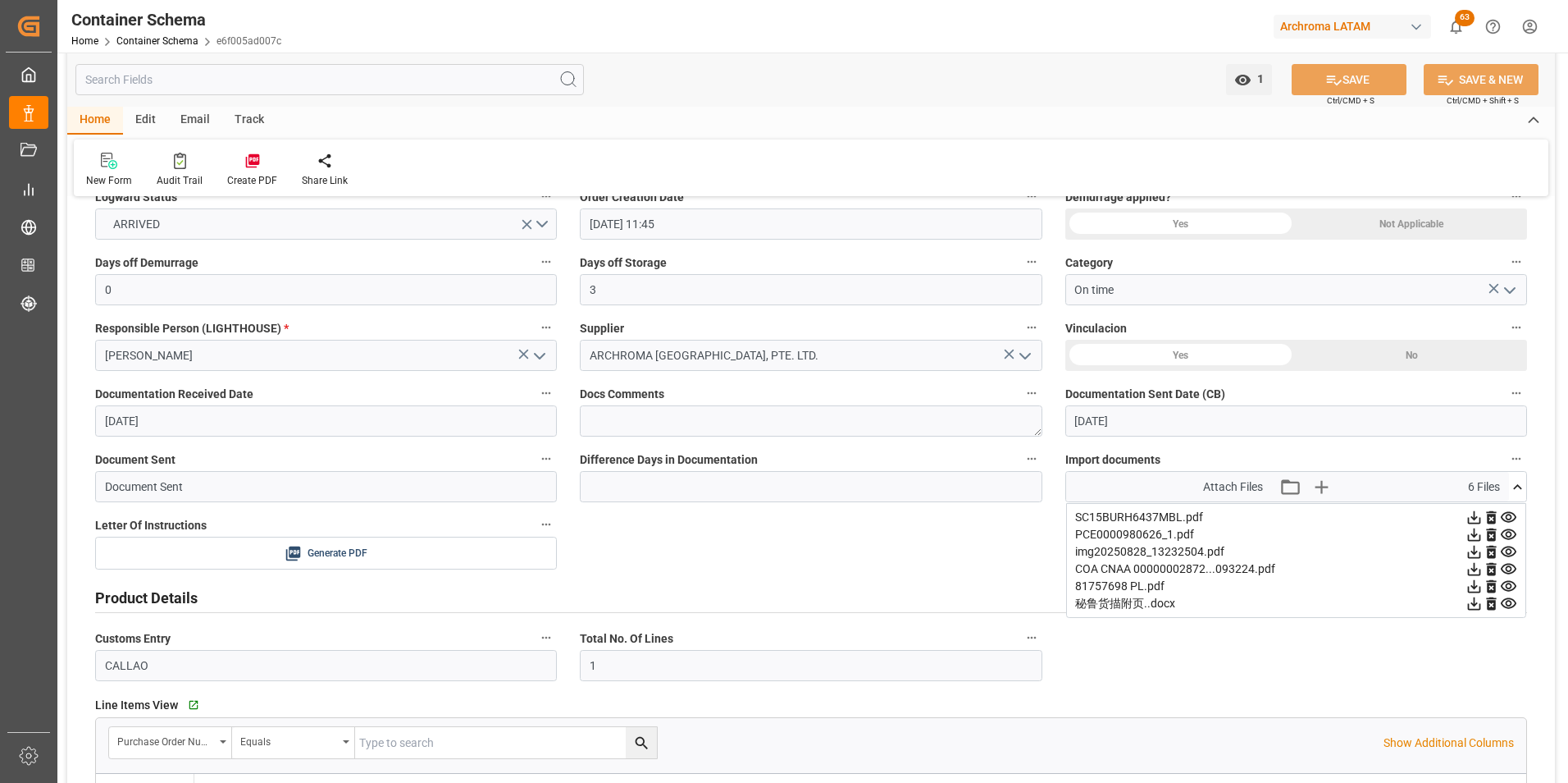
click at [1473, 518] on icon at bounding box center [1475, 518] width 14 height 14
click at [1475, 537] on icon at bounding box center [1475, 535] width 14 height 14
click at [1475, 554] on icon at bounding box center [1475, 552] width 14 height 14
click at [1473, 569] on icon at bounding box center [1474, 570] width 17 height 17
click at [1472, 588] on icon at bounding box center [1474, 586] width 17 height 17
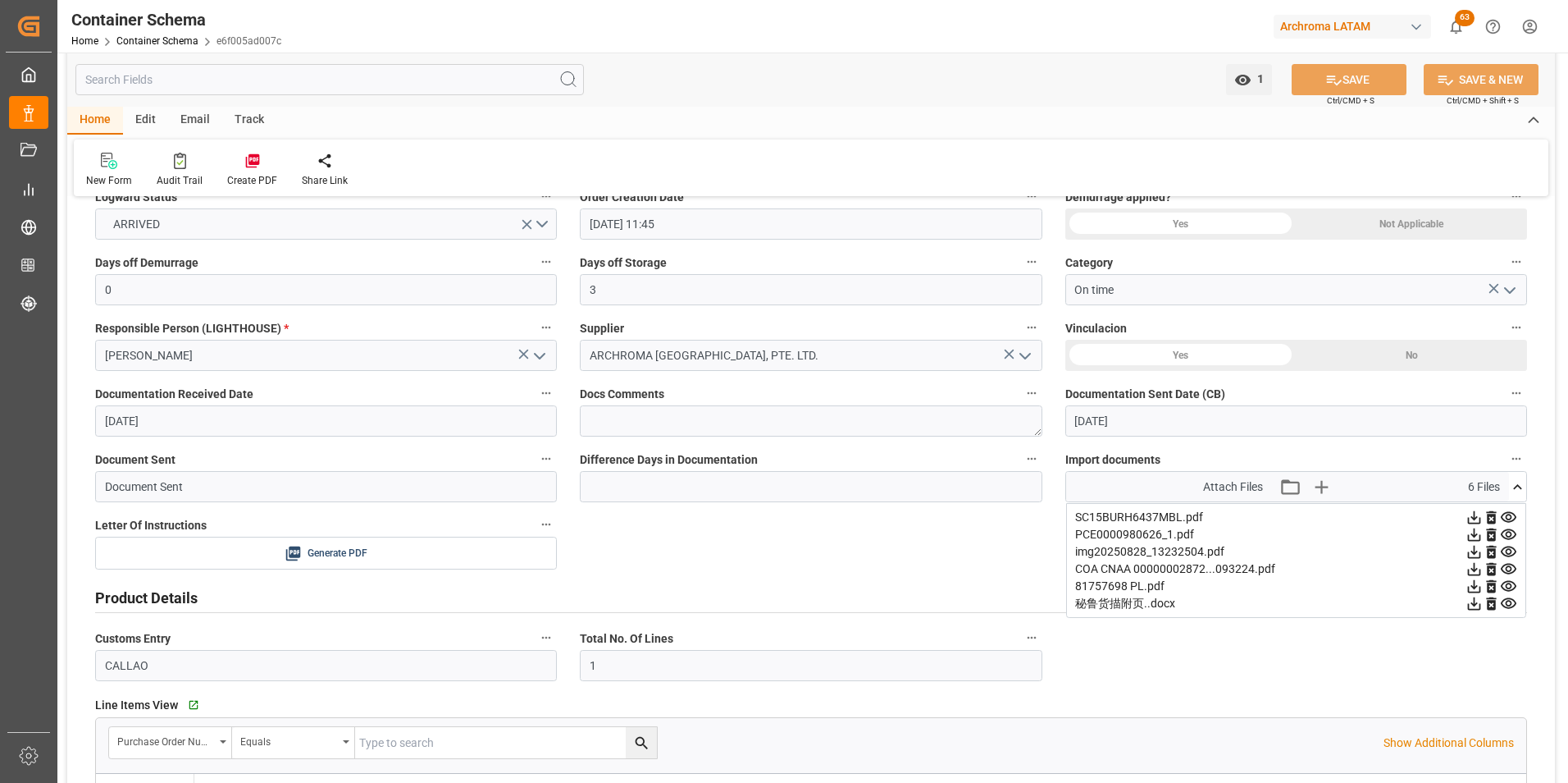
click at [1474, 605] on icon at bounding box center [1475, 604] width 14 height 14
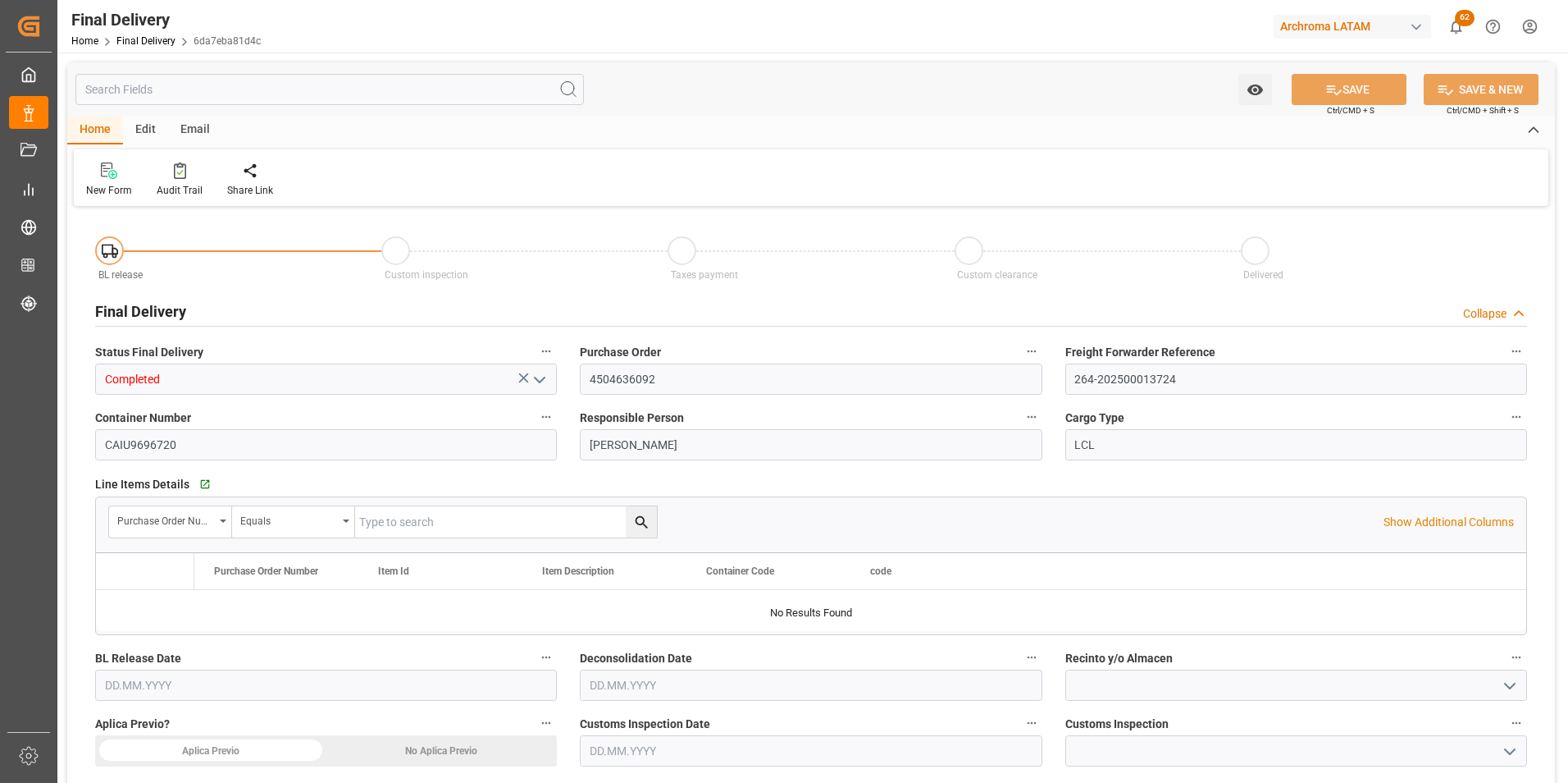
type input "[DATE]"
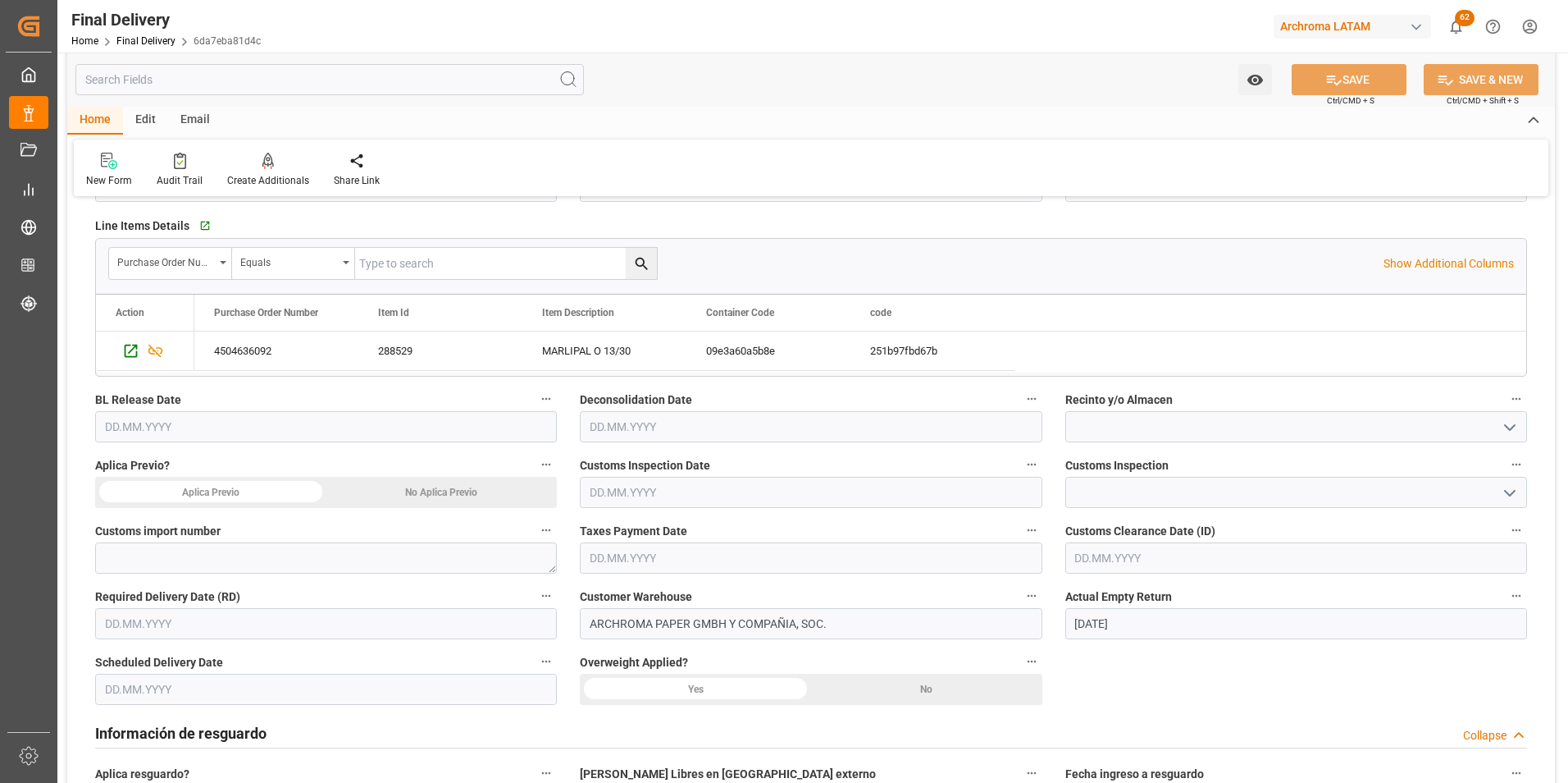
scroll to position [328, 0]
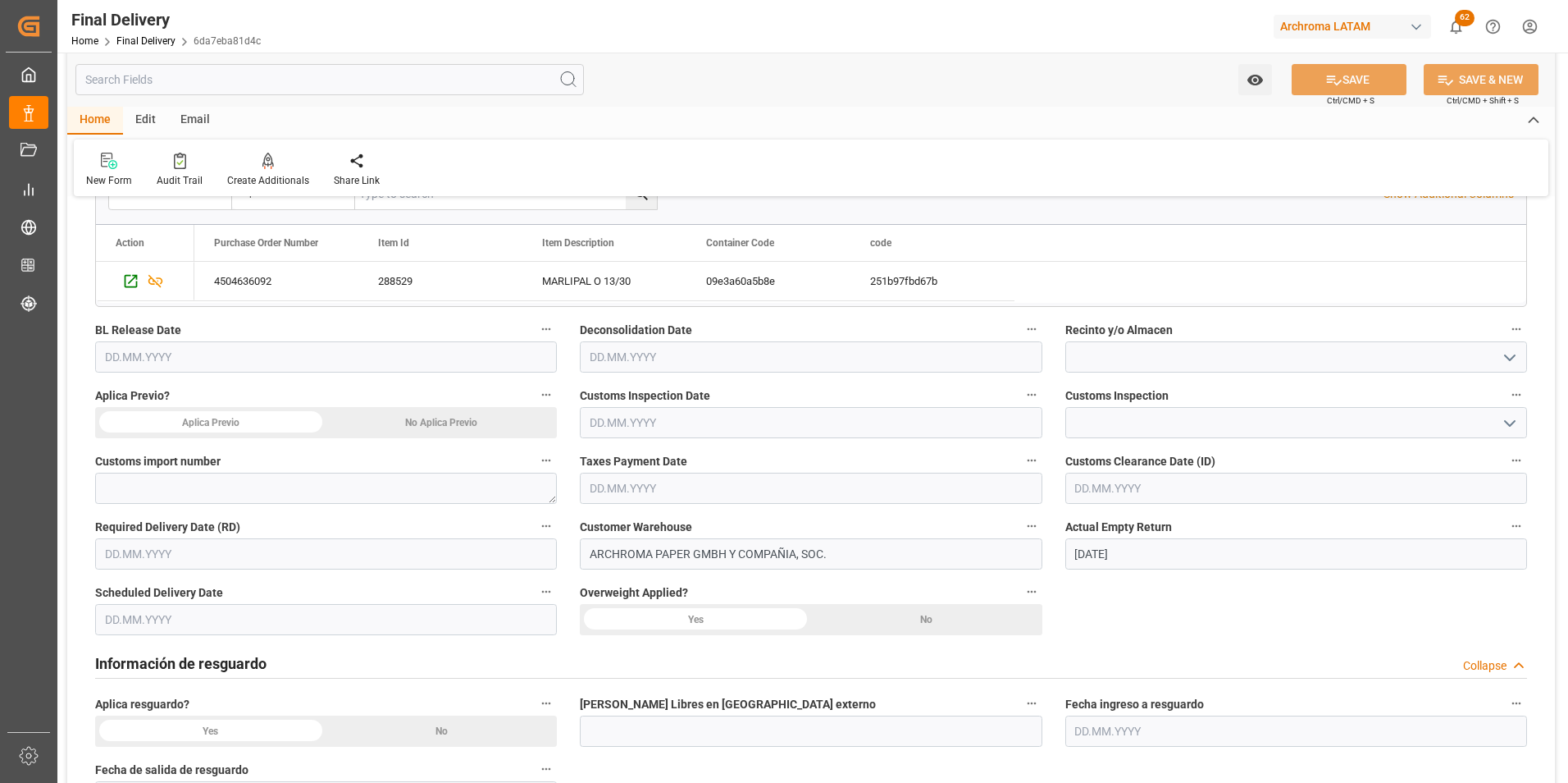
click at [134, 549] on input "text" at bounding box center [326, 554] width 462 height 31
click at [211, 439] on span "16" at bounding box center [211, 438] width 11 height 12
type input "16.10.2025"
click at [162, 627] on input "text" at bounding box center [326, 620] width 462 height 31
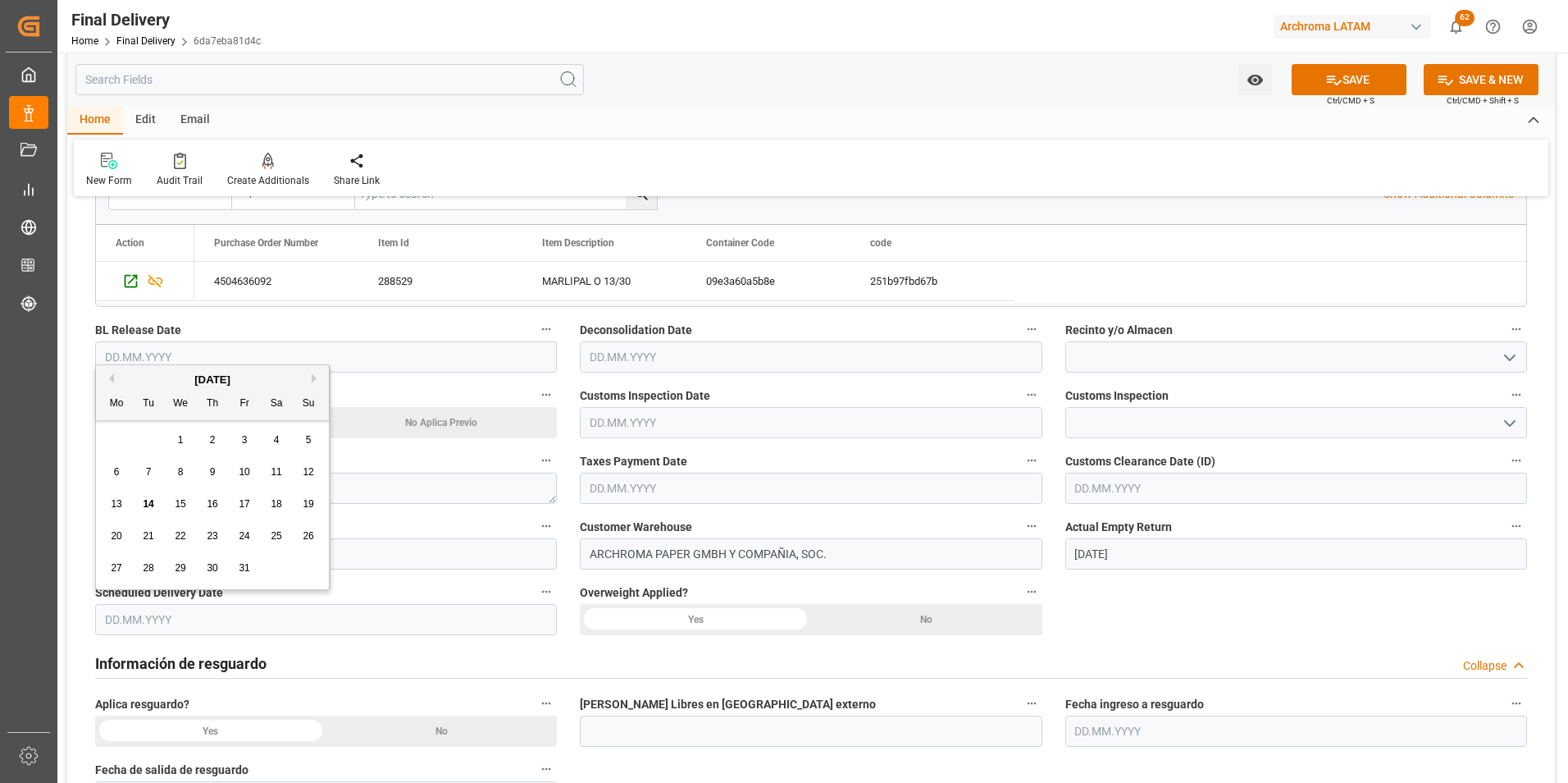
click at [109, 439] on div "29 30 1 2 3 4 5" at bounding box center [213, 439] width 224 height 32
click at [152, 504] on span "14" at bounding box center [148, 504] width 11 height 12
type input "[DATE]"
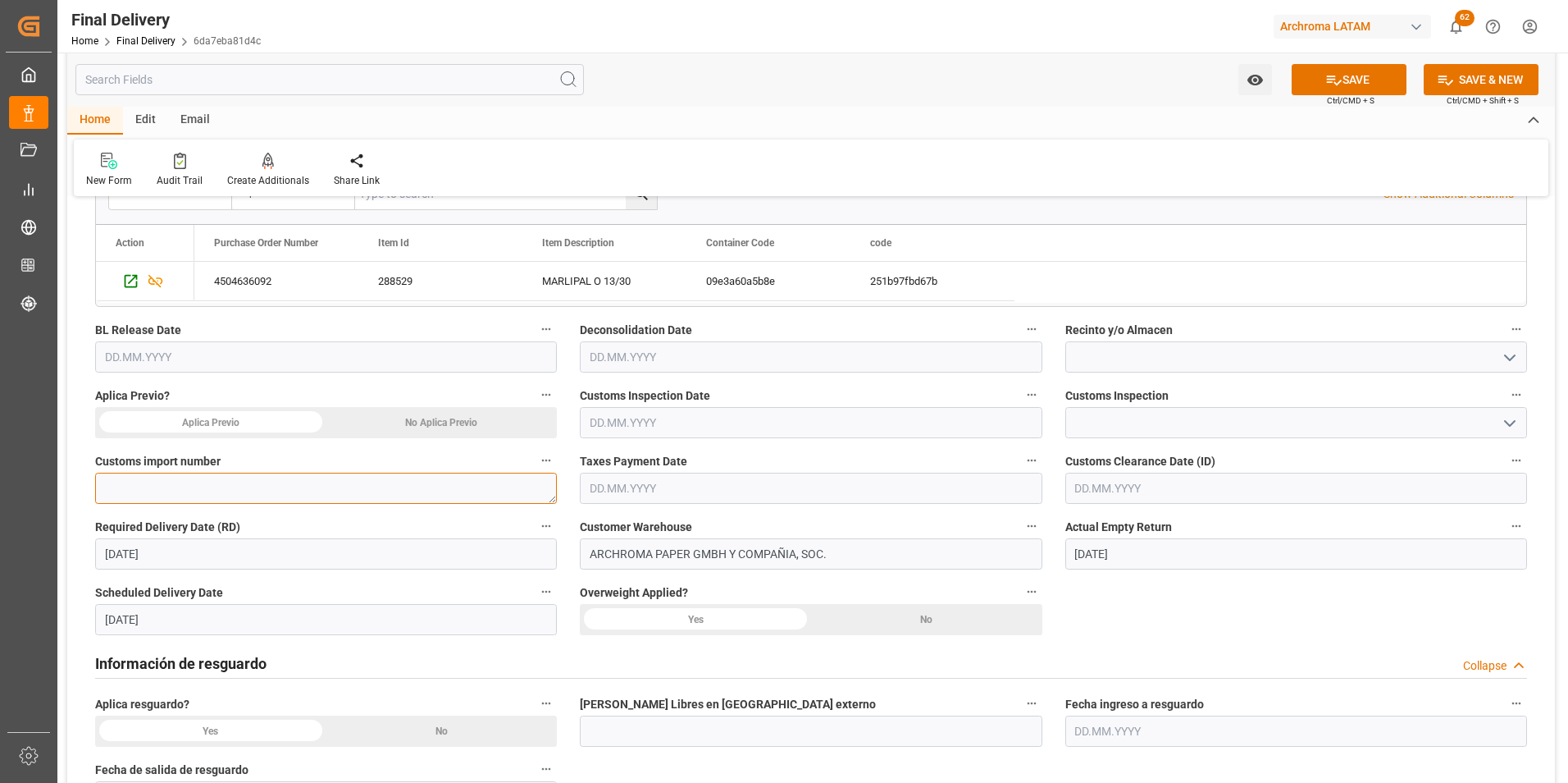
click at [397, 495] on textarea at bounding box center [326, 489] width 462 height 31
paste textarea "264-202500013724"
type textarea "264-202500013724"
click at [650, 488] on input "text" at bounding box center [811, 489] width 462 height 31
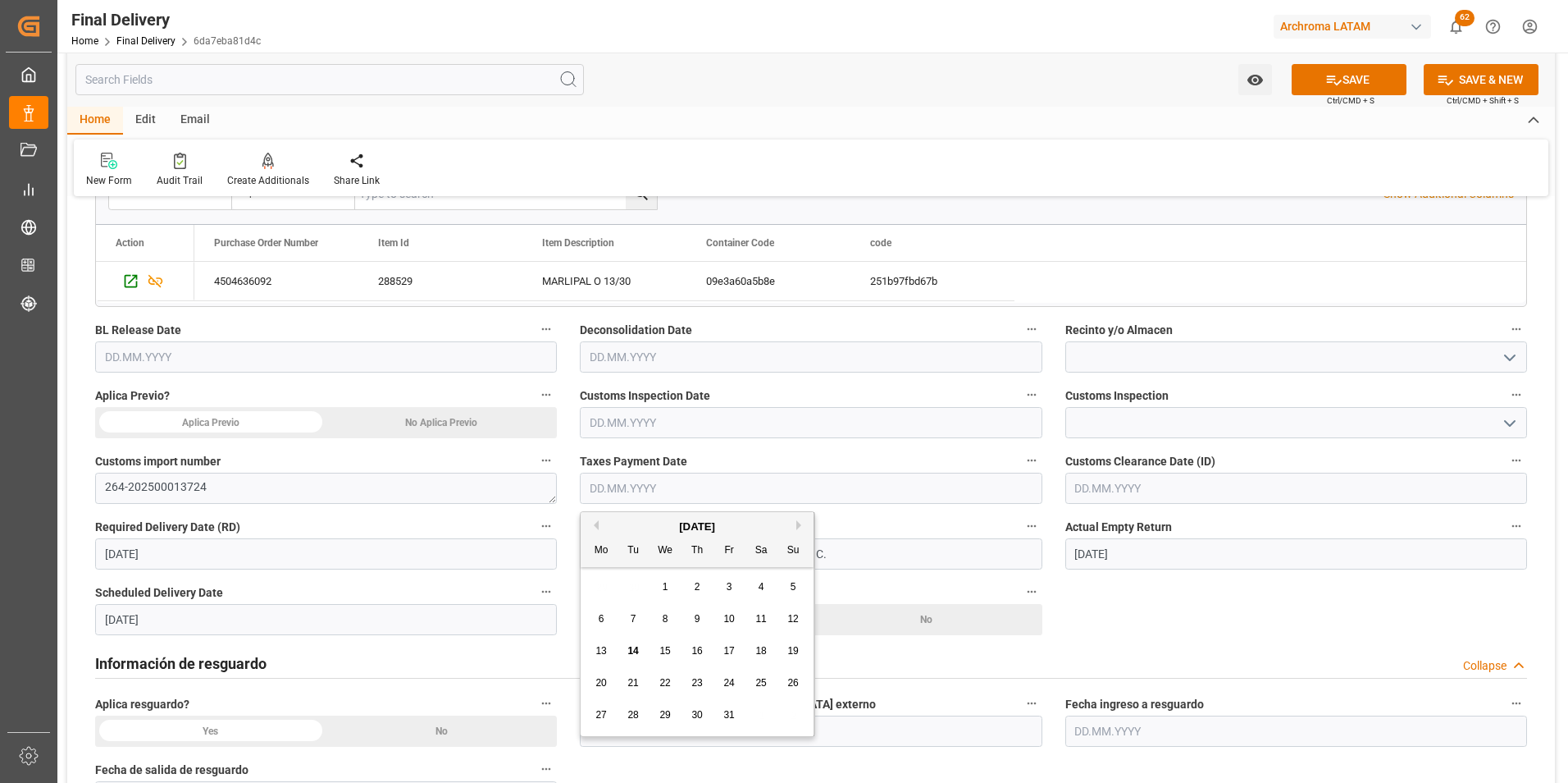
click at [592, 587] on div "29 30 1 2 3 4 5" at bounding box center [698, 587] width 224 height 32
click at [601, 649] on span "13" at bounding box center [600, 651] width 11 height 12
type input "[DATE]"
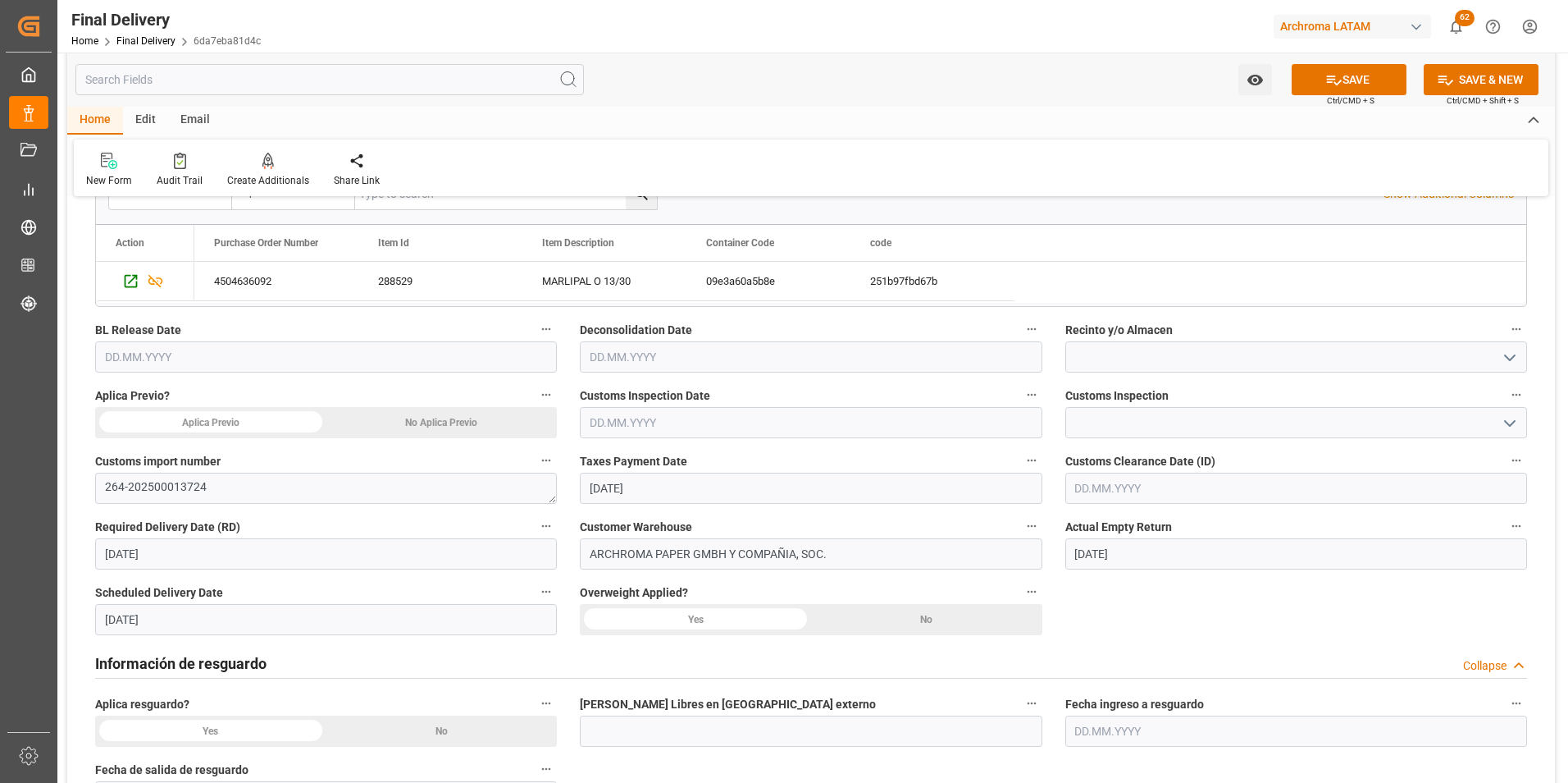
click at [607, 422] on input "text" at bounding box center [811, 423] width 462 height 31
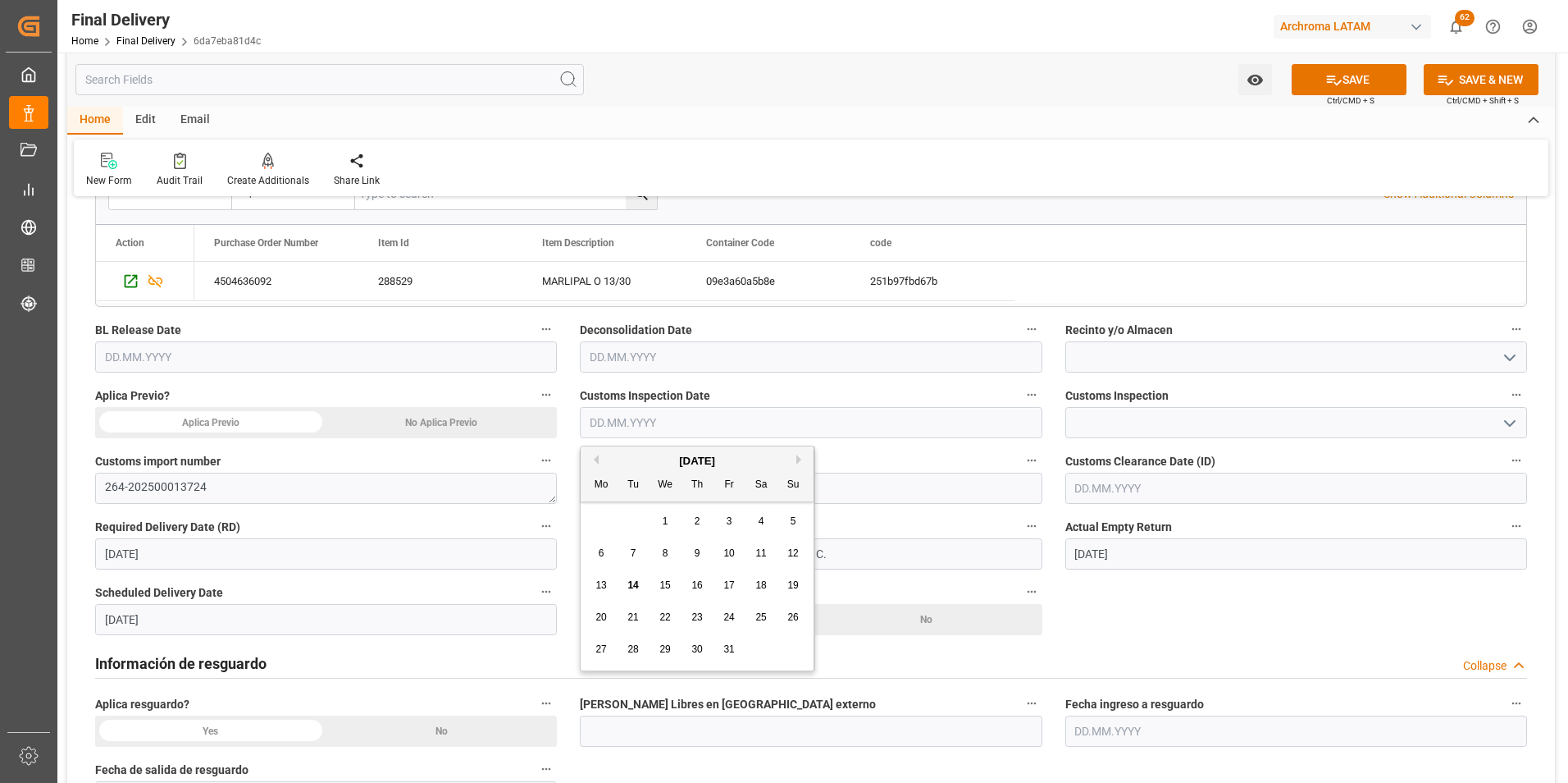
click at [593, 517] on div "29 30 1 2 3 4 5" at bounding box center [698, 521] width 224 height 32
click at [604, 579] on span "13" at bounding box center [600, 585] width 11 height 12
type input "[DATE]"
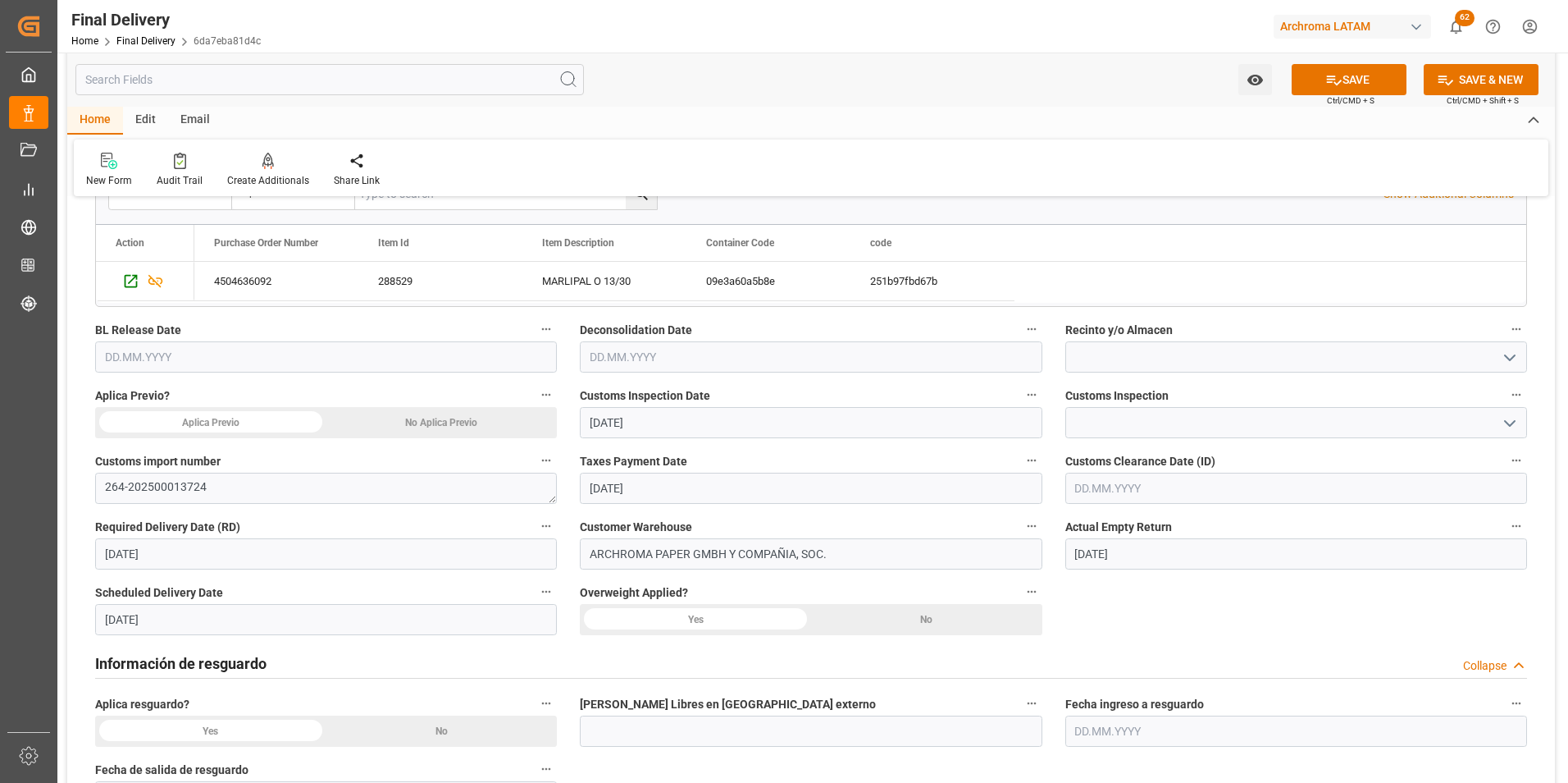
click at [1514, 425] on icon "open menu" at bounding box center [1510, 423] width 19 height 19
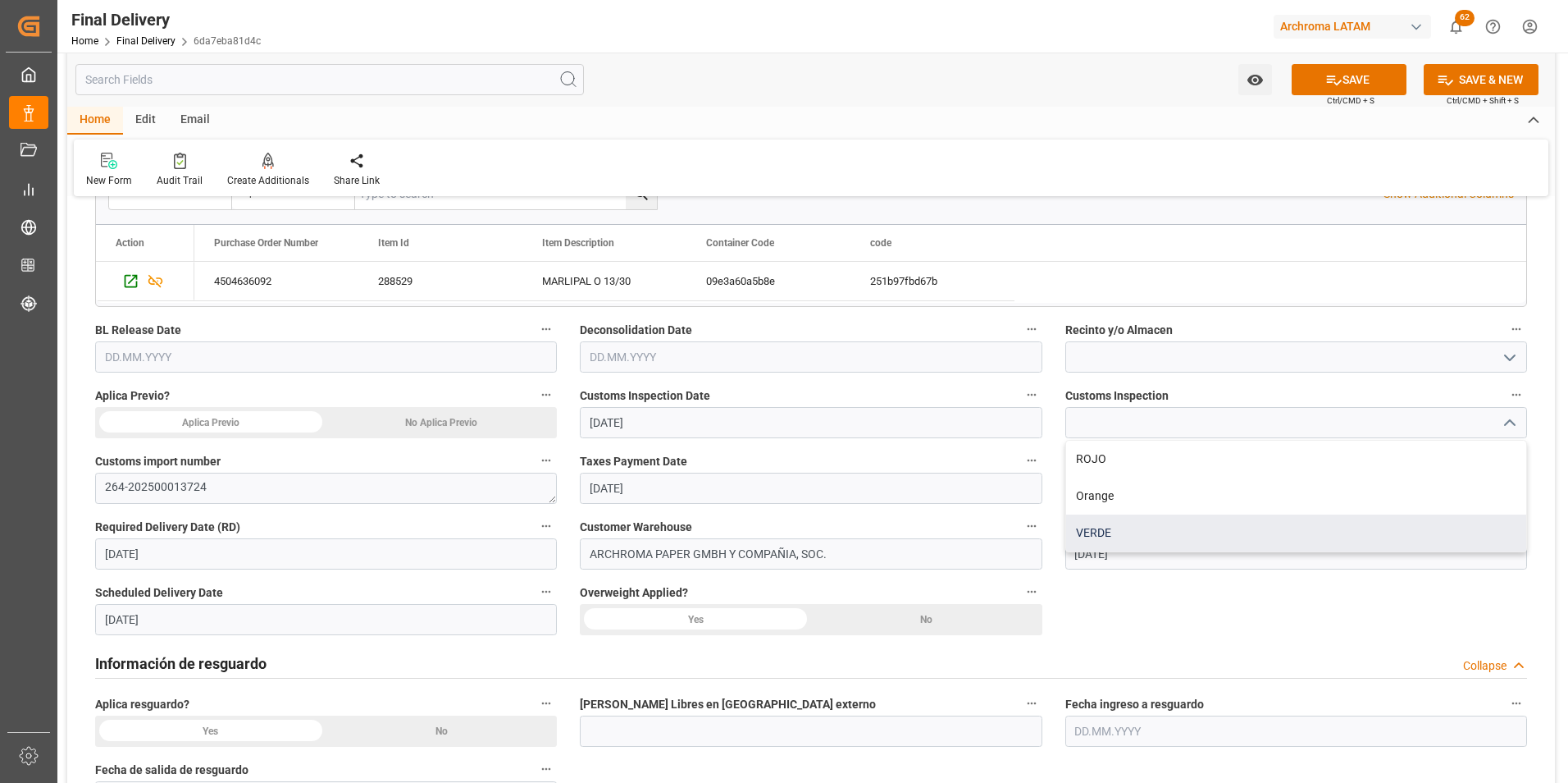
click at [1293, 531] on div "VERDE" at bounding box center [1296, 533] width 460 height 37
type input "VERDE"
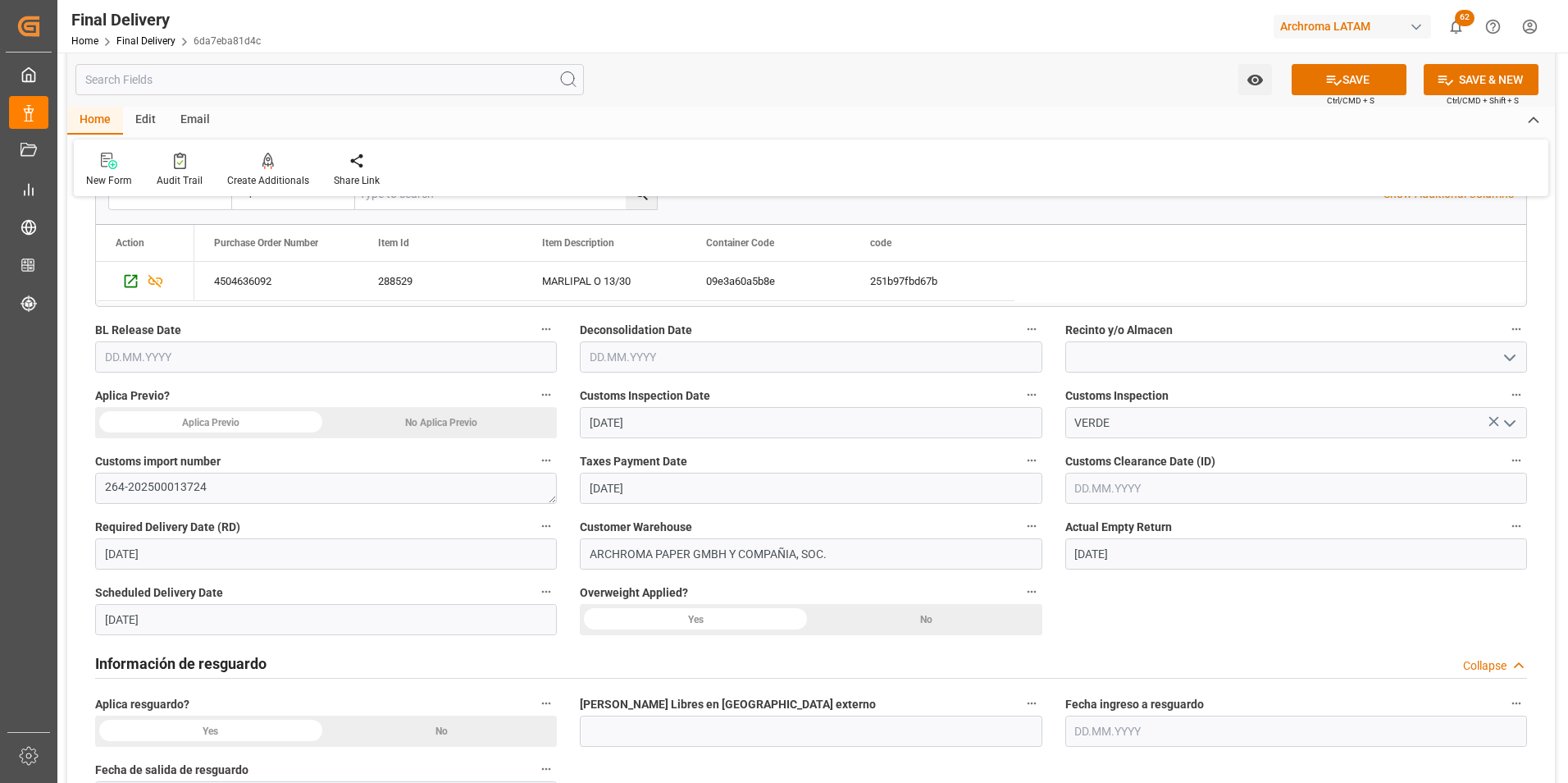
click at [1501, 364] on icon "open menu" at bounding box center [1510, 357] width 19 height 19
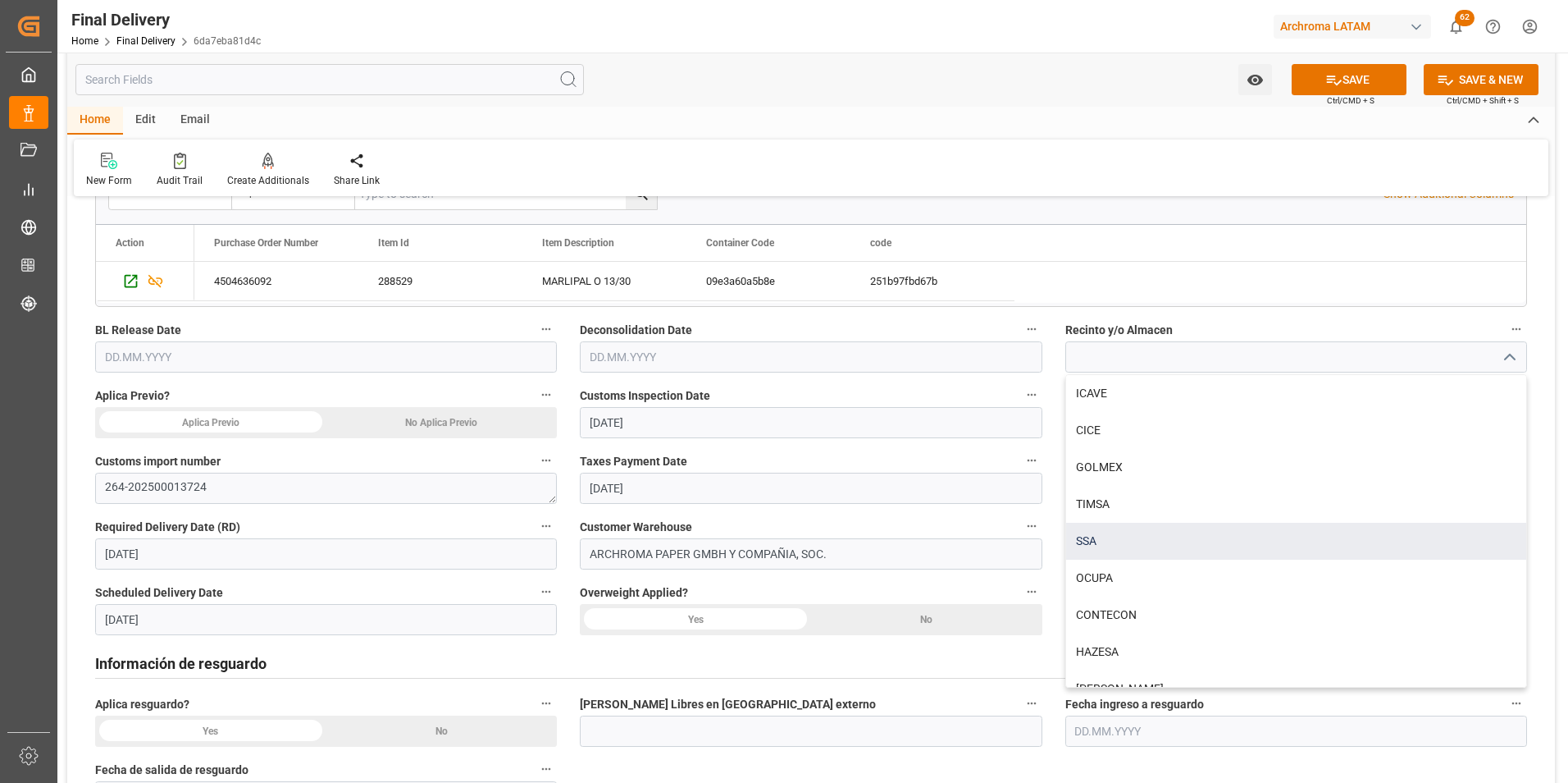
scroll to position [131, 0]
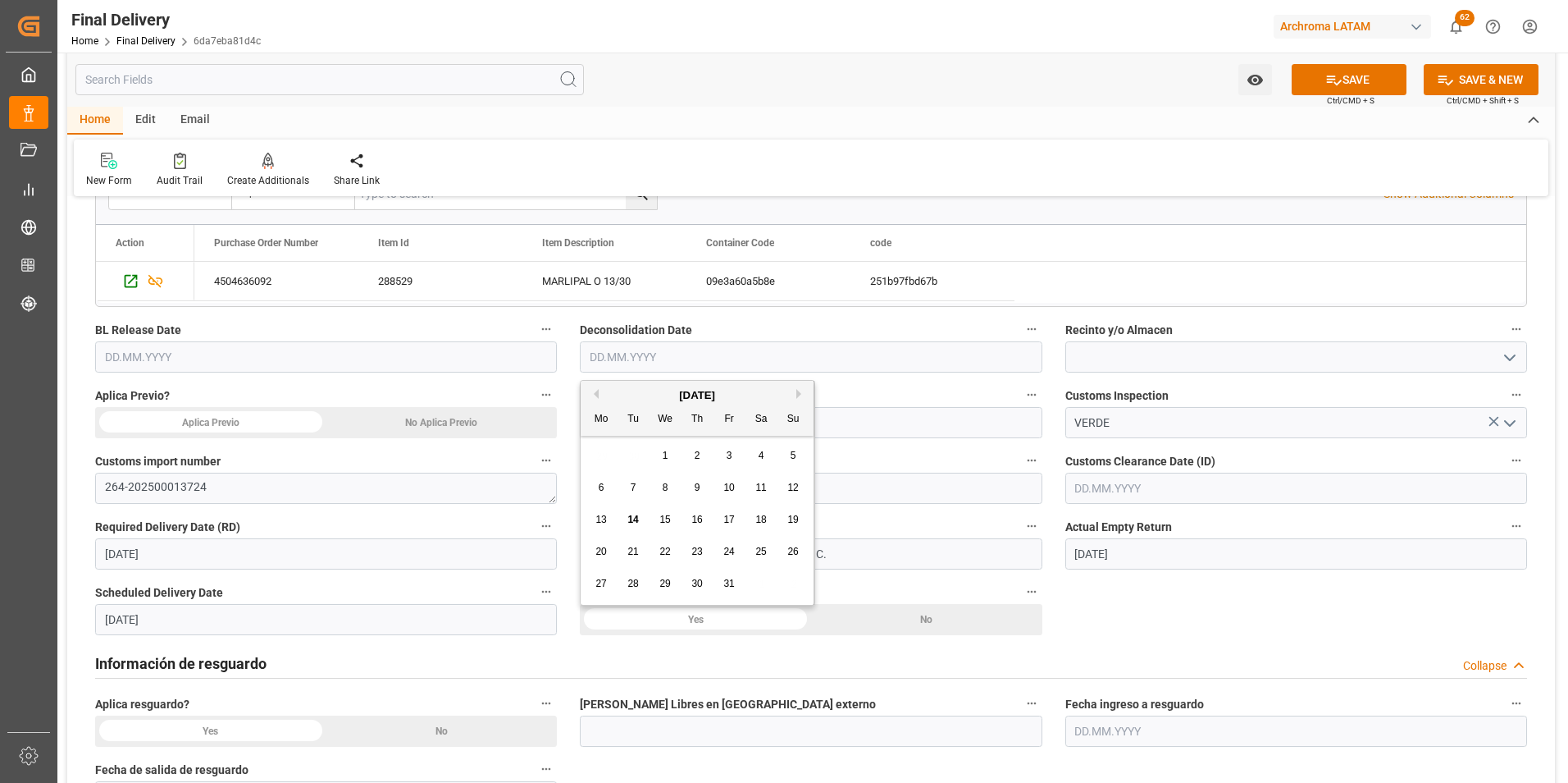
click at [672, 359] on input "text" at bounding box center [811, 357] width 462 height 31
click at [599, 440] on div "29 30 1 2 3 4 5" at bounding box center [698, 456] width 224 height 32
click at [604, 517] on span "13" at bounding box center [600, 519] width 11 height 12
type input "13.10.2025"
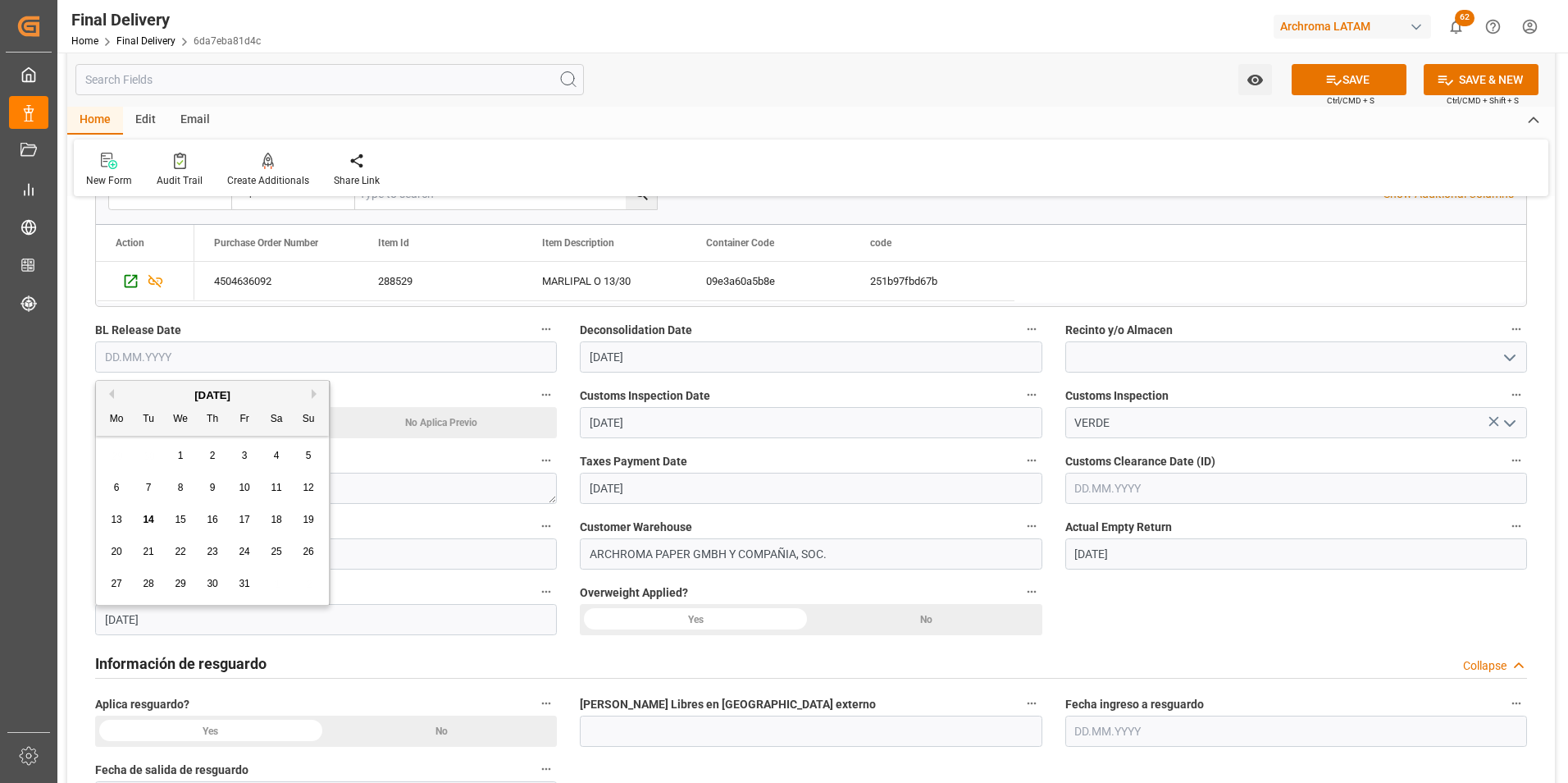
click at [179, 369] on input "text" at bounding box center [326, 357] width 462 height 31
click at [112, 517] on div "13" at bounding box center [117, 520] width 20 height 19
type input "13.10.2025"
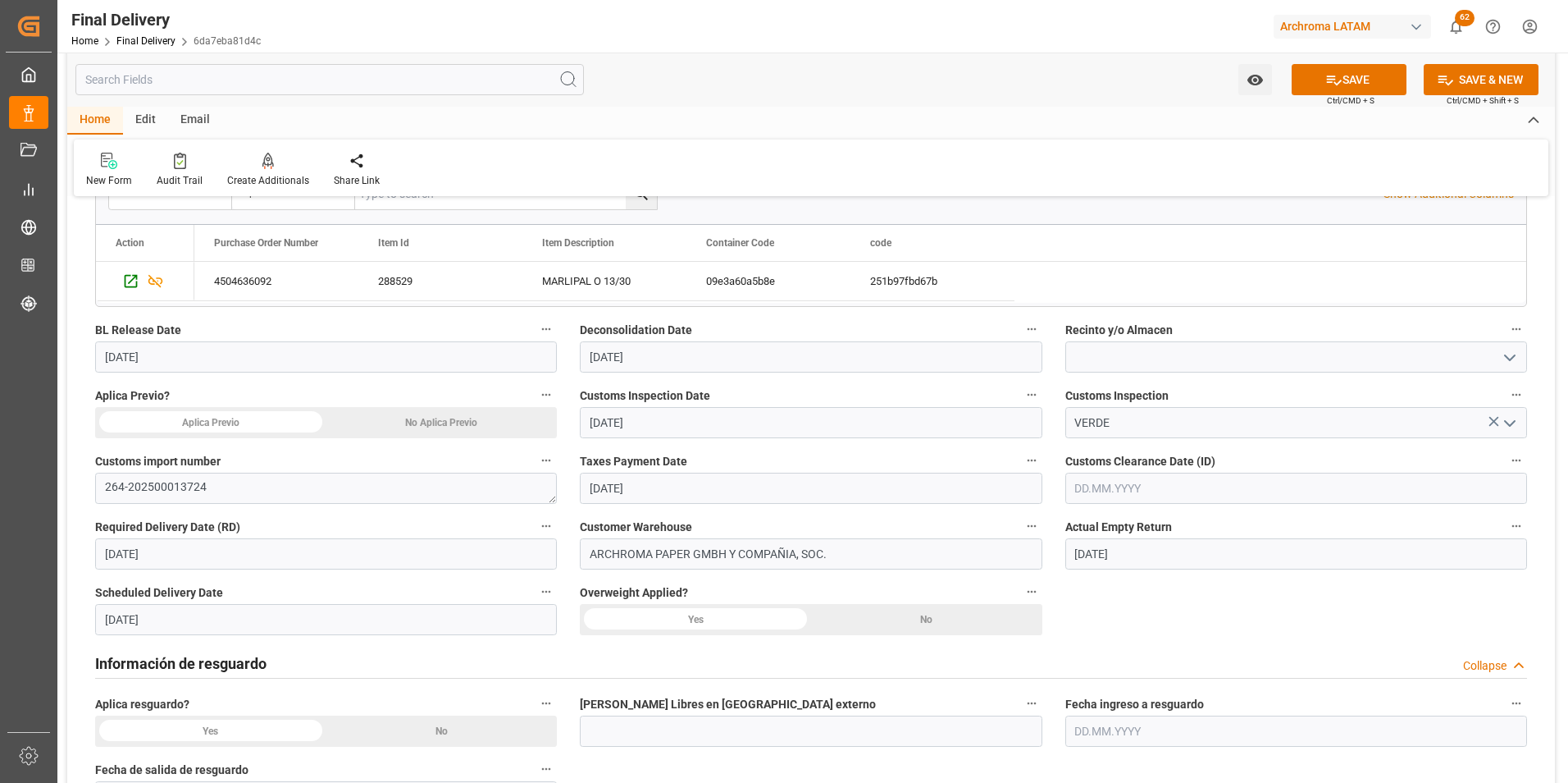
click at [409, 417] on div "No Aplica Previo" at bounding box center [442, 423] width 232 height 31
click at [433, 729] on div "No" at bounding box center [442, 731] width 232 height 31
click at [899, 615] on div "No" at bounding box center [927, 620] width 232 height 31
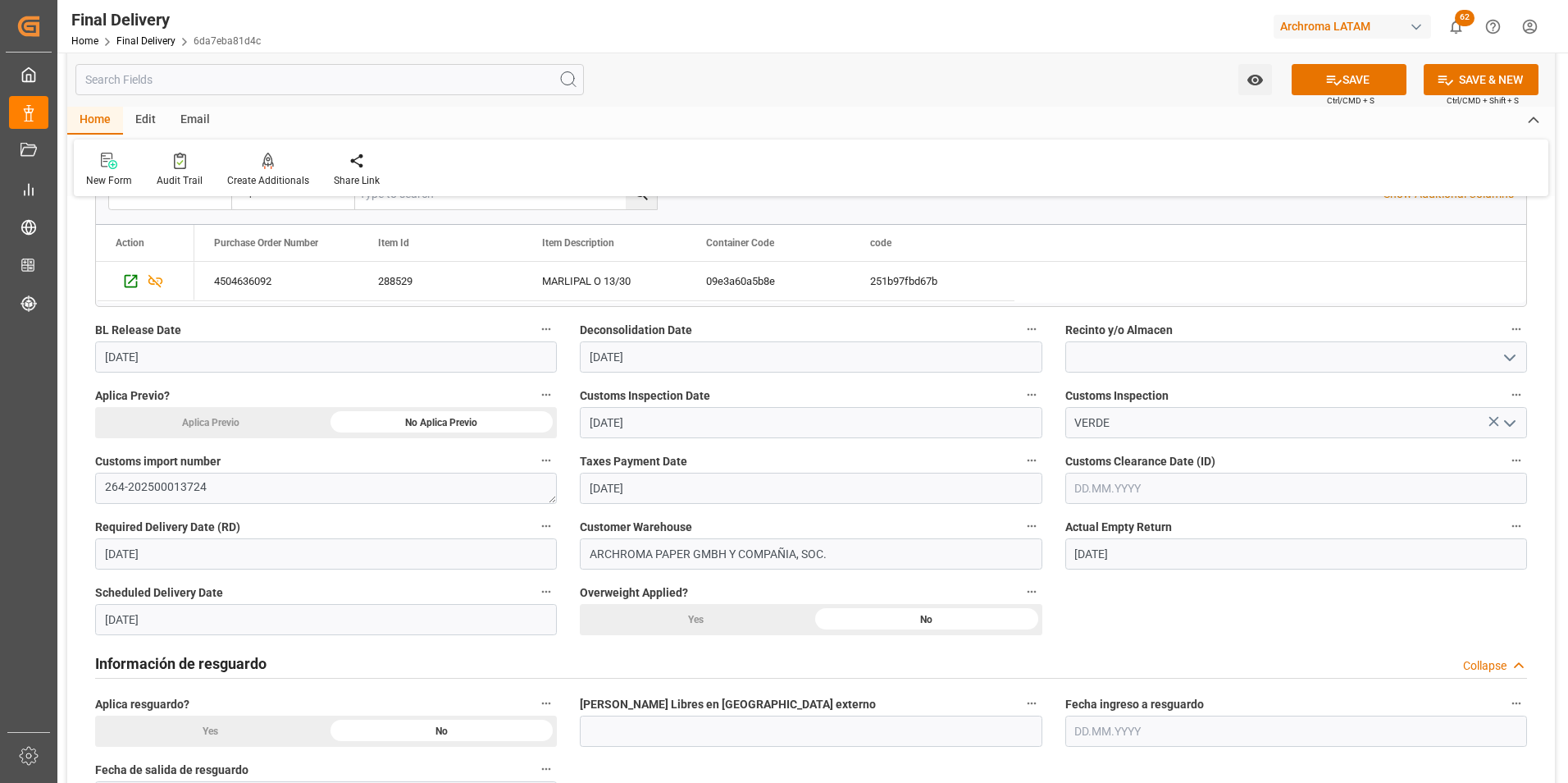
click at [1086, 489] on input "text" at bounding box center [1296, 489] width 462 height 31
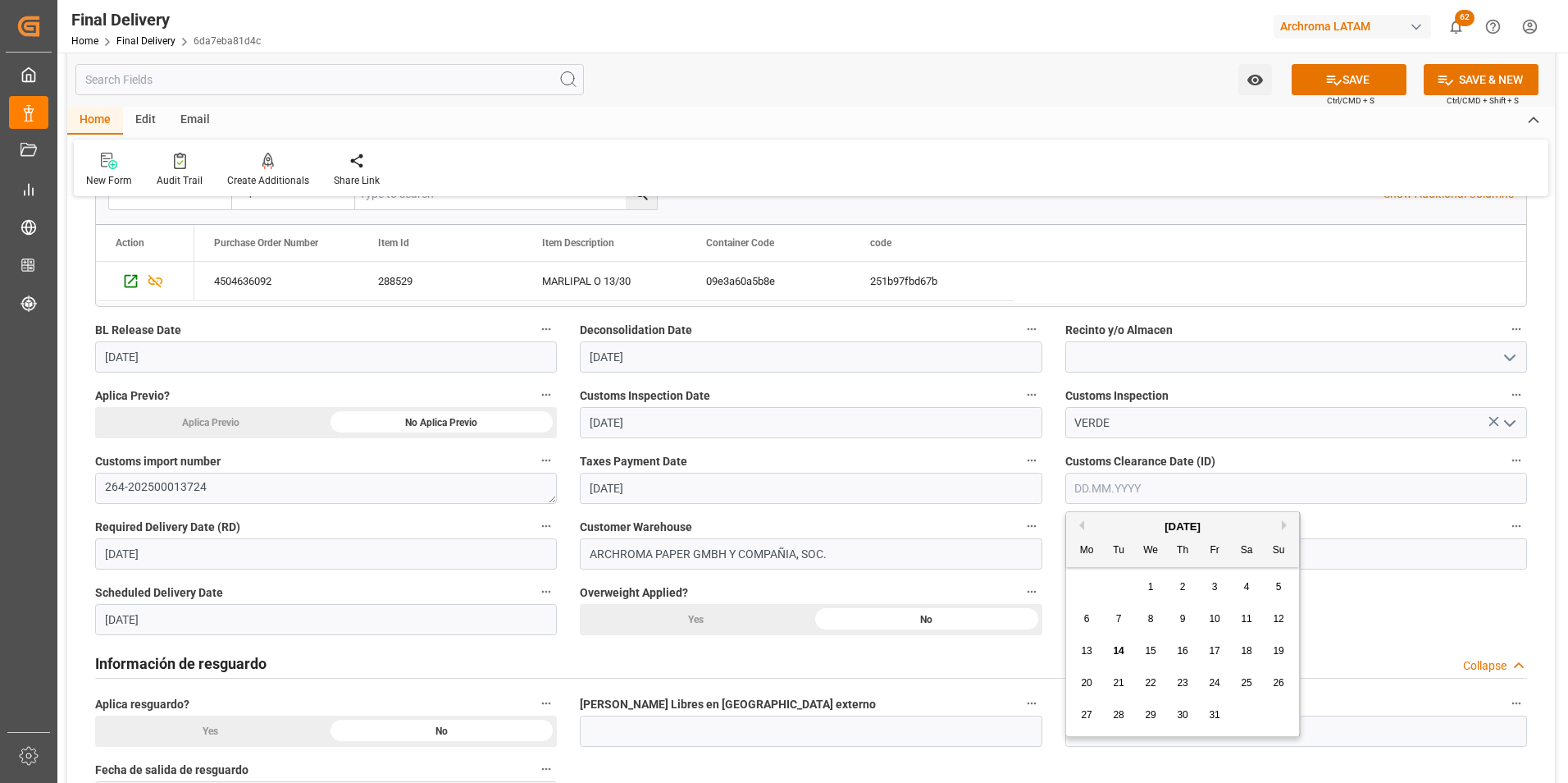
click at [1094, 570] on div "October 2025 Mo Tu We Th Fr Sa Su 29 30 1 2 3 4 5 6 7 8 9 10 11 12 13 14 15 16 …" at bounding box center [1183, 624] width 234 height 224
click at [1087, 653] on span "13" at bounding box center [1086, 651] width 11 height 12
type input "13.10.2025"
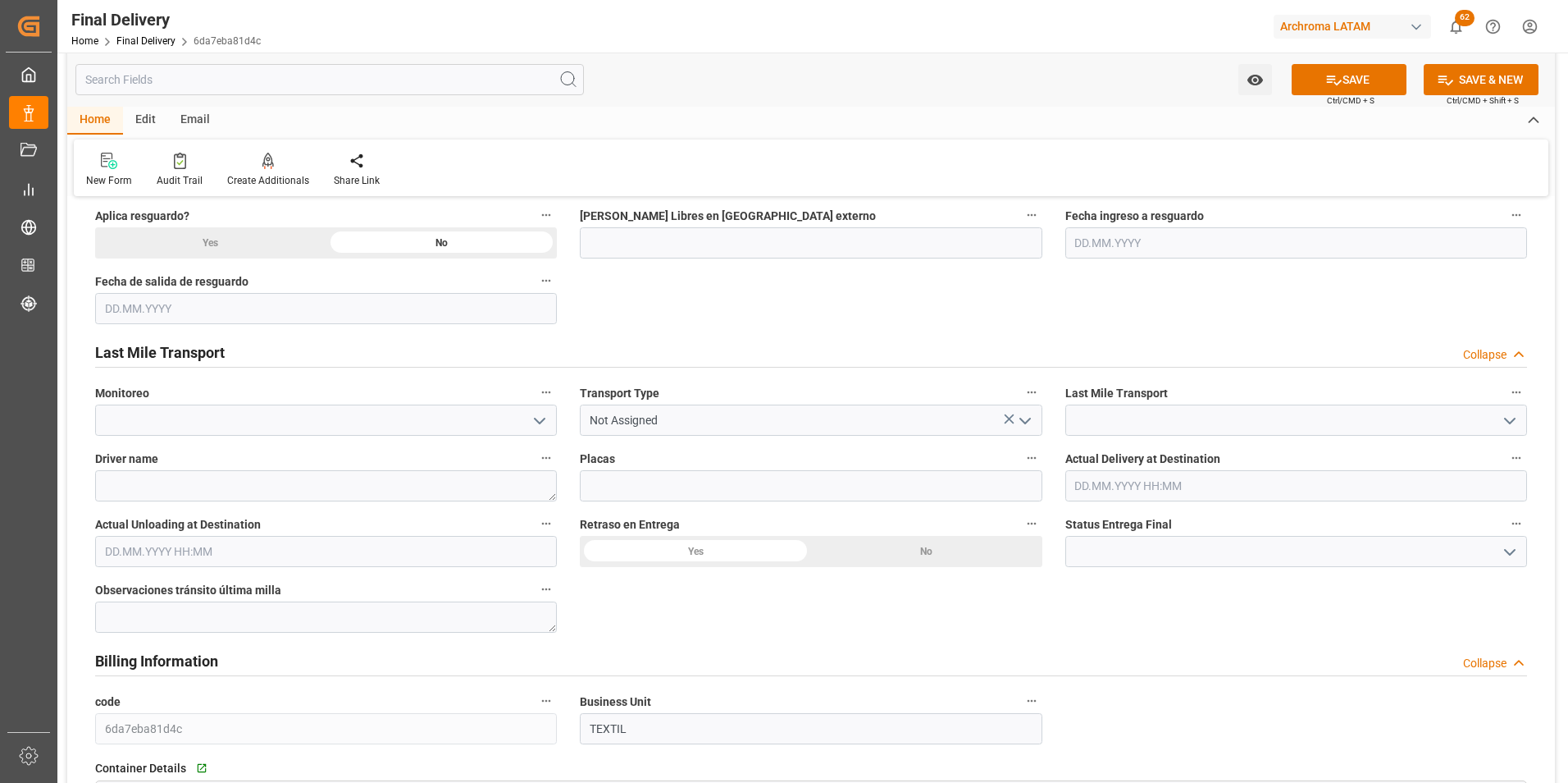
scroll to position [821, 0]
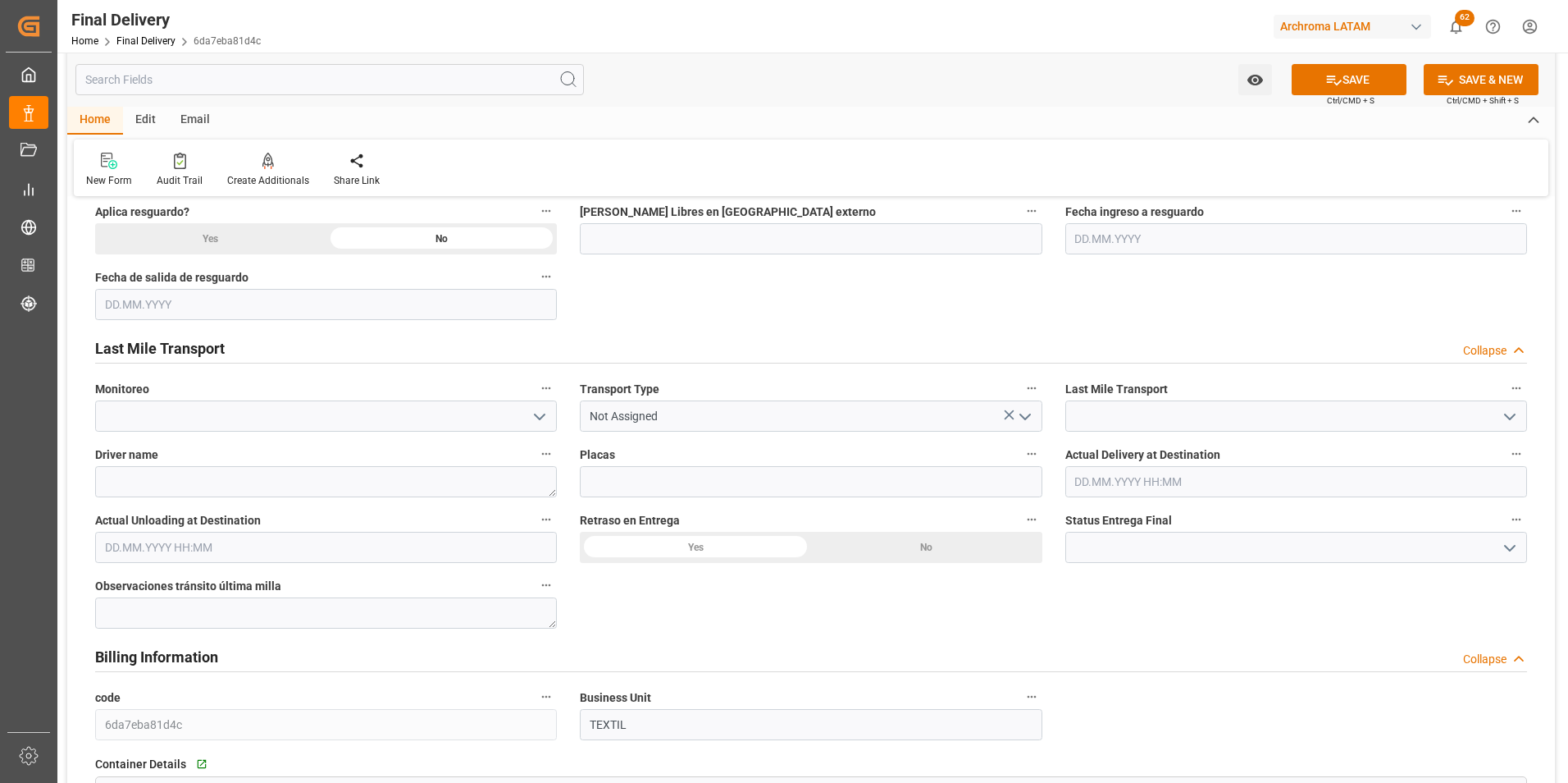
click at [1031, 424] on icon "open menu" at bounding box center [1025, 417] width 19 height 19
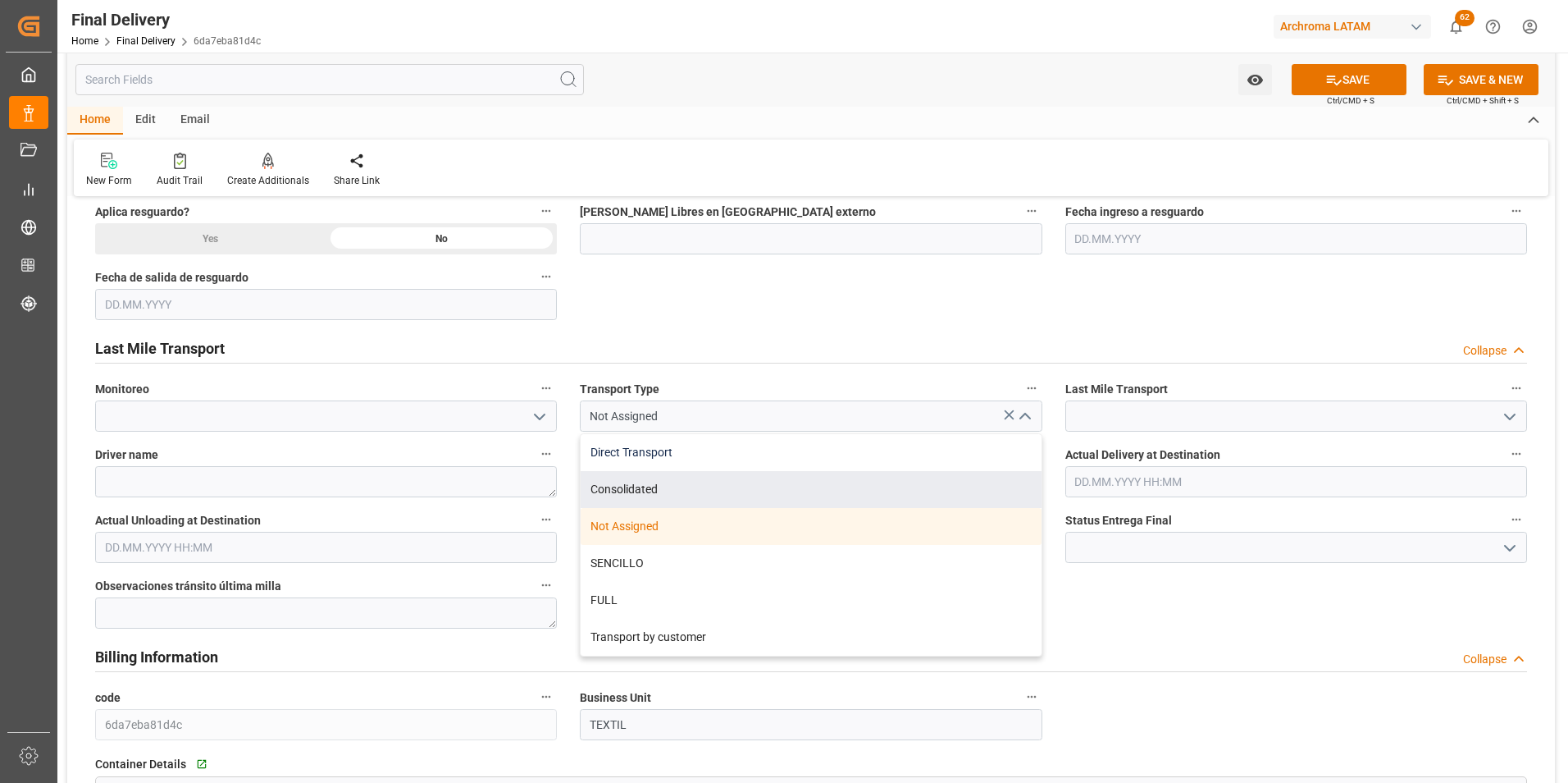
click at [922, 459] on div "Direct Transport" at bounding box center [811, 453] width 460 height 37
type input "Direct Transport"
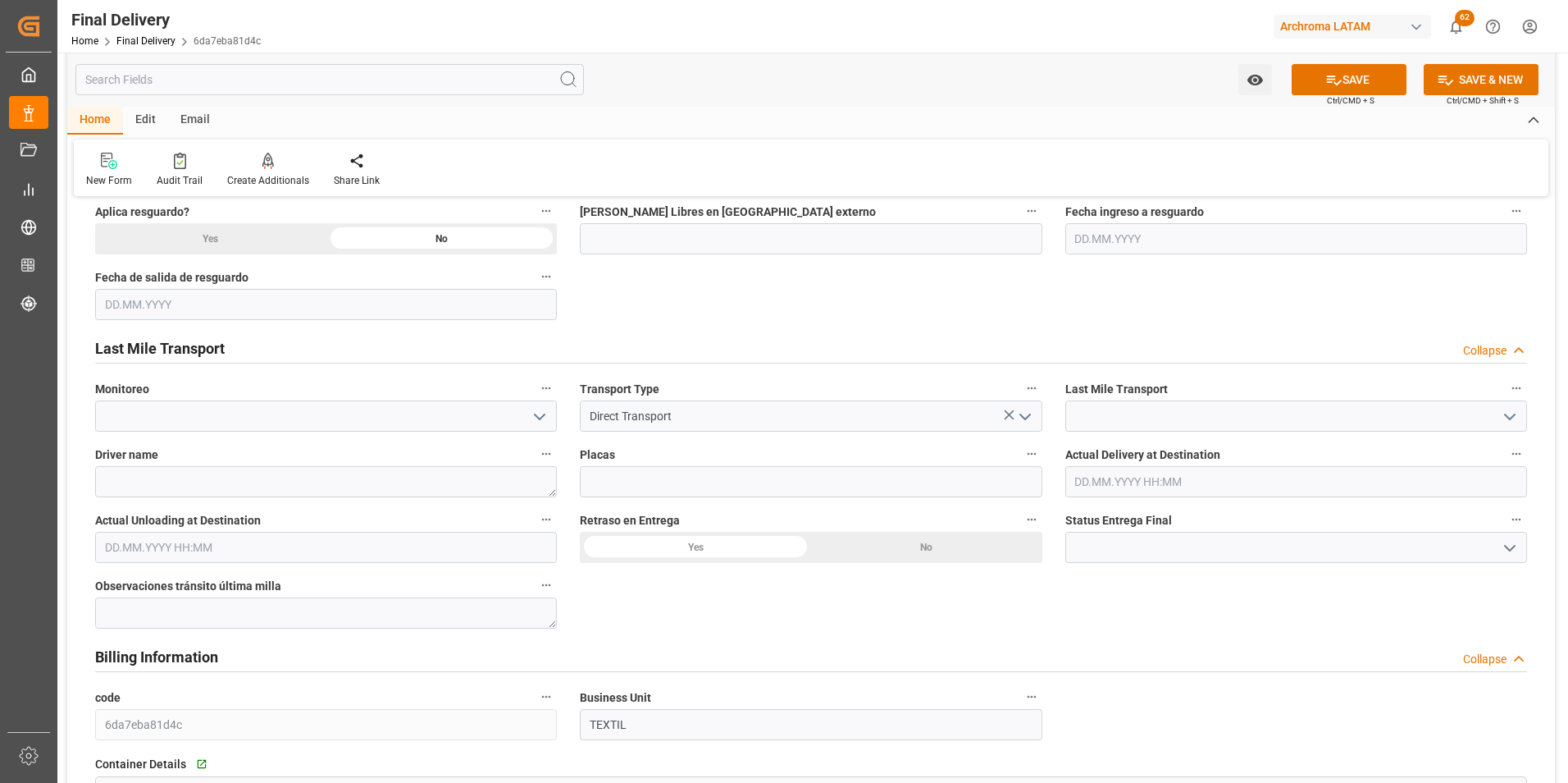
click at [1500, 424] on icon "open menu" at bounding box center [1510, 417] width 19 height 19
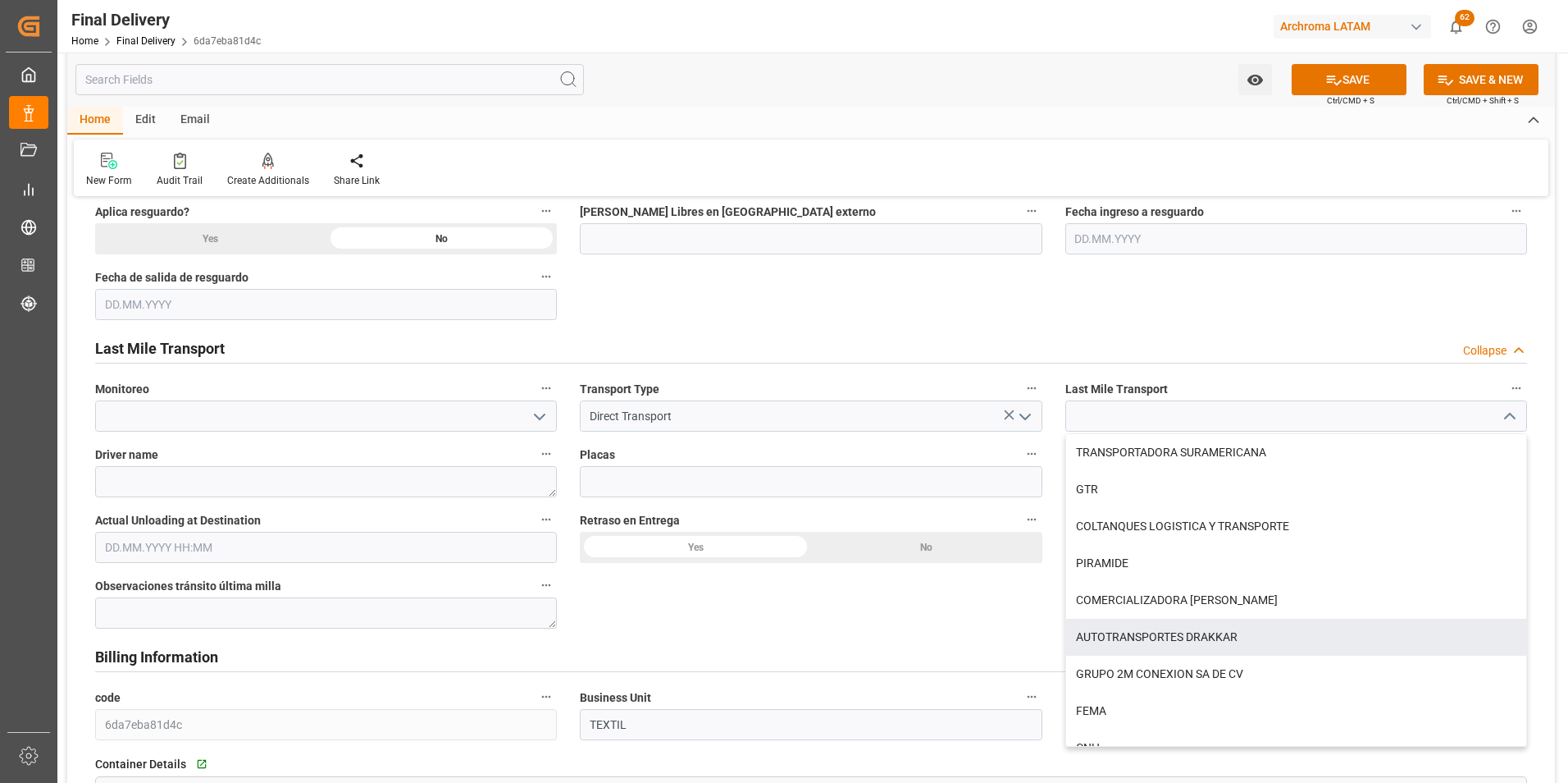
click at [1032, 595] on div "BL release Custom inspection Taxes payment Custom clearance Delivered Final Del…" at bounding box center [812, 381] width 1488 height 1984
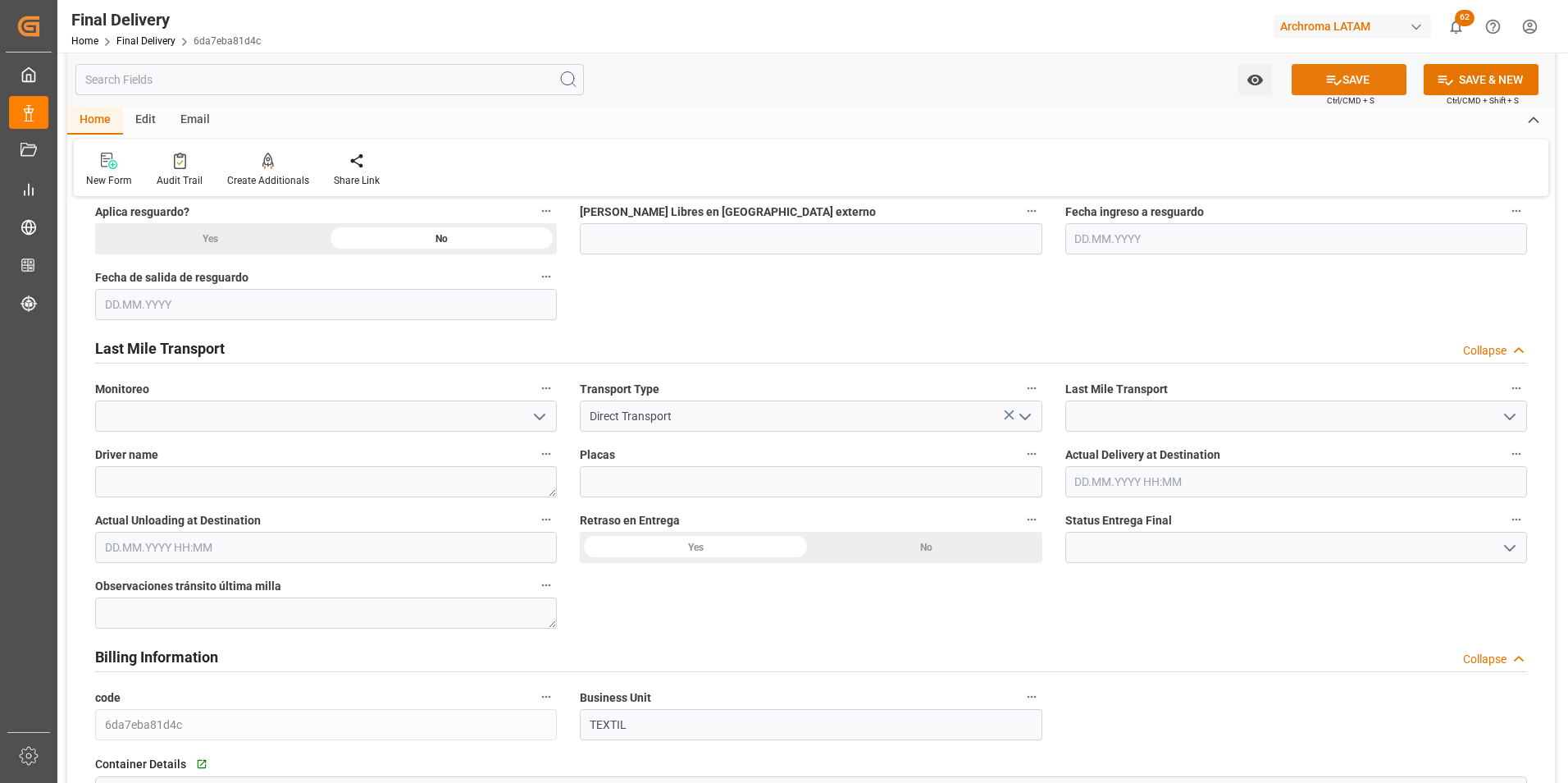
click at [1364, 91] on button "SAVE" at bounding box center [1349, 79] width 115 height 31
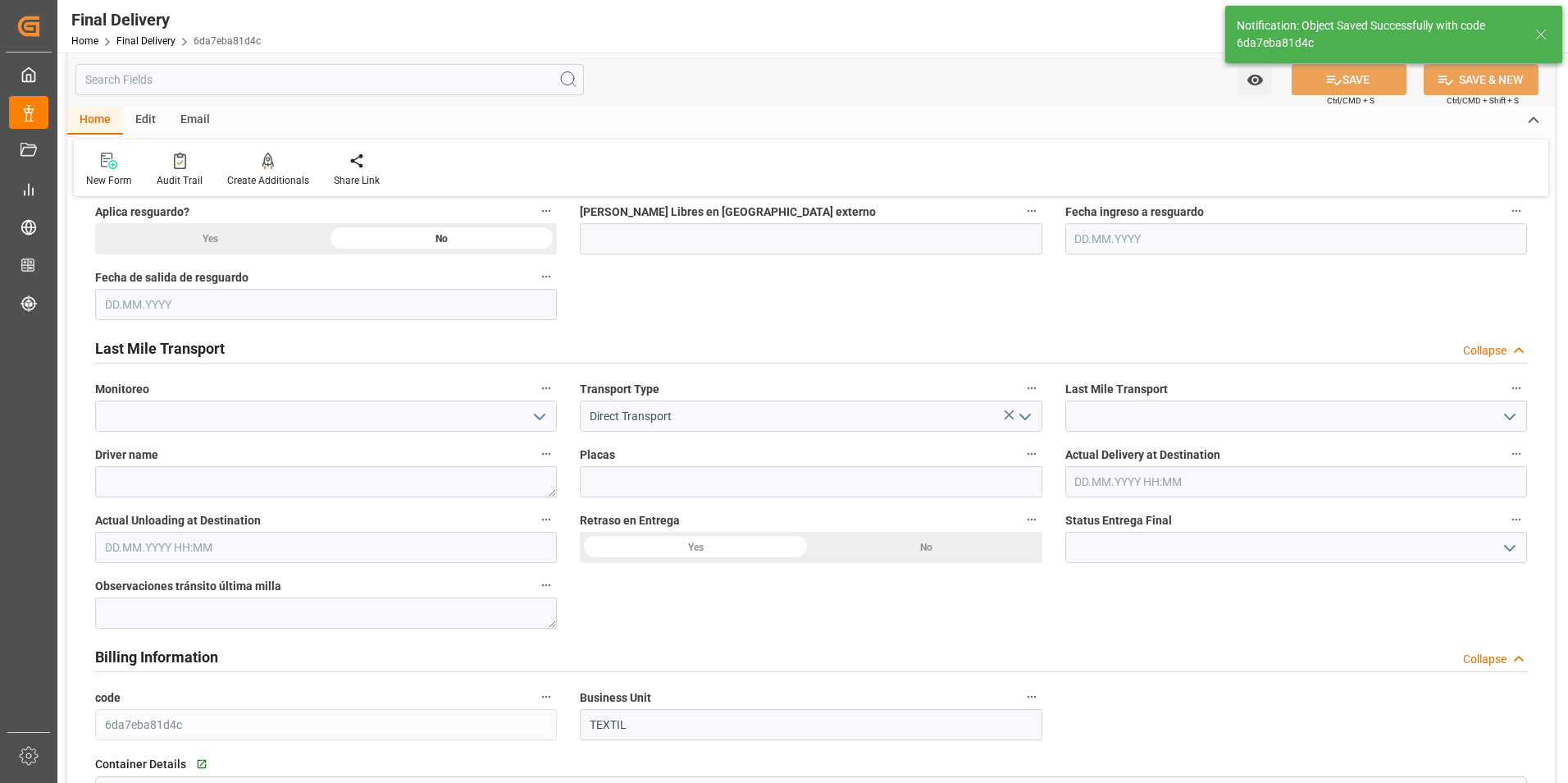
type input "11"
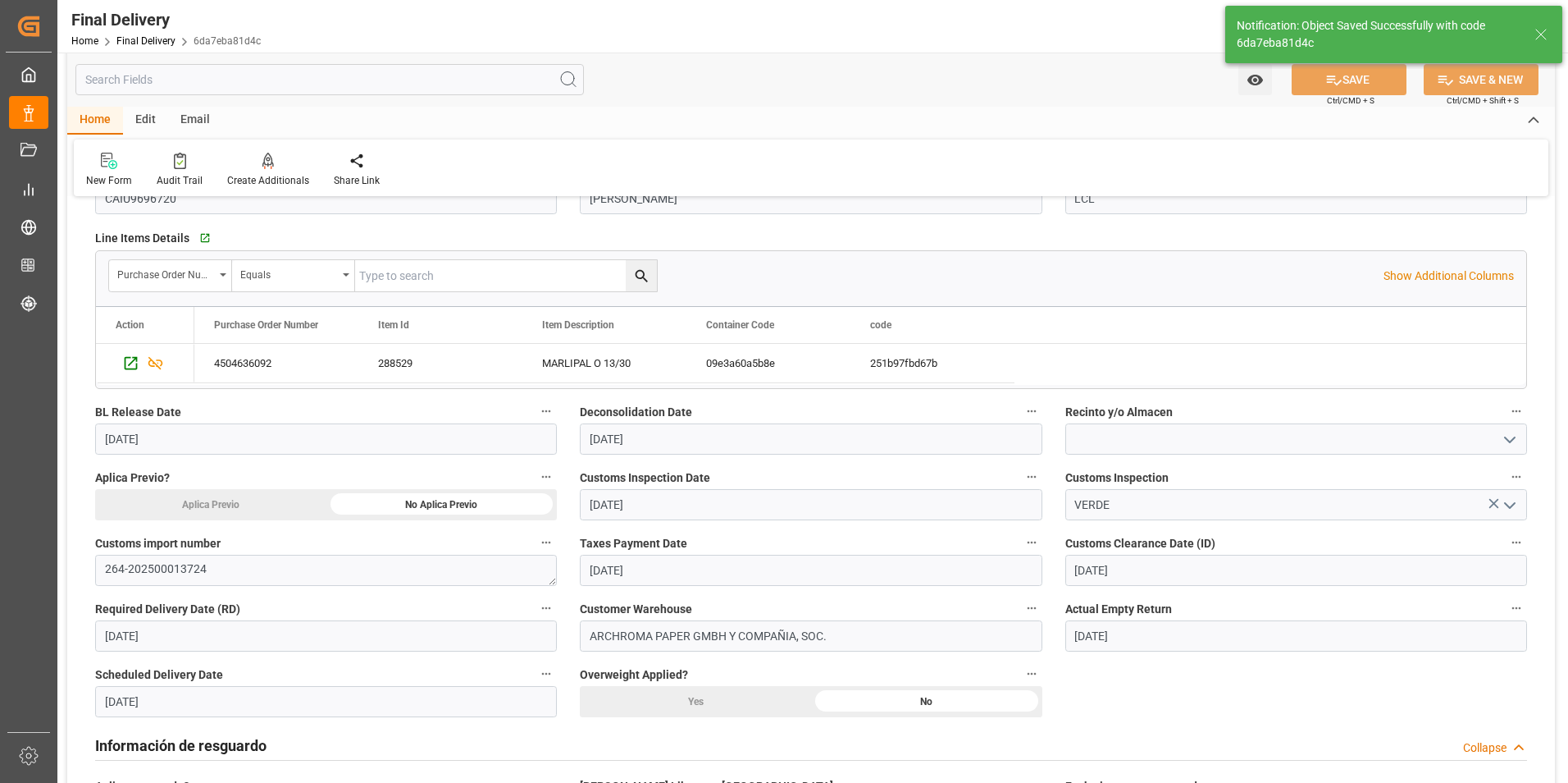
scroll to position [0, 0]
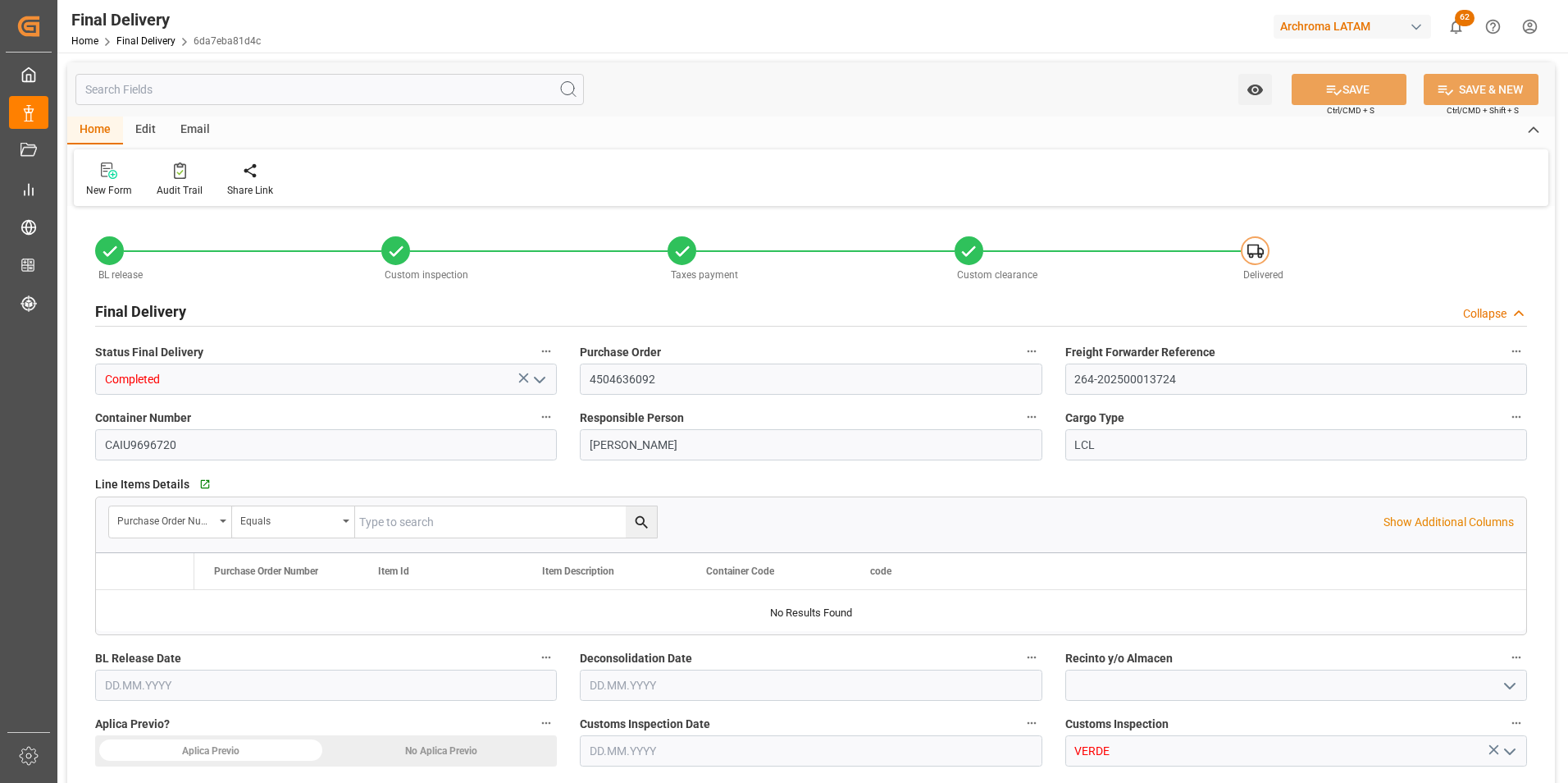
type input "11"
type input "[DATE]"
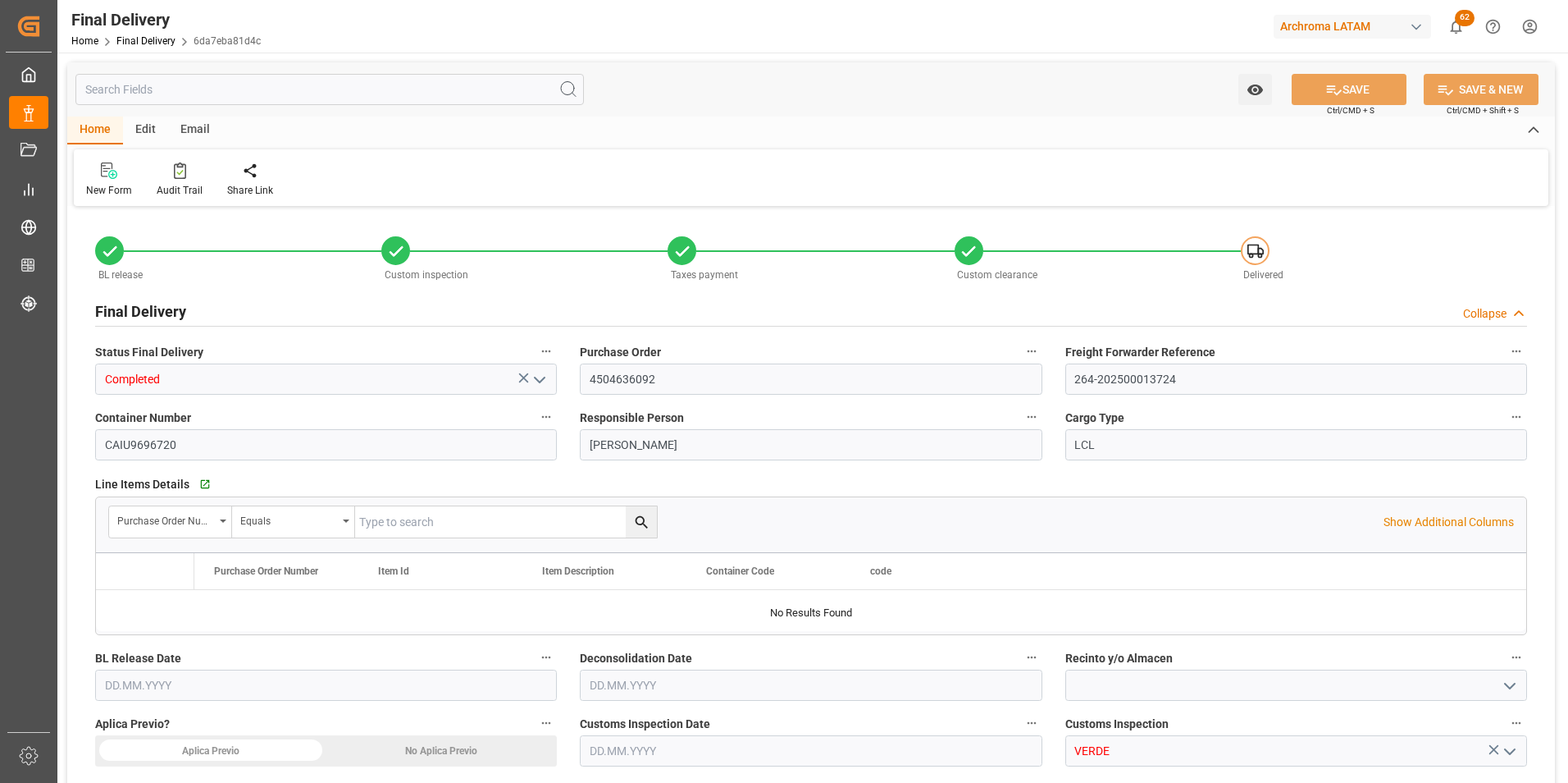
type input "[DATE]"
type input "16.10.2025"
type input "[DATE]"
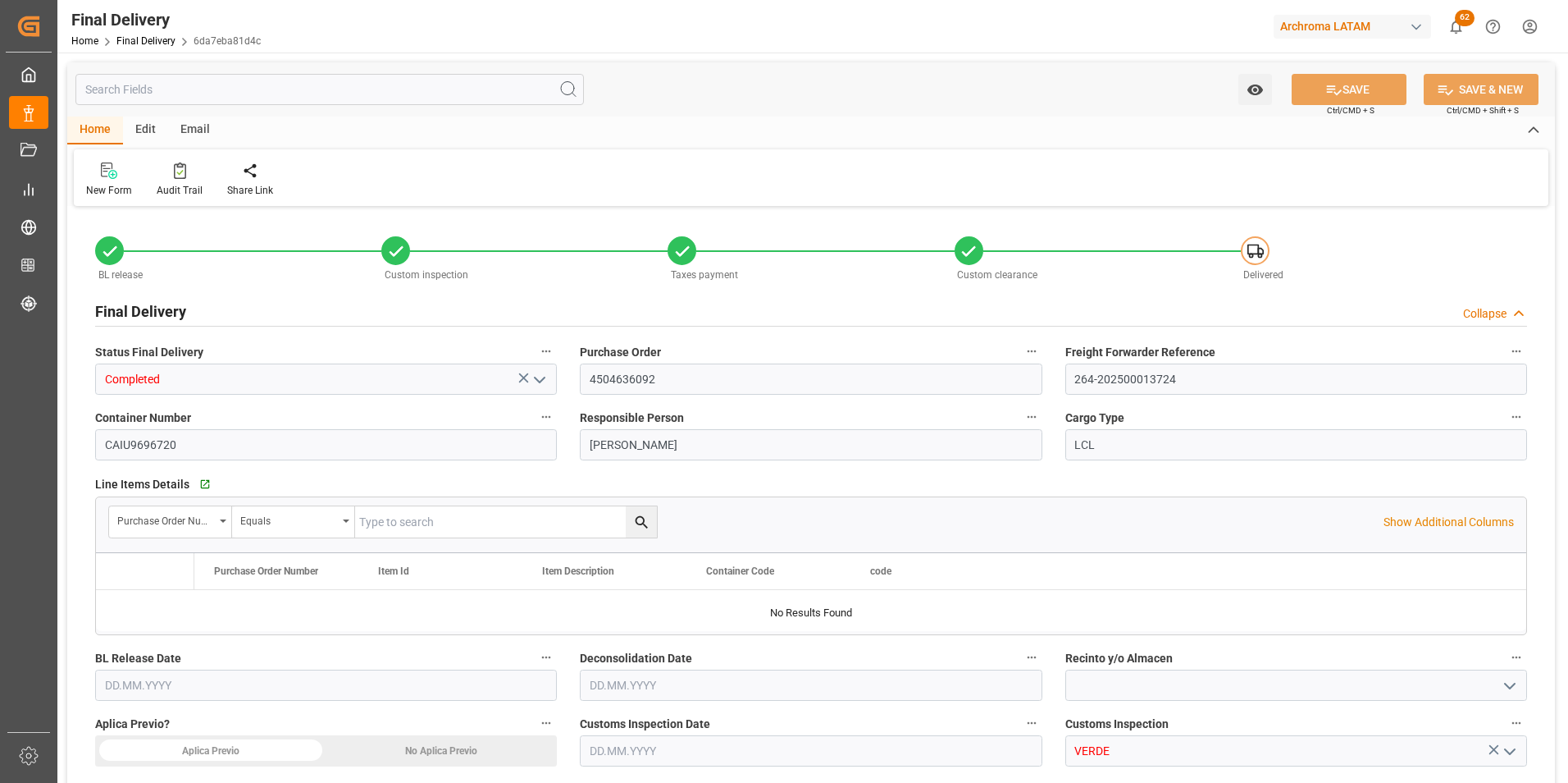
type input "[DATE]"
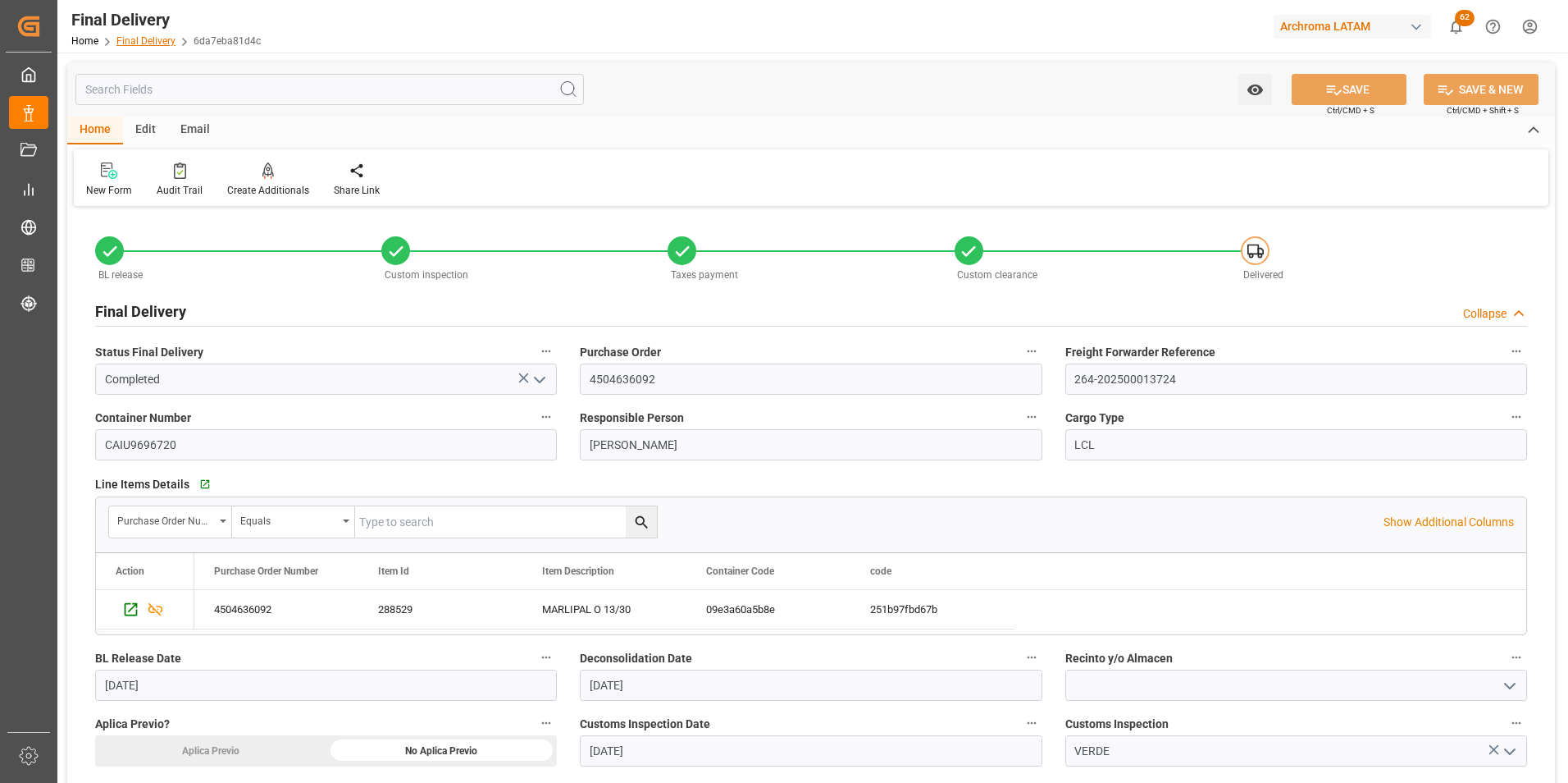
click at [151, 42] on link "Final Delivery" at bounding box center [146, 42] width 59 height 12
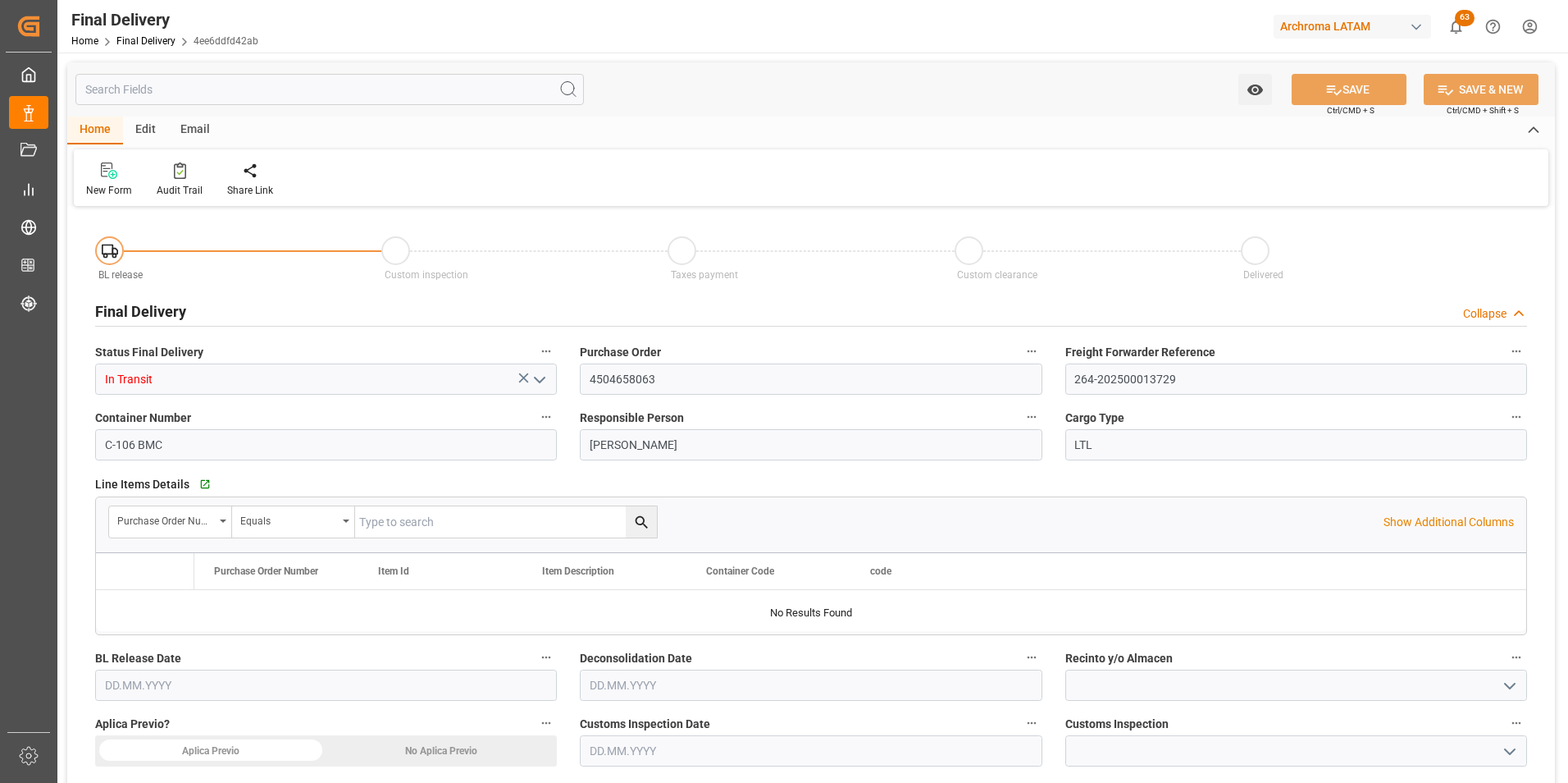
type input "[DATE]"
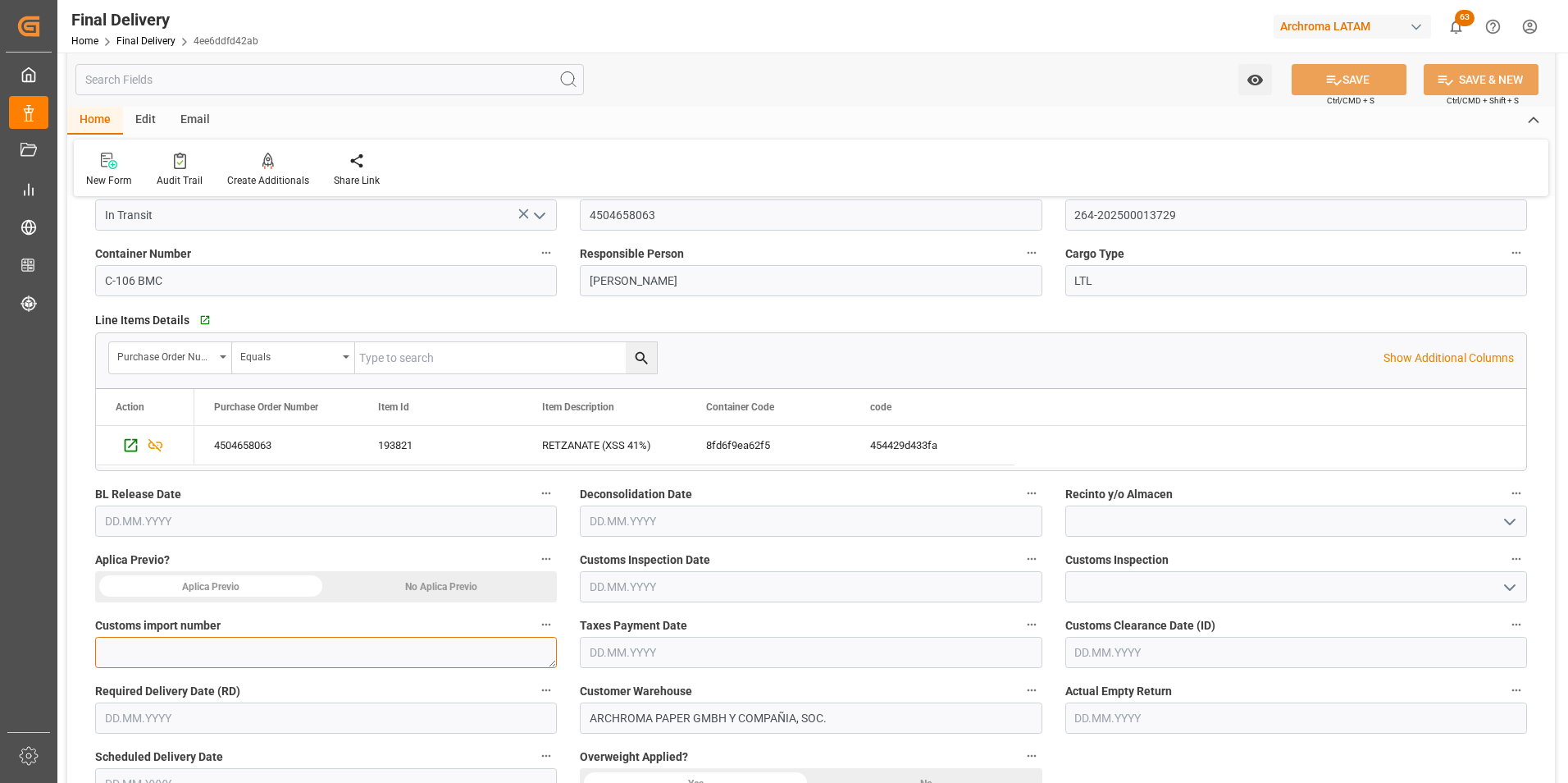
click at [256, 659] on textarea at bounding box center [326, 653] width 462 height 31
paste textarea "264-202500013729"
type textarea "264-202500013729"
click at [424, 588] on div "No Aplica Previo" at bounding box center [442, 587] width 232 height 31
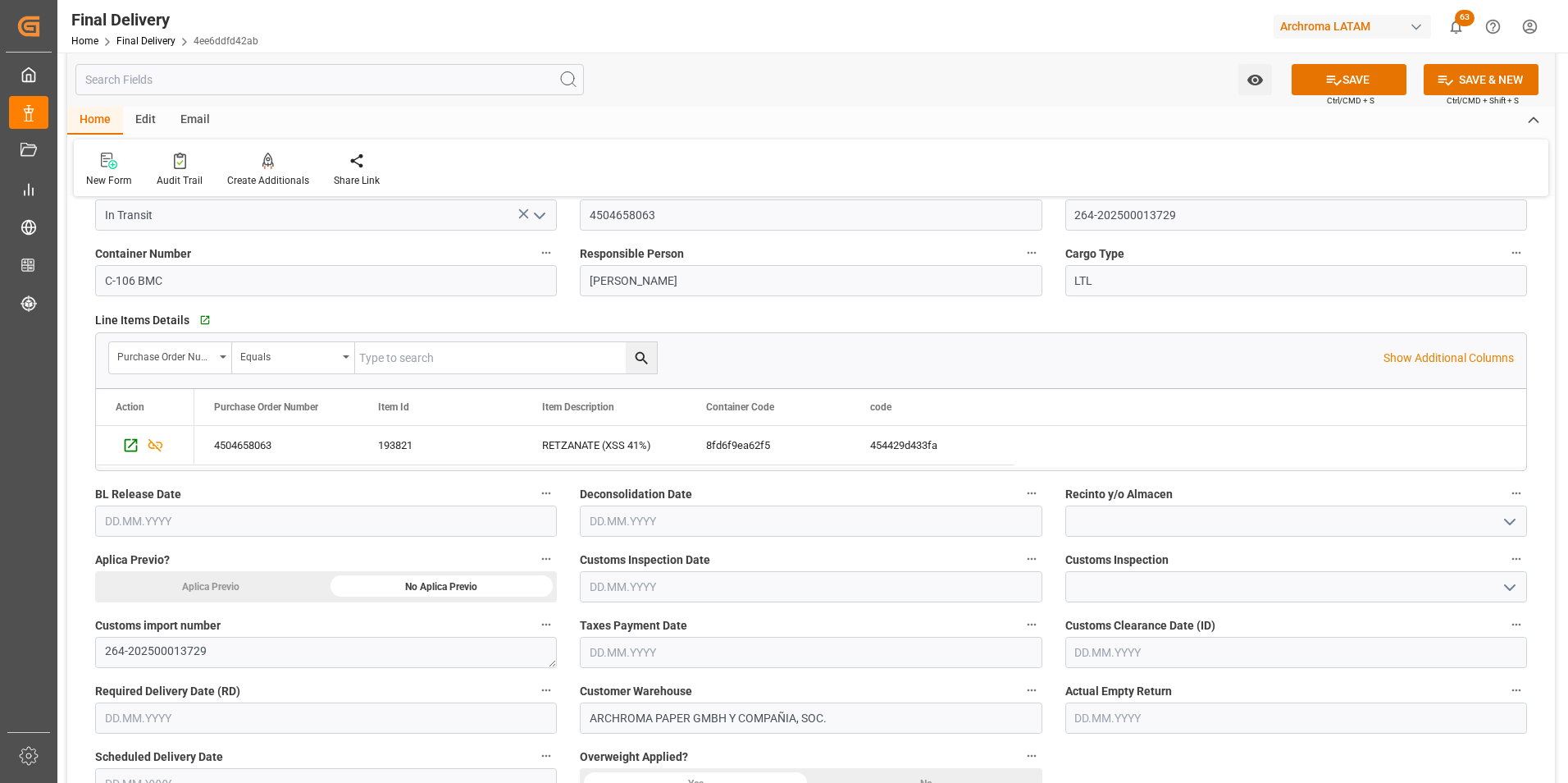
click at [219, 530] on input "text" at bounding box center [326, 521] width 462 height 31
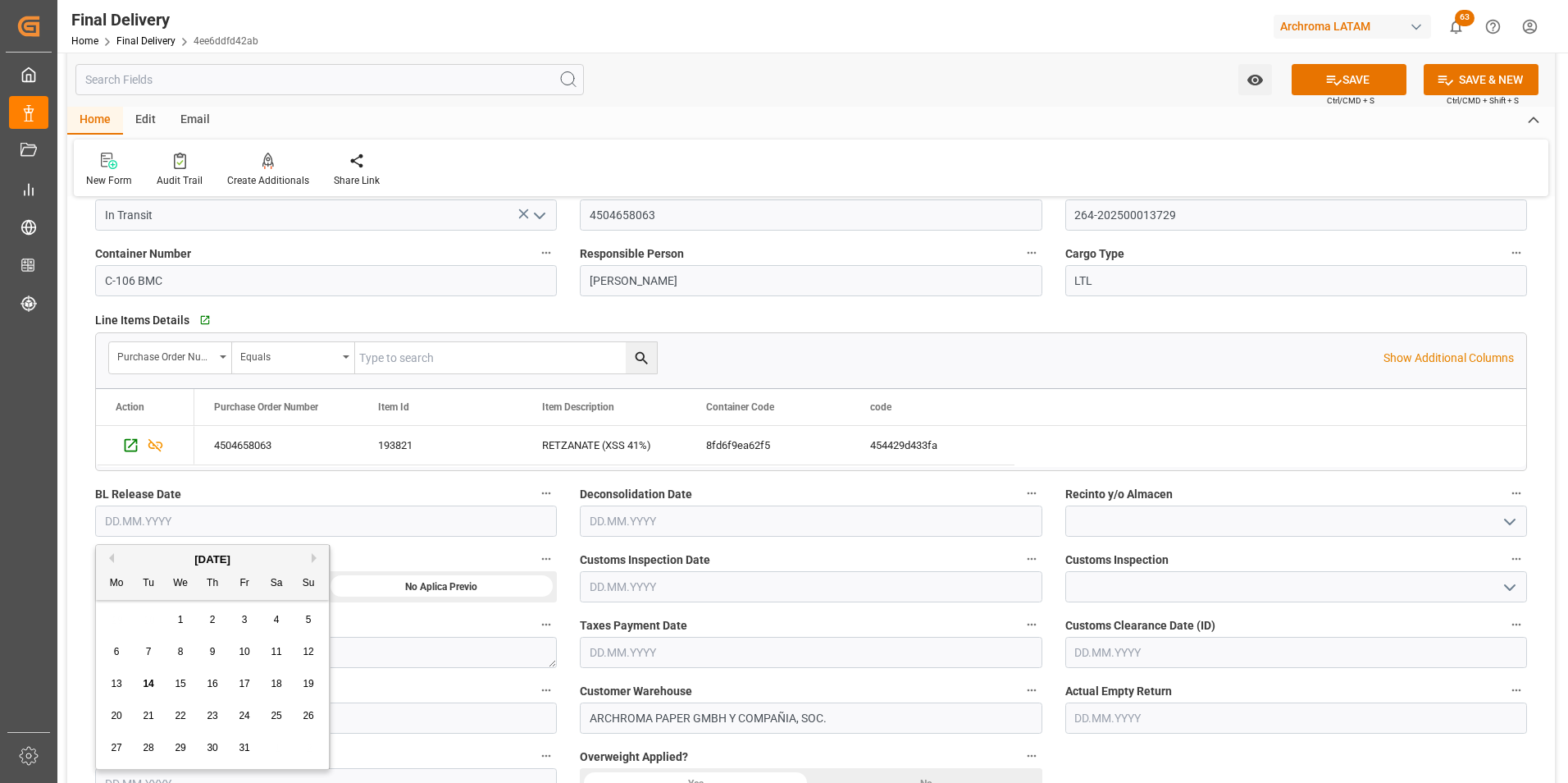
click at [111, 621] on div "29 30 1 2 3 4 5" at bounding box center [213, 620] width 224 height 32
click at [121, 681] on span "13" at bounding box center [116, 684] width 11 height 12
type input "[DATE]"
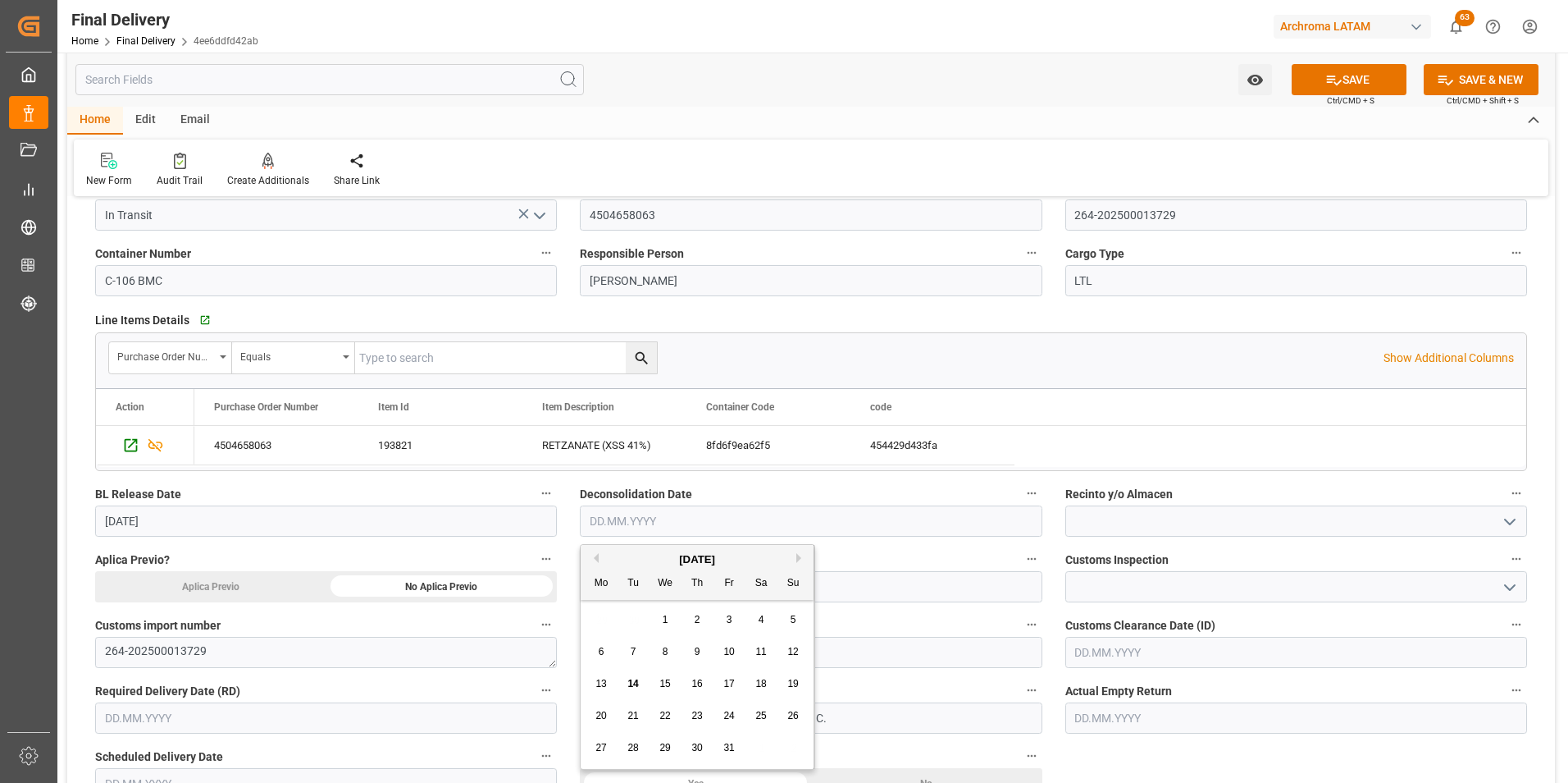
click at [658, 521] on input "text" at bounding box center [811, 521] width 462 height 31
click at [597, 686] on span "13" at bounding box center [600, 684] width 11 height 12
type input "[DATE]"
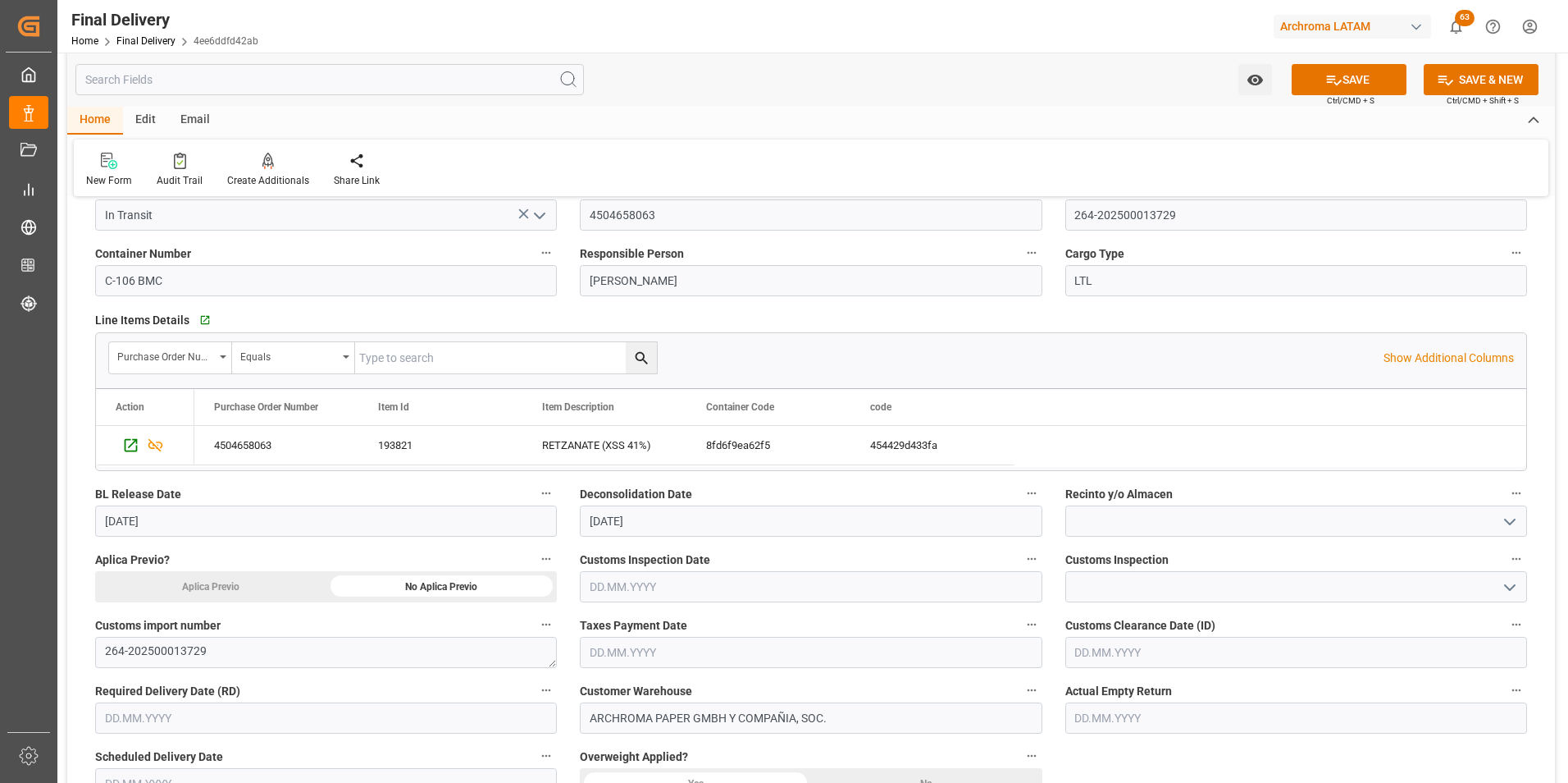
click at [1501, 586] on icon "open menu" at bounding box center [1510, 587] width 19 height 19
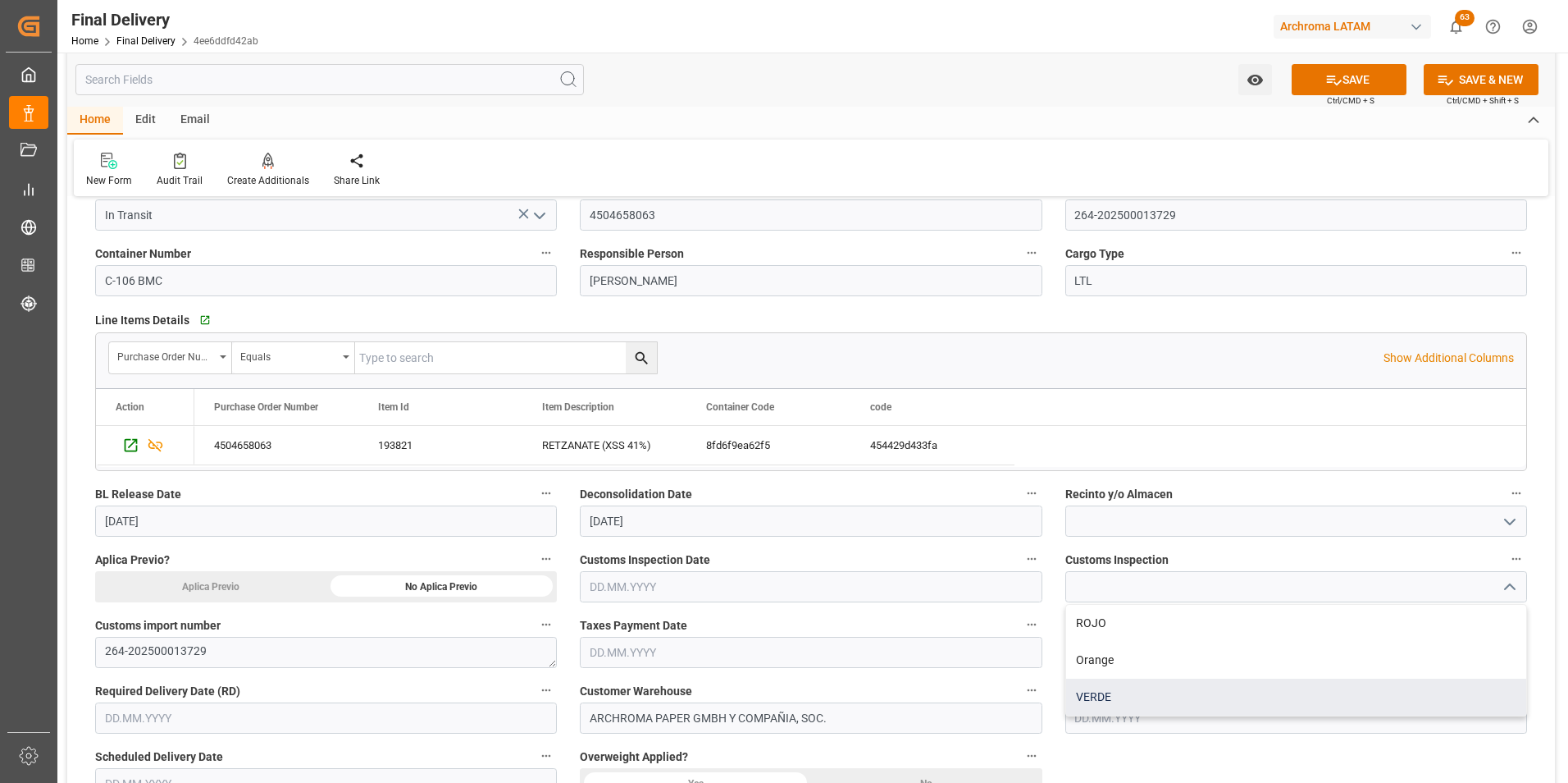
click at [1313, 689] on div "VERDE" at bounding box center [1296, 697] width 460 height 37
type input "VERDE"
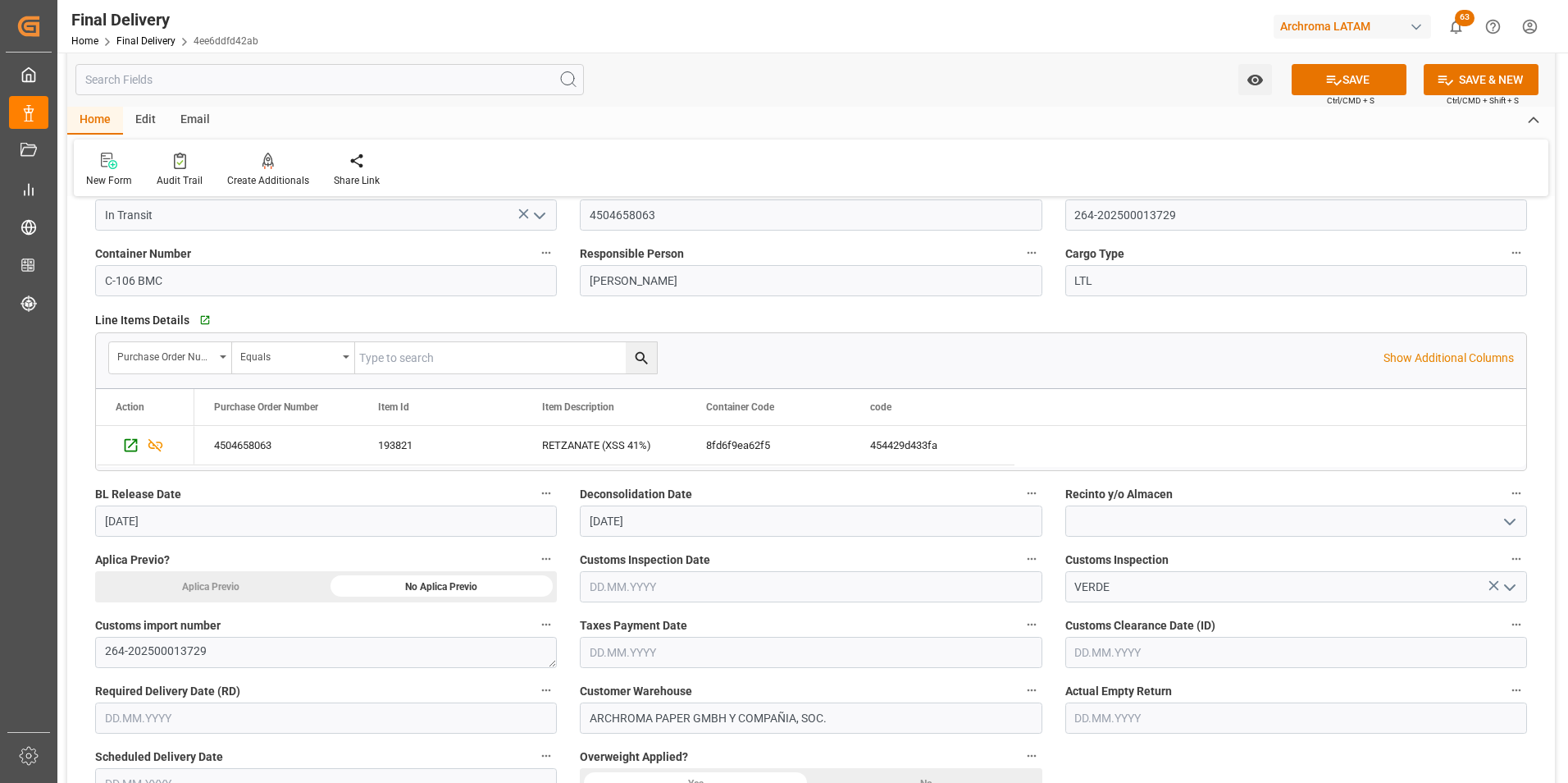
drag, startPoint x: 1195, startPoint y: 646, endPoint x: 1185, endPoint y: 646, distance: 10.0
click at [1195, 646] on input "text" at bounding box center [1296, 653] width 462 height 31
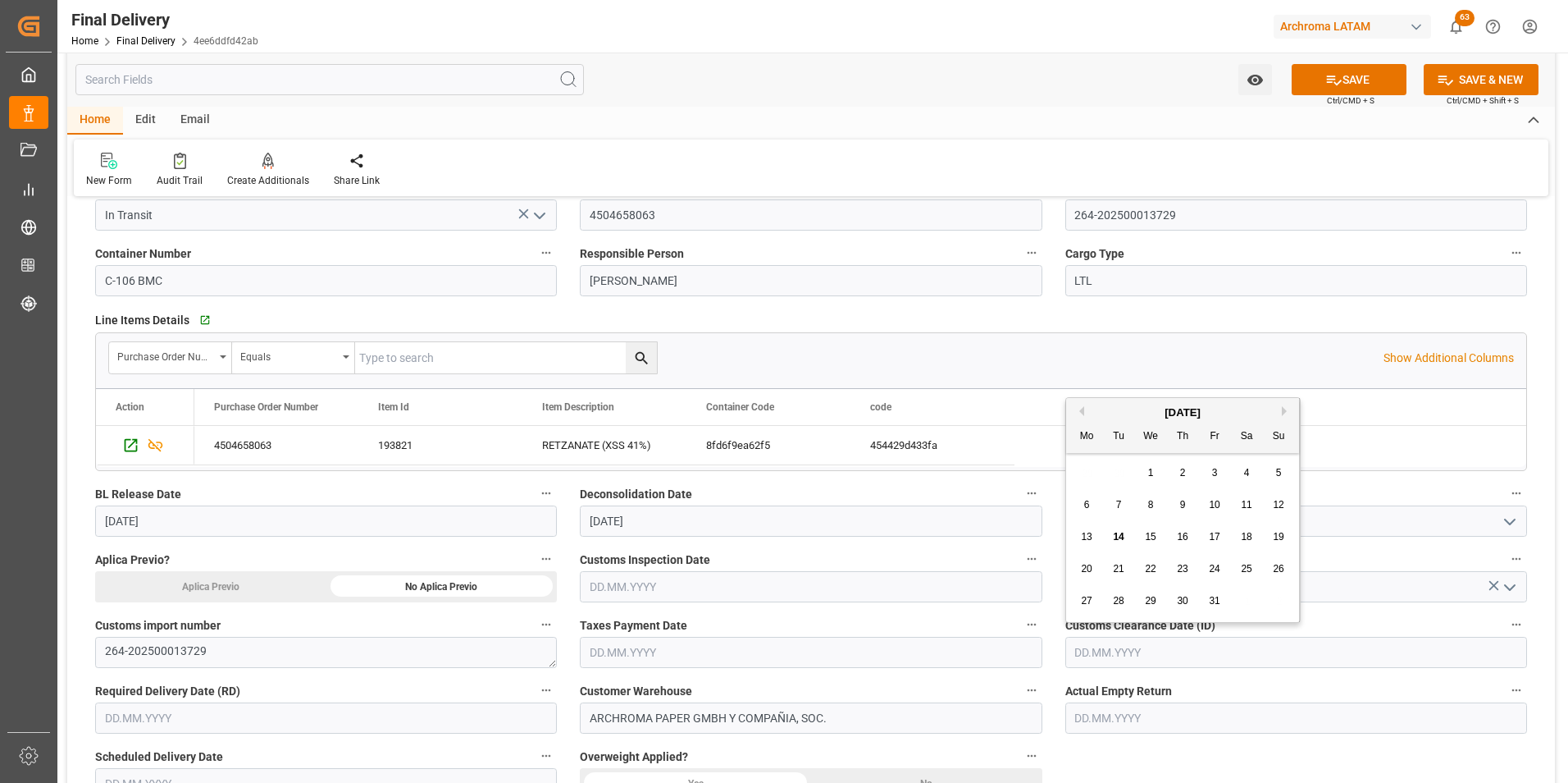
drag, startPoint x: 1087, startPoint y: 539, endPoint x: 1029, endPoint y: 550, distance: 59.0
click at [1087, 539] on span "13" at bounding box center [1086, 537] width 11 height 12
type input "[DATE]"
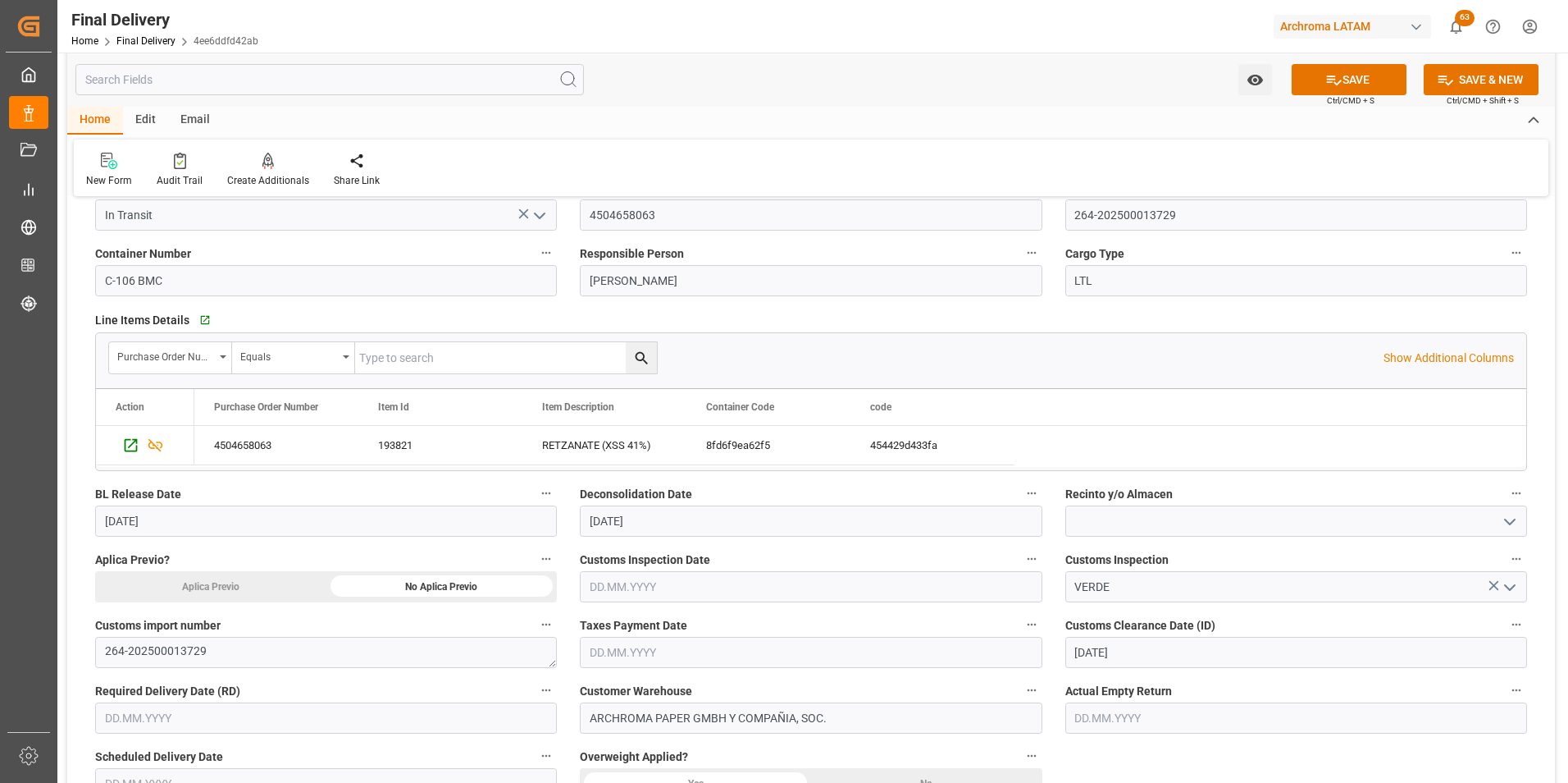
click at [805, 600] on input "text" at bounding box center [811, 587] width 462 height 31
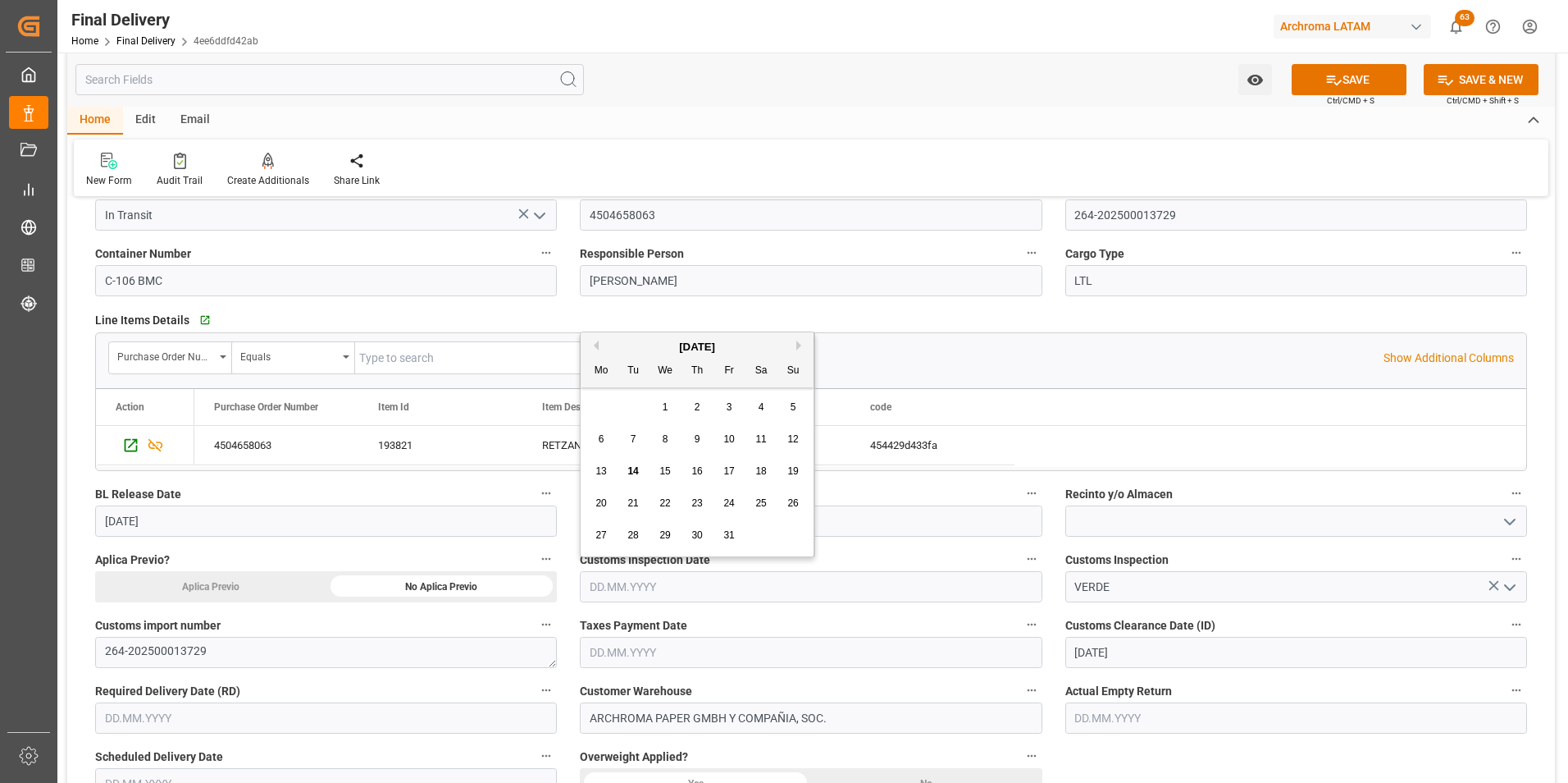
click at [606, 468] on span "13" at bounding box center [600, 471] width 11 height 12
type input "[DATE]"
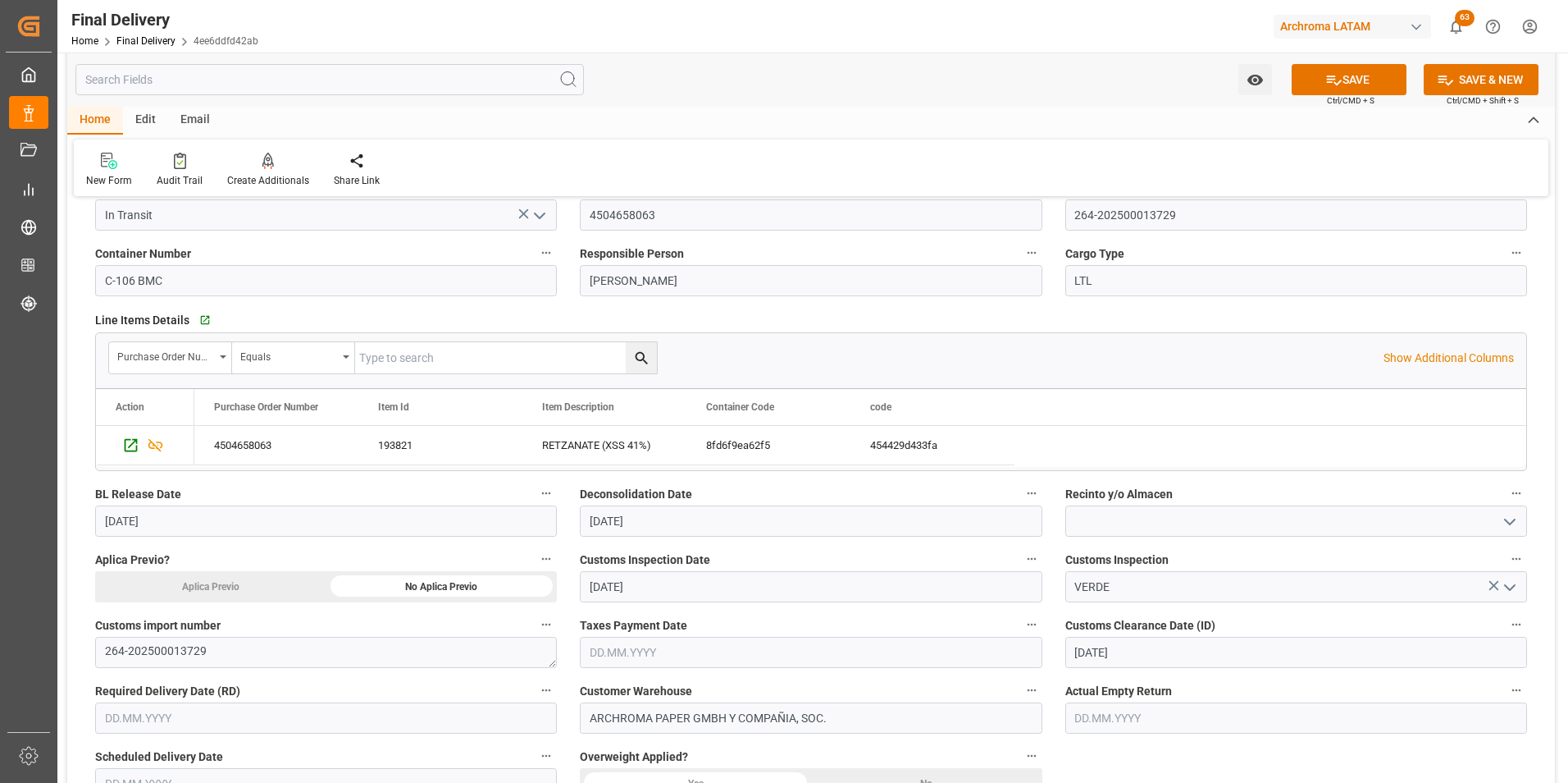
click at [693, 649] on input "text" at bounding box center [811, 653] width 462 height 31
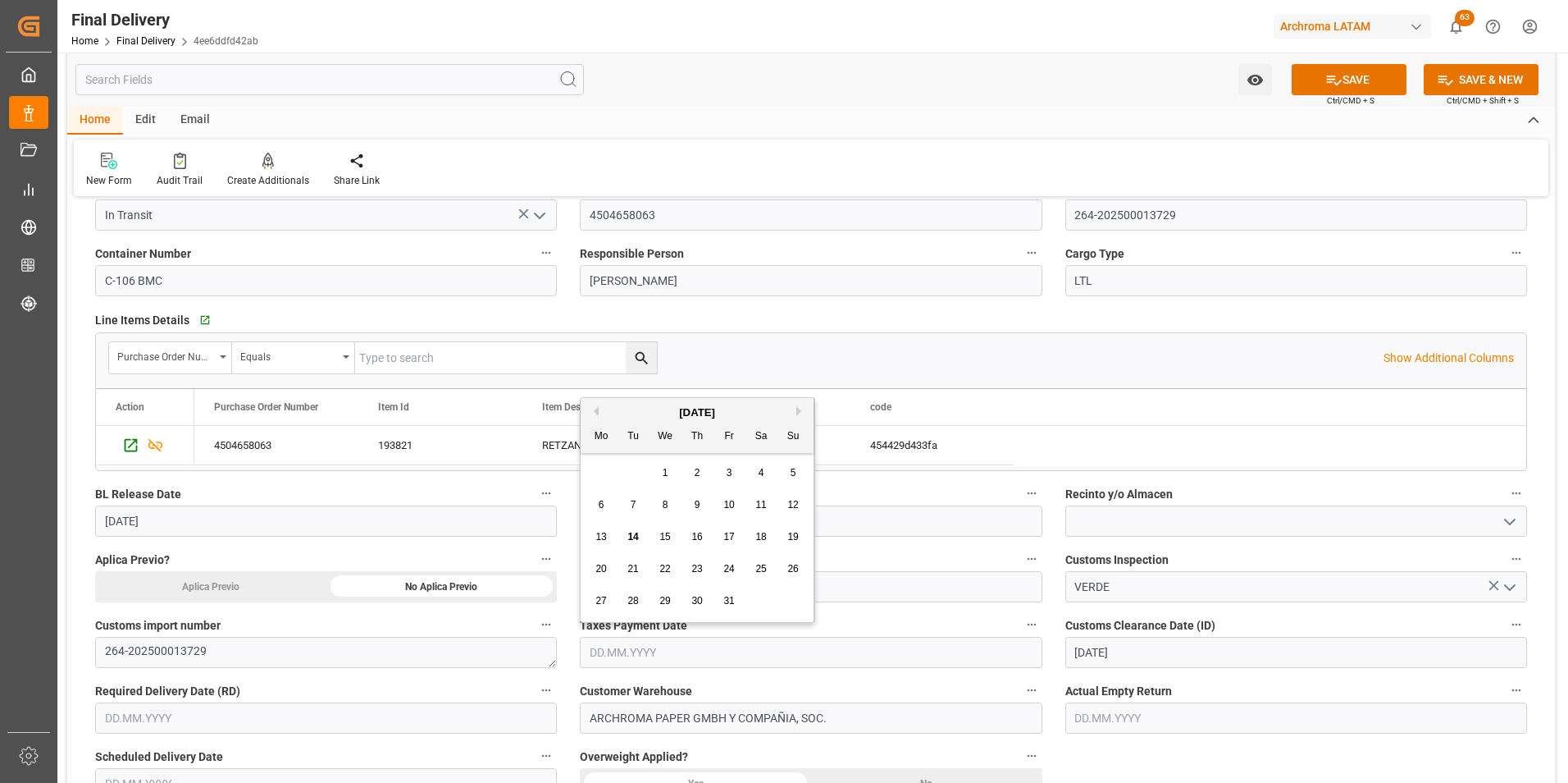
drag, startPoint x: 606, startPoint y: 535, endPoint x: 595, endPoint y: 539, distance: 11.7
click at [606, 535] on span "13" at bounding box center [600, 537] width 11 height 12
type input "[DATE]"
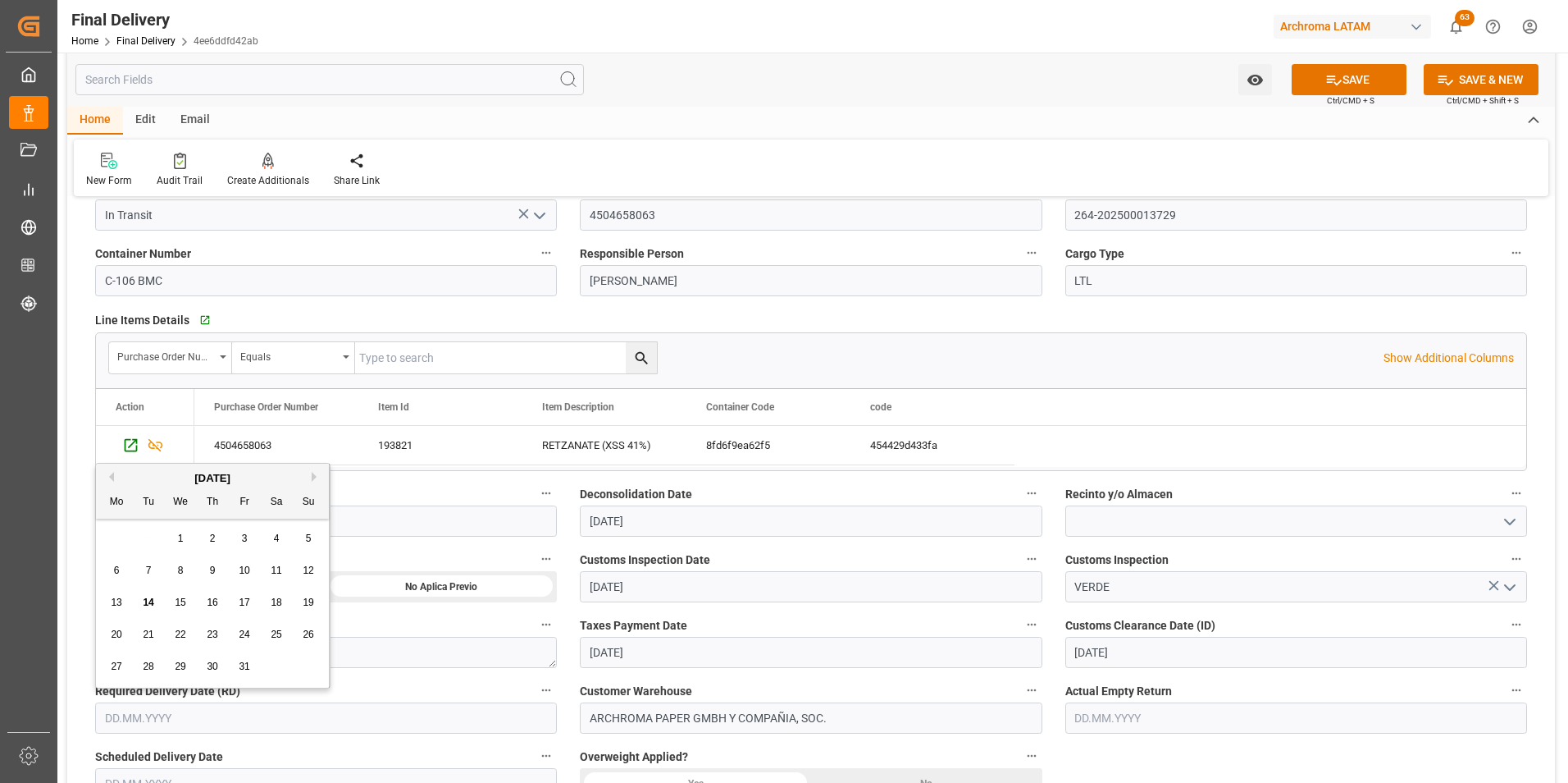
click at [303, 727] on input "text" at bounding box center [326, 718] width 462 height 31
click at [124, 531] on div "29 30 1 2 3 4 5" at bounding box center [213, 538] width 224 height 32
click at [152, 600] on span "14" at bounding box center [148, 602] width 11 height 12
type input "[DATE]"
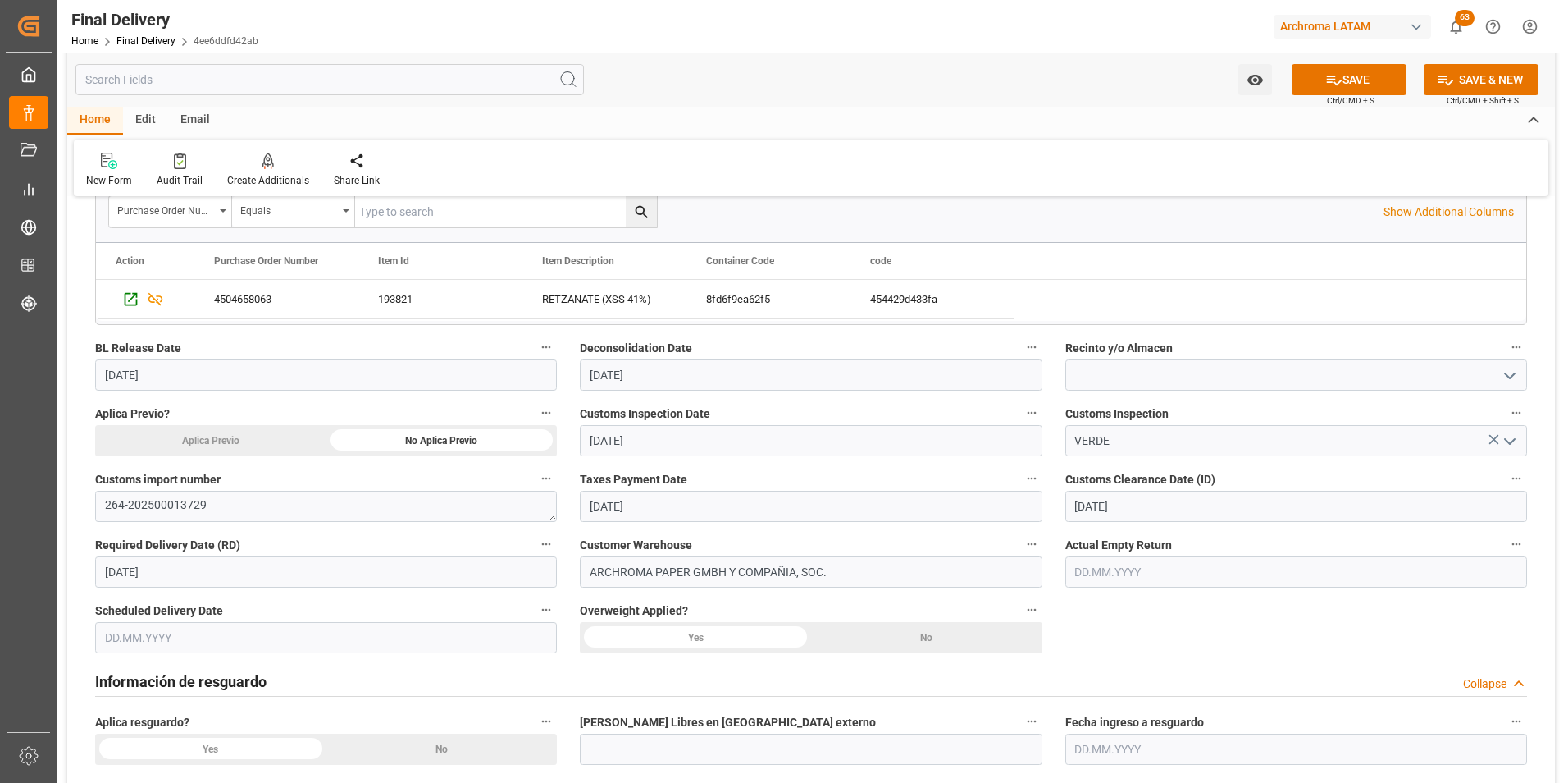
scroll to position [328, 0]
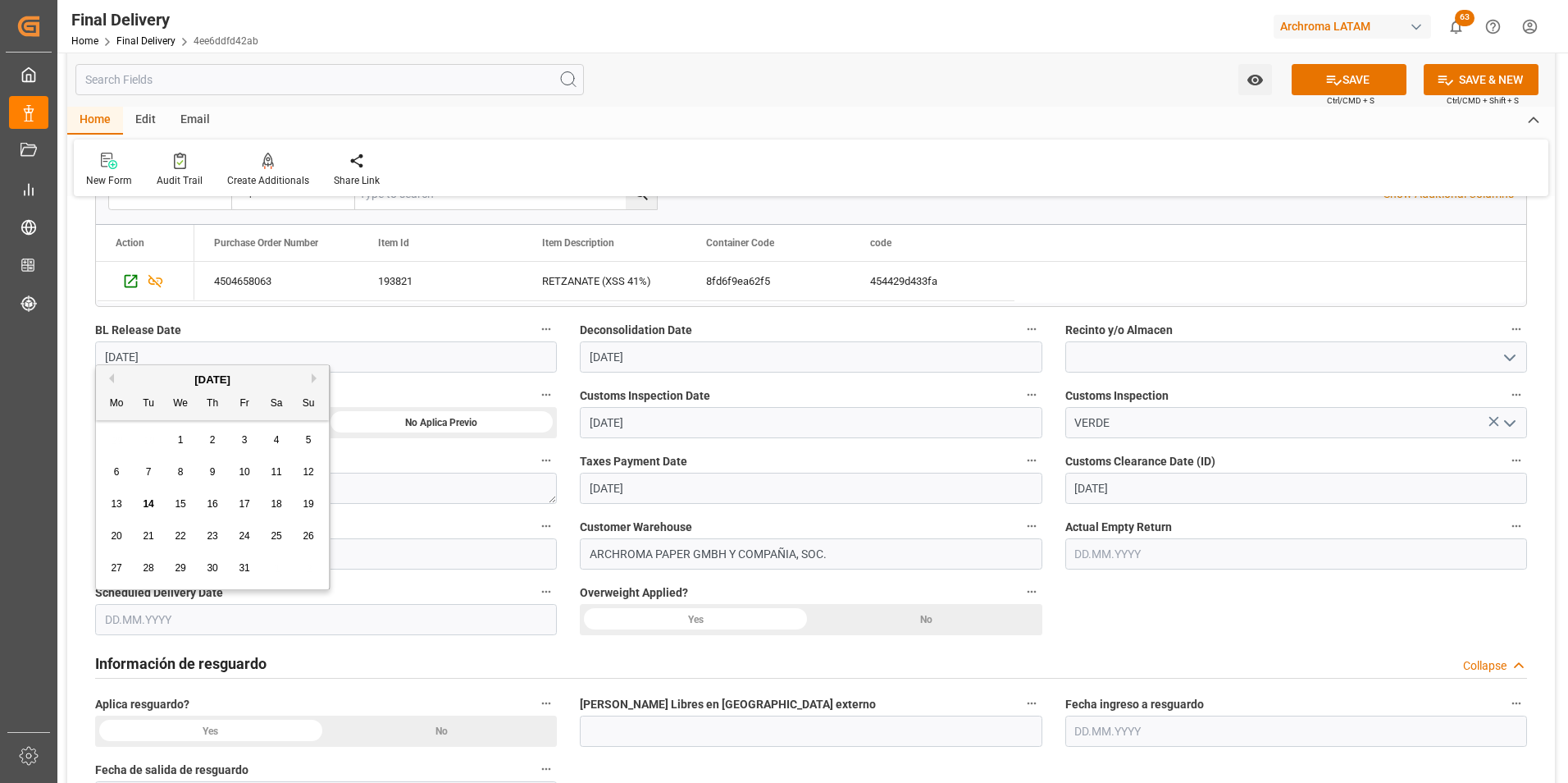
click at [239, 617] on input "text" at bounding box center [326, 620] width 462 height 31
click at [118, 447] on div "29 30 1 2 3 4 5" at bounding box center [213, 439] width 224 height 32
click at [150, 502] on span "14" at bounding box center [148, 504] width 11 height 12
type input "[DATE]"
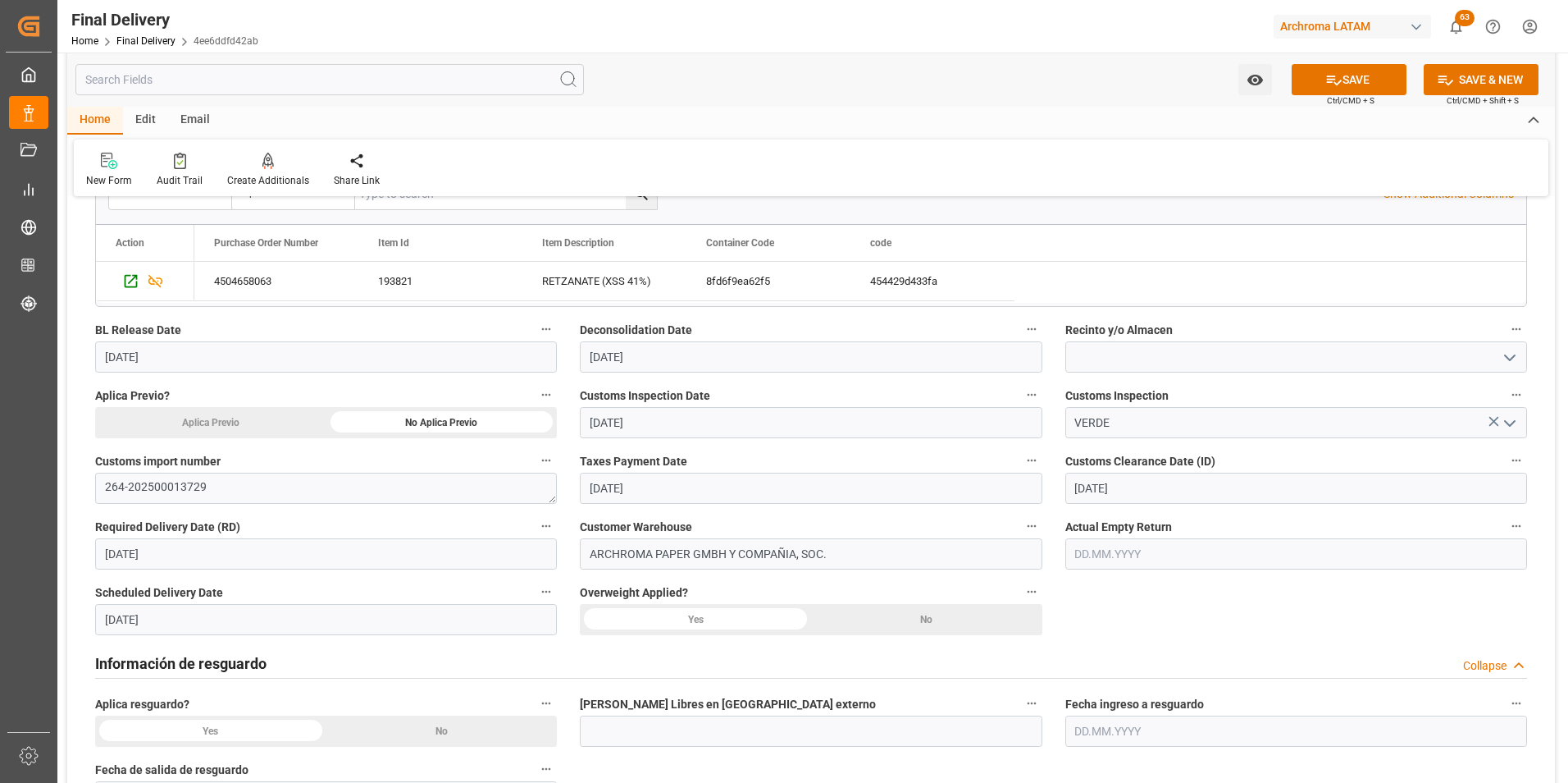
click at [905, 631] on div "No" at bounding box center [927, 620] width 232 height 31
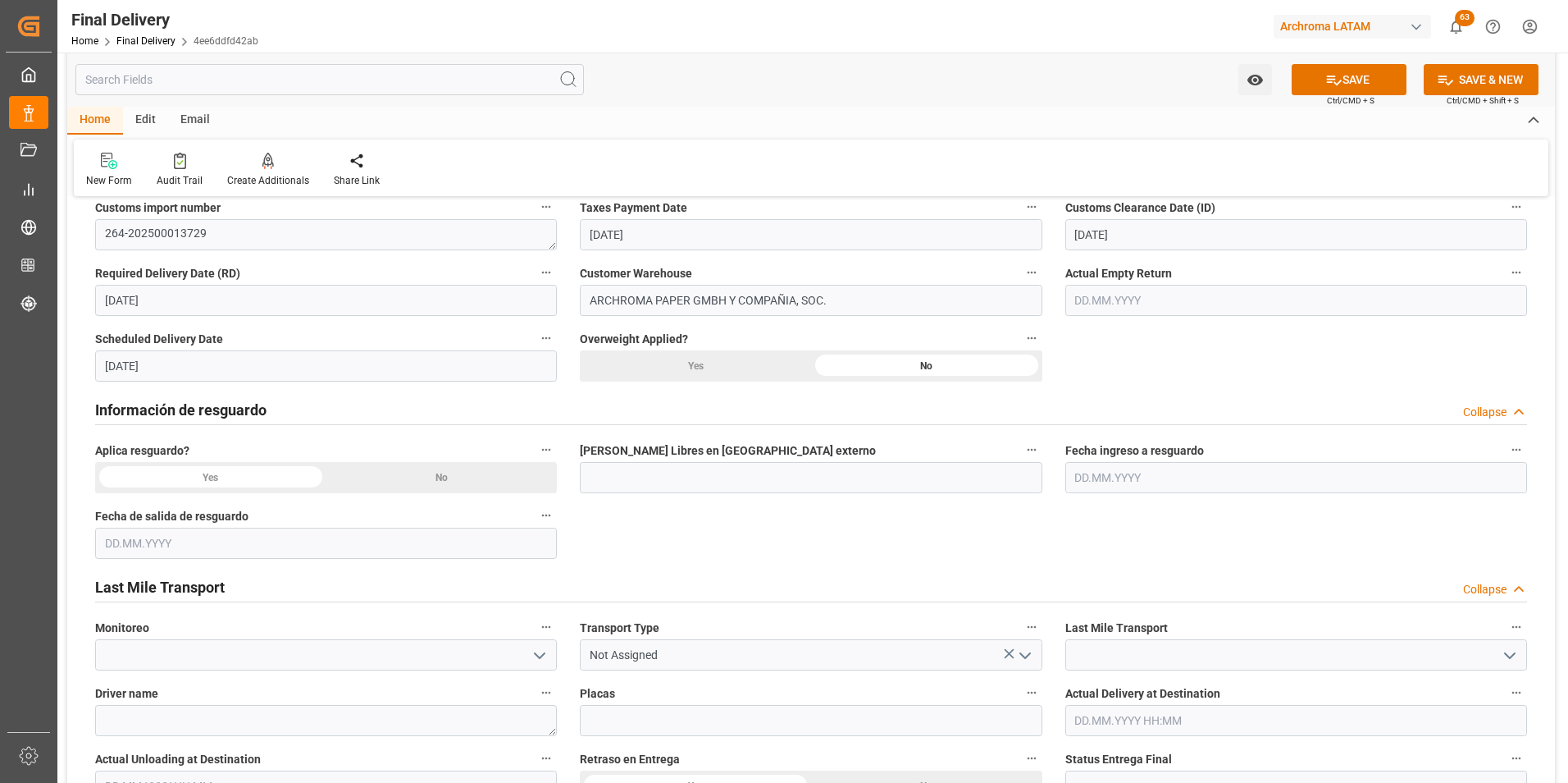
scroll to position [657, 0]
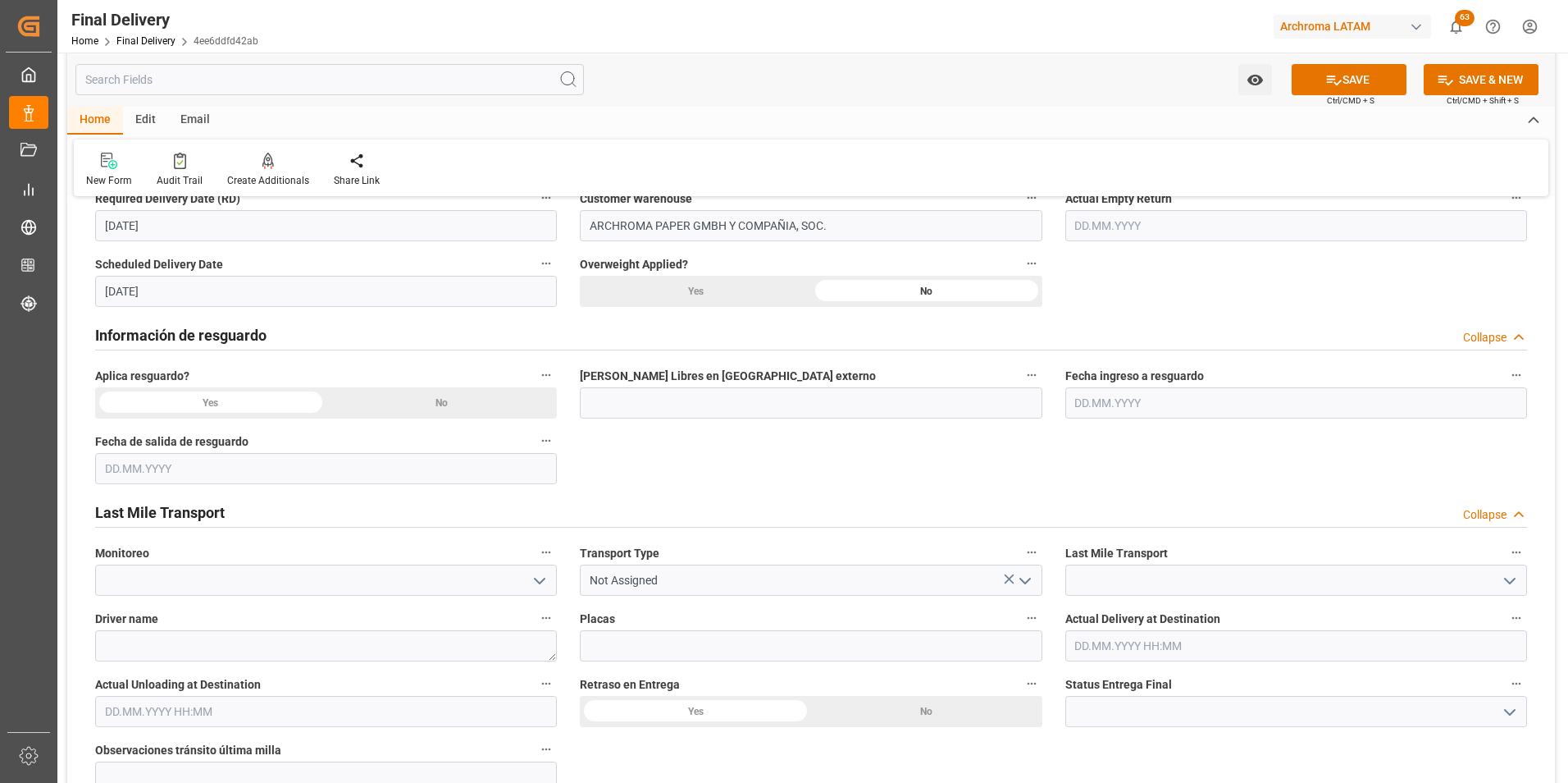
click at [1027, 580] on polyline "open menu" at bounding box center [1025, 580] width 10 height 5
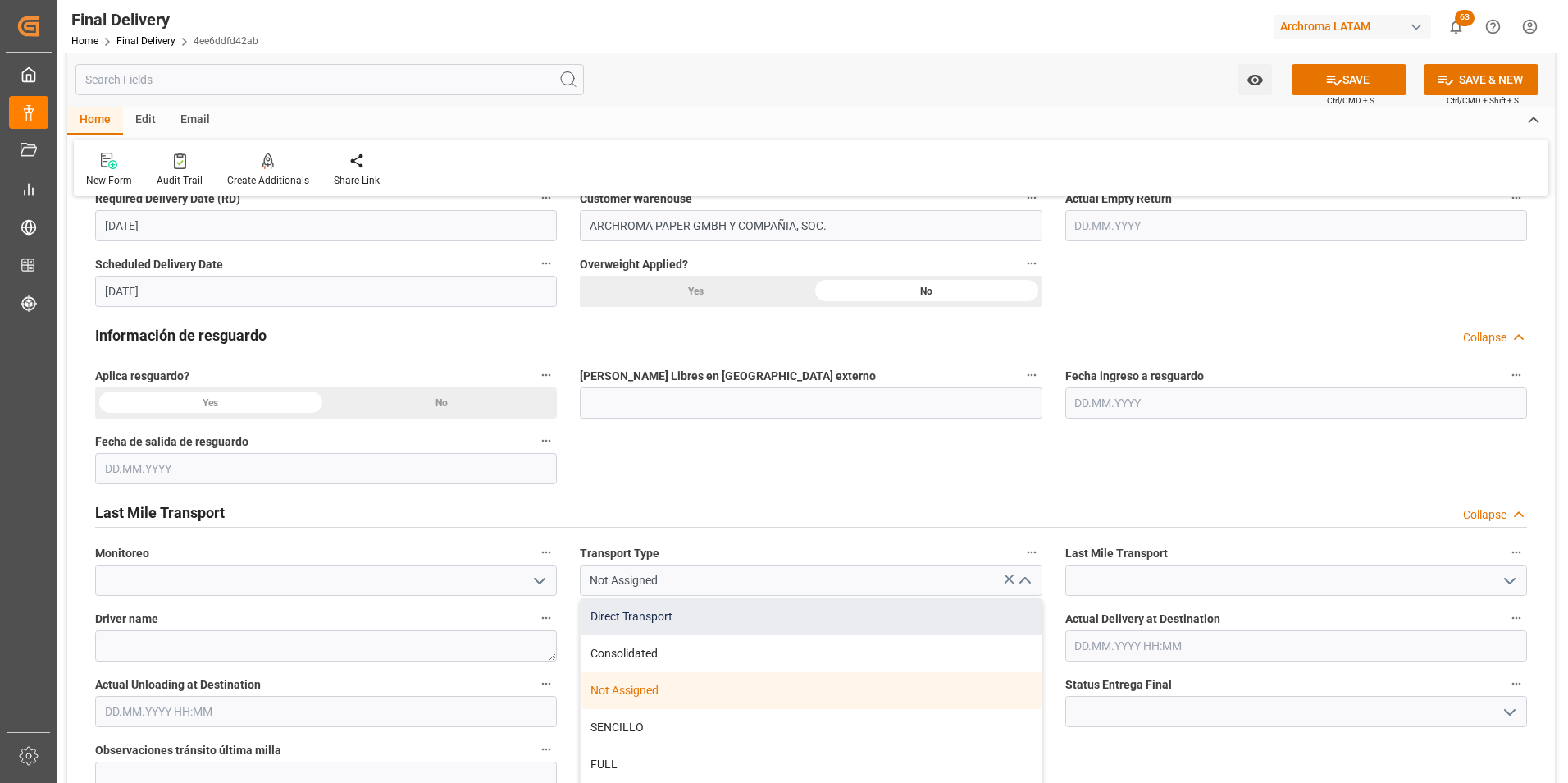
click at [927, 611] on div "Direct Transport" at bounding box center [811, 617] width 460 height 37
type input "Direct Transport"
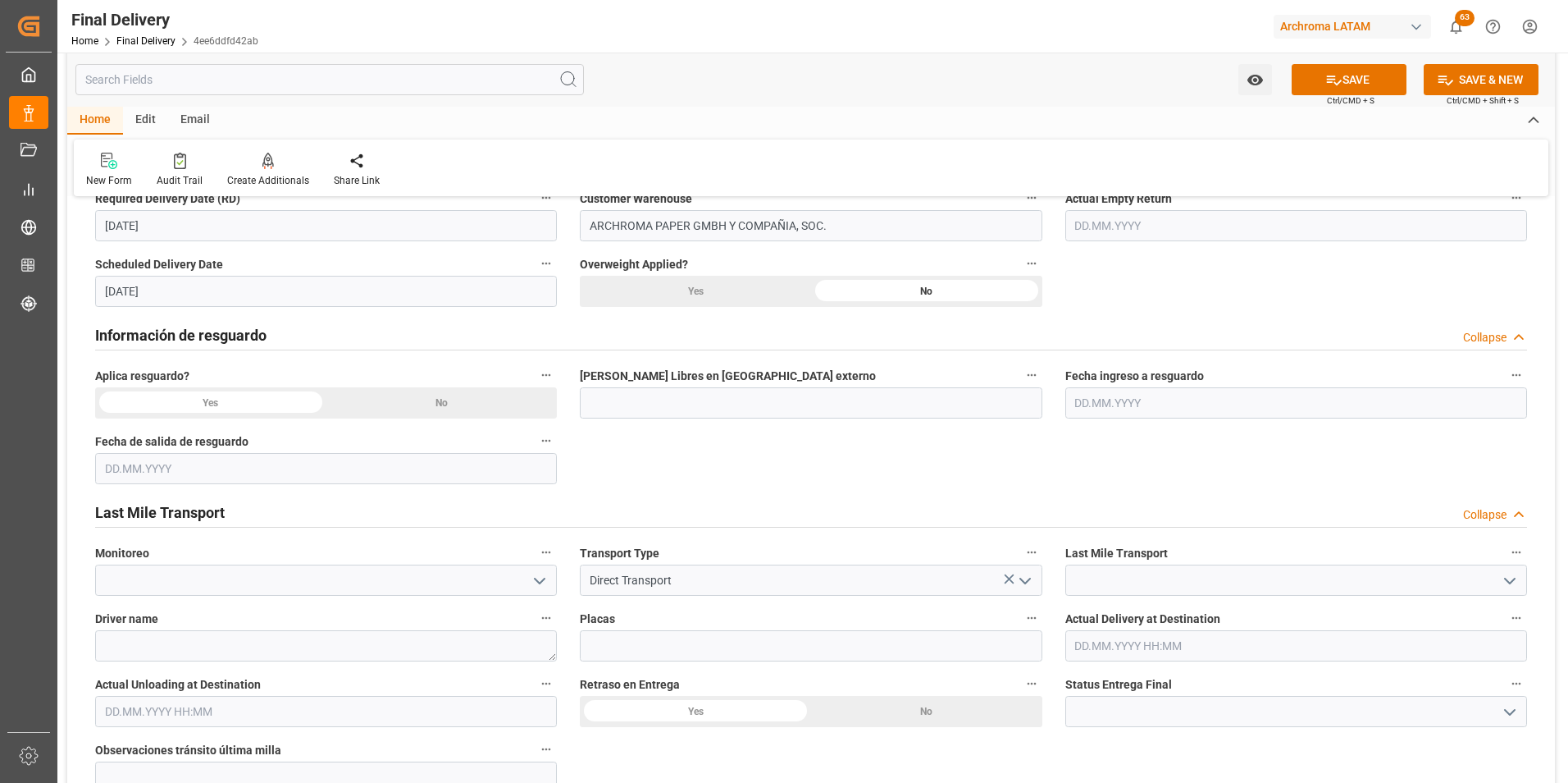
click at [1518, 585] on icon "open menu" at bounding box center [1510, 581] width 19 height 19
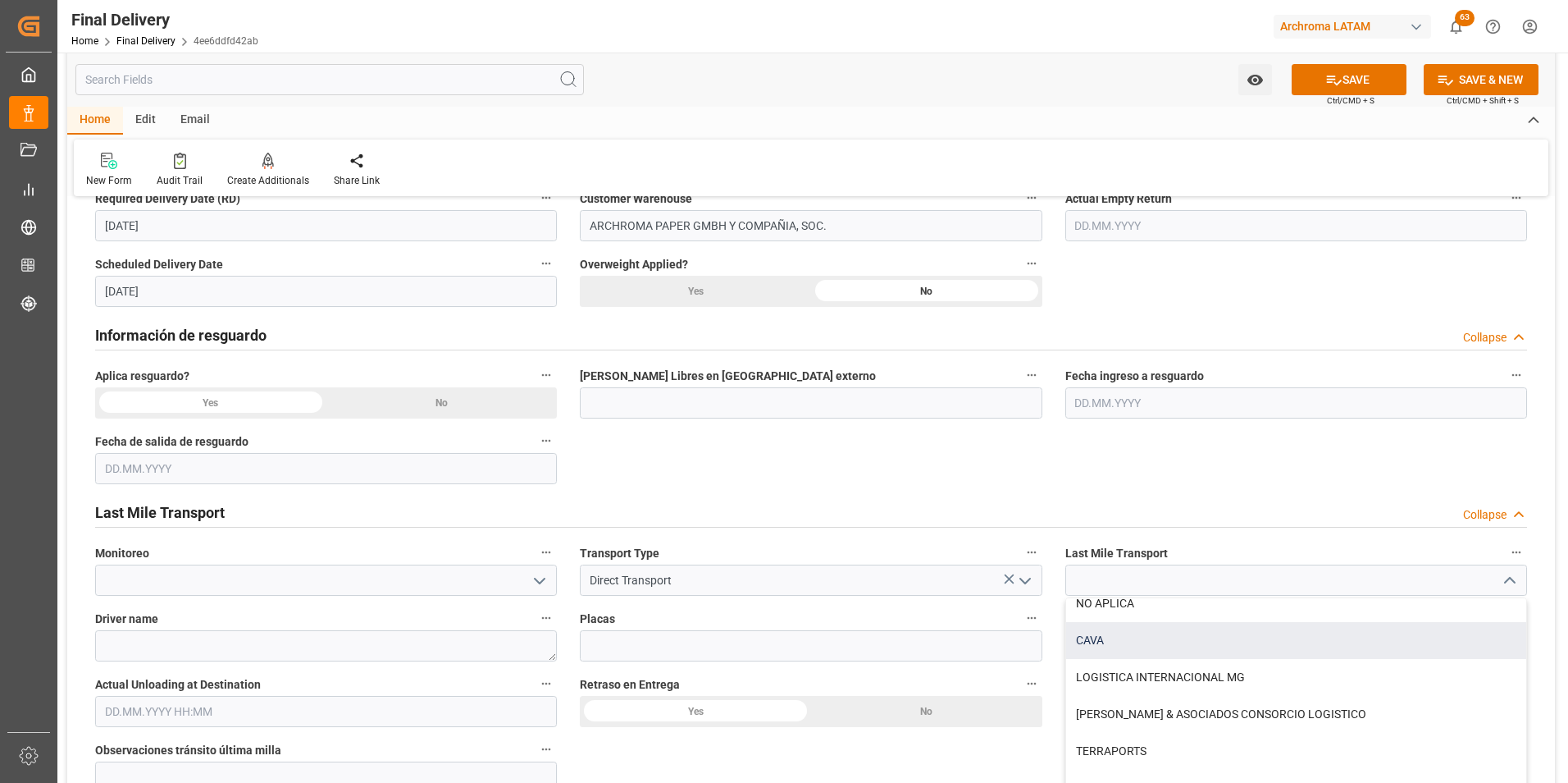
scroll to position [410, 0]
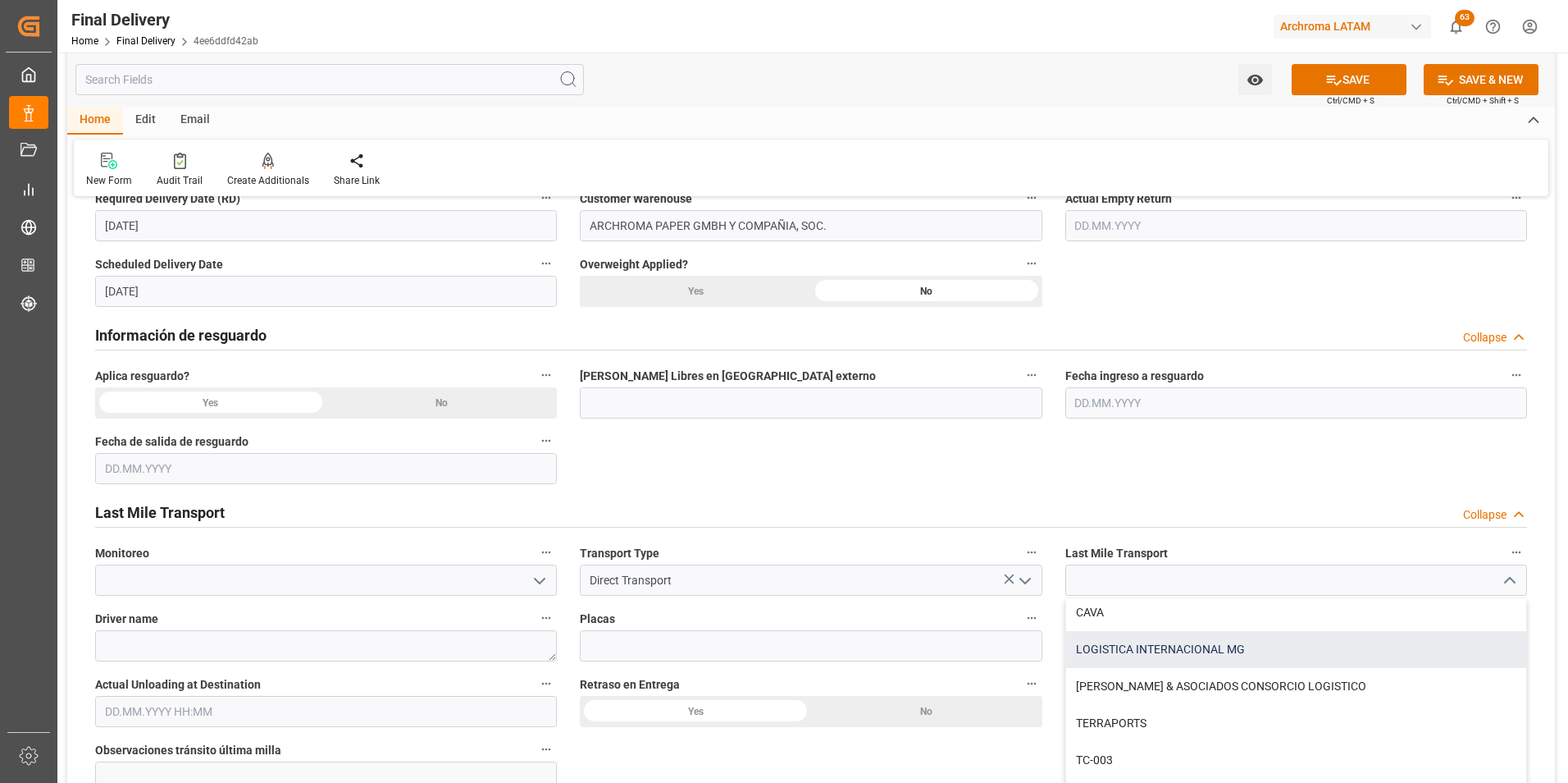
click at [1279, 656] on div "LOGISTICA INTERNACIONAL MG" at bounding box center [1296, 650] width 460 height 37
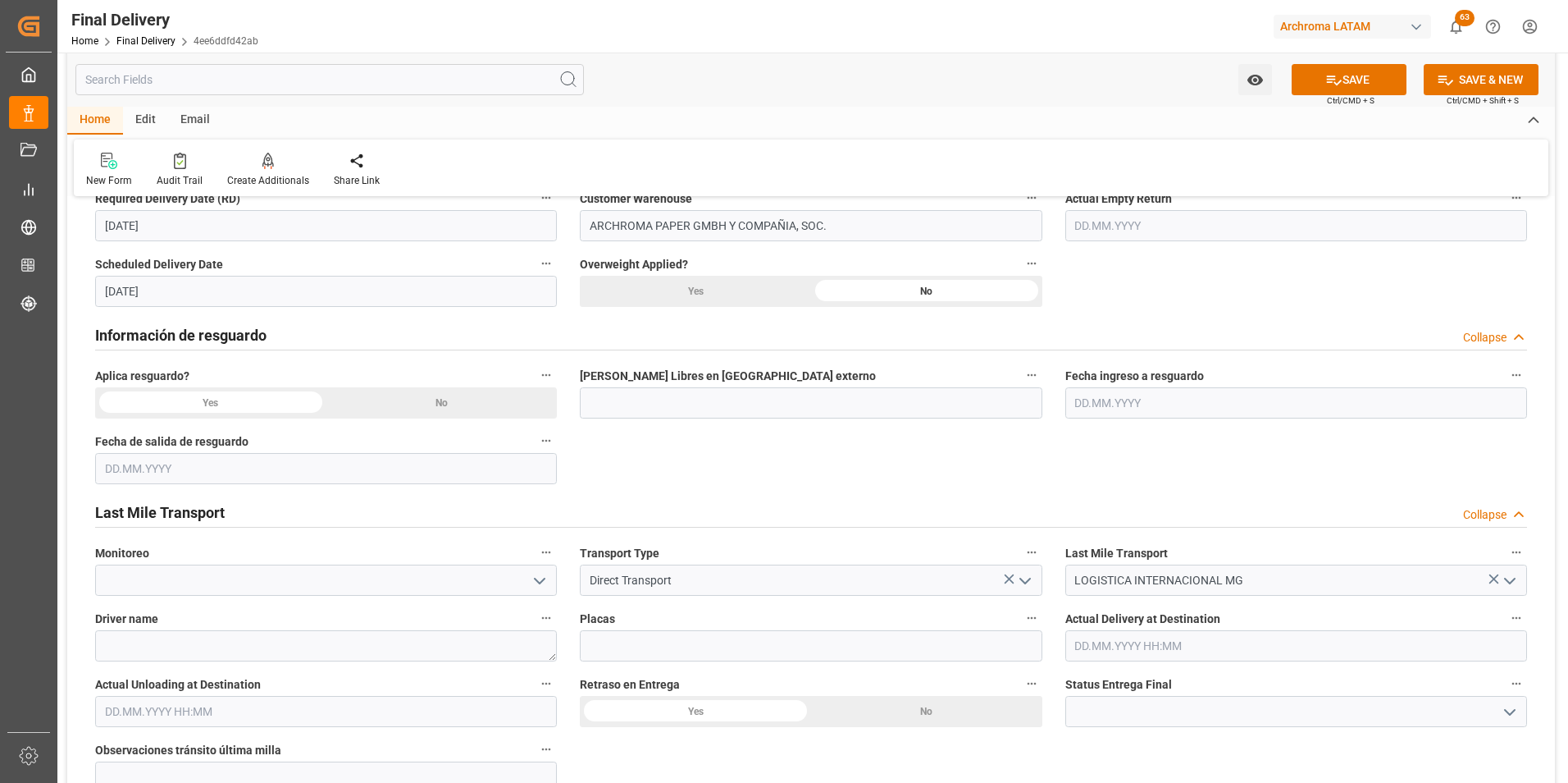
type input "LOGISTICA INTERNACIONAL MG"
click at [382, 654] on textarea at bounding box center [326, 646] width 462 height 31
type textarea "LUIS ALBERTO REYNA"
click at [646, 638] on input at bounding box center [811, 646] width 462 height 31
type input "-"
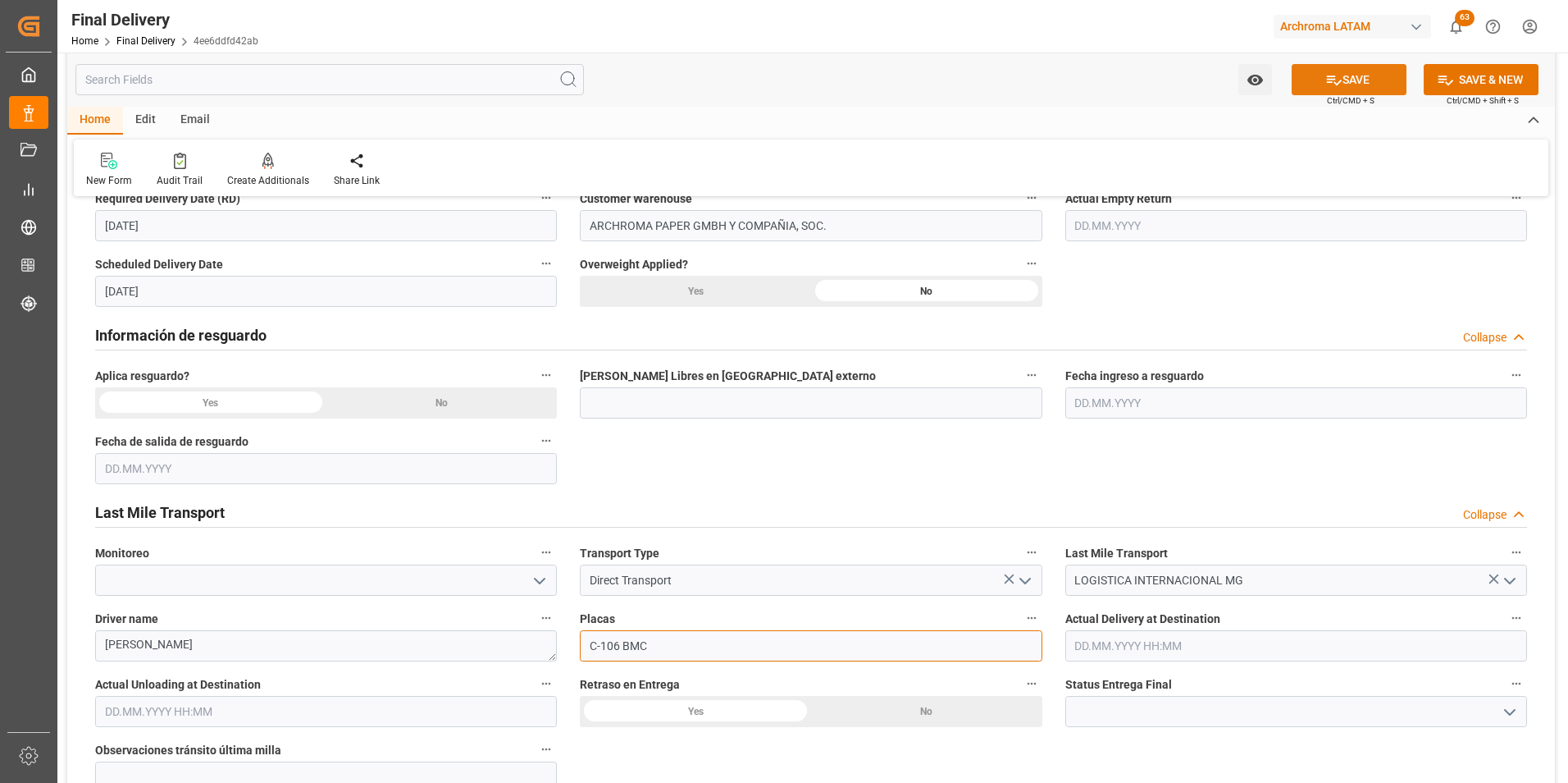
type input "C-106 BMC"
click at [1353, 69] on button "SAVE" at bounding box center [1349, 79] width 115 height 31
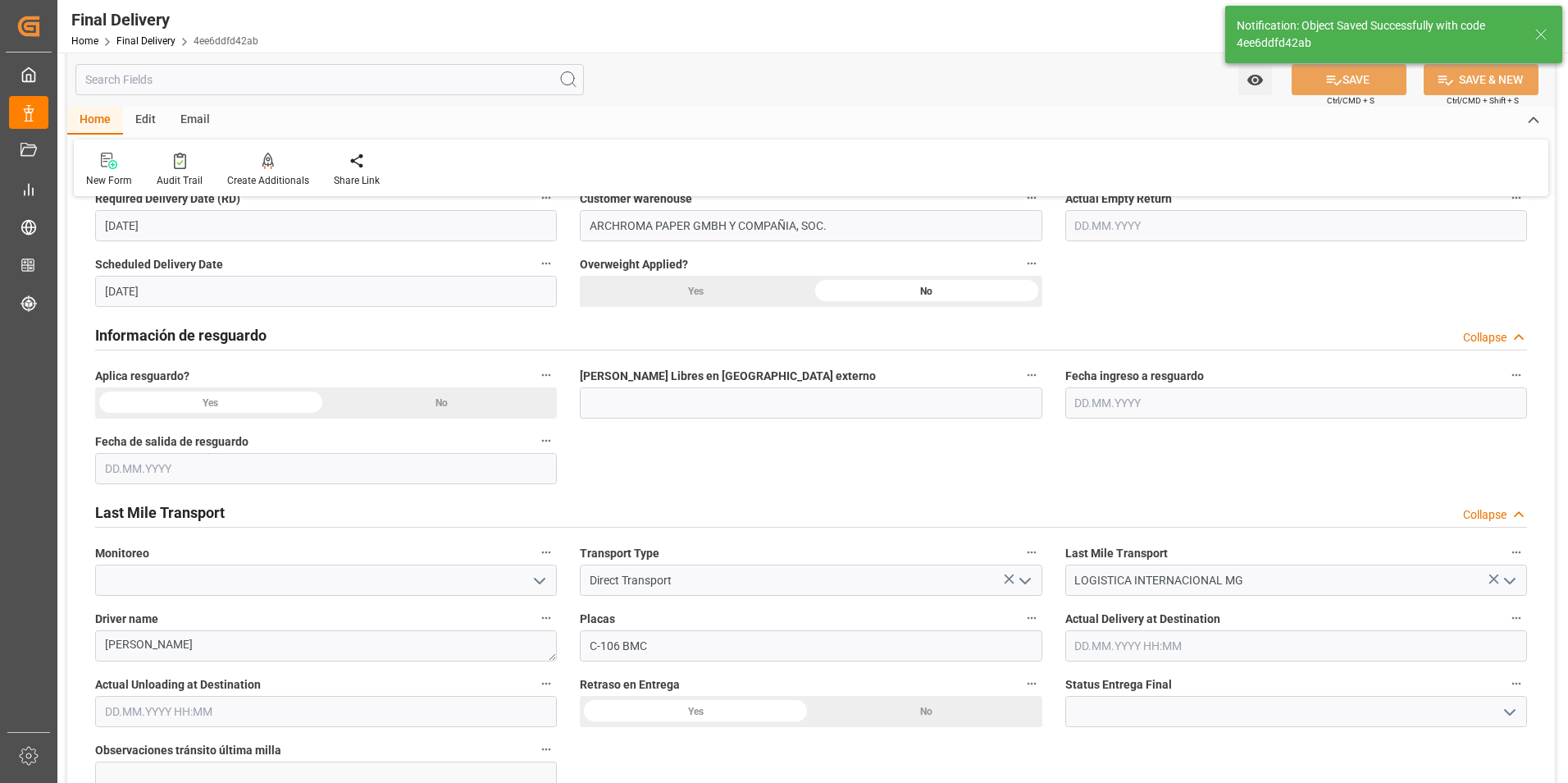
type input "In transit to final delivery"
type input "3"
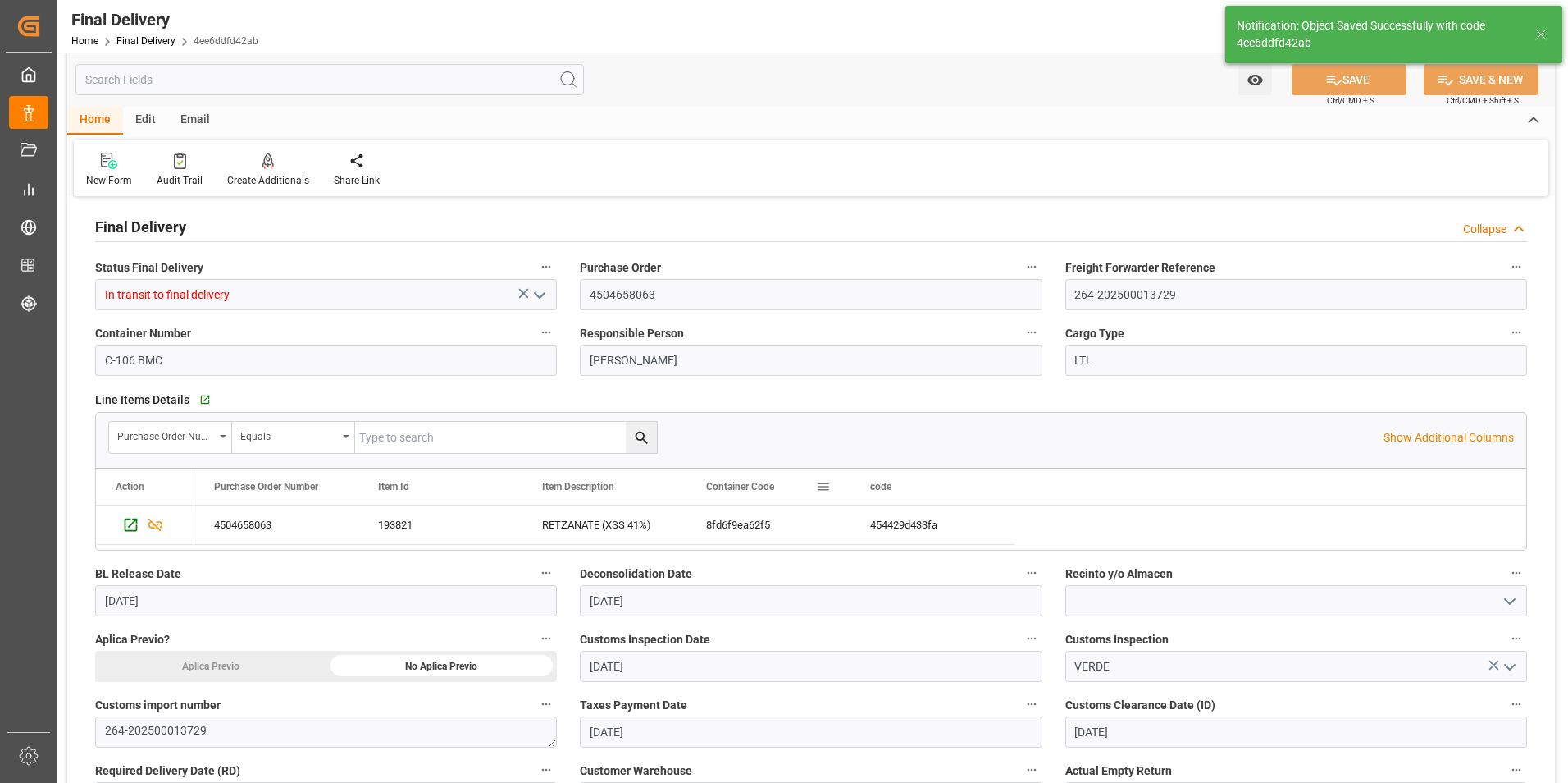
scroll to position [0, 0]
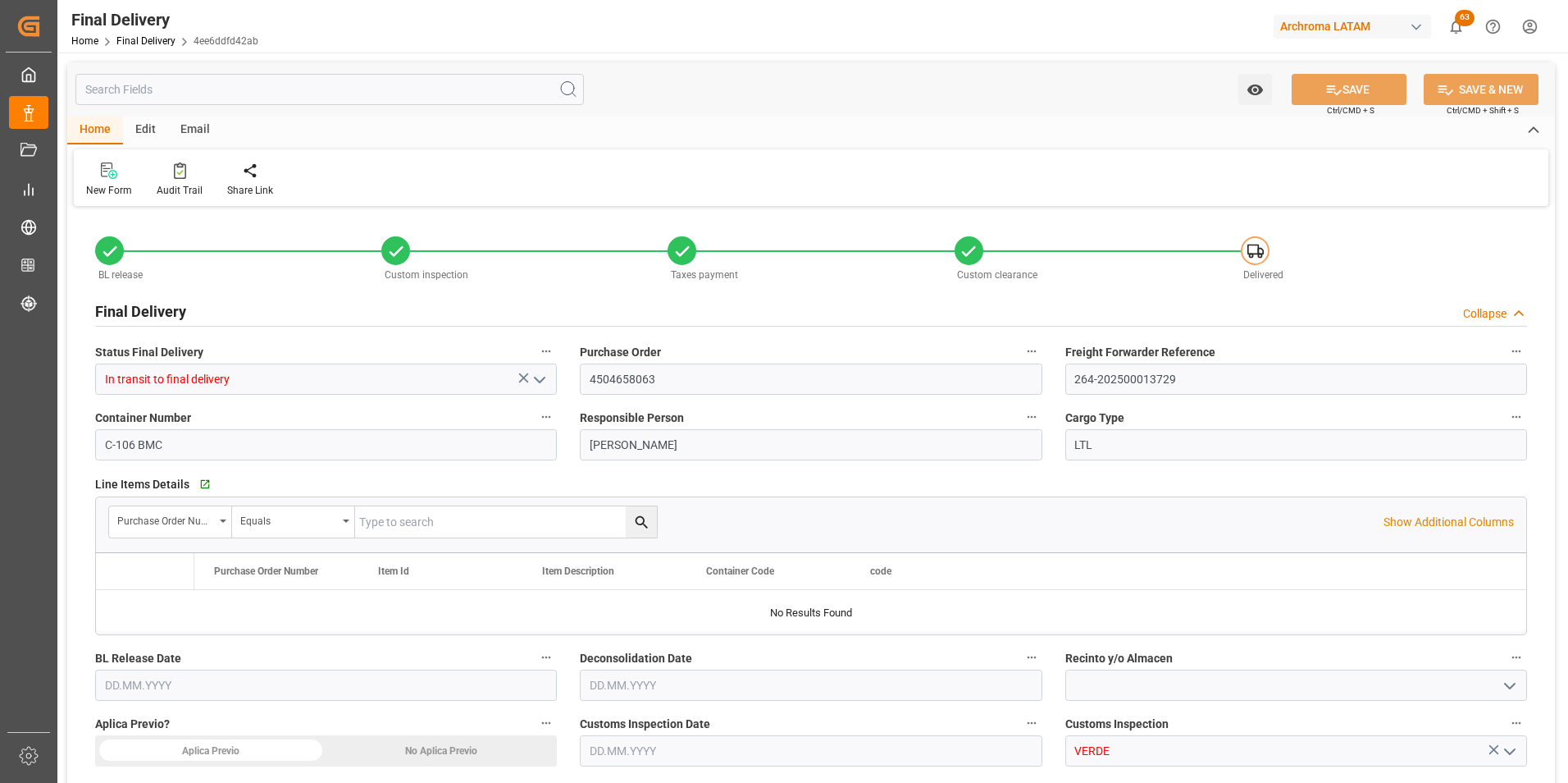
type input "3"
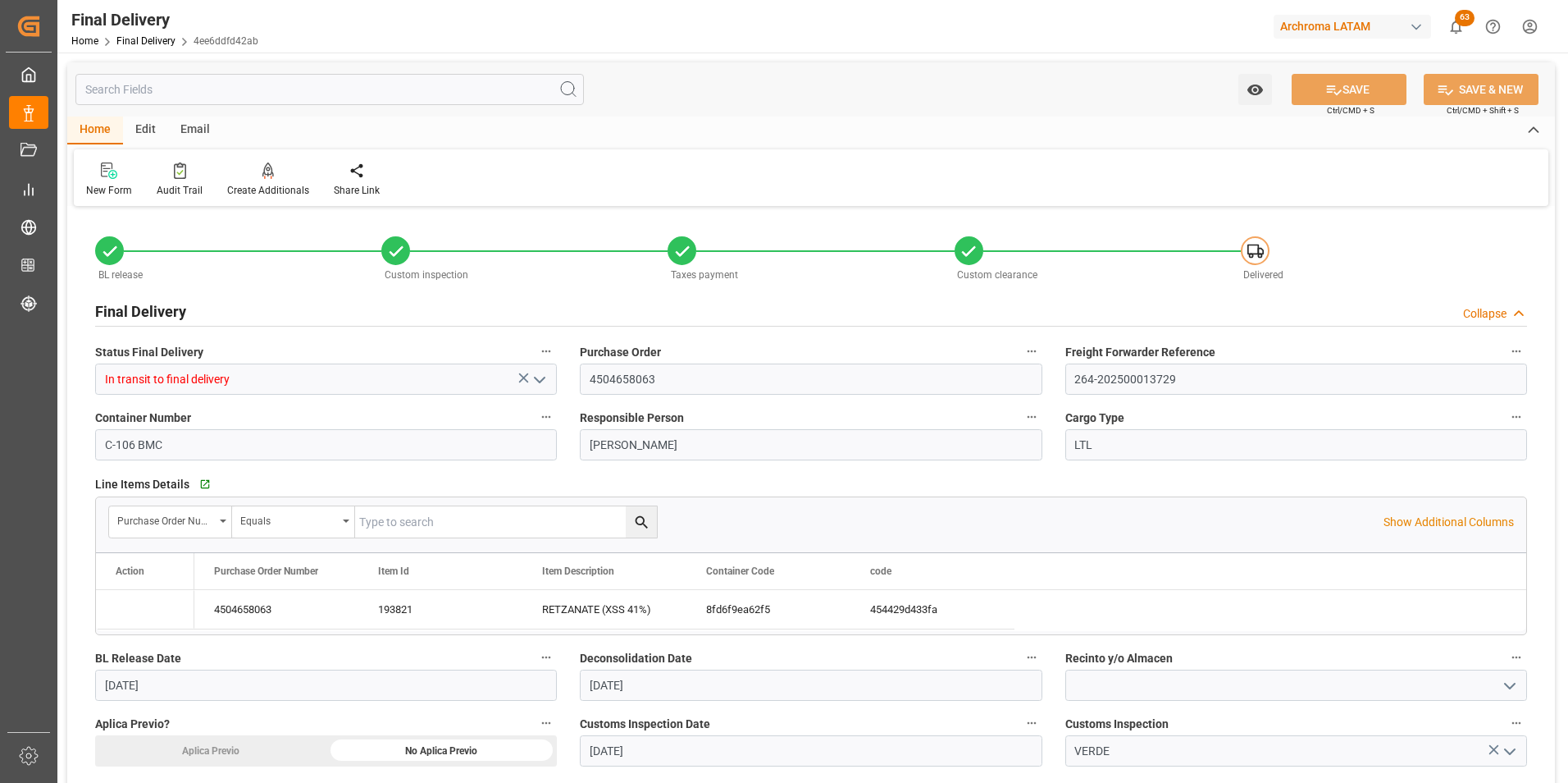
type input "[DATE]"
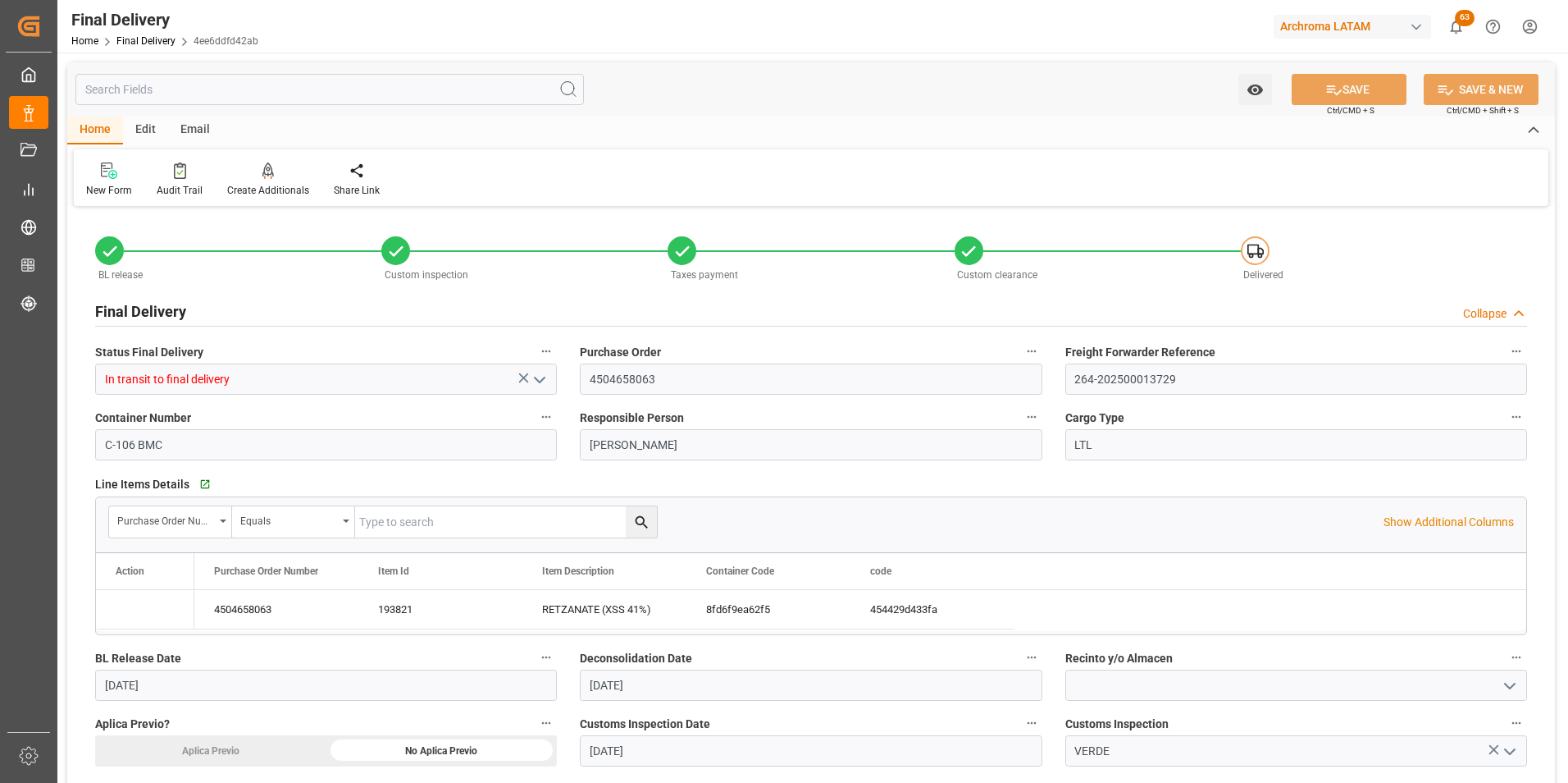
type input "[DATE]"
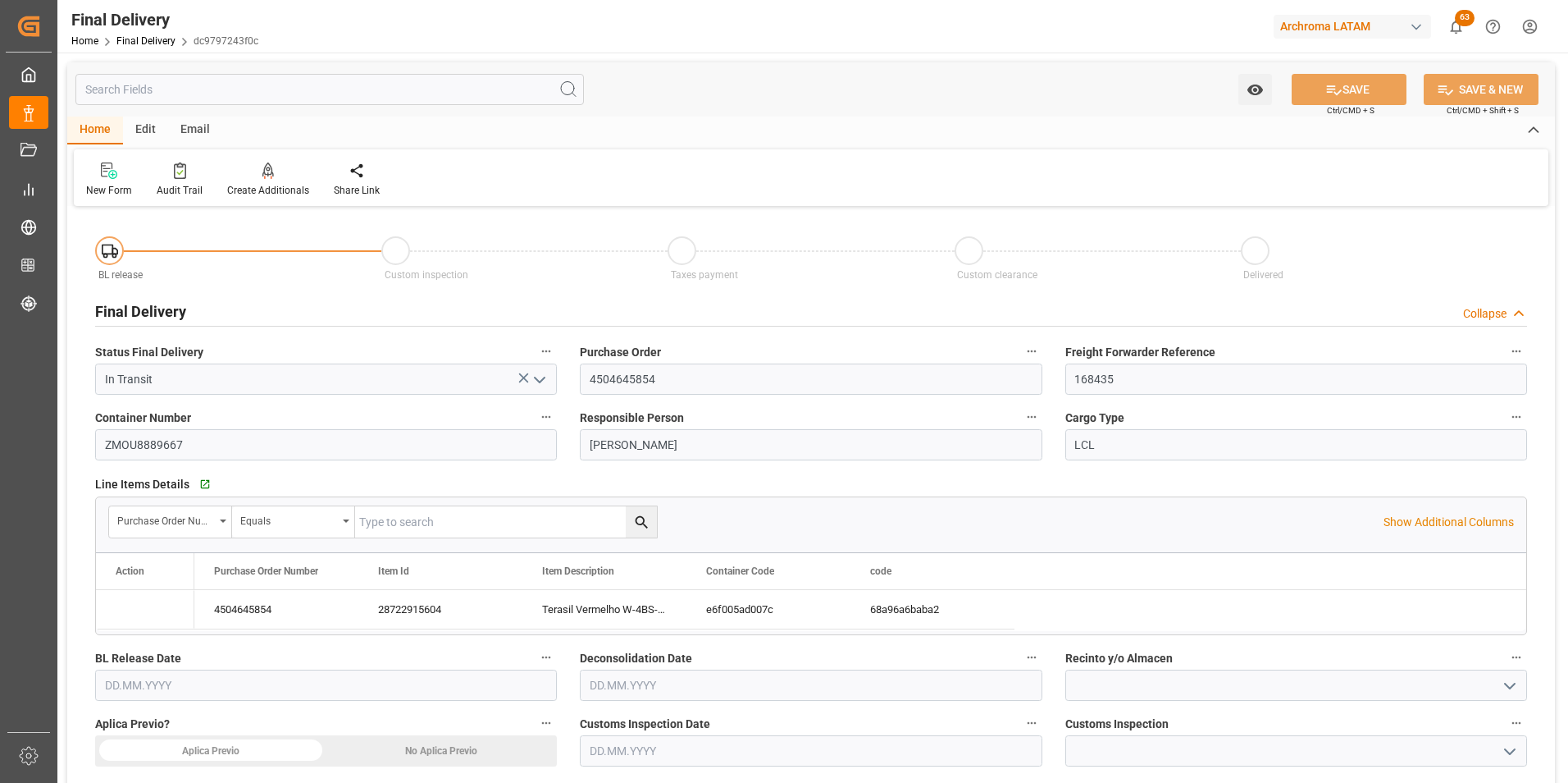
type input "[DATE]"
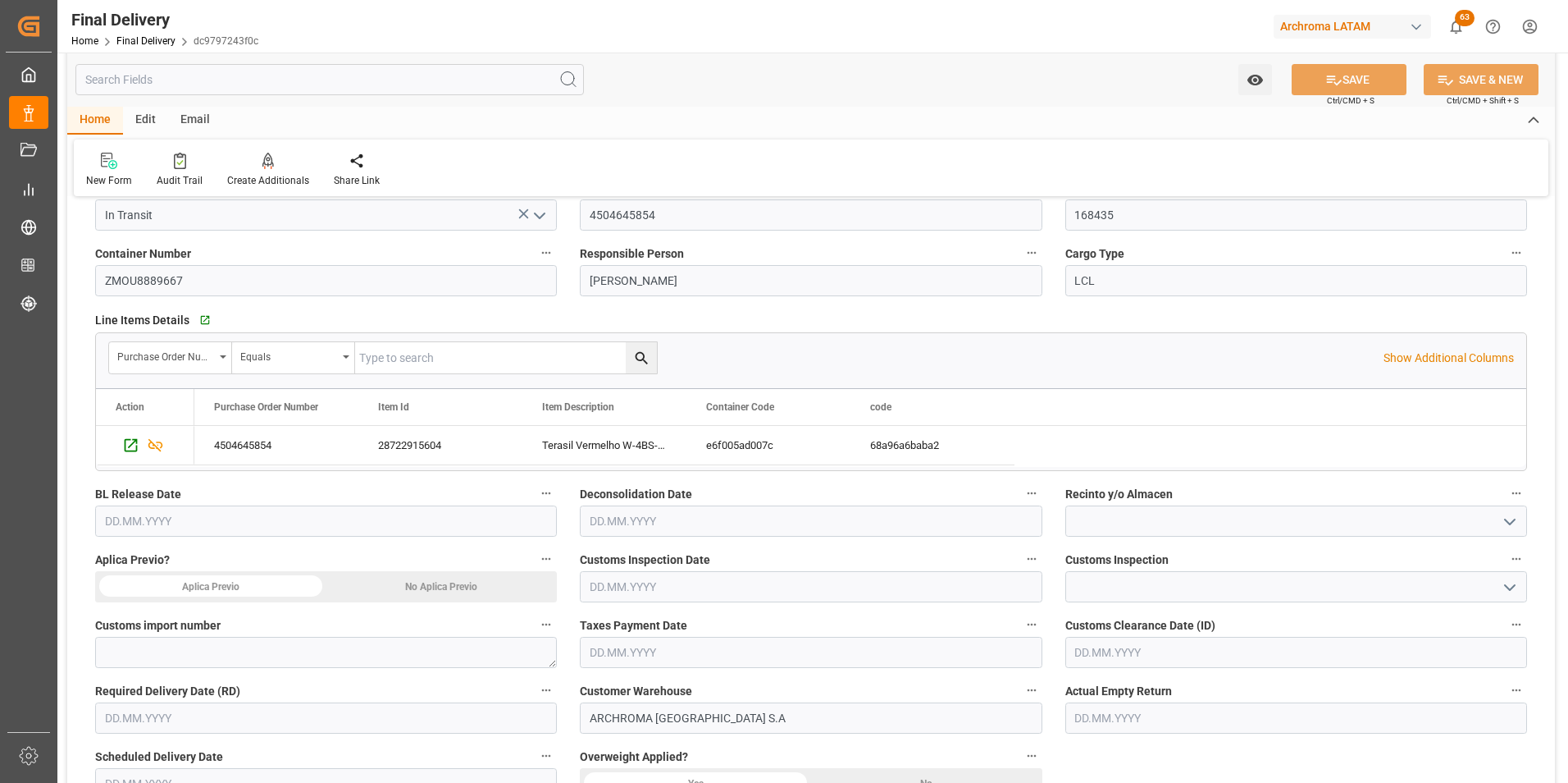
click at [167, 530] on input "text" at bounding box center [326, 521] width 462 height 31
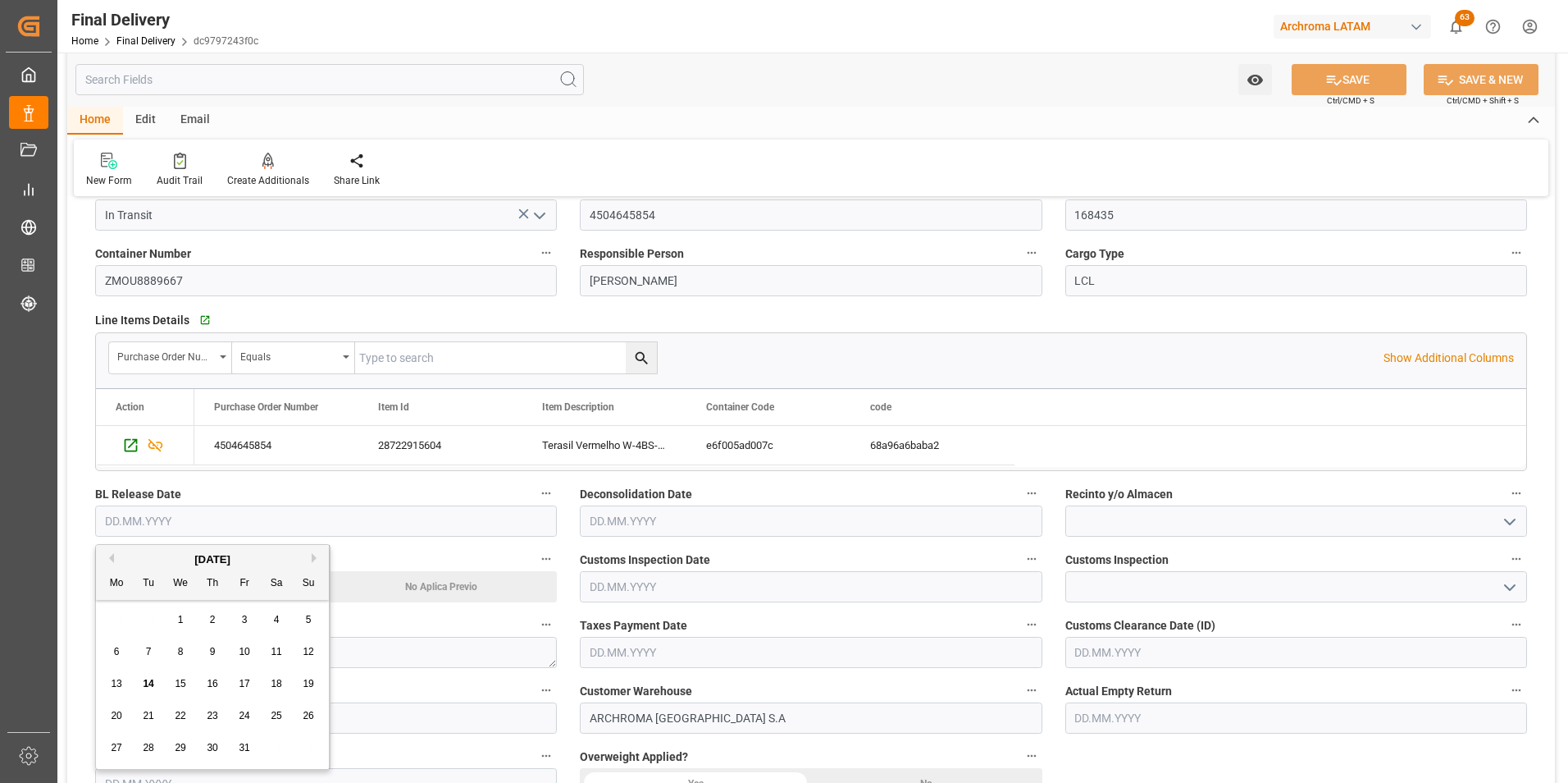
click at [105, 628] on div "29 30 1 2 3 4 5" at bounding box center [213, 620] width 224 height 32
click at [212, 655] on span "9" at bounding box center [213, 652] width 6 height 12
type input "[DATE]"
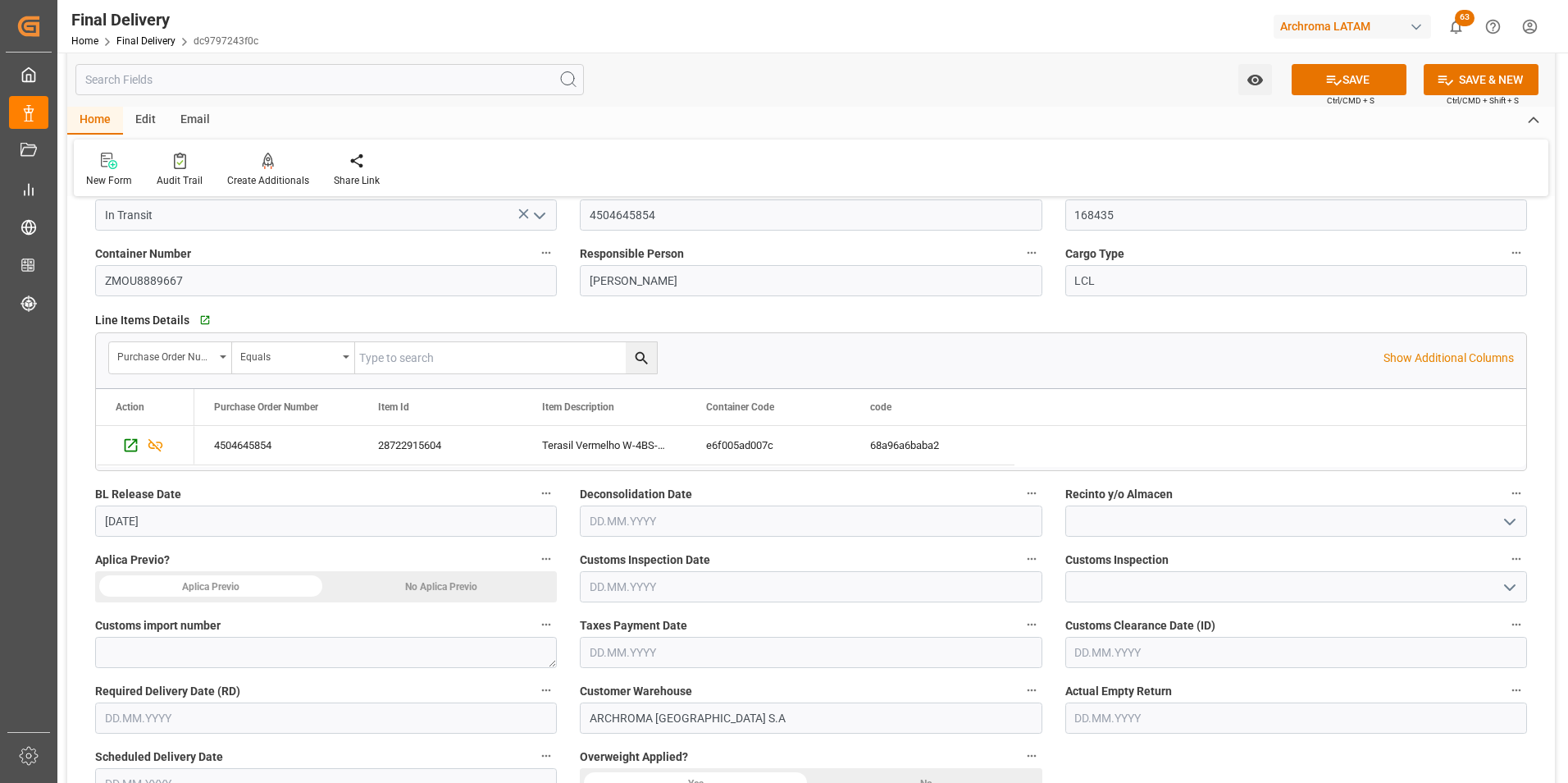
click at [421, 583] on div "No Aplica Previo" at bounding box center [442, 587] width 232 height 31
click at [239, 657] on textarea at bounding box center [326, 653] width 462 height 31
paste textarea "118-2025-10-432304-01-2-00"
type textarea "118-2025-10-432304-01-2-00"
click at [238, 713] on input "text" at bounding box center [326, 718] width 462 height 31
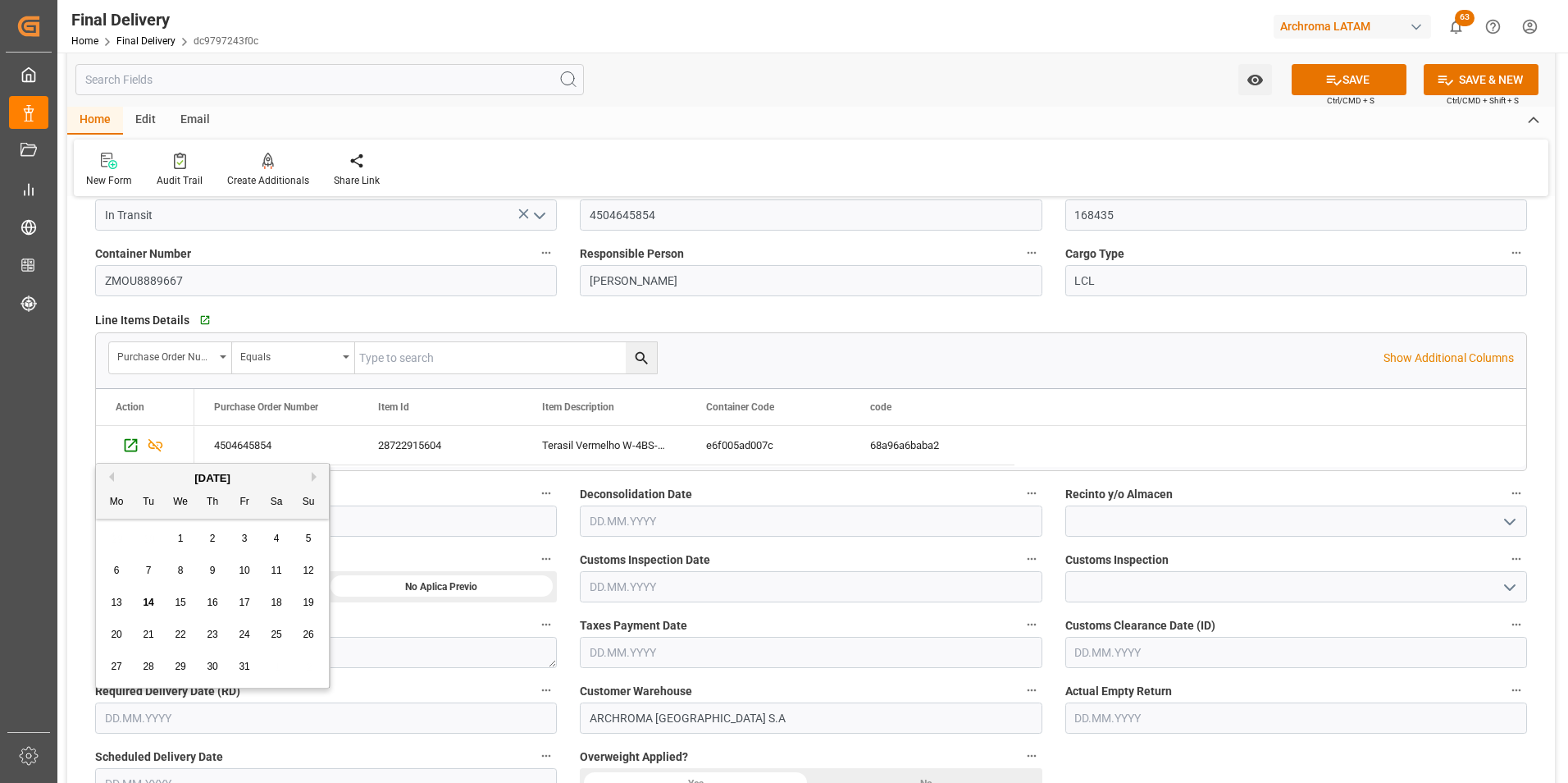
click at [115, 530] on div "29 30 1 2 3 4 5" at bounding box center [213, 538] width 224 height 32
click at [209, 603] on span "16" at bounding box center [211, 602] width 11 height 12
type input "16.10.2025"
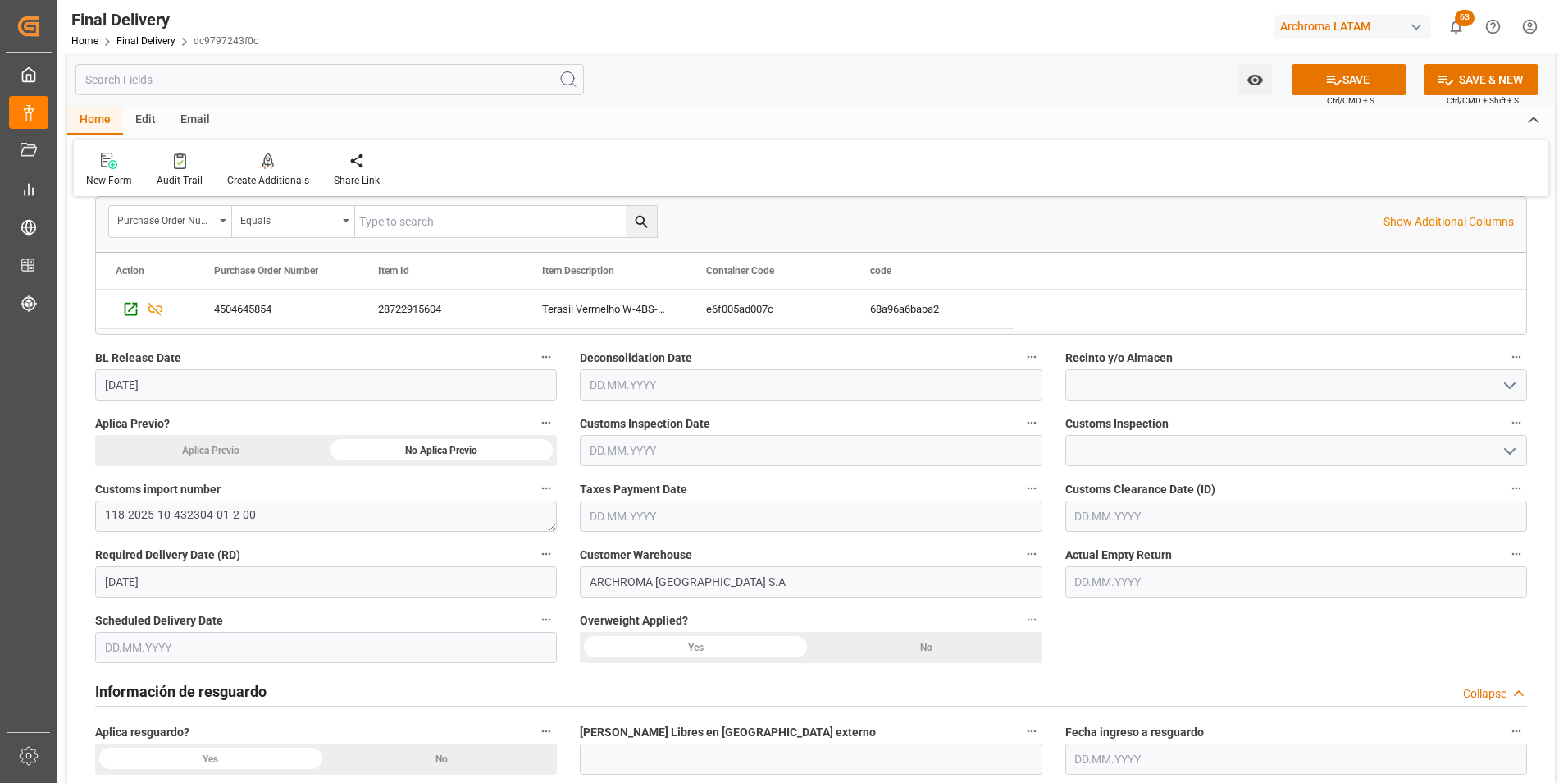
scroll to position [328, 0]
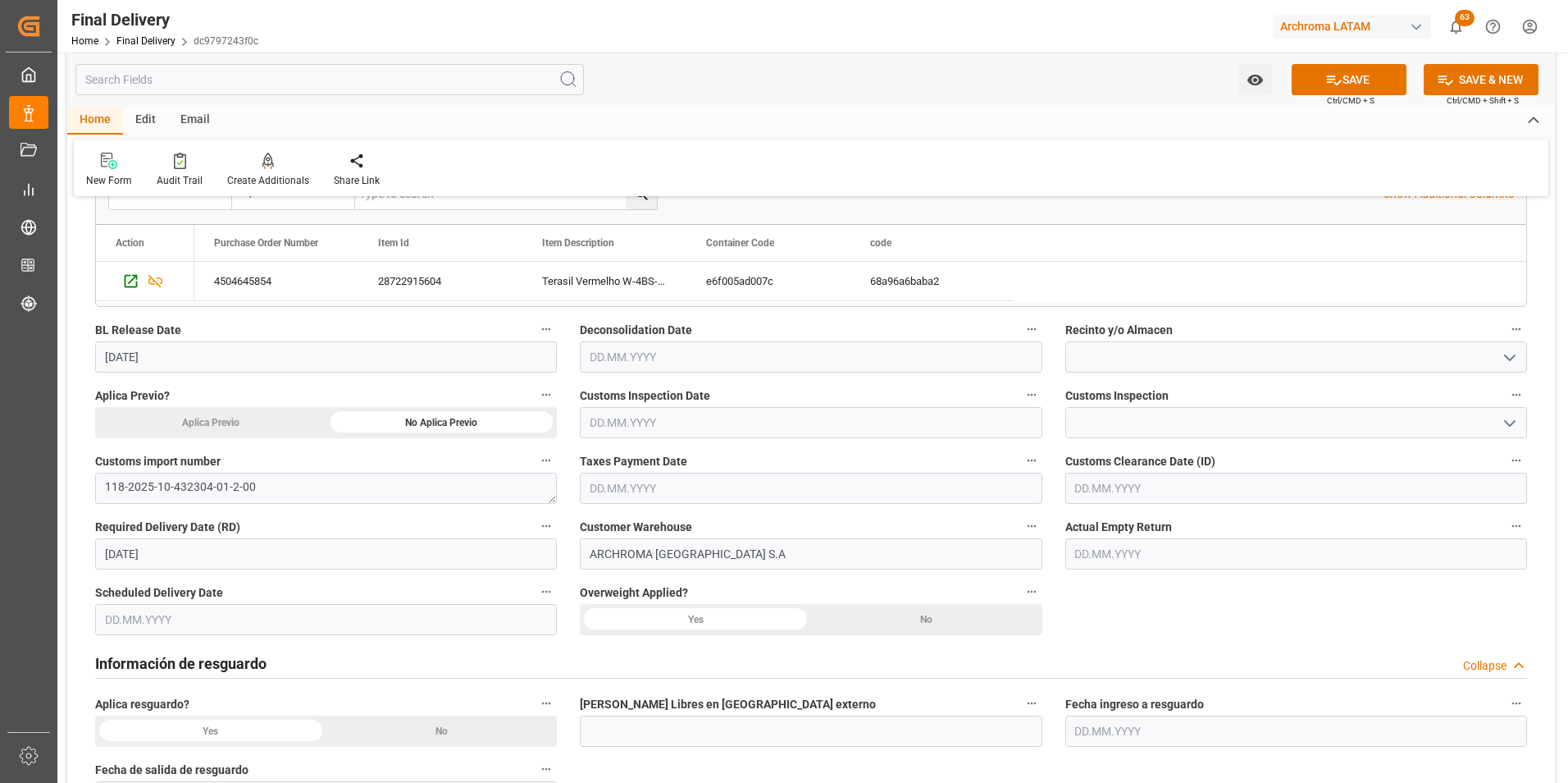
click at [625, 353] on input "text" at bounding box center [811, 357] width 462 height 31
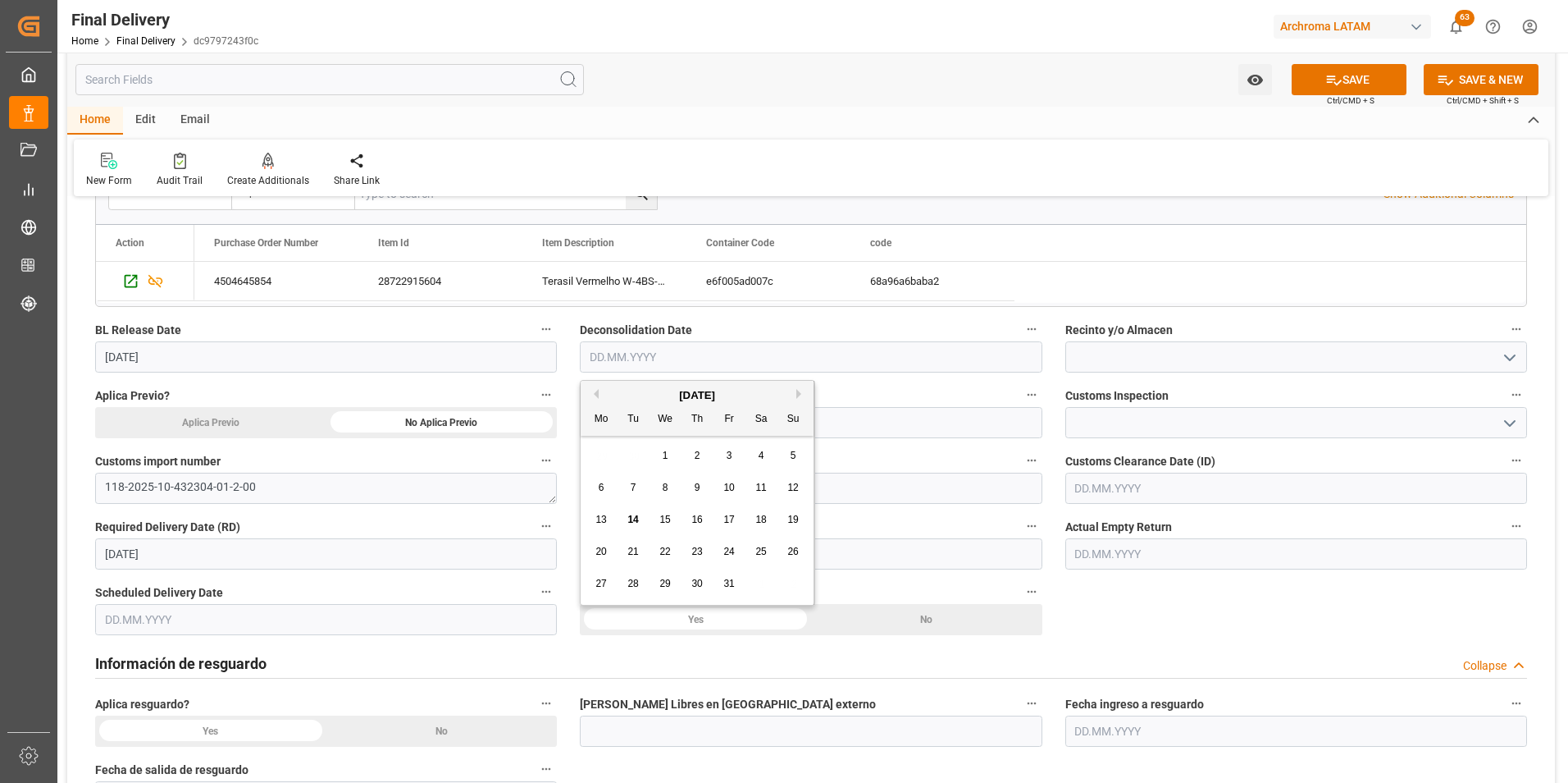
click at [598, 438] on div "October 2025 Mo Tu We Th Fr Sa Su 29 30 1 2 3 4 5 6 7 8 9 10 11 12 13 14 15 16 …" at bounding box center [698, 492] width 234 height 224
click at [723, 489] on div "10" at bounding box center [729, 489] width 20 height 19
type input "10.10.2025"
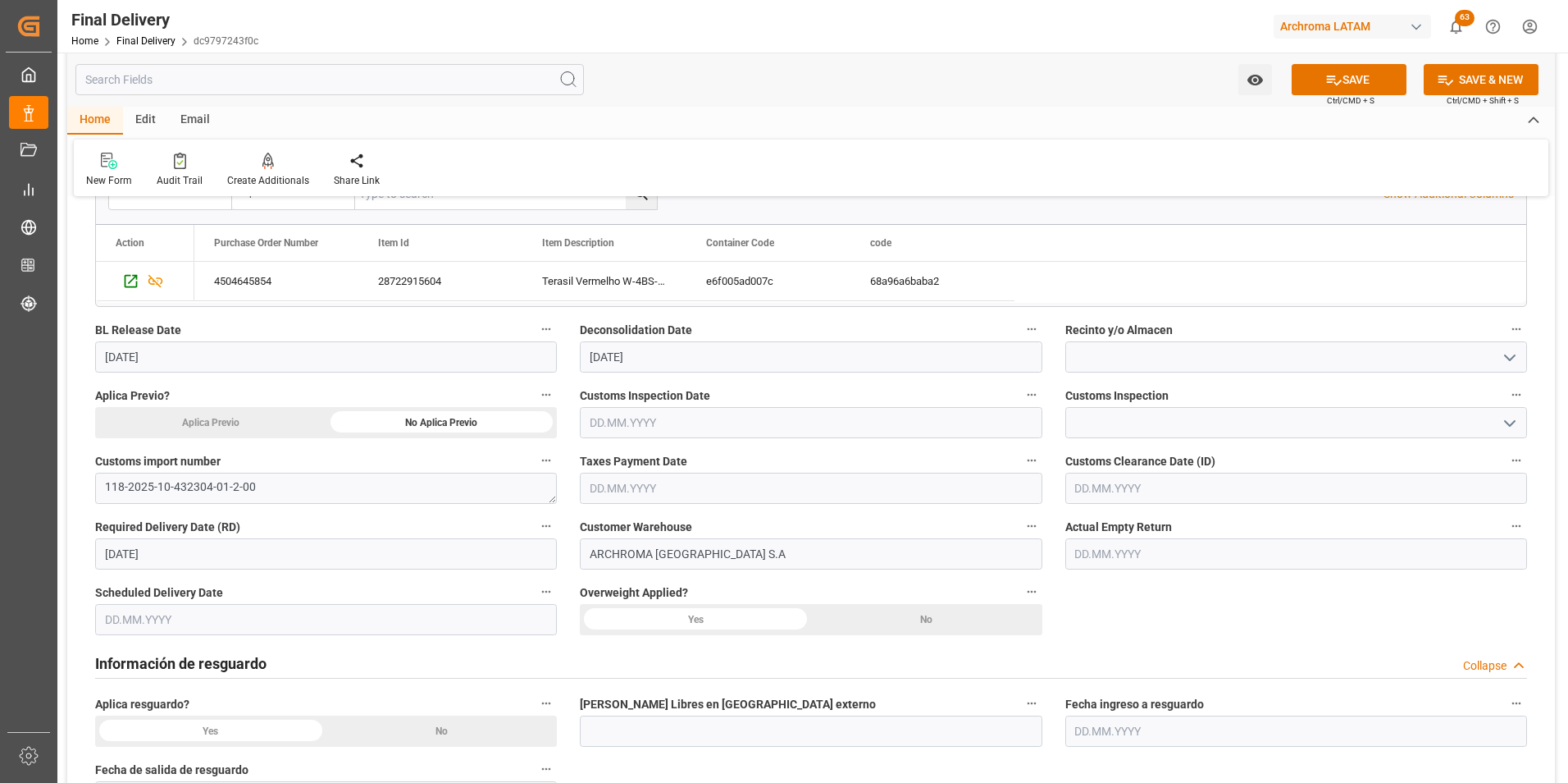
click at [1510, 416] on icon "open menu" at bounding box center [1510, 423] width 19 height 19
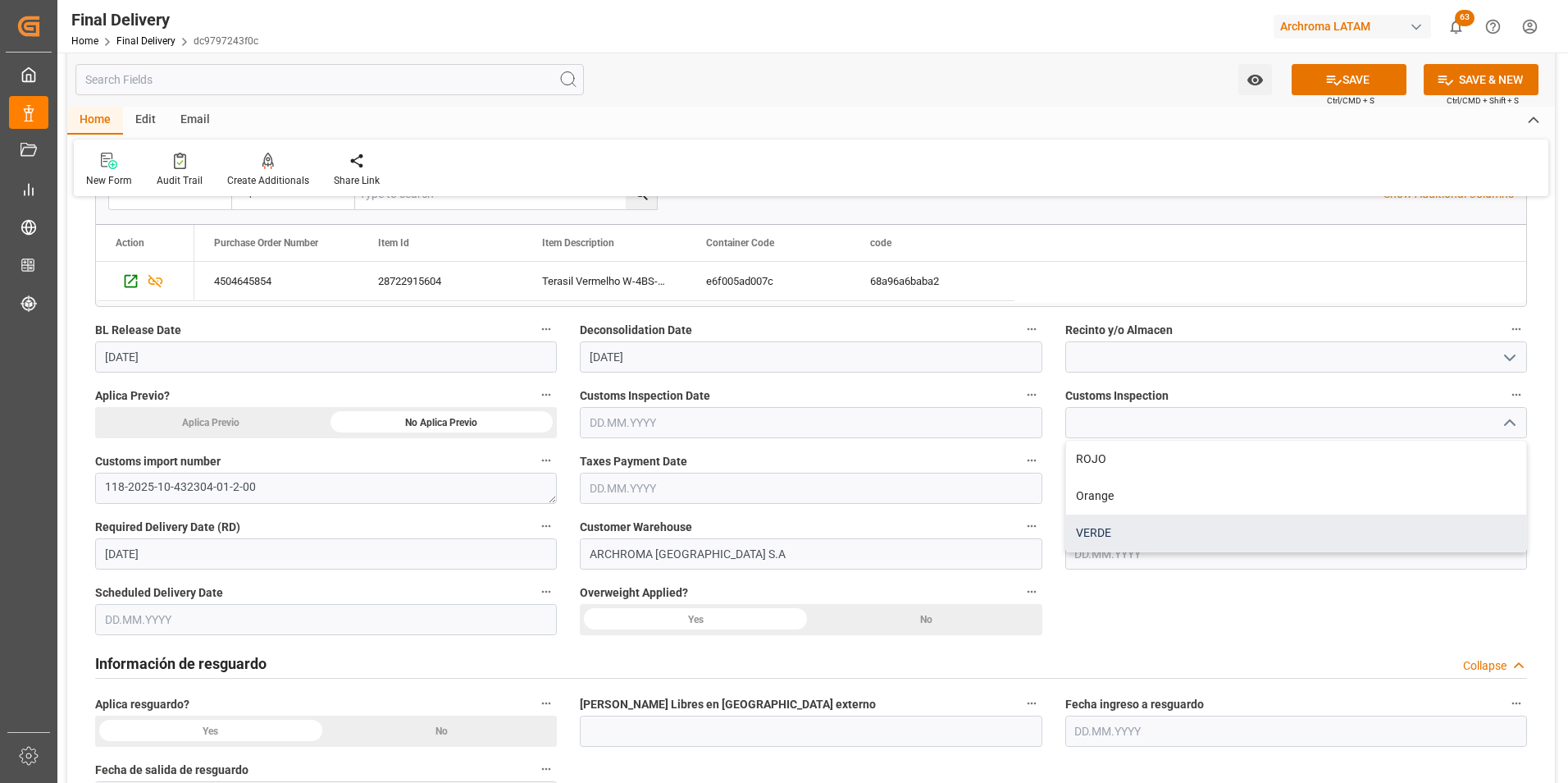
click at [1124, 535] on div "VERDE" at bounding box center [1296, 533] width 460 height 37
type input "VERDE"
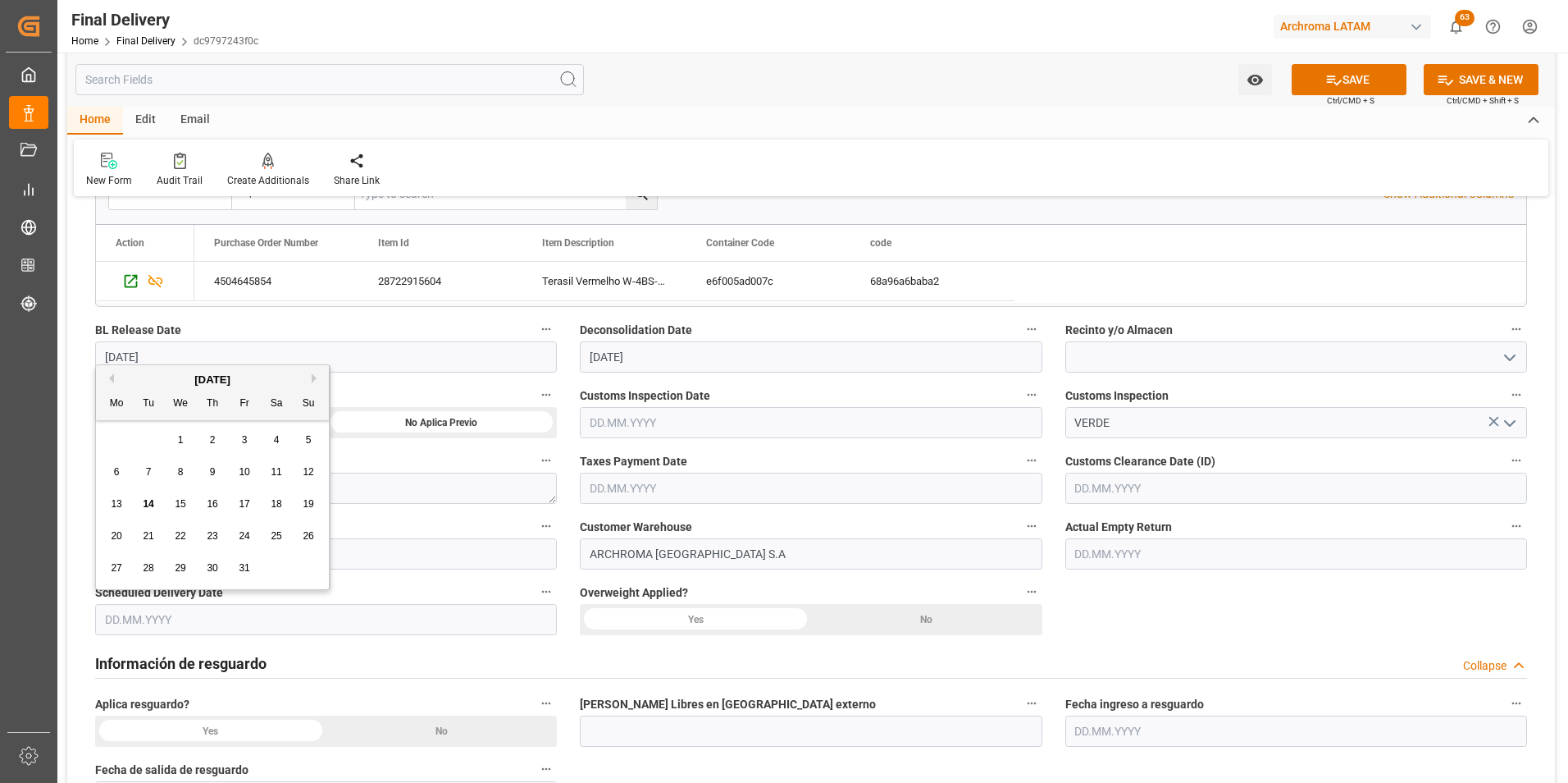
click at [175, 623] on input "text" at bounding box center [326, 620] width 462 height 31
click at [121, 433] on div "29 30 1 2 3 4 5" at bounding box center [213, 439] width 224 height 32
click at [153, 497] on div "14" at bounding box center [149, 505] width 20 height 19
type input "[DATE]"
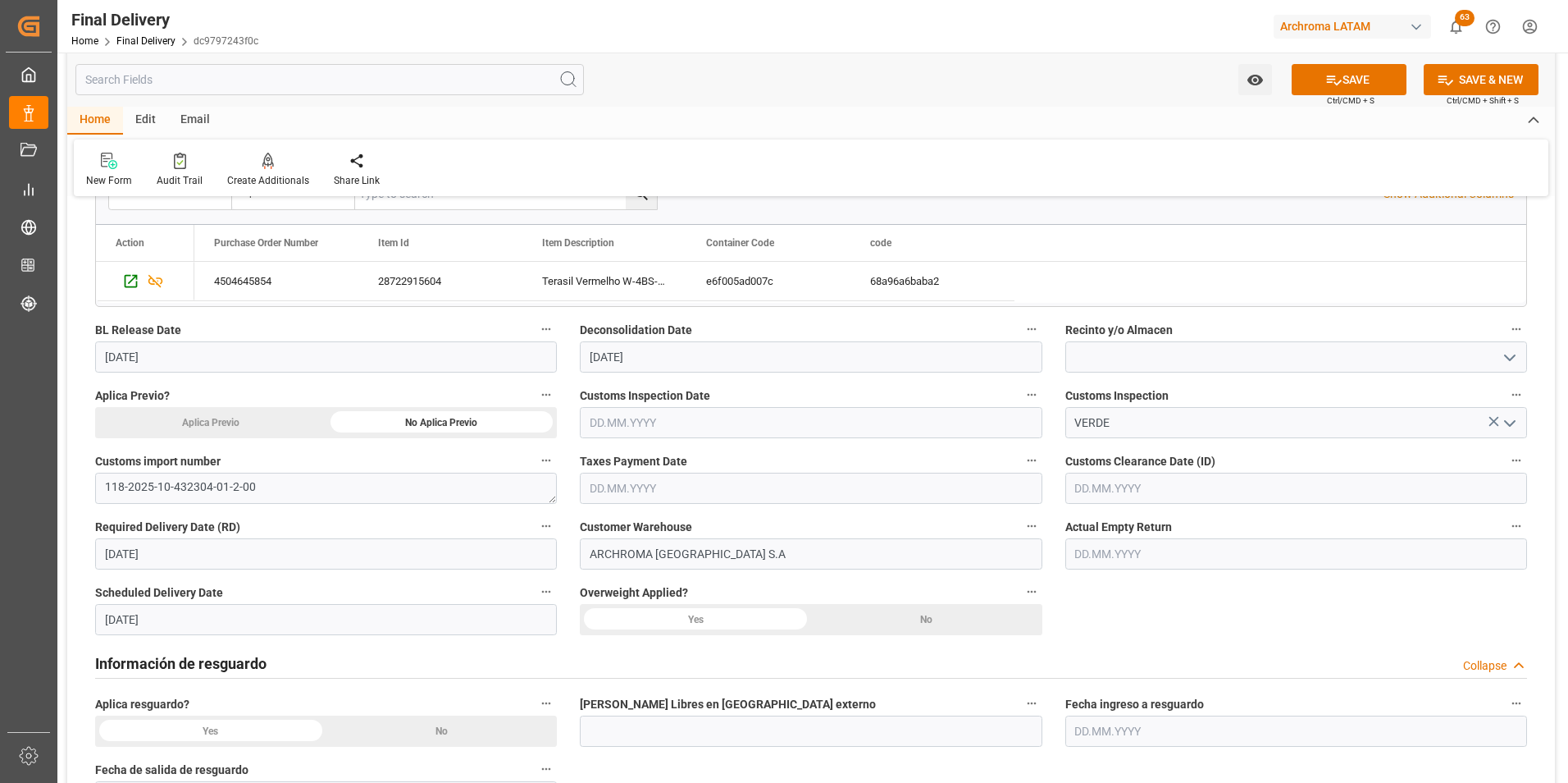
click at [429, 733] on div "No" at bounding box center [442, 731] width 232 height 31
click at [931, 620] on div "No" at bounding box center [927, 620] width 232 height 31
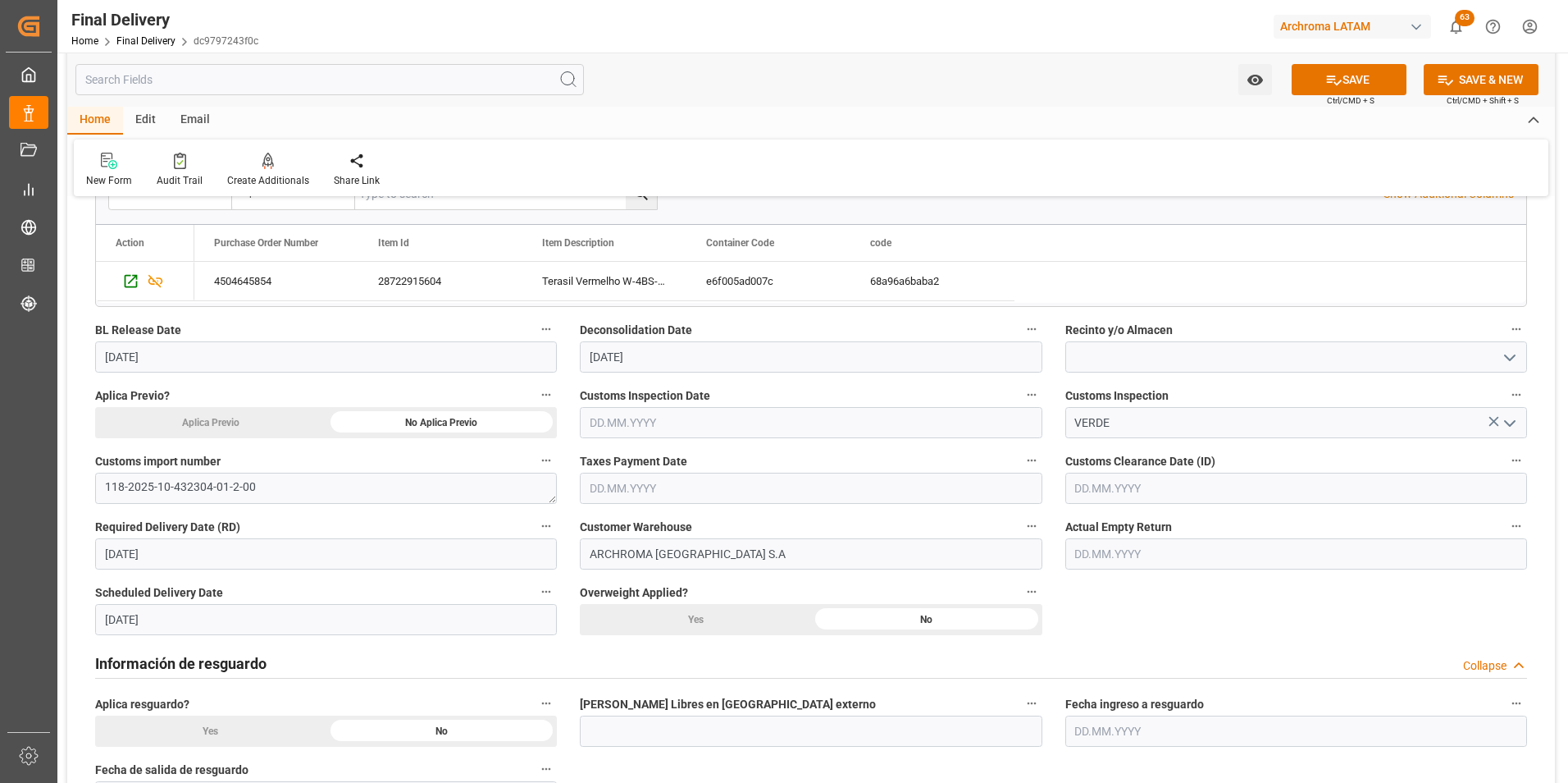
click at [625, 489] on input "text" at bounding box center [811, 489] width 462 height 31
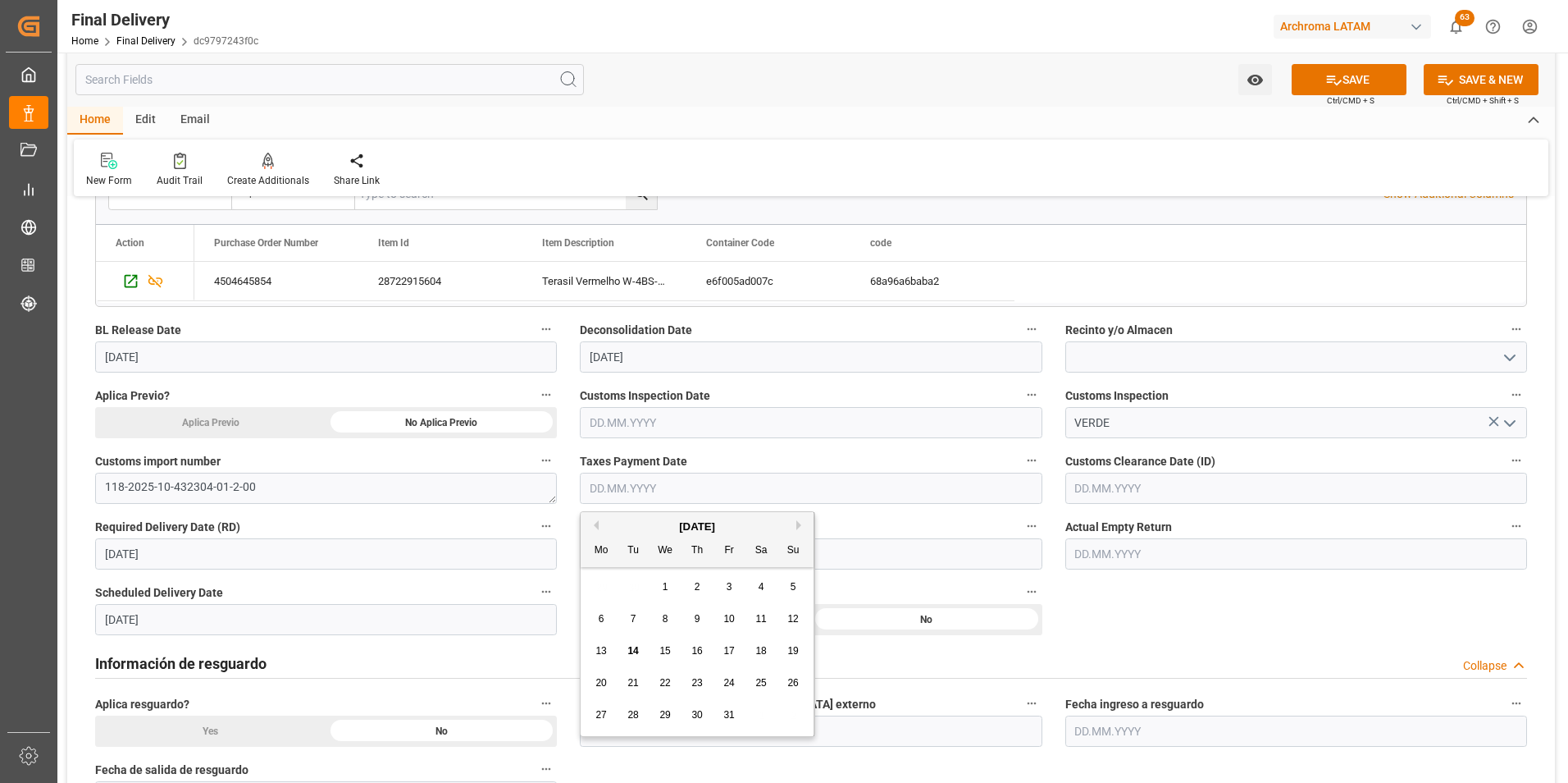
click at [602, 573] on div "29 30 1 2 3 4 5" at bounding box center [698, 587] width 224 height 32
click at [608, 653] on div "13" at bounding box center [601, 652] width 20 height 19
type input "13.10.2025"
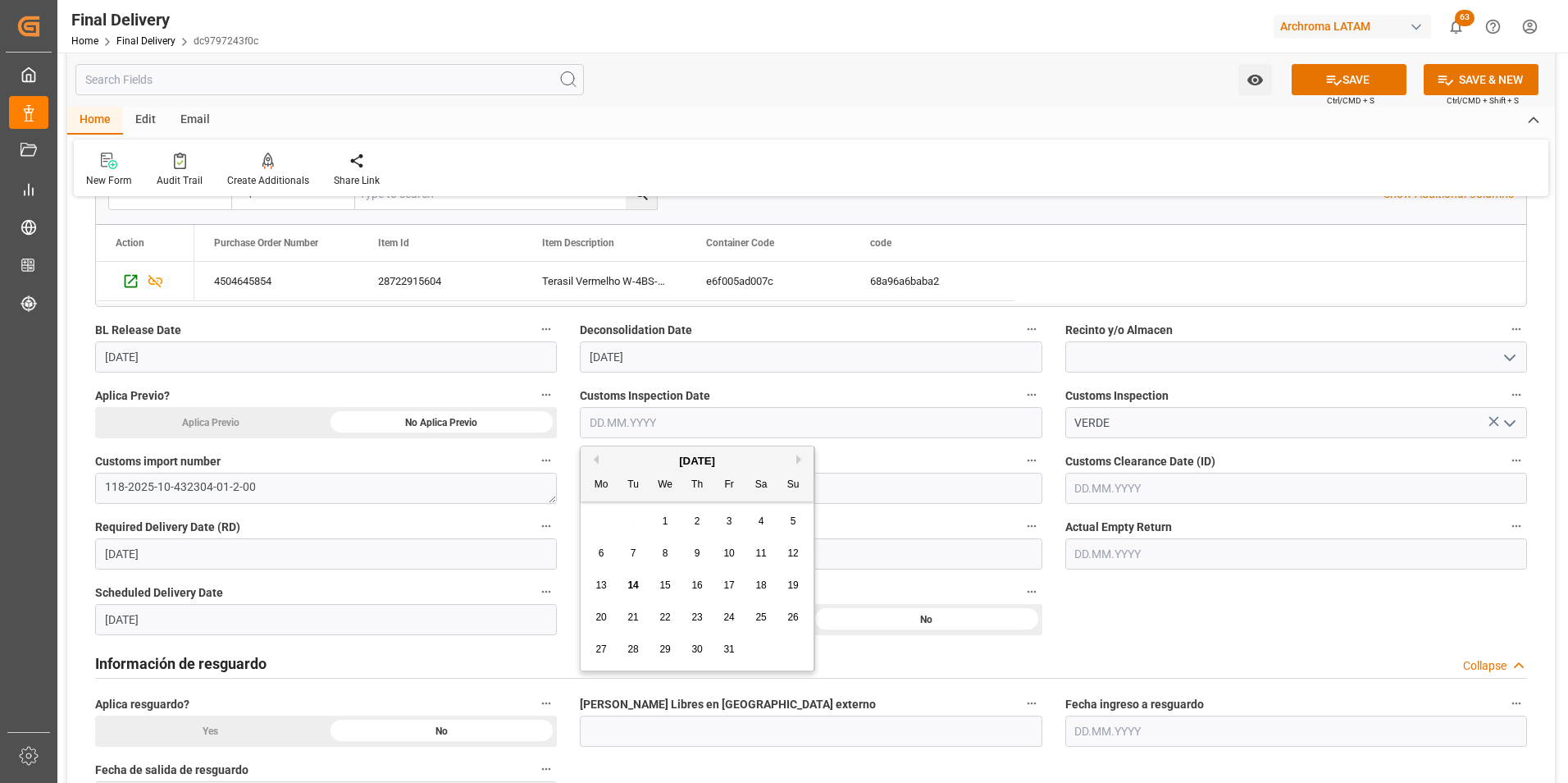
click at [616, 419] on input "text" at bounding box center [811, 423] width 462 height 31
drag, startPoint x: 602, startPoint y: 582, endPoint x: 612, endPoint y: 579, distance: 10.4
click at [602, 582] on span "13" at bounding box center [600, 585] width 11 height 12
type input "13.10.2025"
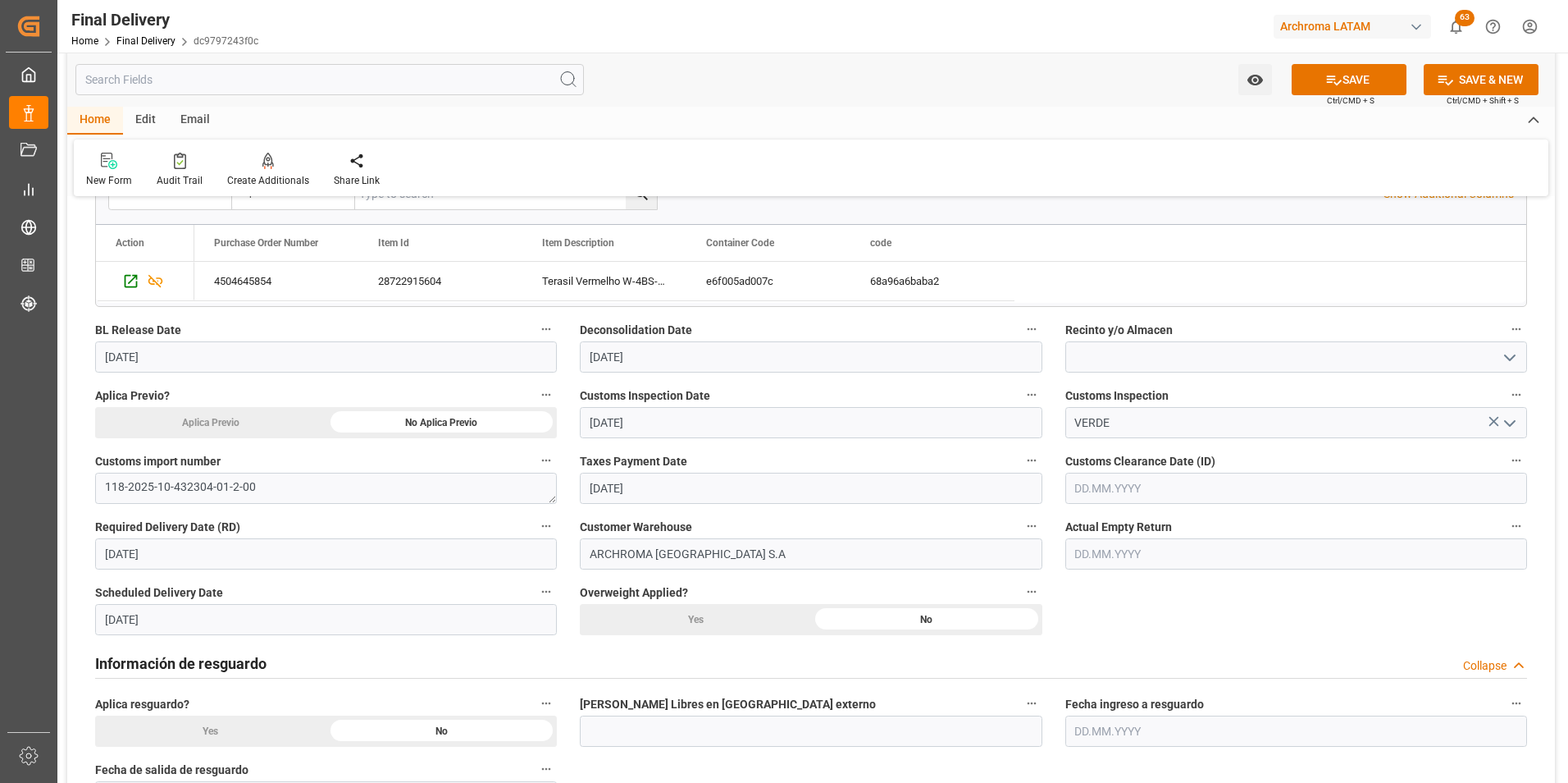
click at [1141, 497] on input "text" at bounding box center [1296, 489] width 462 height 31
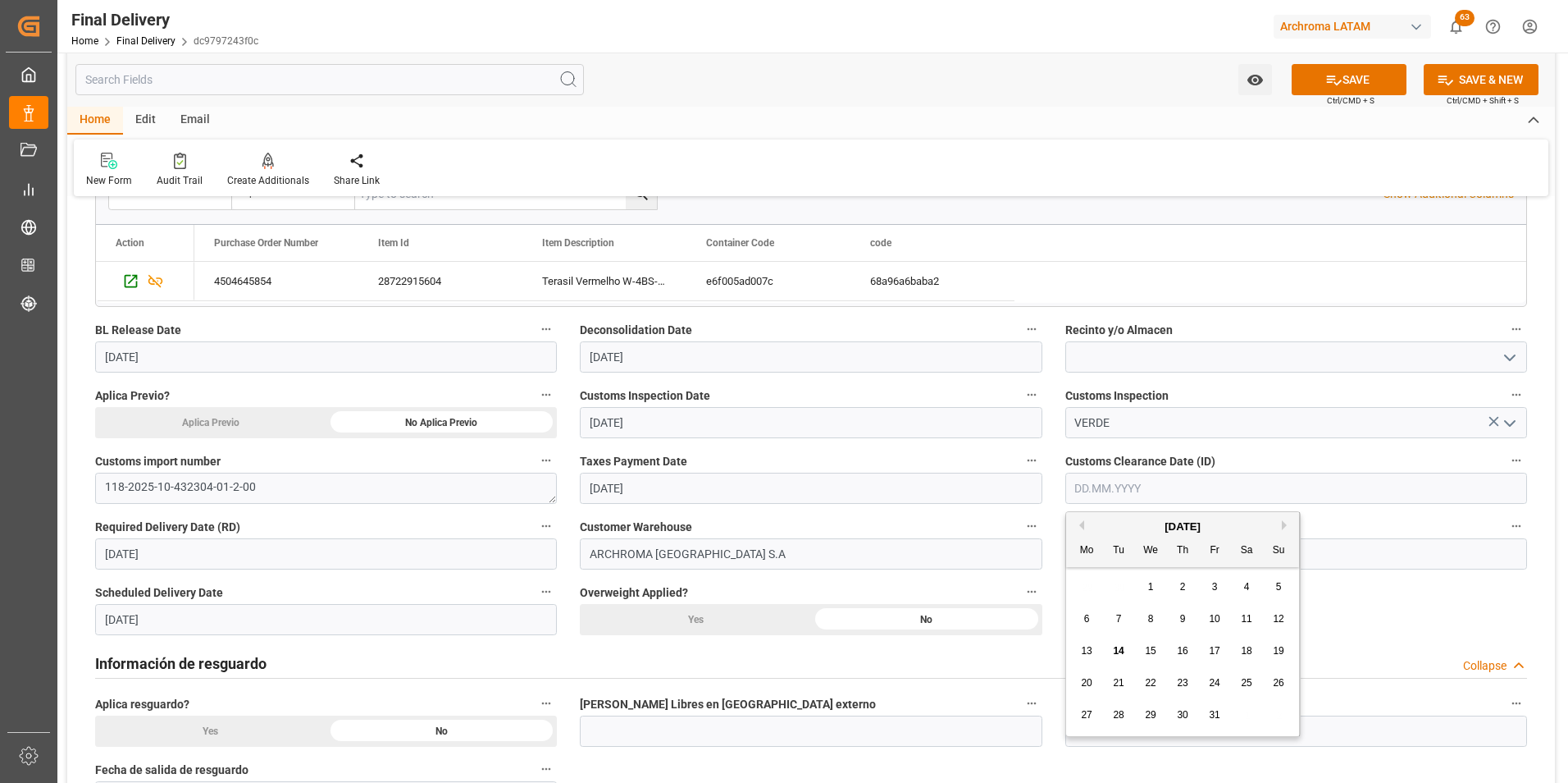
click at [1090, 638] on div "13 14 15 16 17 18 19" at bounding box center [1183, 651] width 224 height 32
click at [1079, 649] on div "13" at bounding box center [1087, 652] width 20 height 19
type input "13.10.2025"
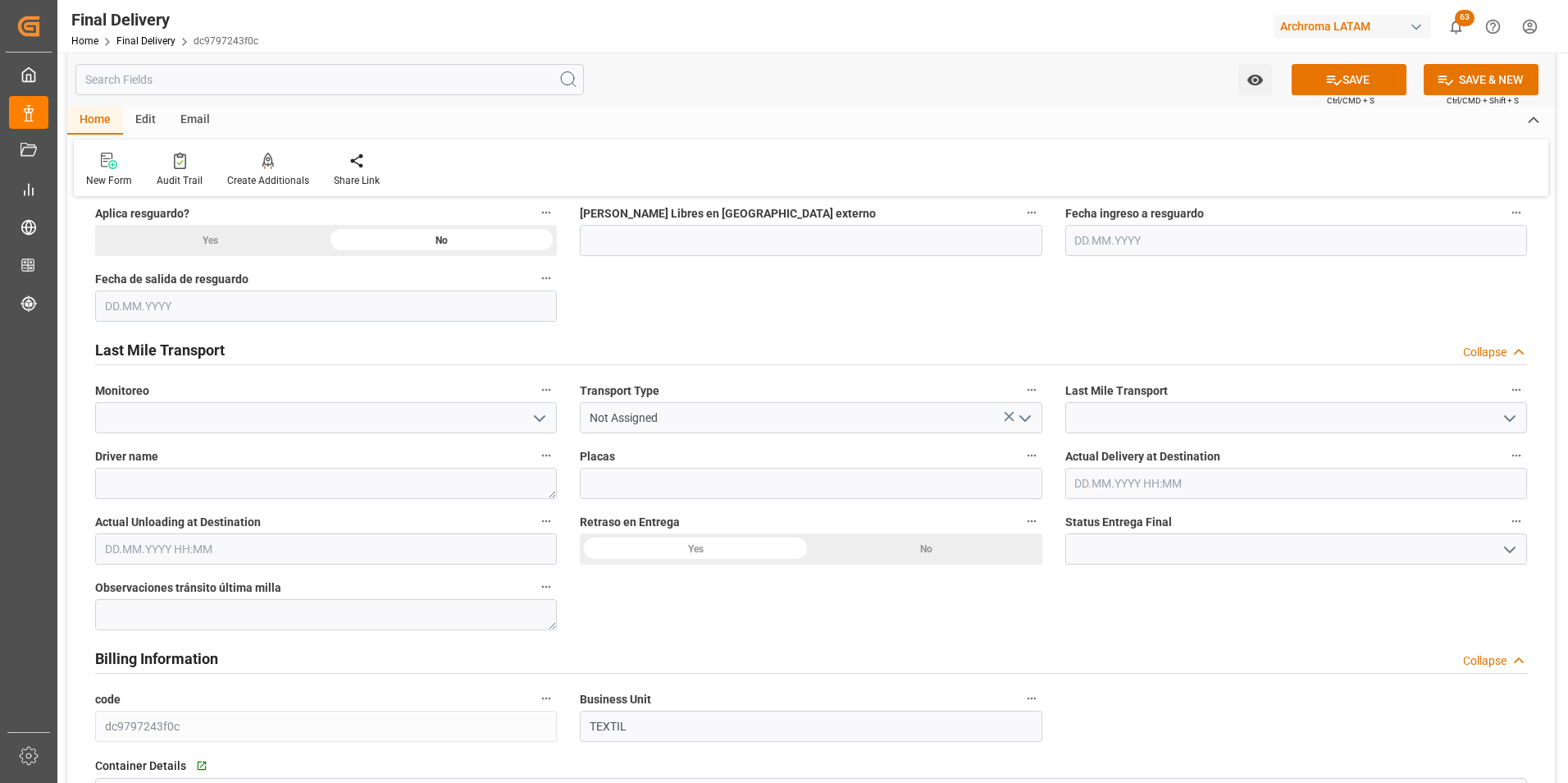
scroll to position [821, 0]
click at [1032, 428] on button "open menu" at bounding box center [1024, 416] width 25 height 25
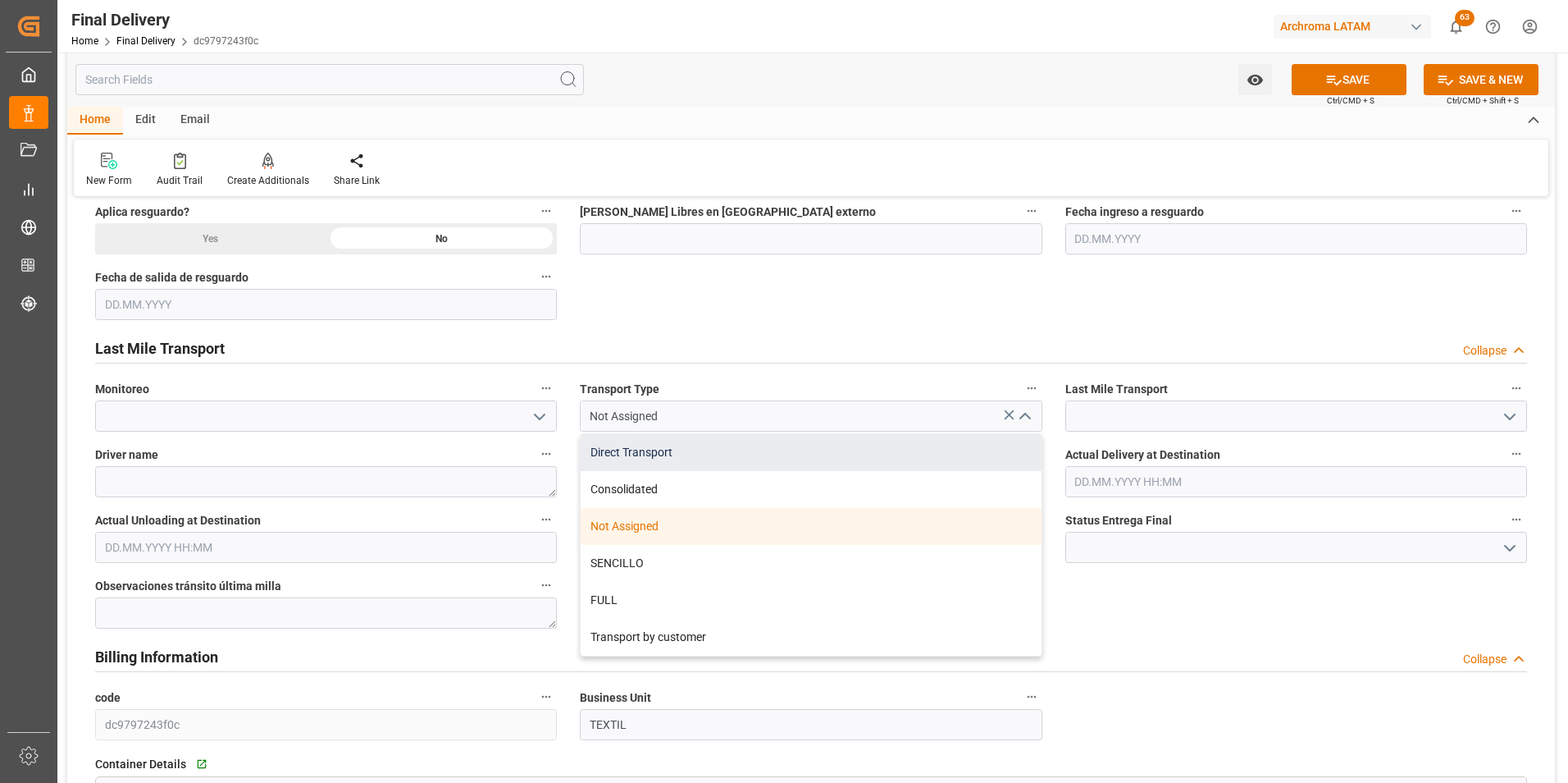
click at [989, 454] on div "Direct Transport" at bounding box center [811, 453] width 460 height 37
type input "Direct Transport"
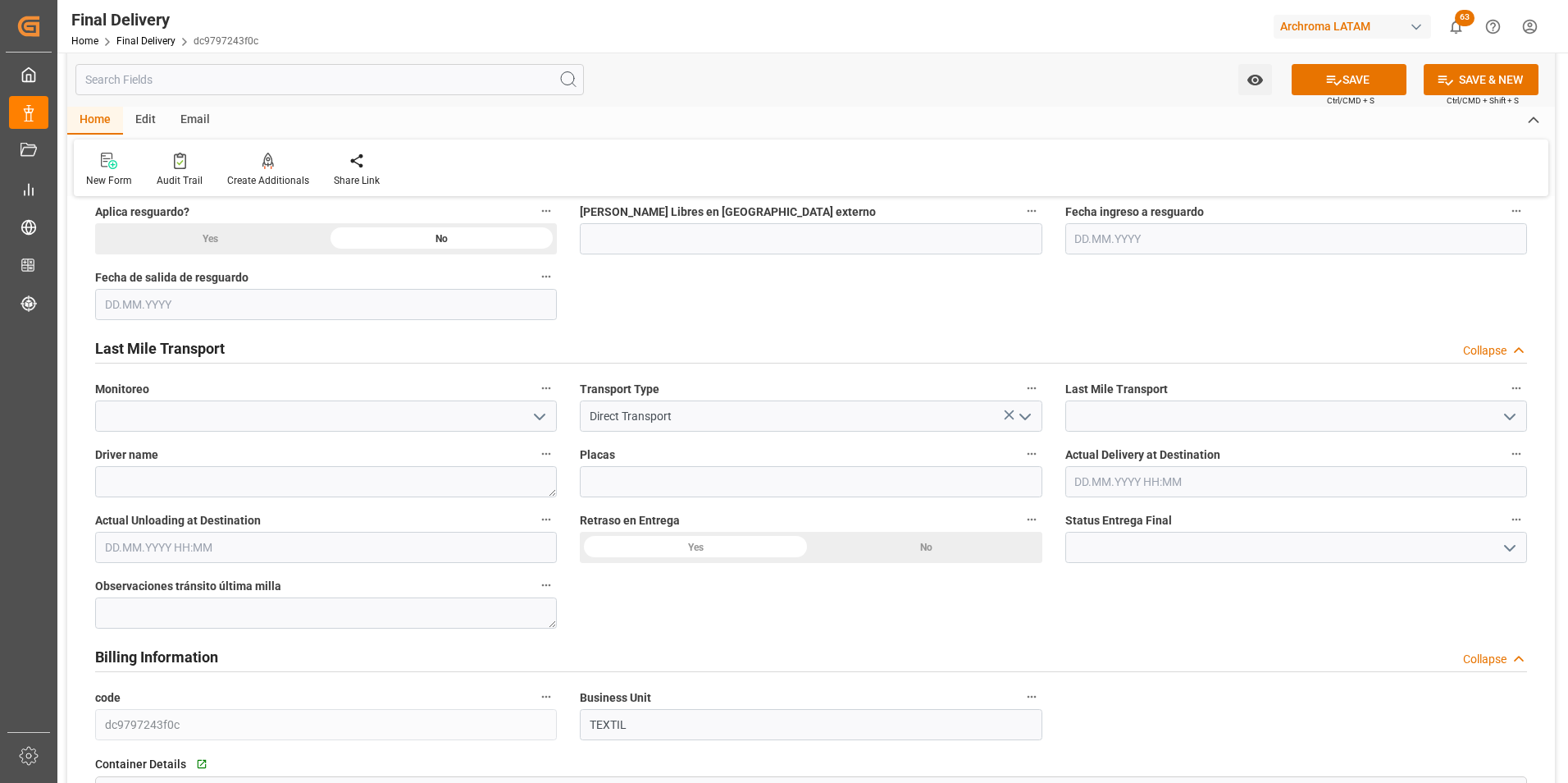
click at [1505, 411] on icon "open menu" at bounding box center [1510, 417] width 19 height 19
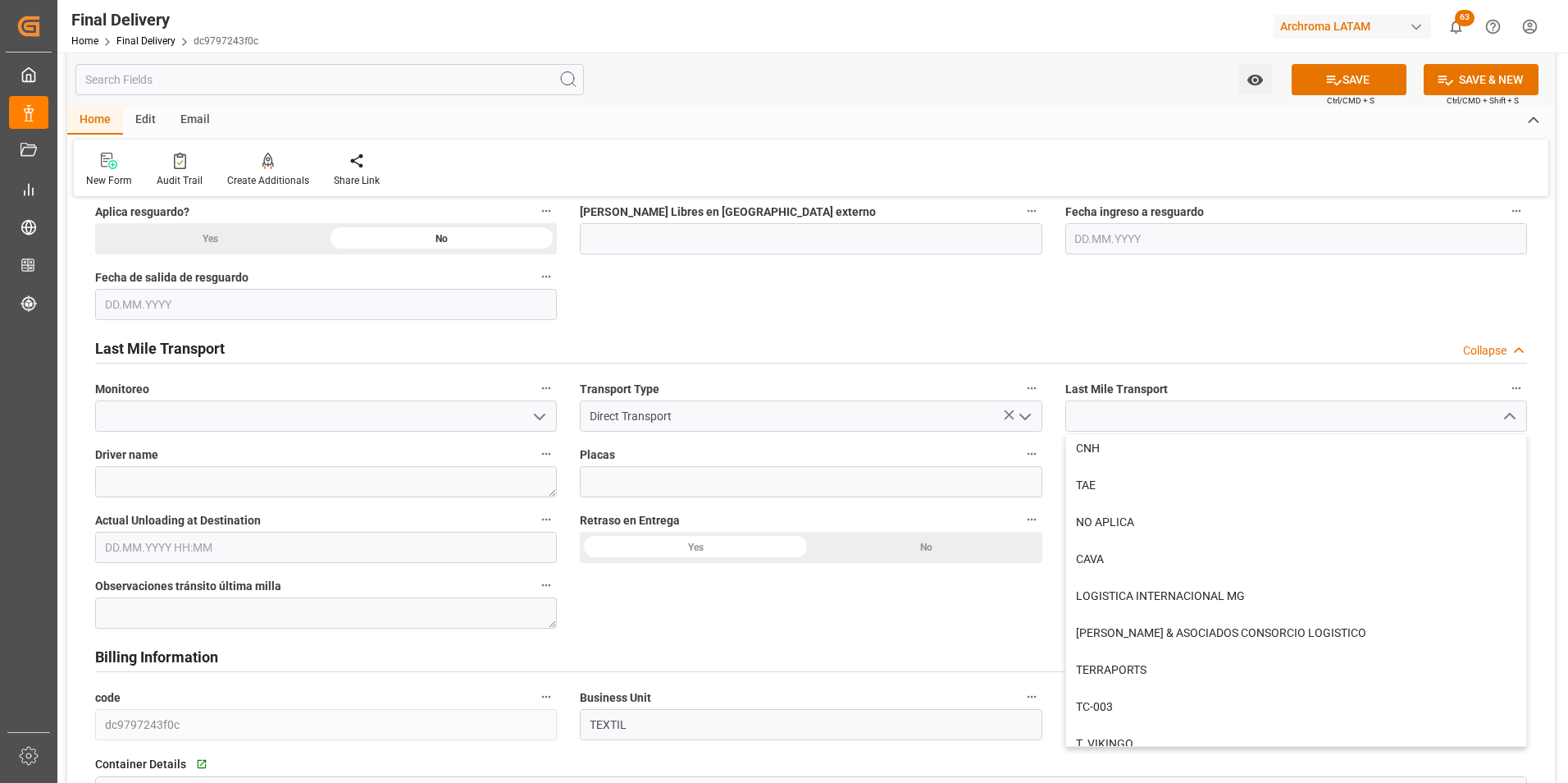
scroll to position [328, 0]
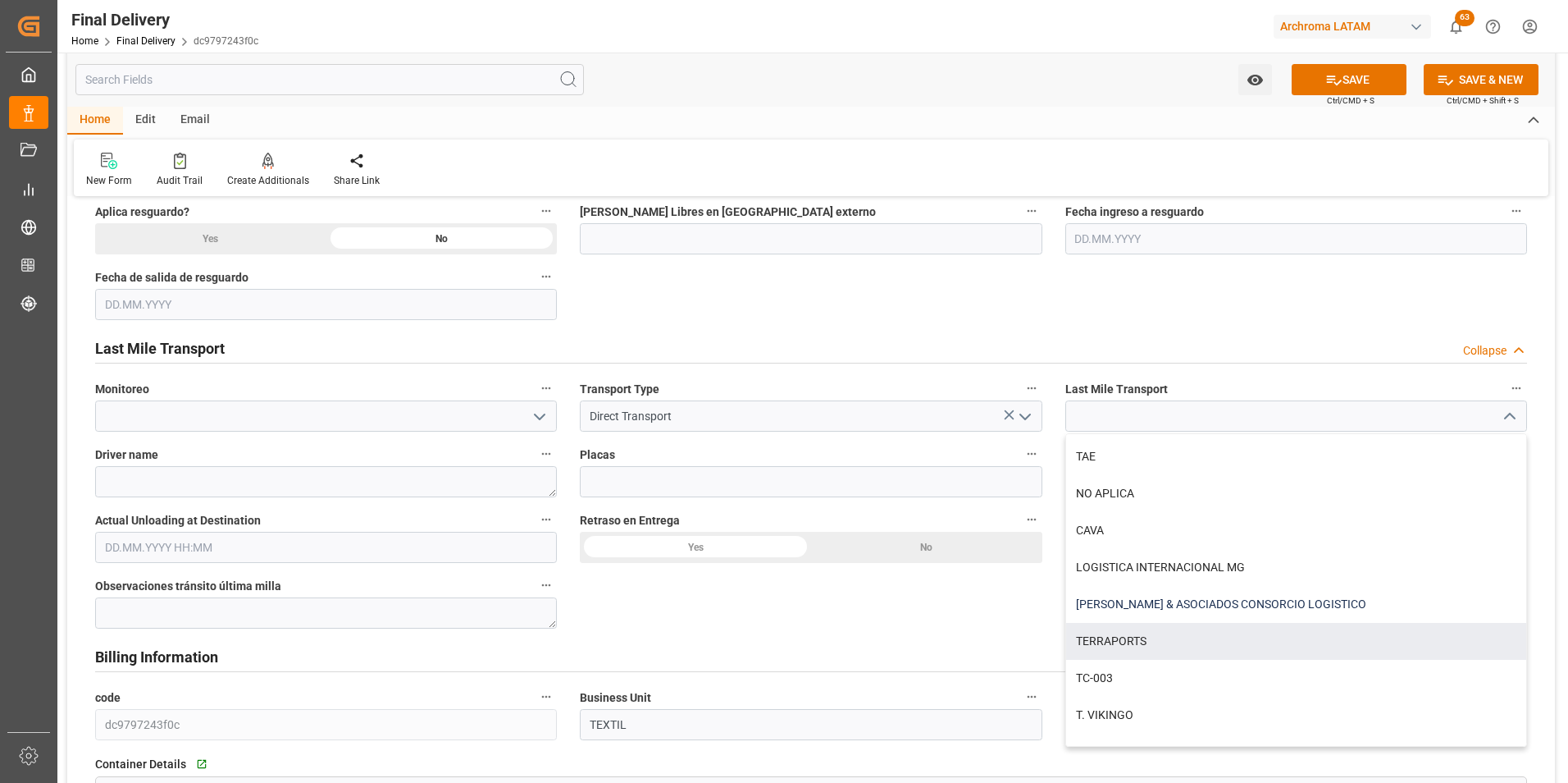
click at [1167, 614] on div "[PERSON_NAME] & ASOCIADOS CONSORCIO LOGISTICO" at bounding box center [1296, 604] width 460 height 37
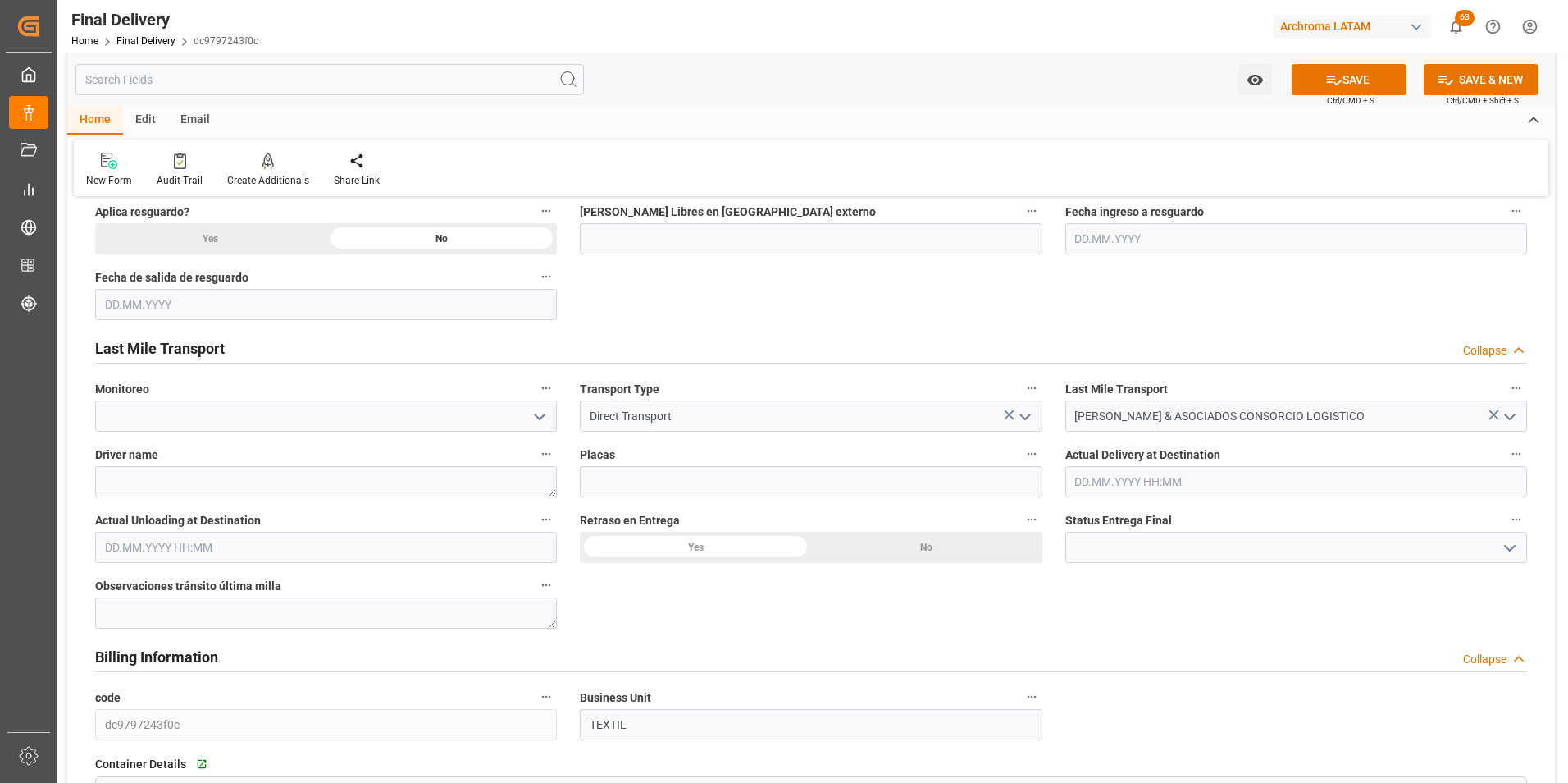
type input "[PERSON_NAME] & ASOCIADOS CONSORCIO LOGISTICO"
click at [1327, 81] on icon at bounding box center [1334, 80] width 14 height 10
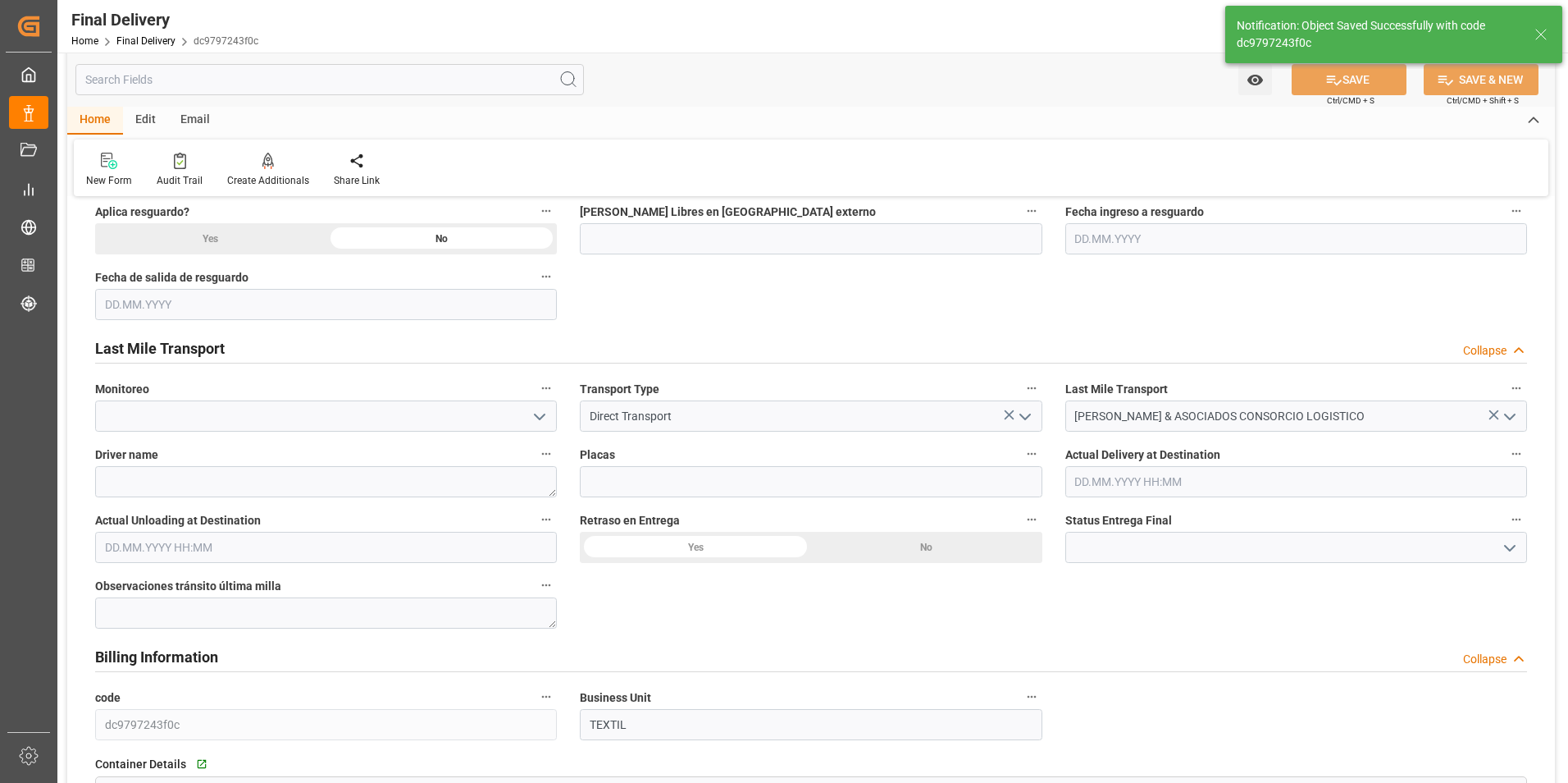
type input "In transit to final delivery"
type input "2"
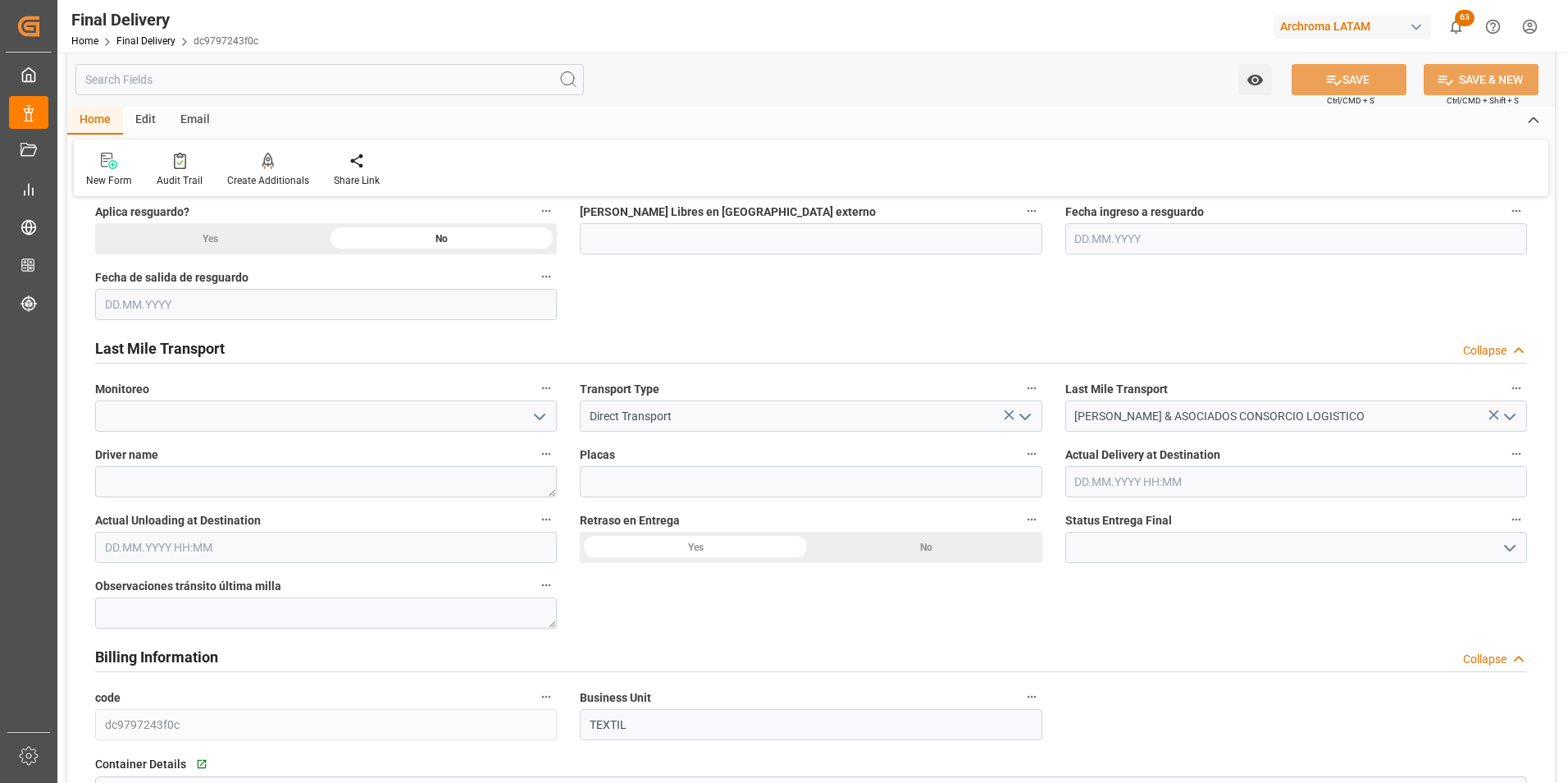
scroll to position [821, 0]
click at [159, 42] on link "Final Delivery" at bounding box center [146, 42] width 59 height 12
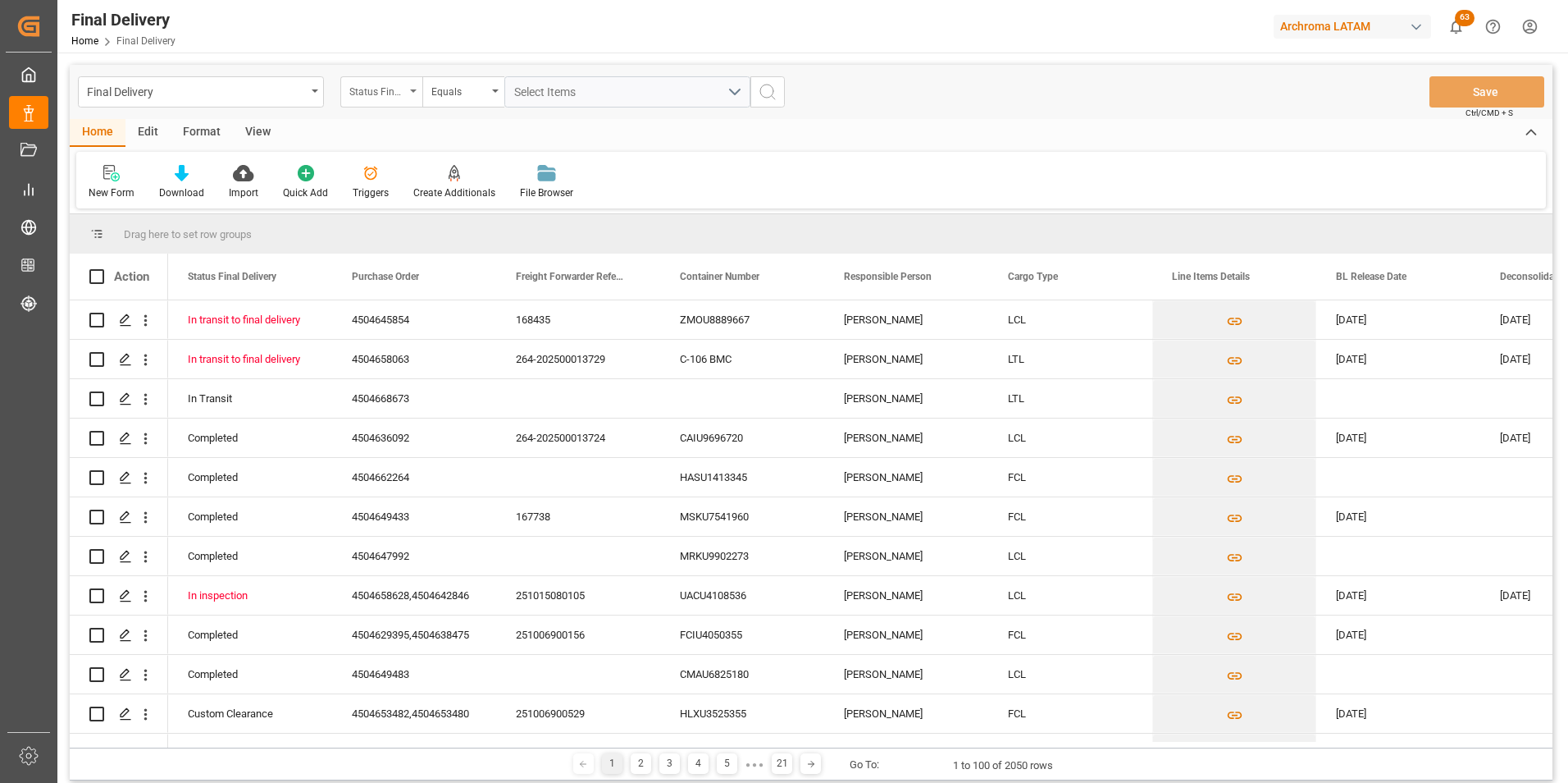
click at [401, 96] on div "Status Final Delivery" at bounding box center [377, 90] width 56 height 19
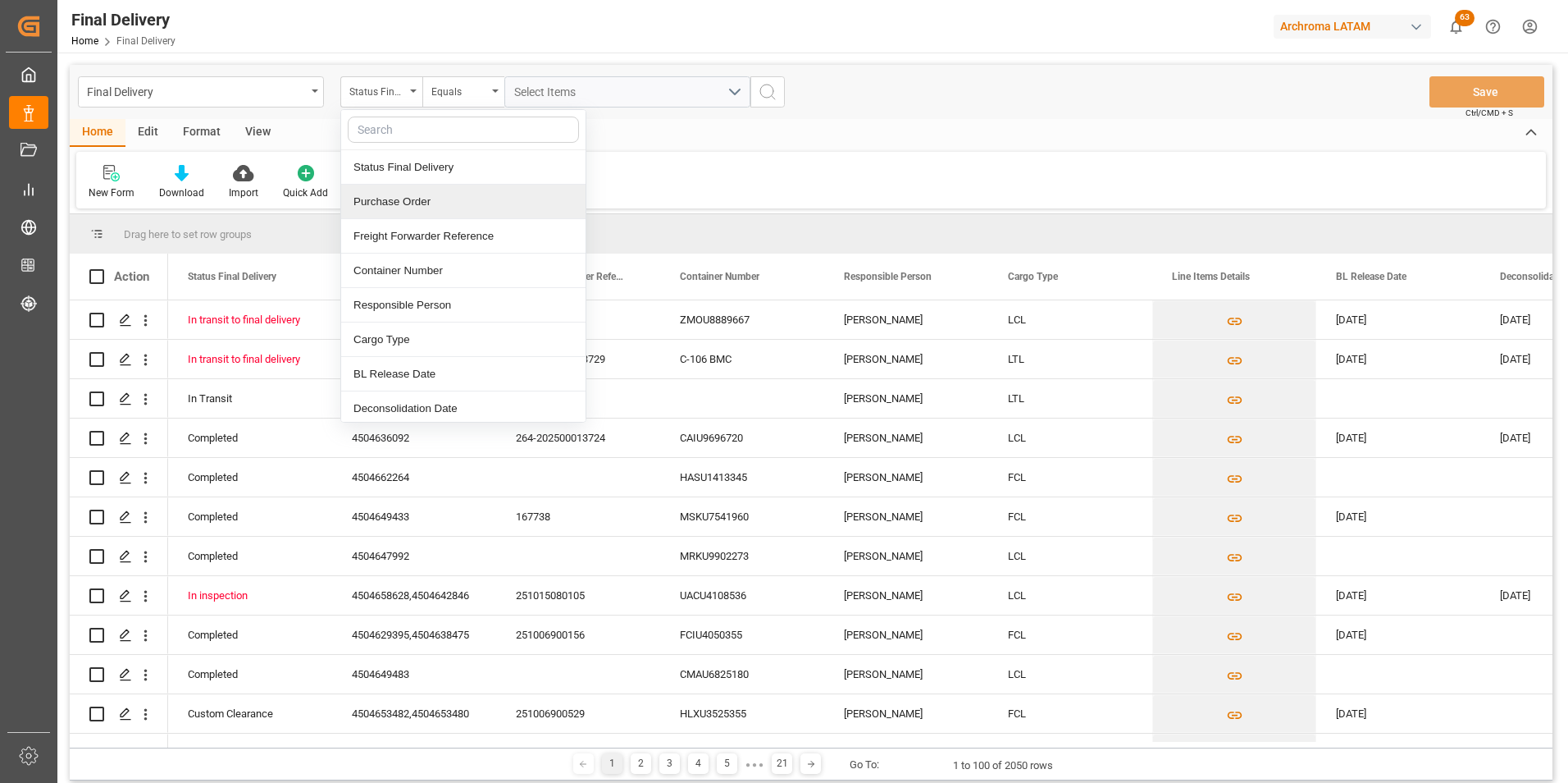
click at [421, 197] on div "Purchase Order" at bounding box center [463, 202] width 244 height 35
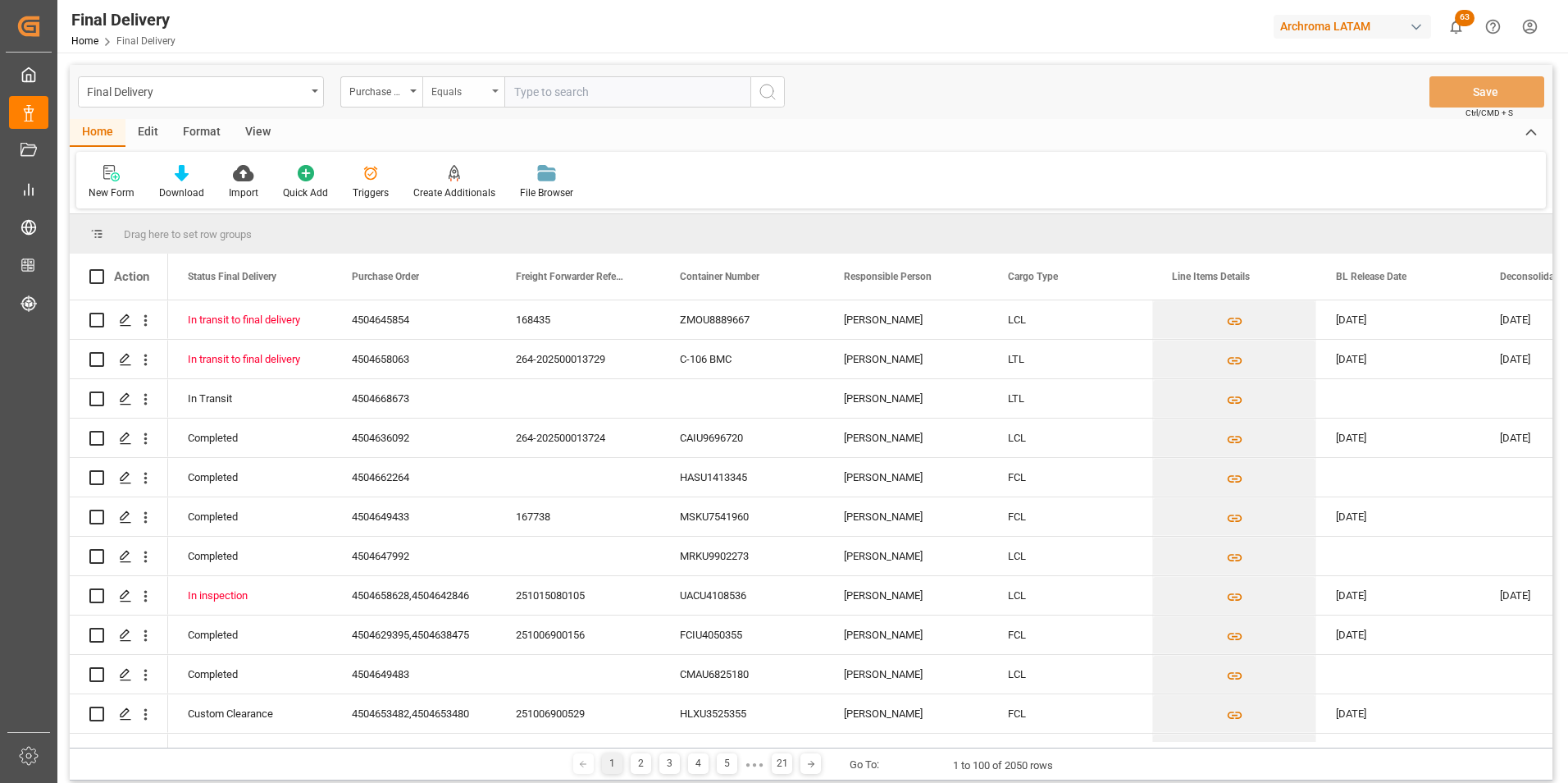
click at [462, 79] on div "Equals" at bounding box center [463, 92] width 82 height 31
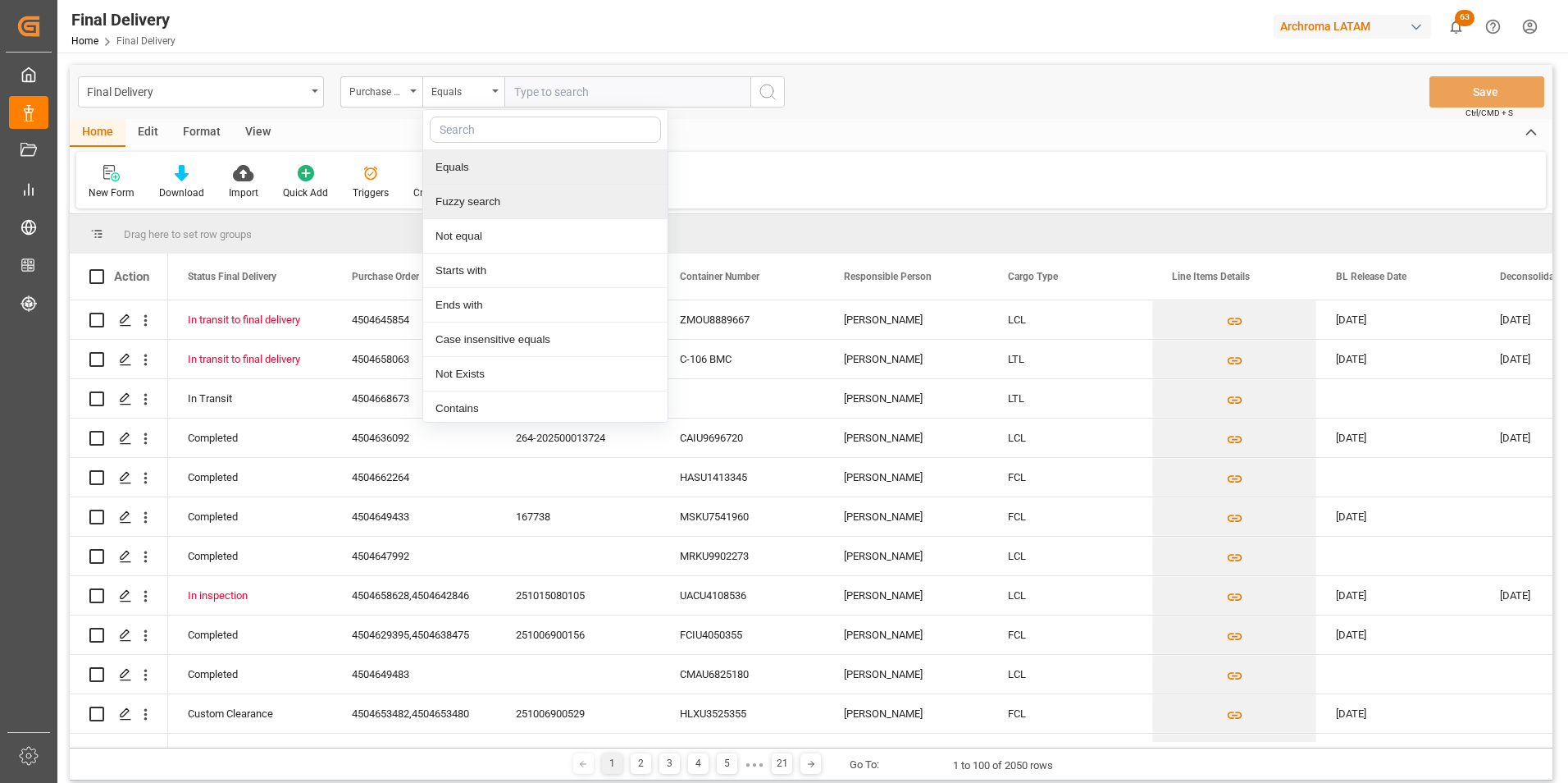
click at [485, 189] on div "Fuzzy search" at bounding box center [545, 202] width 244 height 35
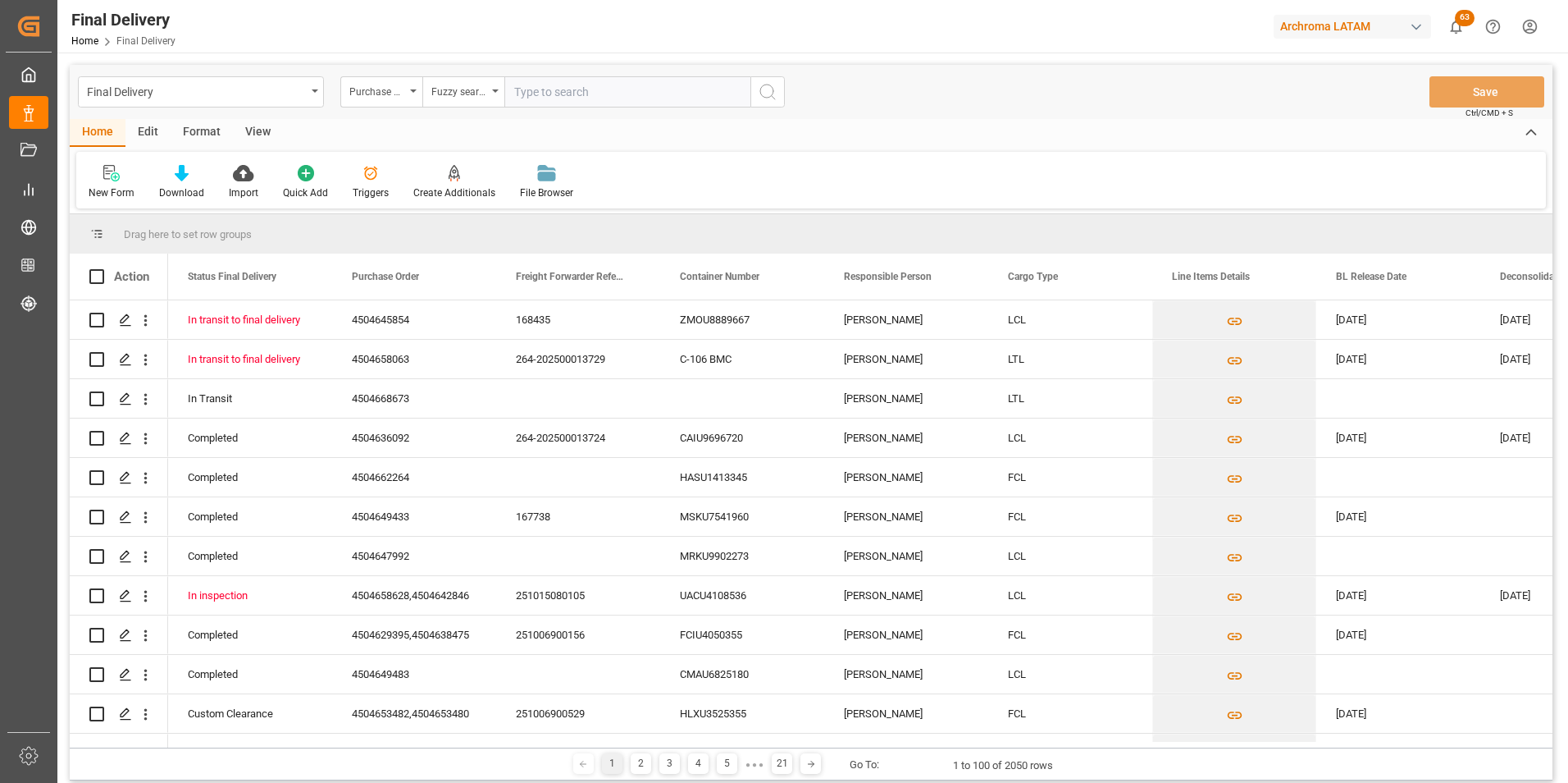
paste input "4504649433"
type input "4504649433"
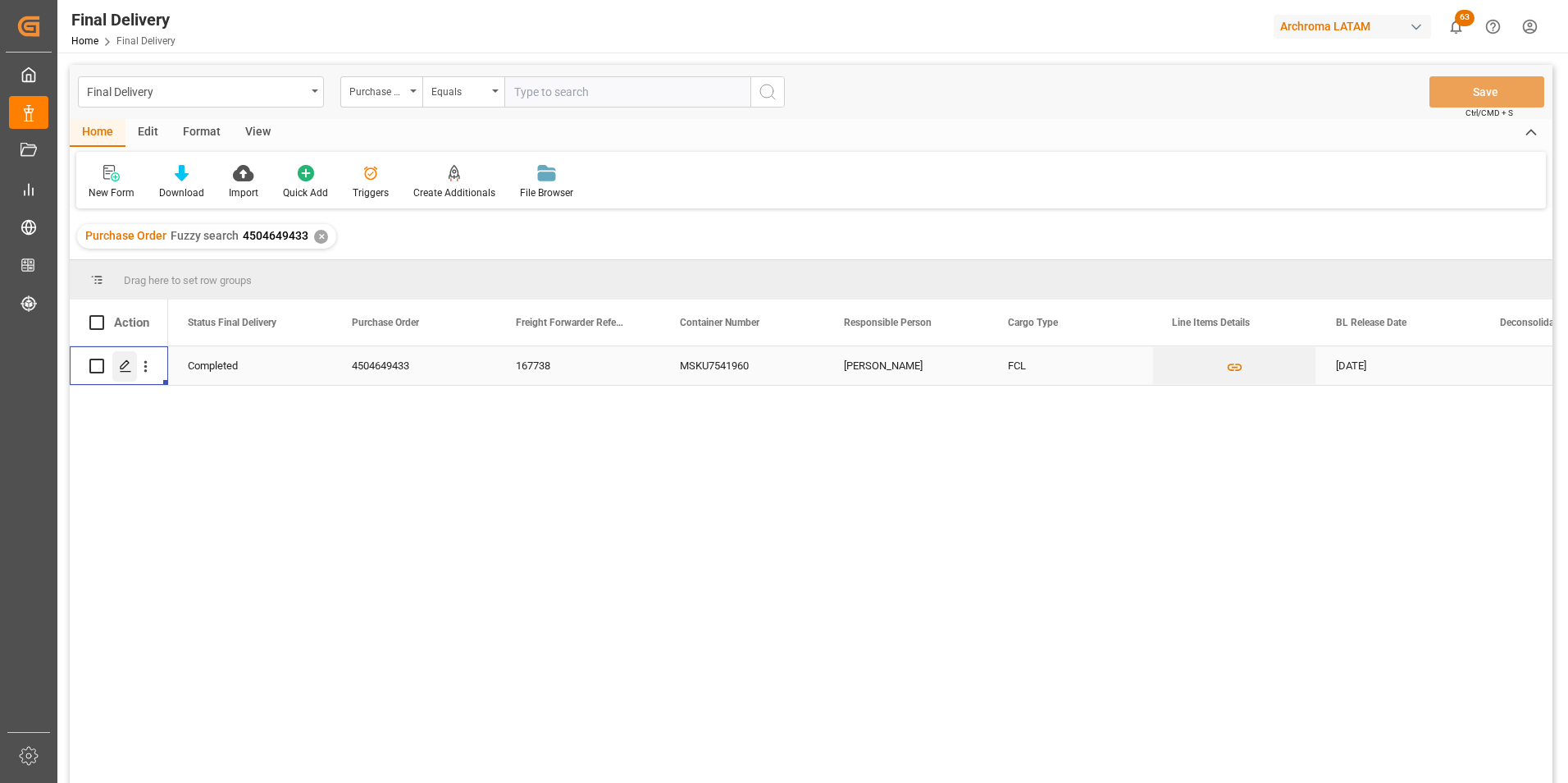
click at [128, 371] on icon "Press SPACE to select this row." at bounding box center [125, 366] width 14 height 14
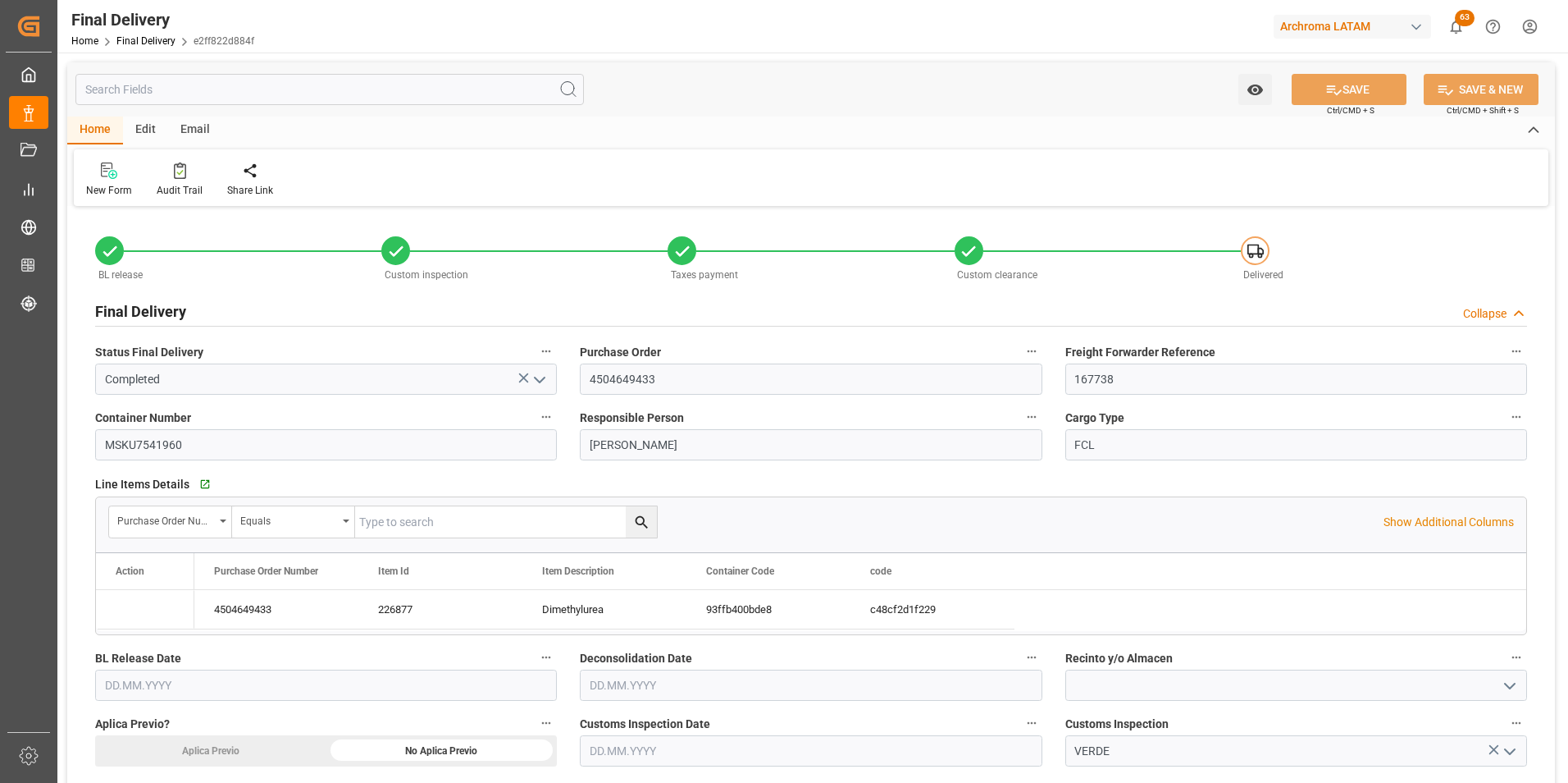
type input "01.10.2025"
type input "30.09.2025"
type input "13.10.2025"
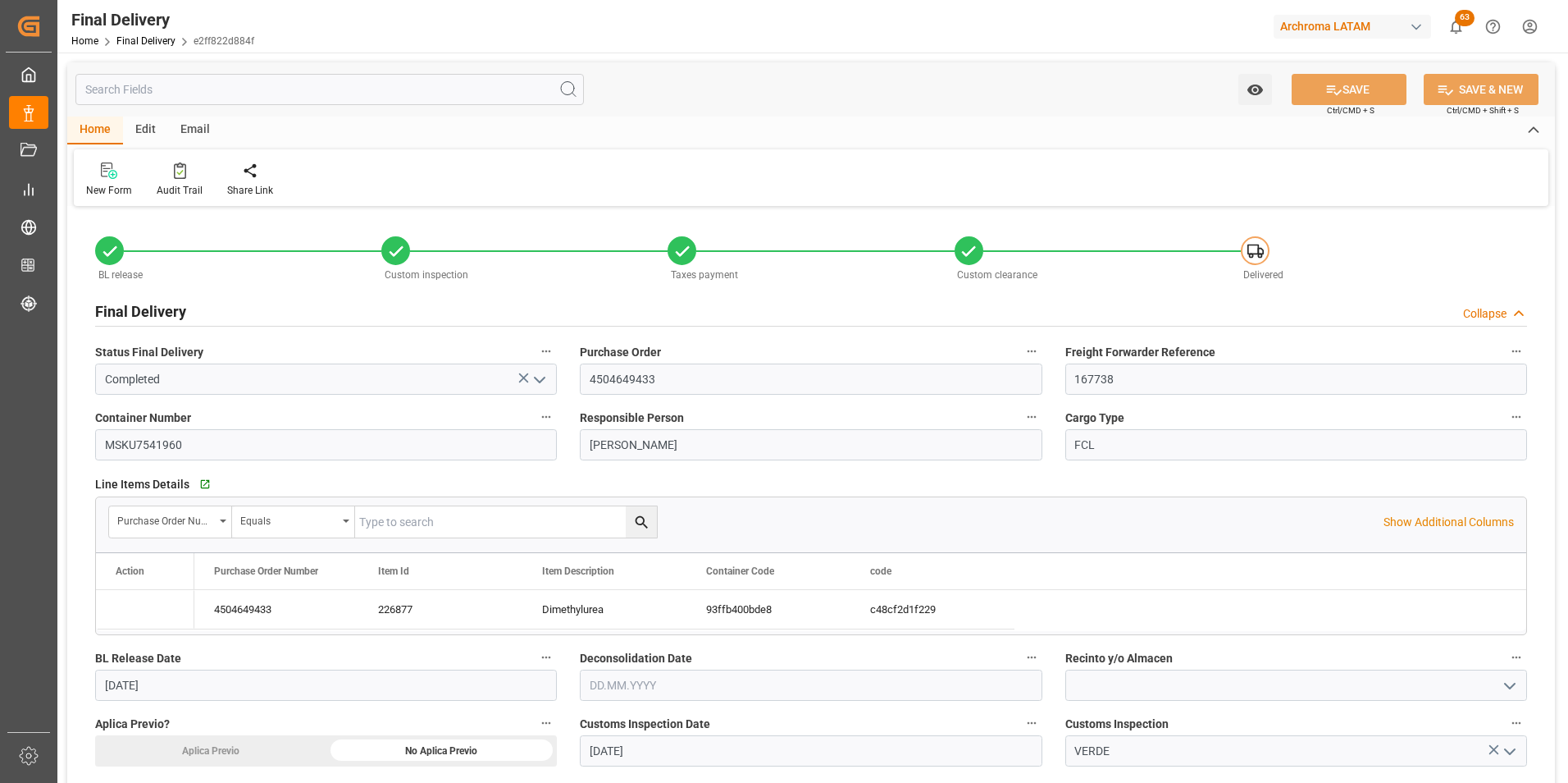
type input "13.10.2025"
type input "05.10.2025"
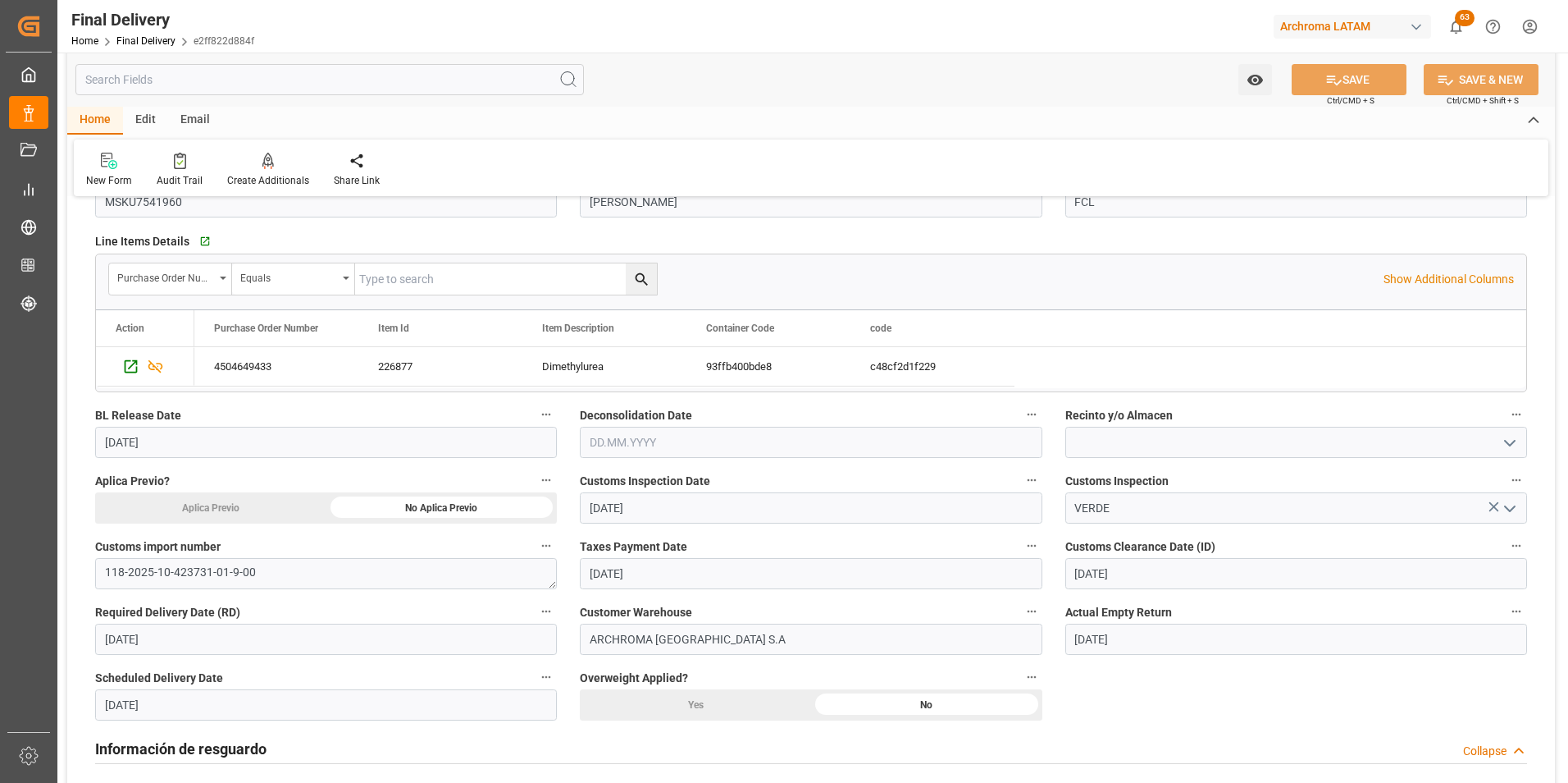
scroll to position [246, 0]
click at [622, 439] on input "text" at bounding box center [811, 439] width 462 height 31
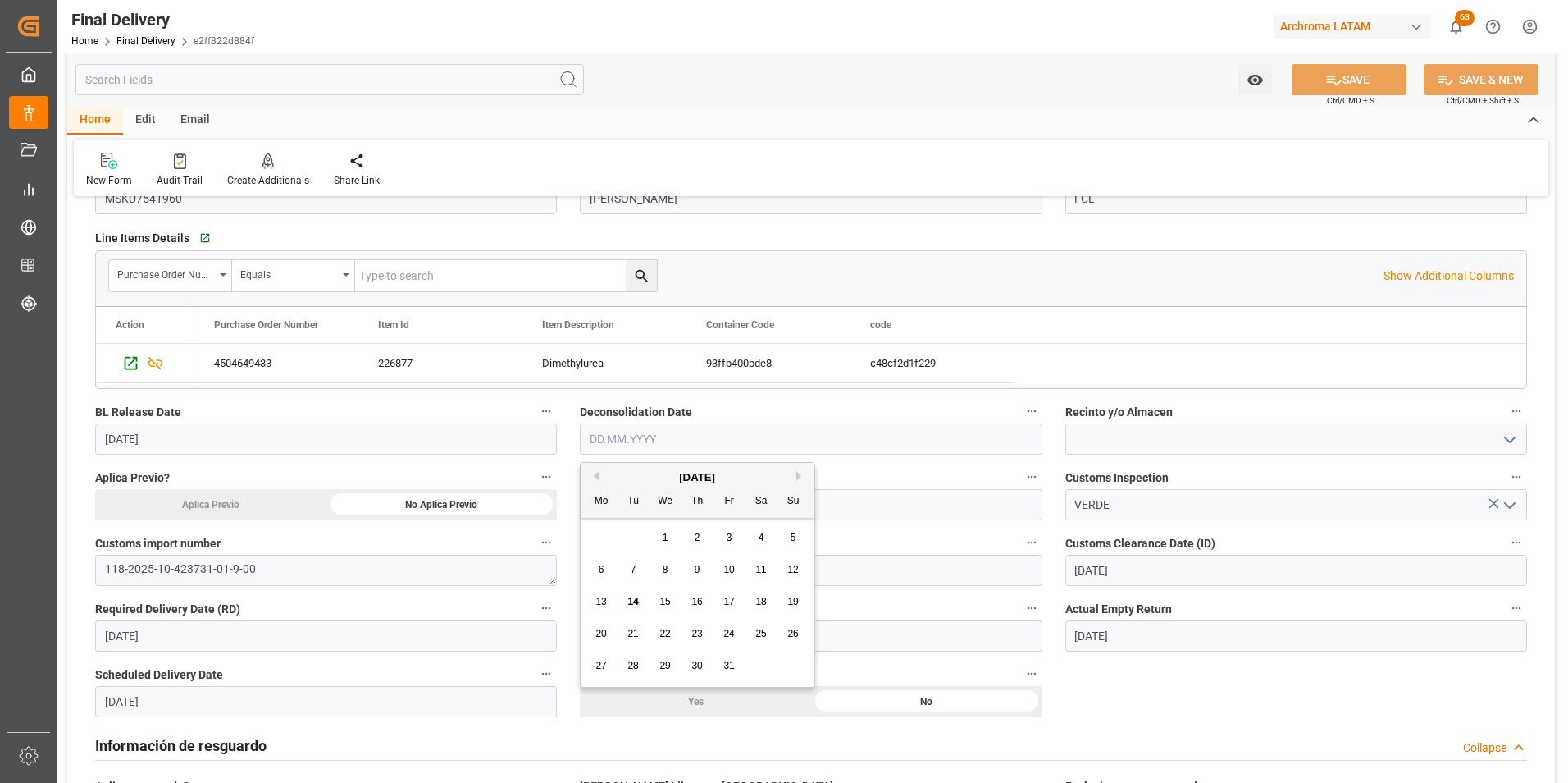
drag, startPoint x: 601, startPoint y: 604, endPoint x: 633, endPoint y: 601, distance: 32.1
click at [601, 604] on span "13" at bounding box center [600, 601] width 11 height 12
type input "13.10.2025"
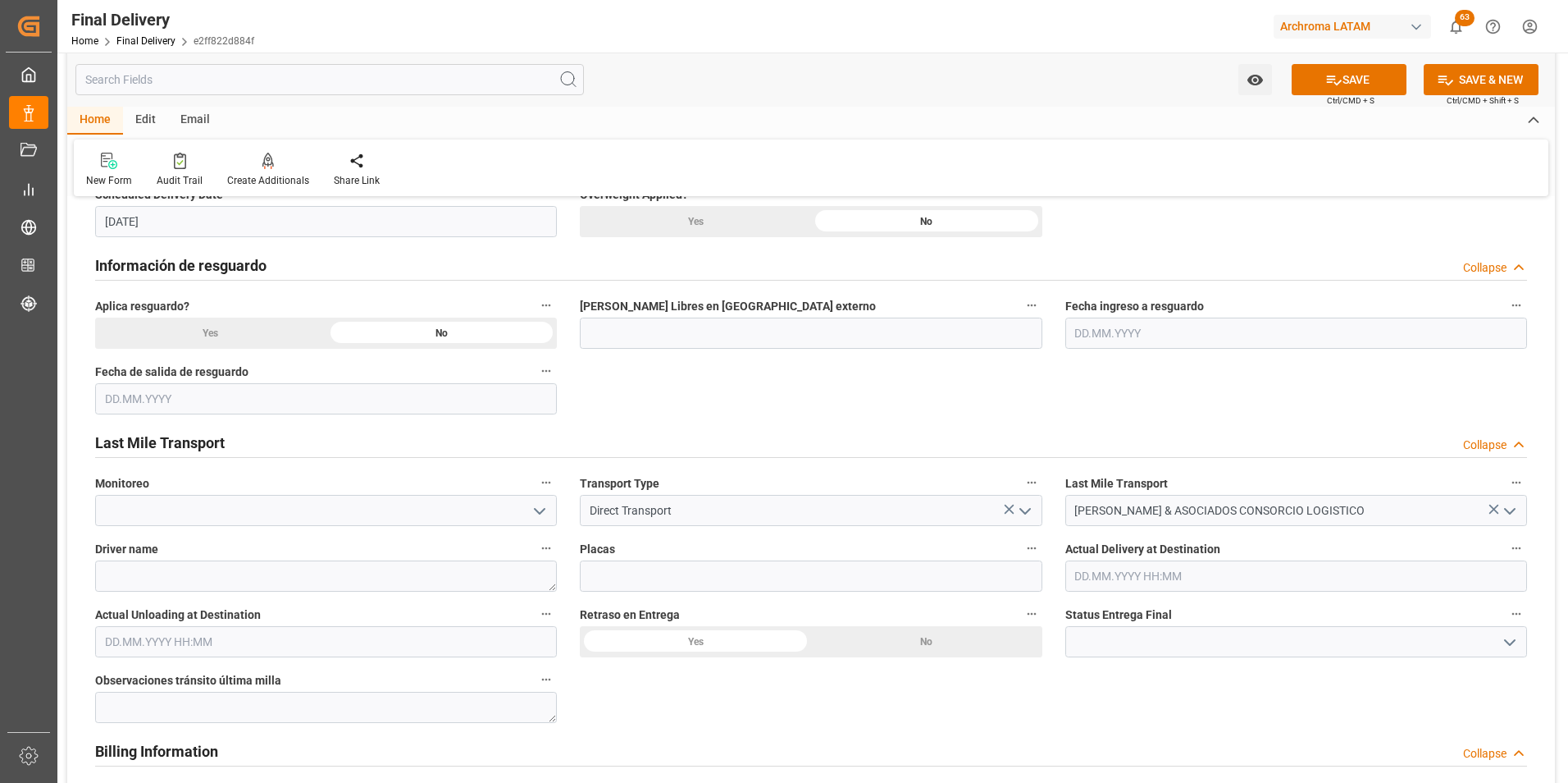
scroll to position [739, 0]
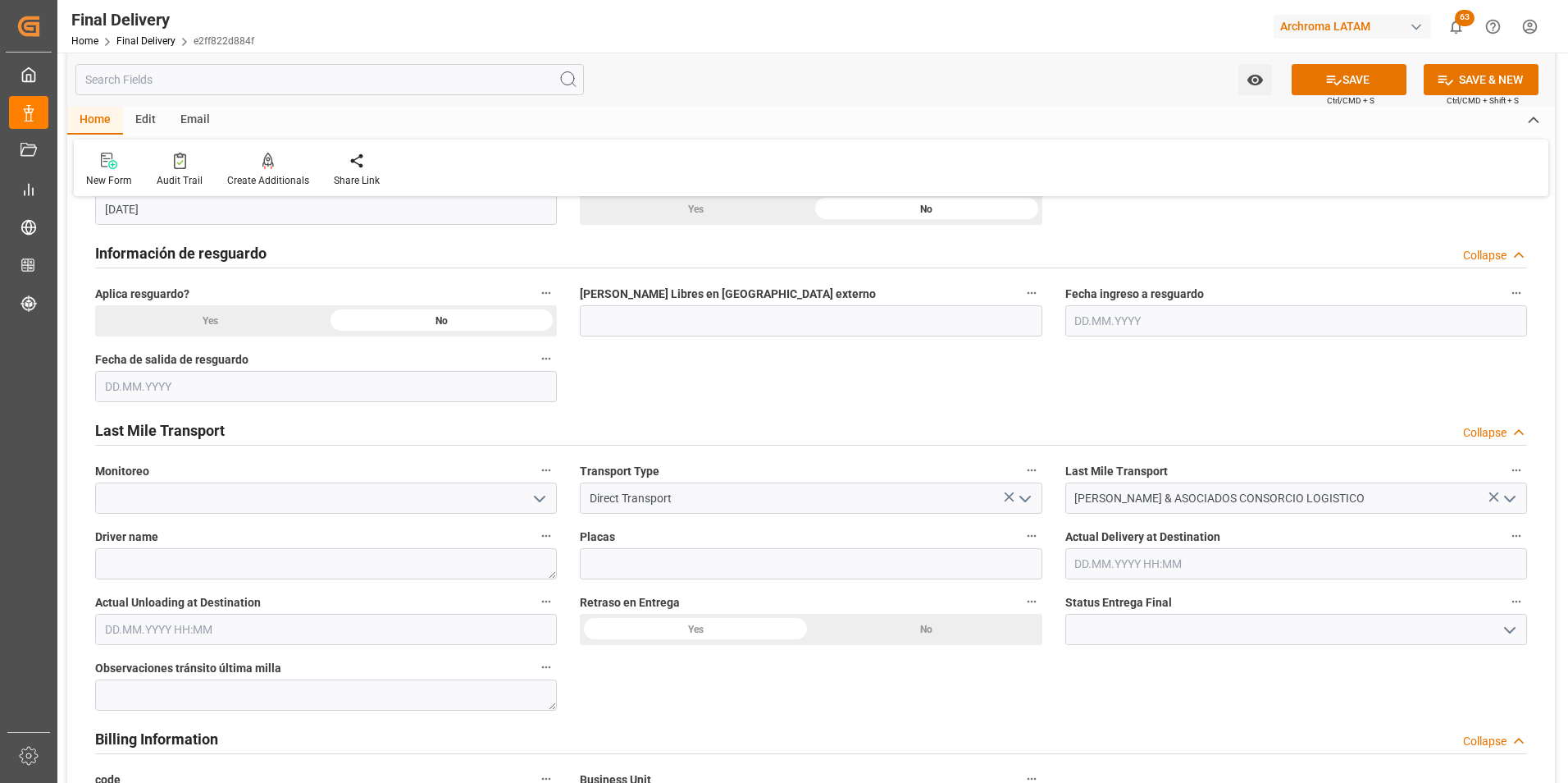
click at [1135, 567] on input "text" at bounding box center [1296, 564] width 462 height 31
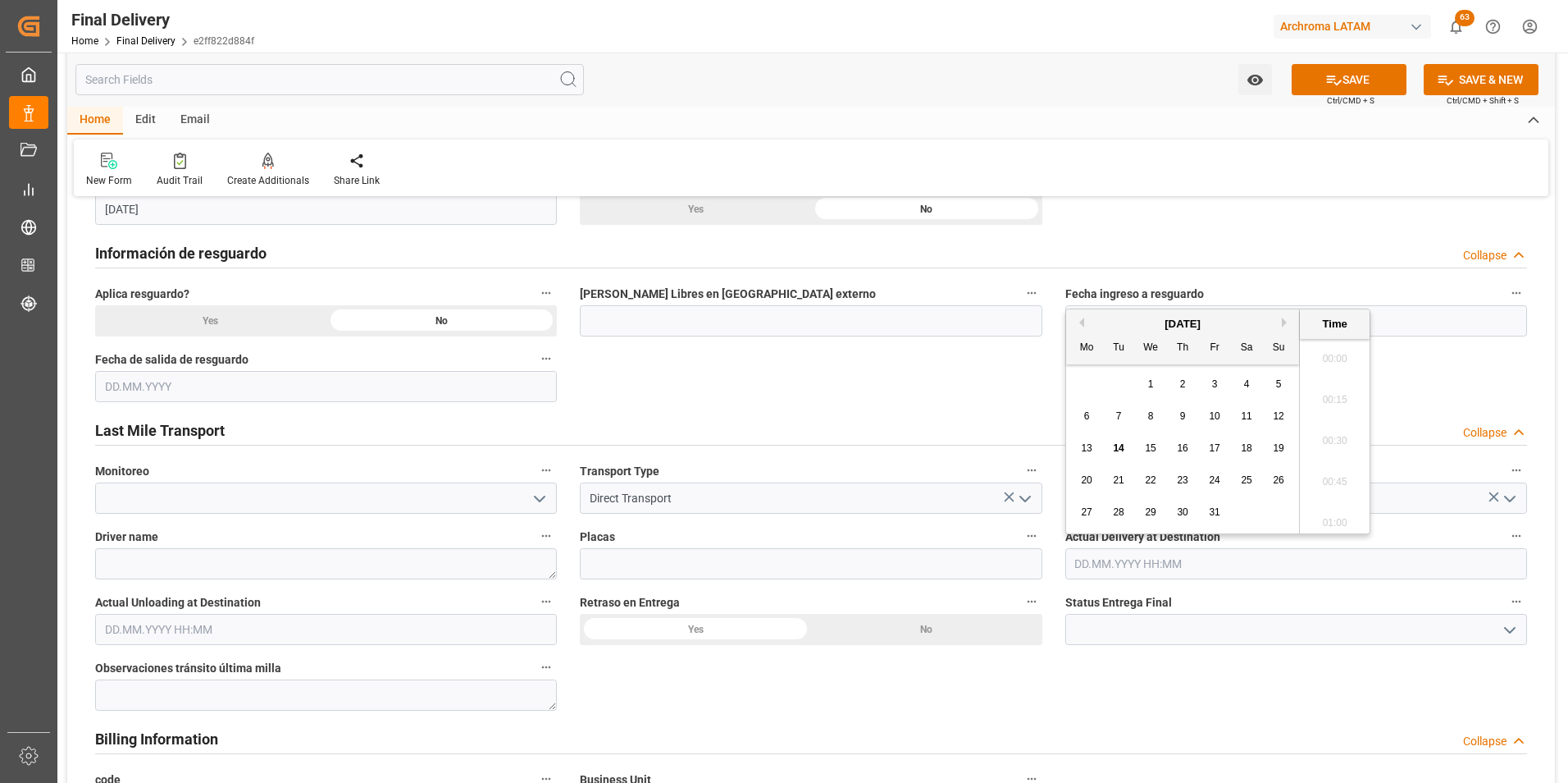
scroll to position [1278, 0]
click at [1088, 443] on span "13" at bounding box center [1086, 448] width 11 height 12
type input "13.10.2025 00:00"
click at [1518, 625] on icon "open menu" at bounding box center [1510, 630] width 19 height 19
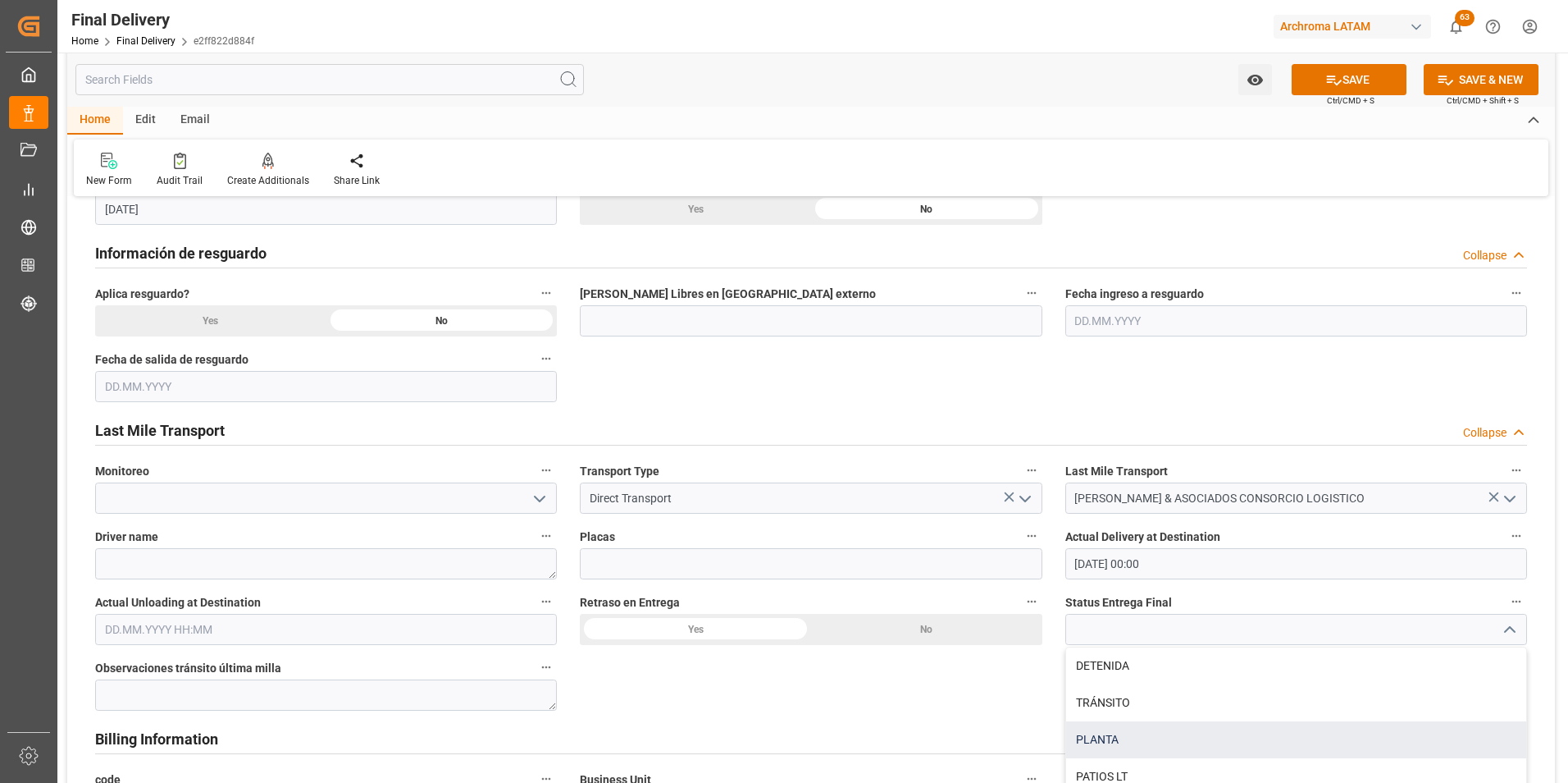
click at [1179, 744] on div "PLANTA" at bounding box center [1296, 740] width 460 height 37
type input "PLANTA"
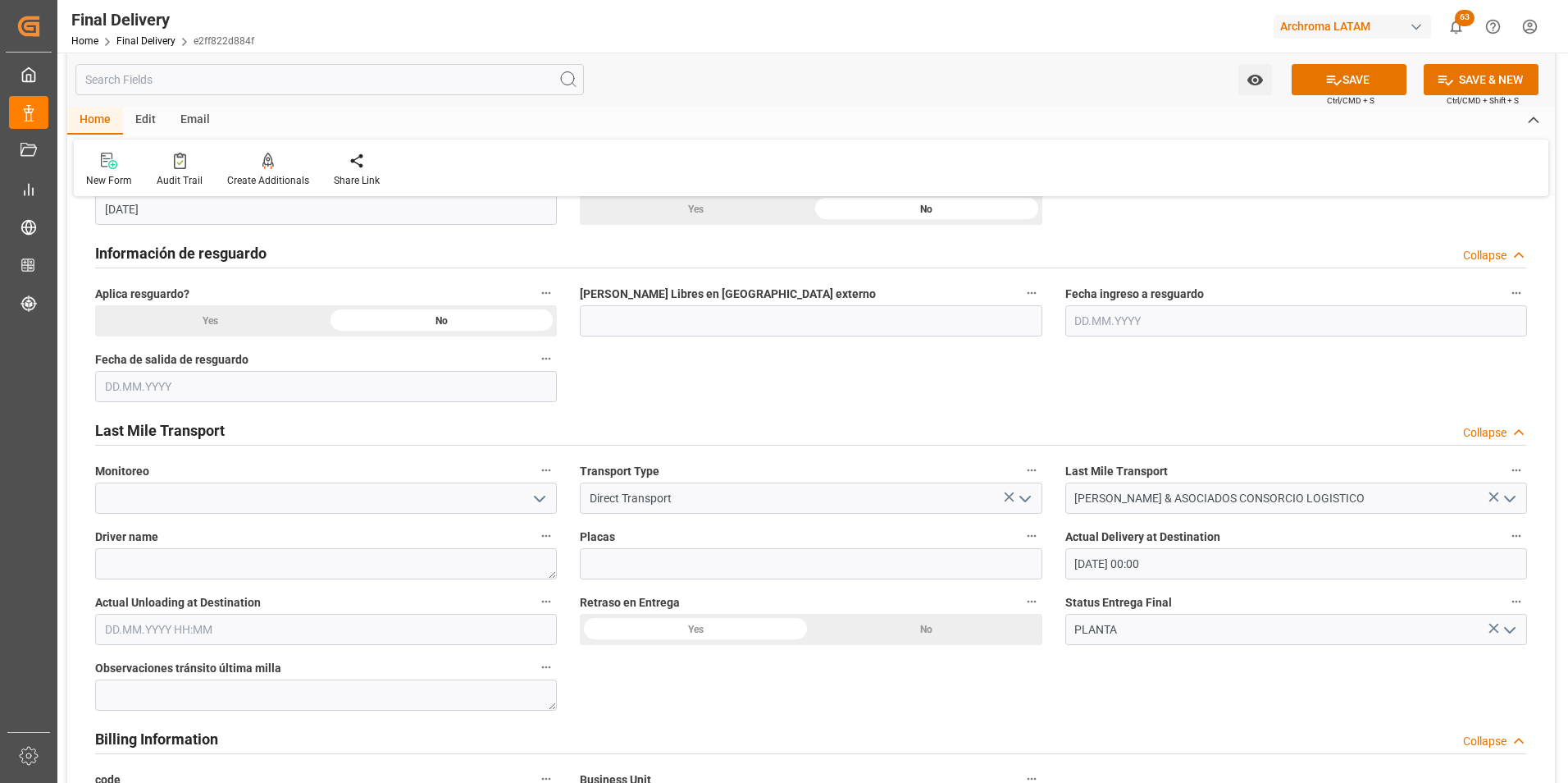
click at [192, 625] on input "text" at bounding box center [326, 629] width 462 height 31
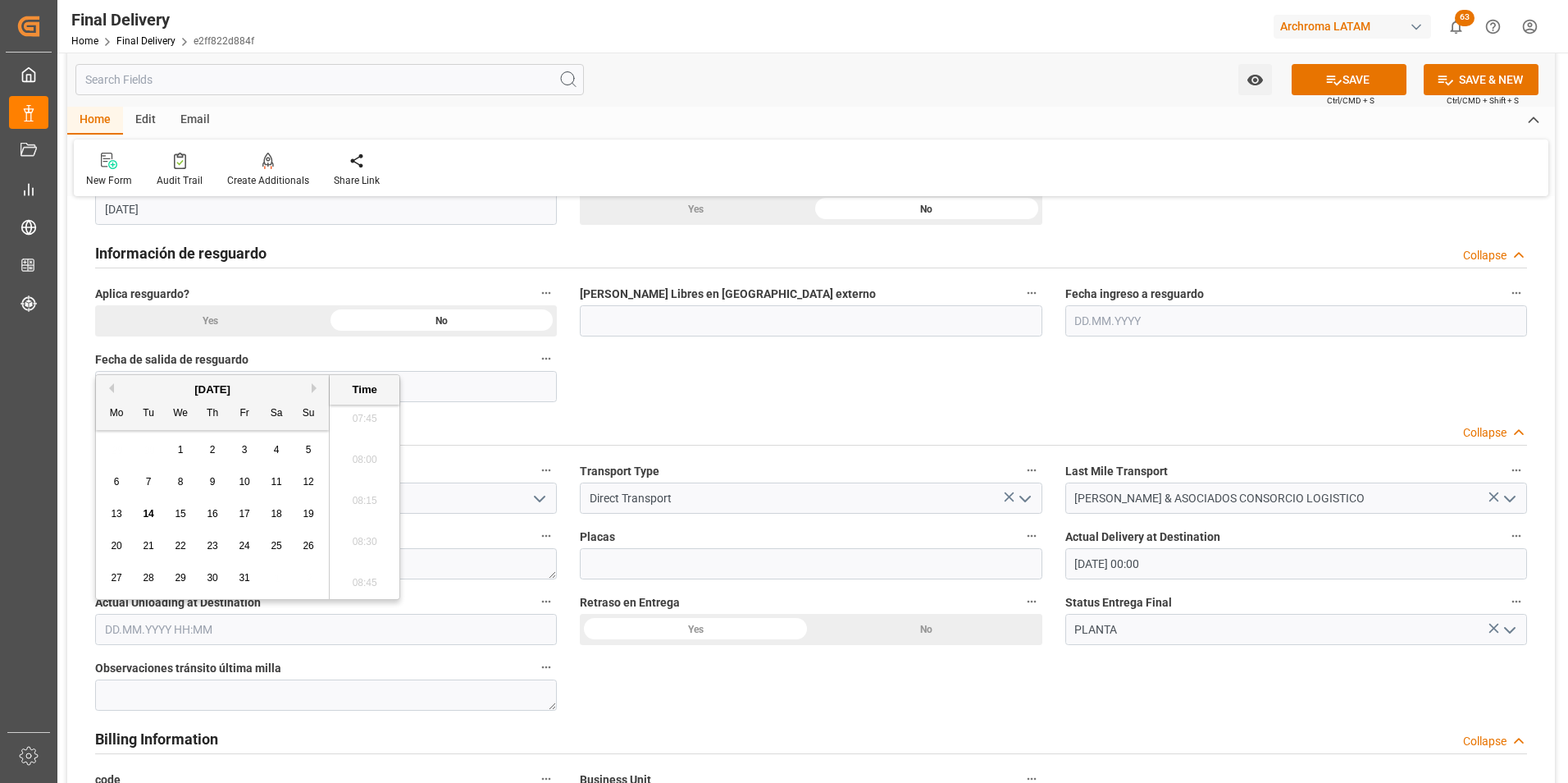
click at [116, 516] on span "13" at bounding box center [116, 514] width 11 height 12
type input "13.10.2025 00:00"
click at [884, 641] on div "No" at bounding box center [927, 629] width 232 height 31
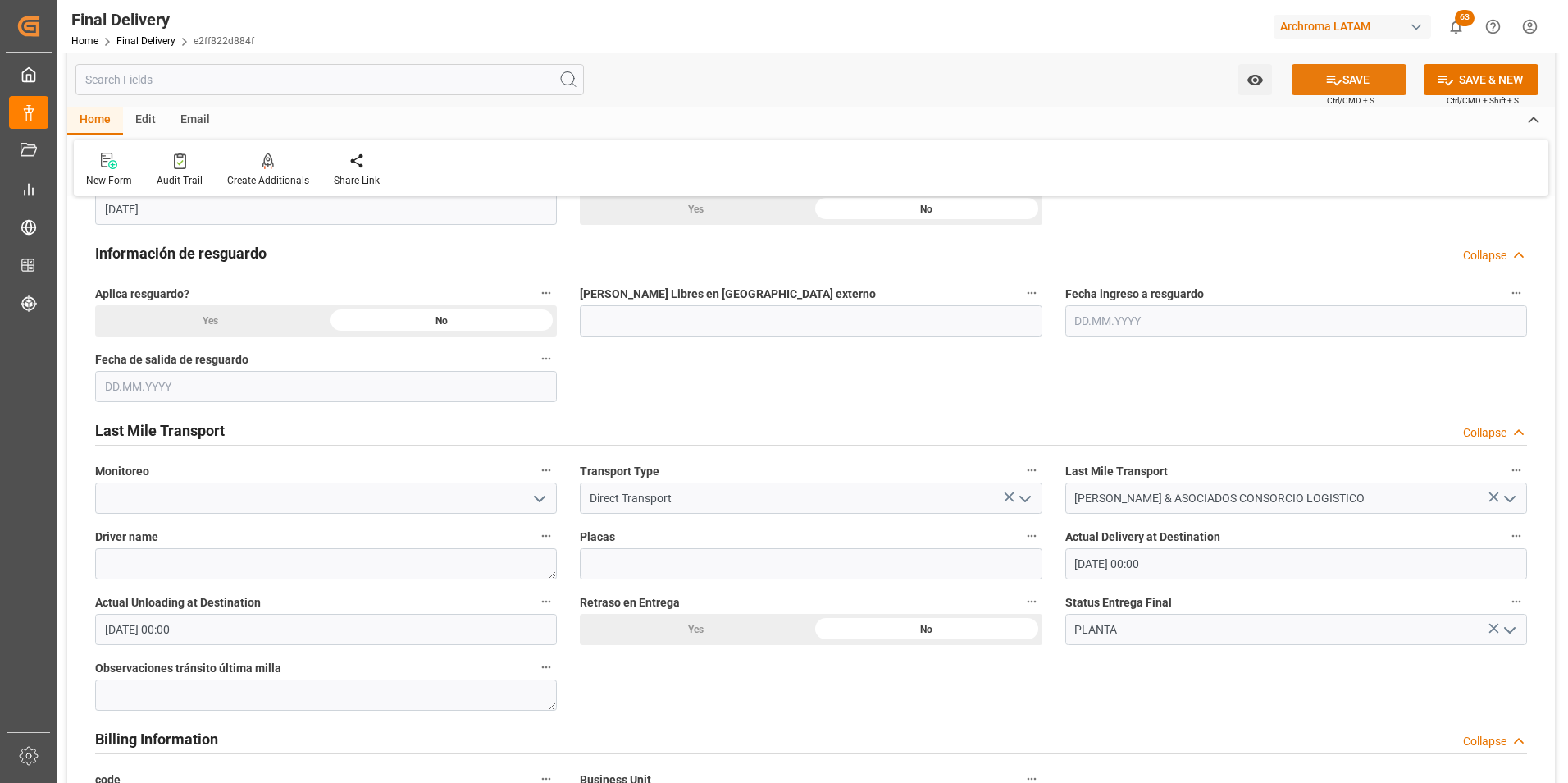
click at [1335, 89] on button "SAVE" at bounding box center [1349, 79] width 115 height 31
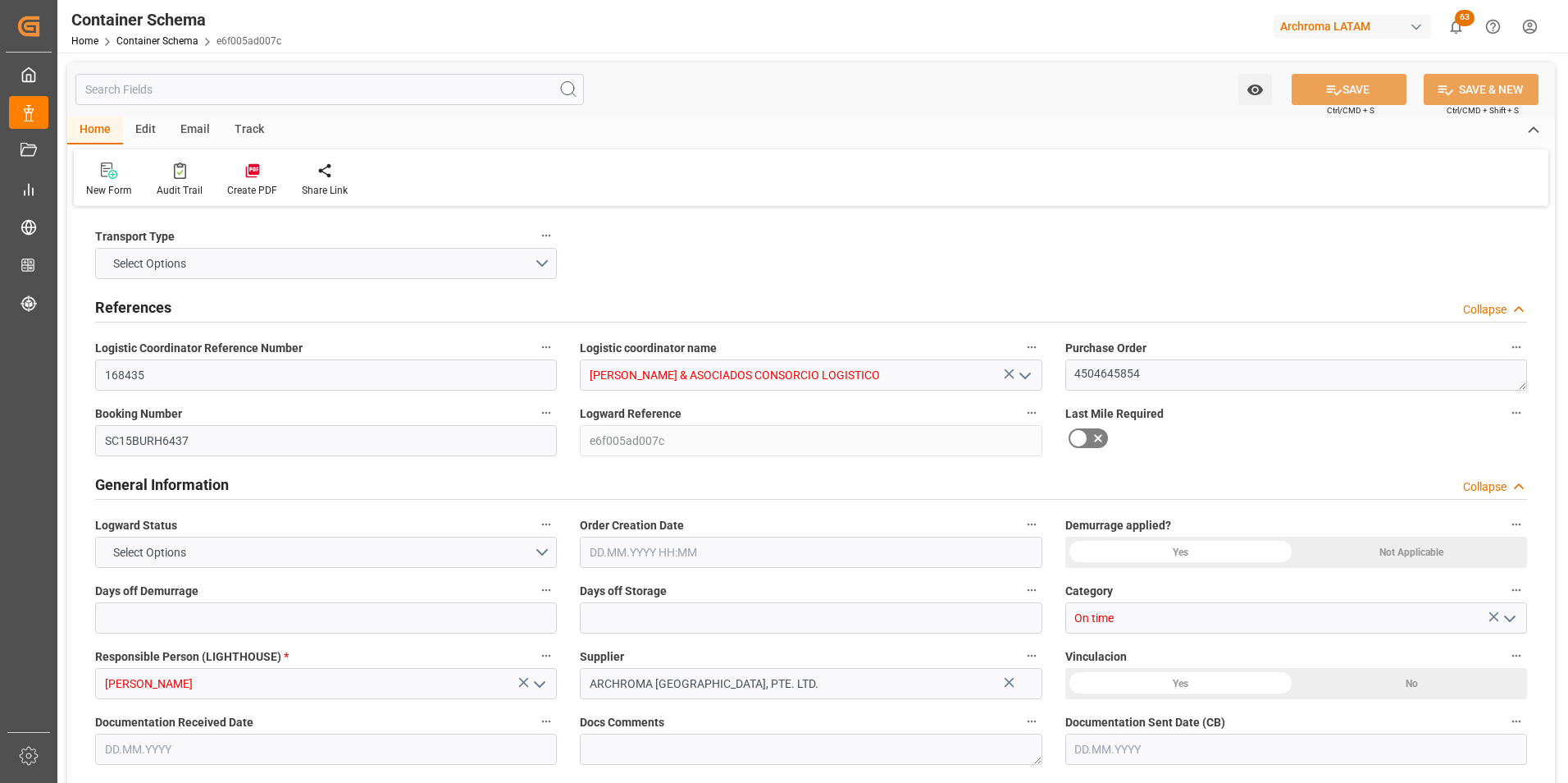
type input "0"
type input "3"
type input "1"
type input "4"
type input "1625"
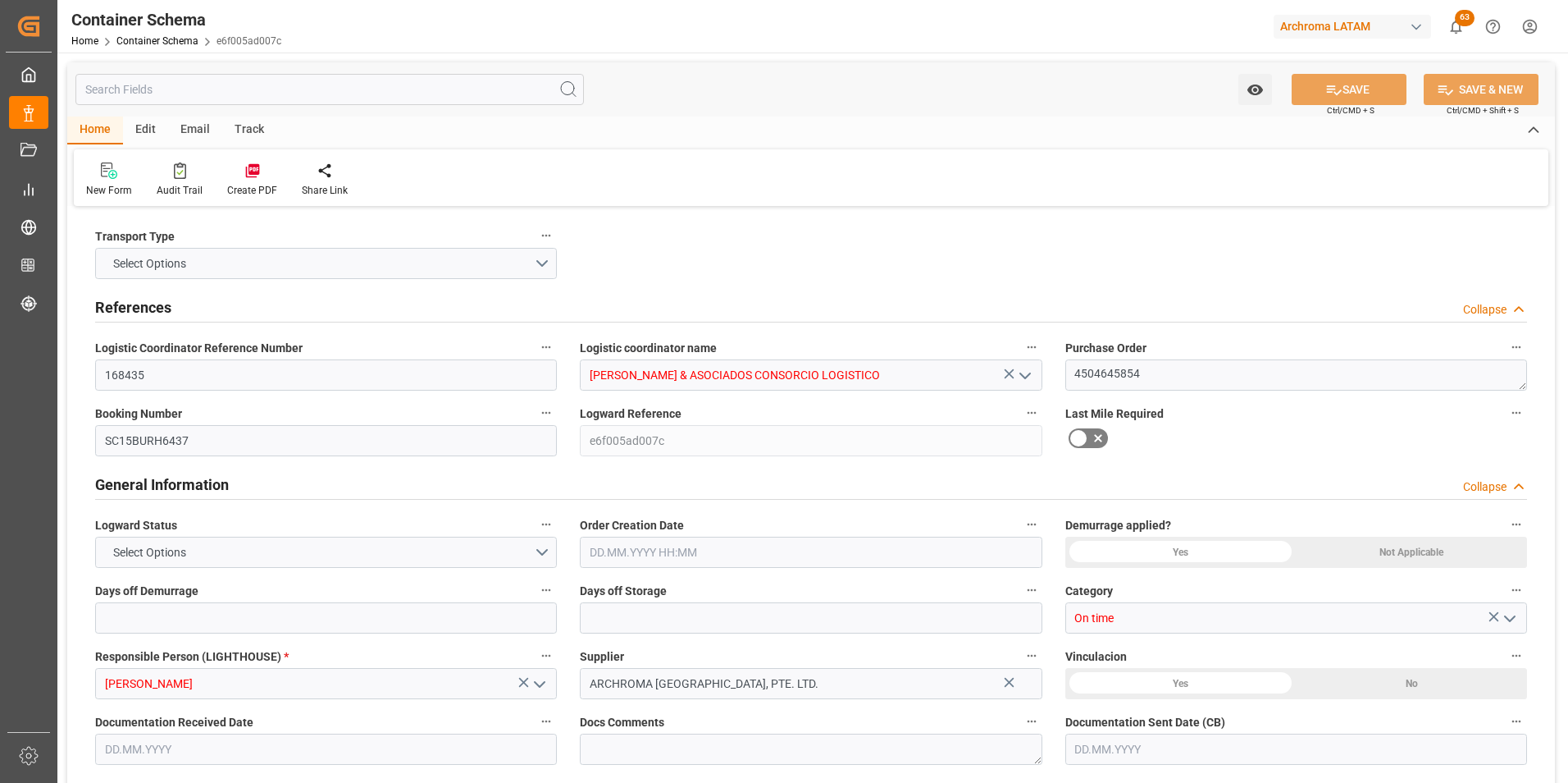
type input "1724.125"
type input "ZIM"
type input "ZIM Integrated Shipping Services Ltd."
type input "CNTXG"
type input "PECLL"
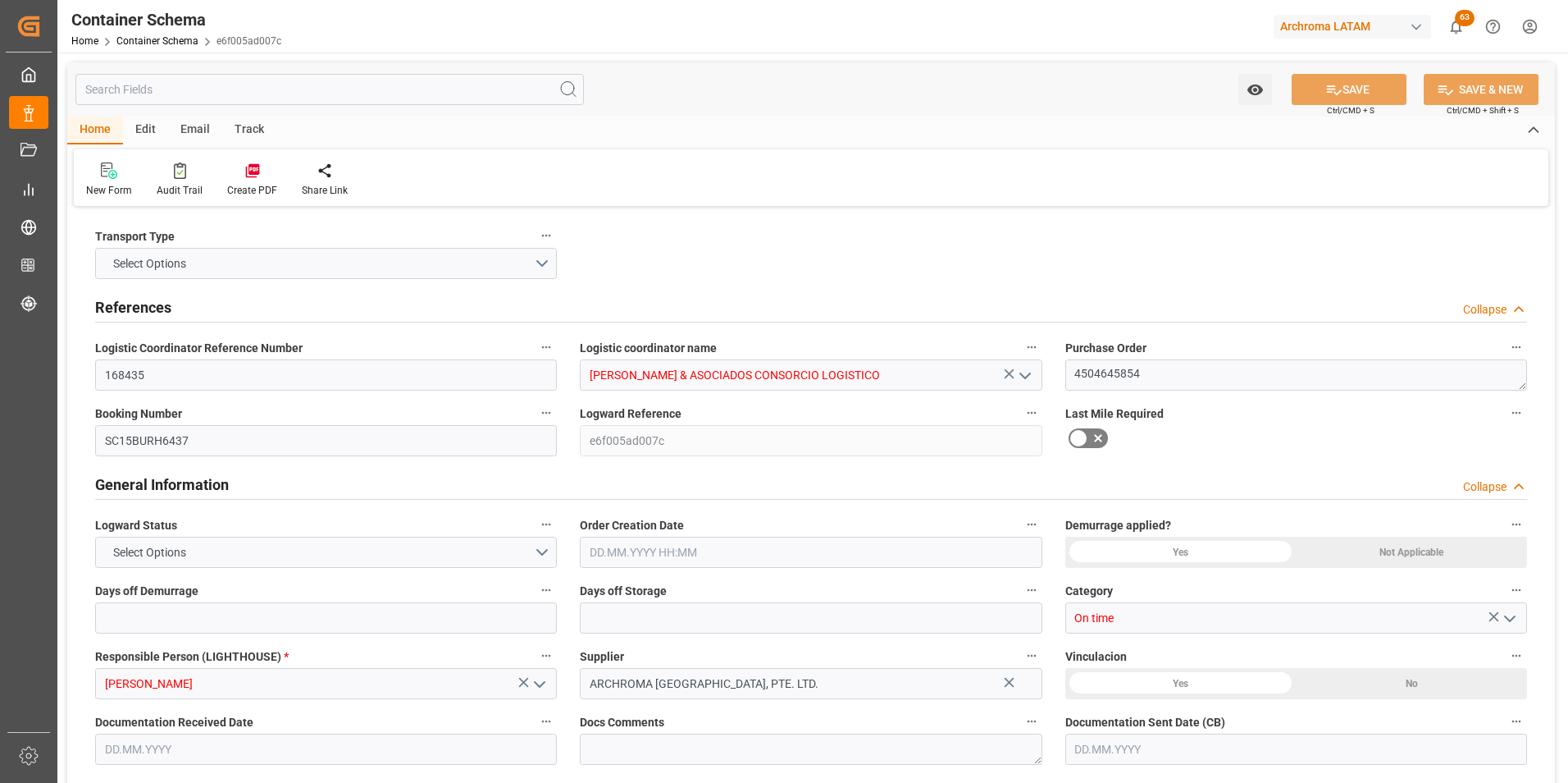
type input "9450583"
type input "[DATE] 11:45"
type input "[DATE]"
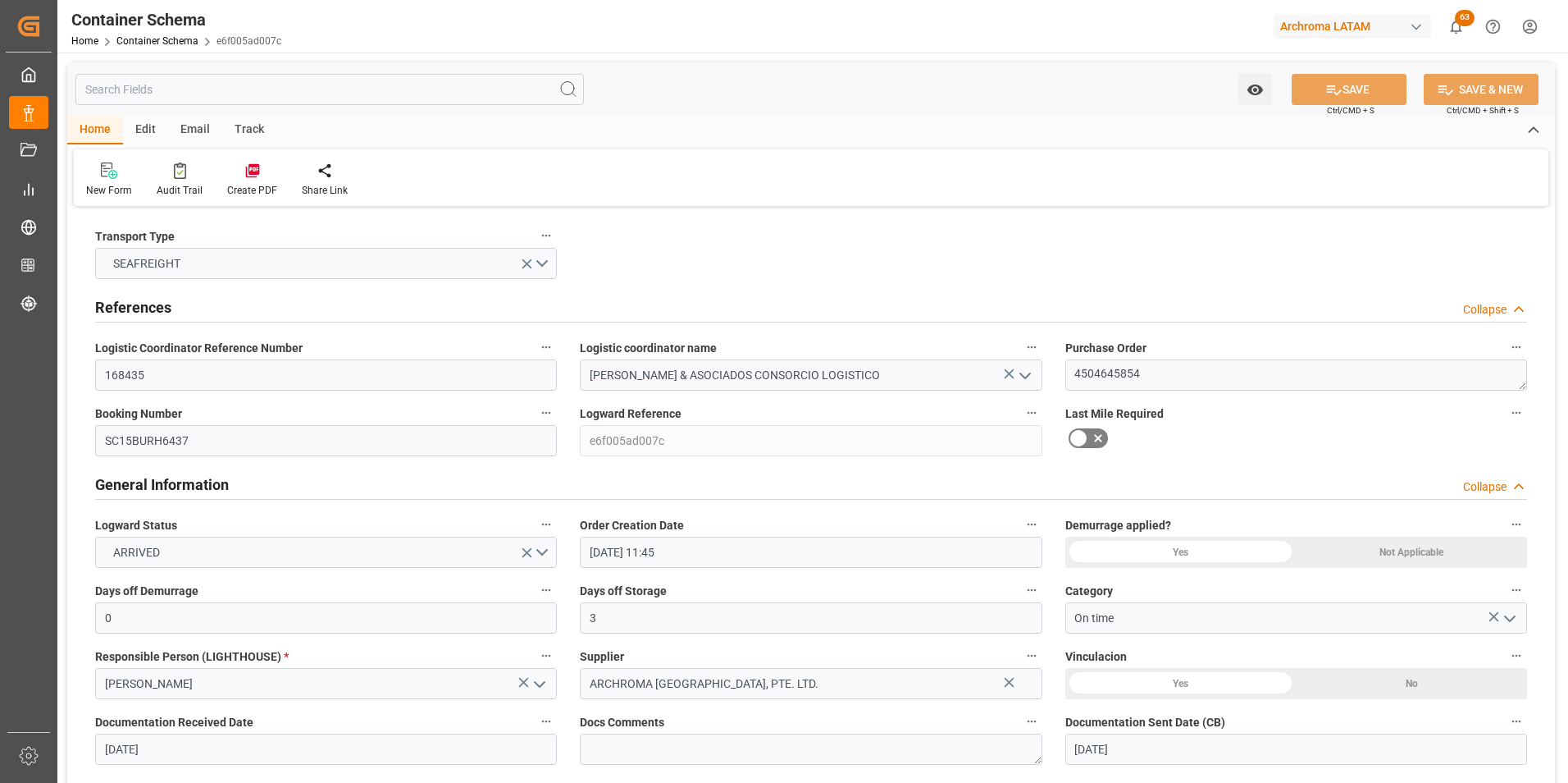
type input "[DATE] 00:00"
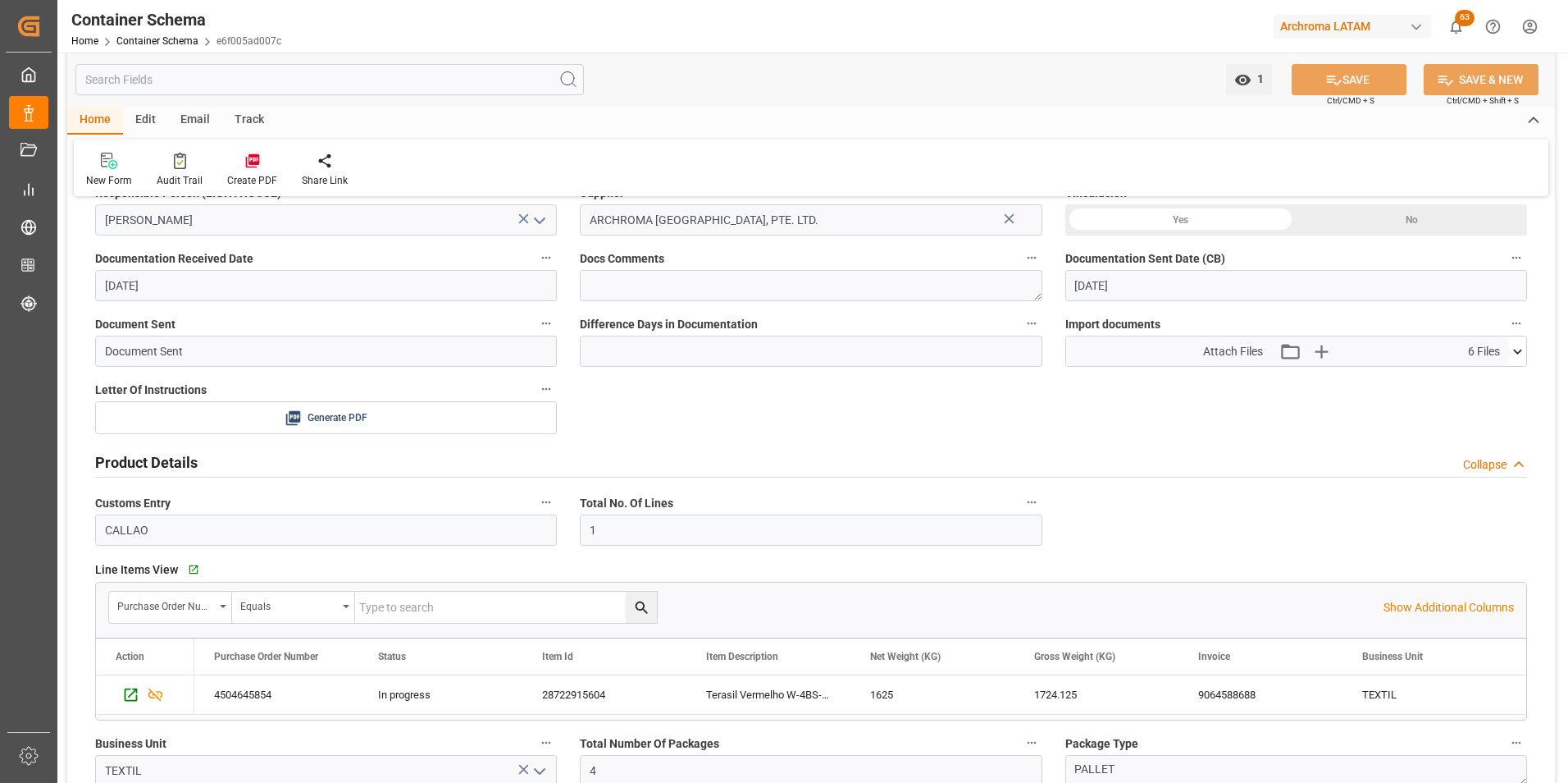
scroll to position [492, 0]
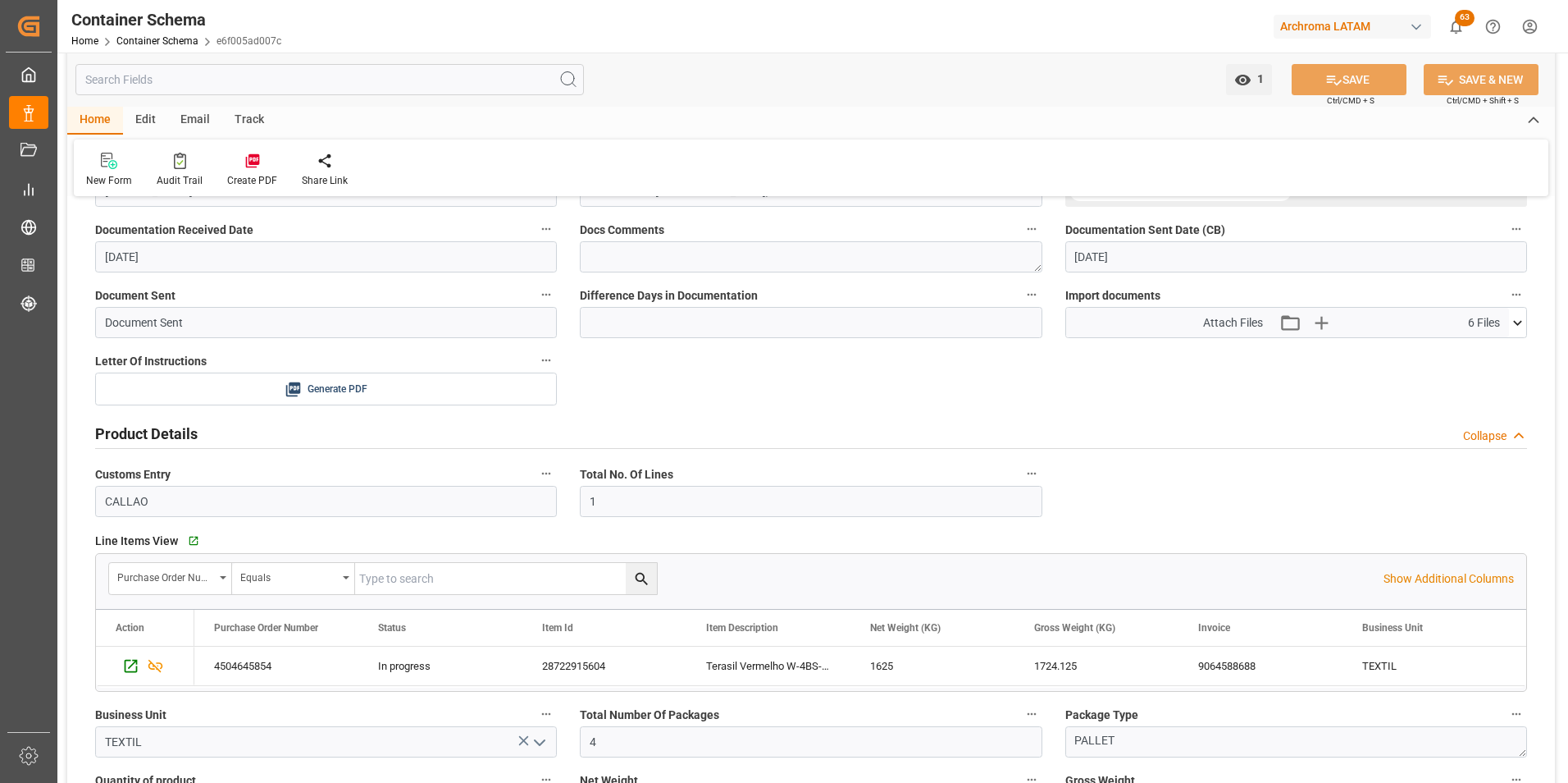
click at [1524, 332] on button at bounding box center [1518, 322] width 17 height 30
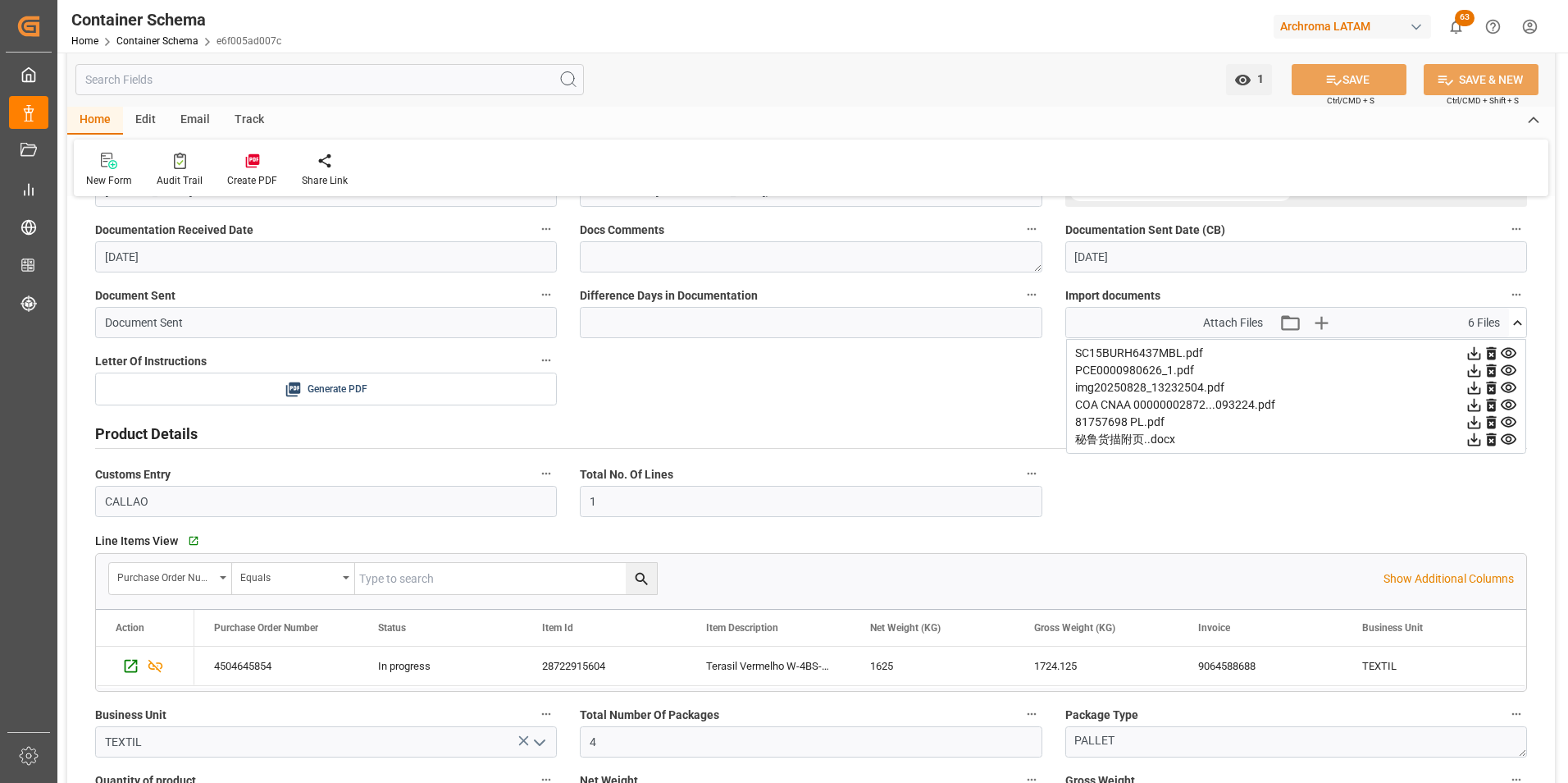
click at [1476, 438] on icon at bounding box center [1474, 439] width 17 height 17
